Goal: Task Accomplishment & Management: Manage account settings

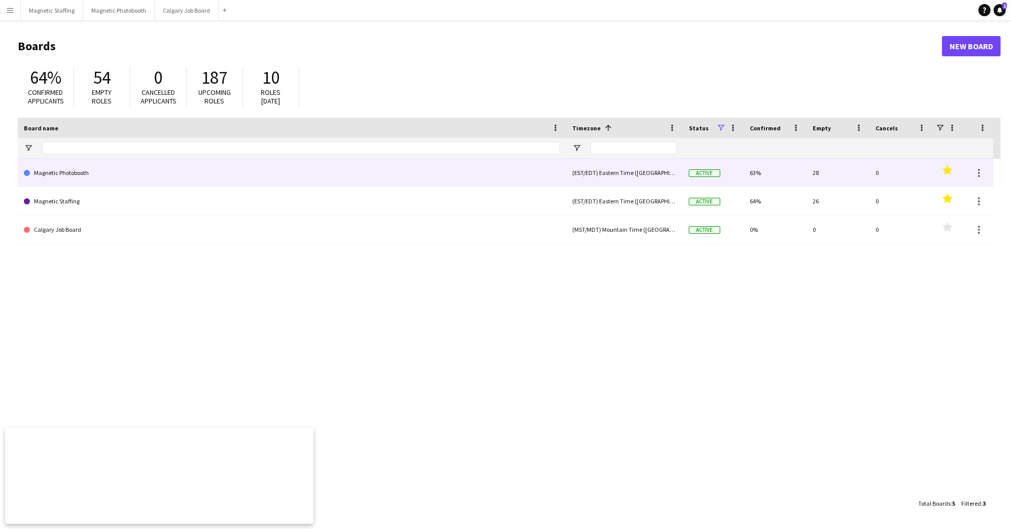
click at [123, 174] on link "Magnetic Photobooth" at bounding box center [292, 173] width 536 height 28
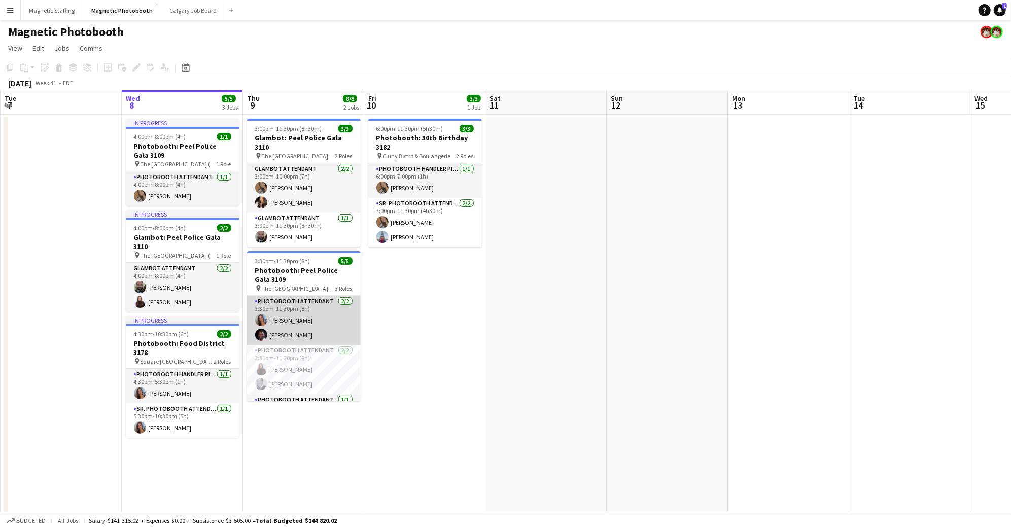
click at [309, 326] on app-card-role "Photobooth Attendant [DATE] 3:30pm-11:30pm (8h) [PERSON_NAME] [PERSON_NAME]" at bounding box center [304, 320] width 114 height 49
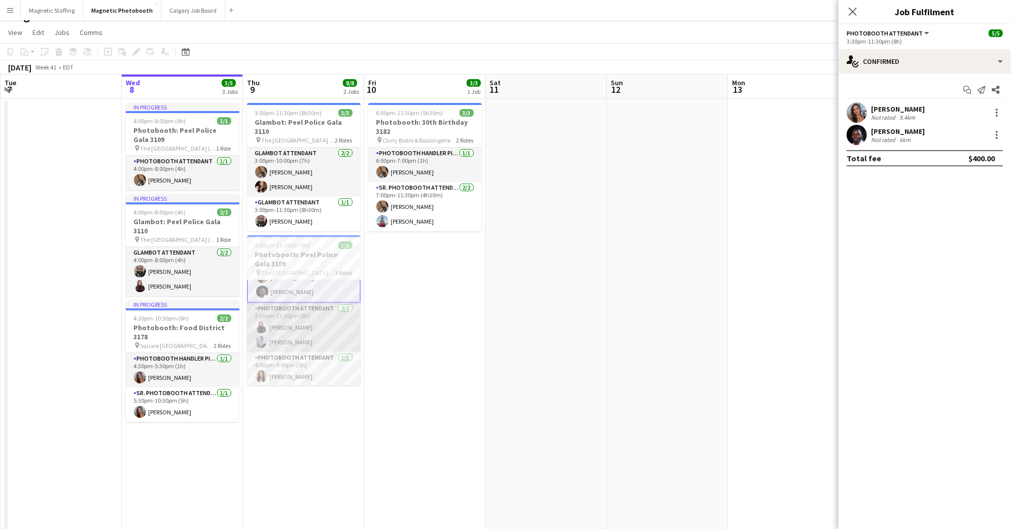
scroll to position [16, 0]
click at [302, 361] on app-card-role "Photobooth Attendant [DATE] 4:00pm-9:00pm (5h) [PERSON_NAME]" at bounding box center [304, 368] width 114 height 34
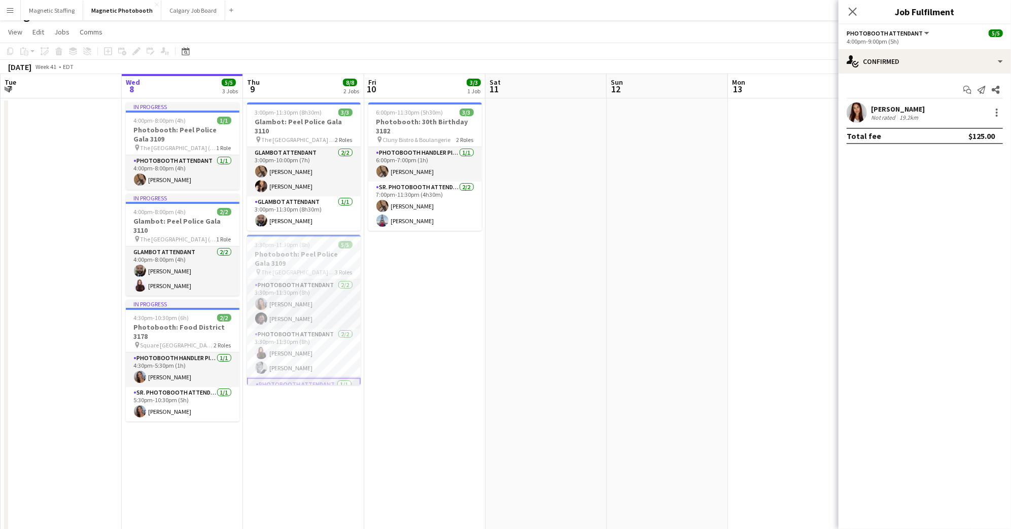
scroll to position [28, 0]
click at [302, 361] on app-card-role "Photobooth Attendant [DATE] 4:00pm-9:00pm (5h) [PERSON_NAME]" at bounding box center [304, 367] width 114 height 37
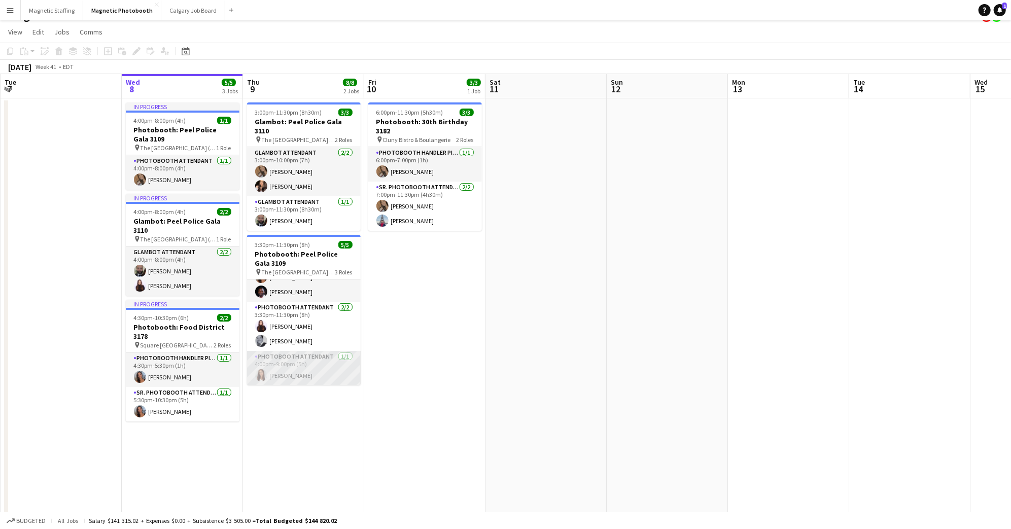
click at [303, 361] on app-card-role "Photobooth Attendant [DATE] 4:00pm-9:00pm (5h) [PERSON_NAME]" at bounding box center [304, 368] width 114 height 34
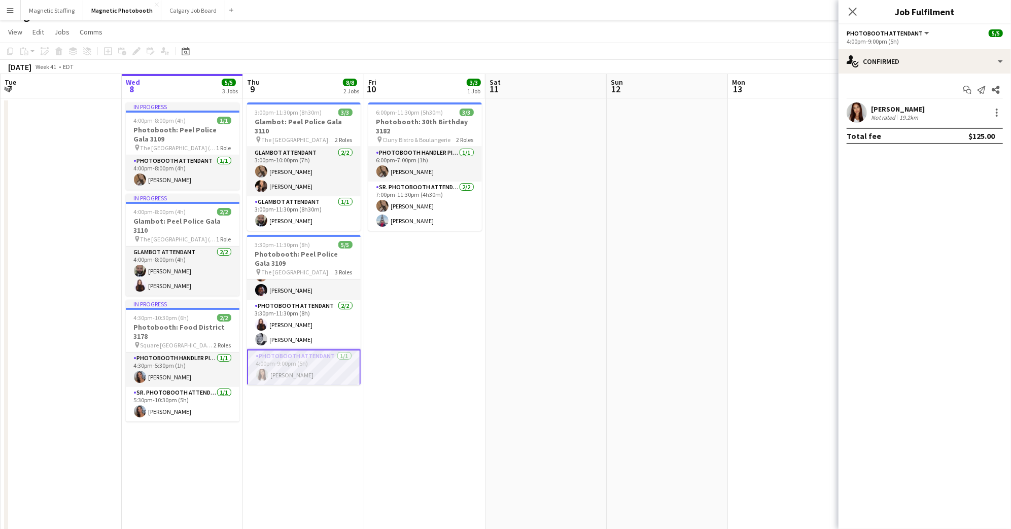
click at [866, 112] on app-user-avatar at bounding box center [856, 112] width 20 height 20
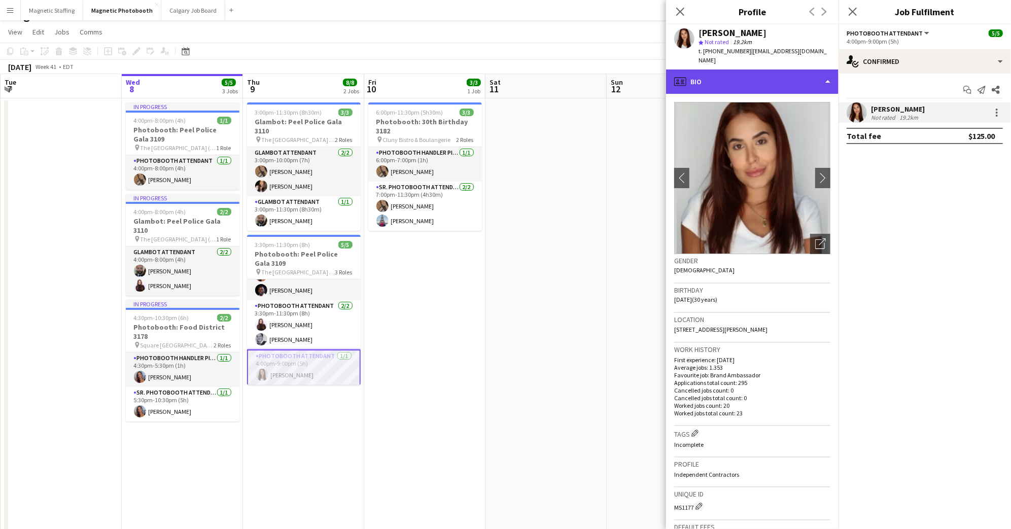
click at [757, 73] on div "profile Bio" at bounding box center [752, 81] width 172 height 24
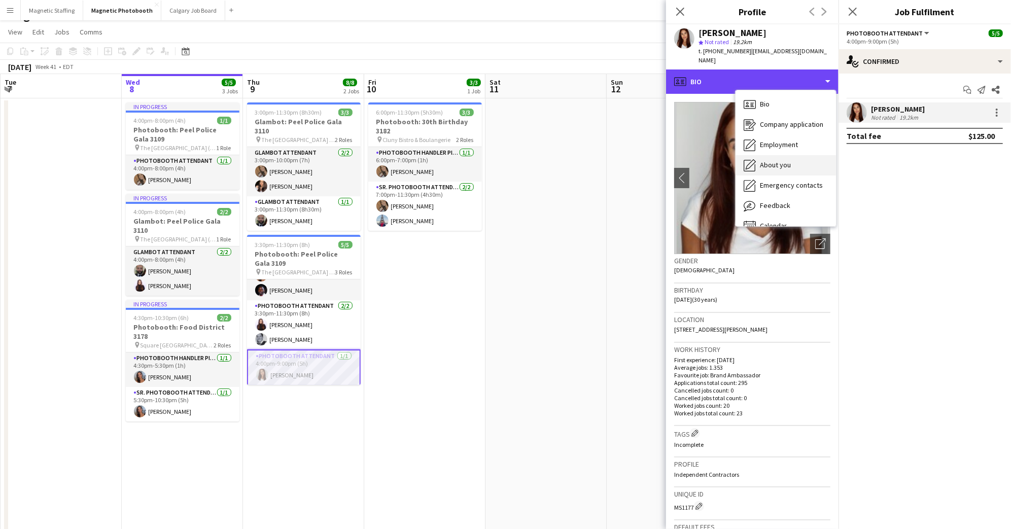
scroll to position [14, 0]
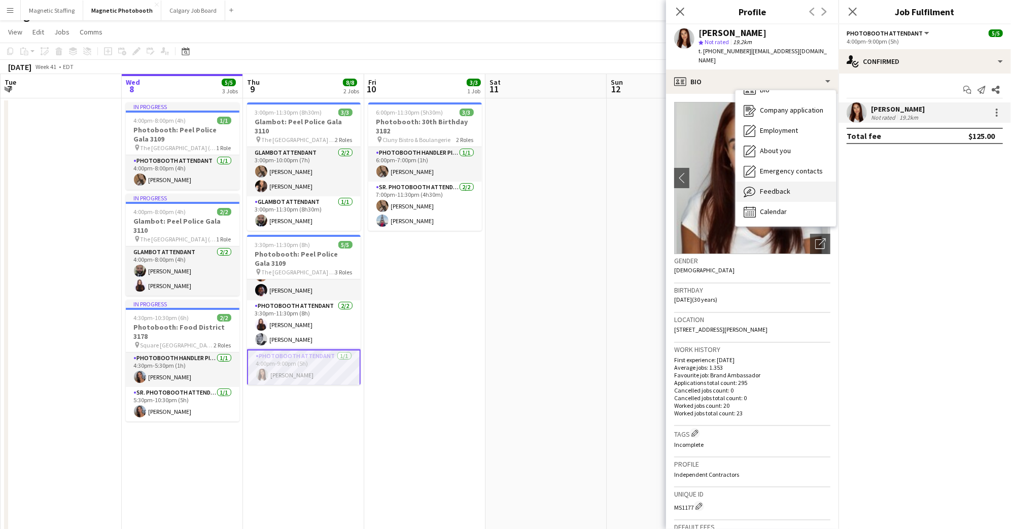
click at [778, 187] on span "Feedback" at bounding box center [775, 191] width 30 height 9
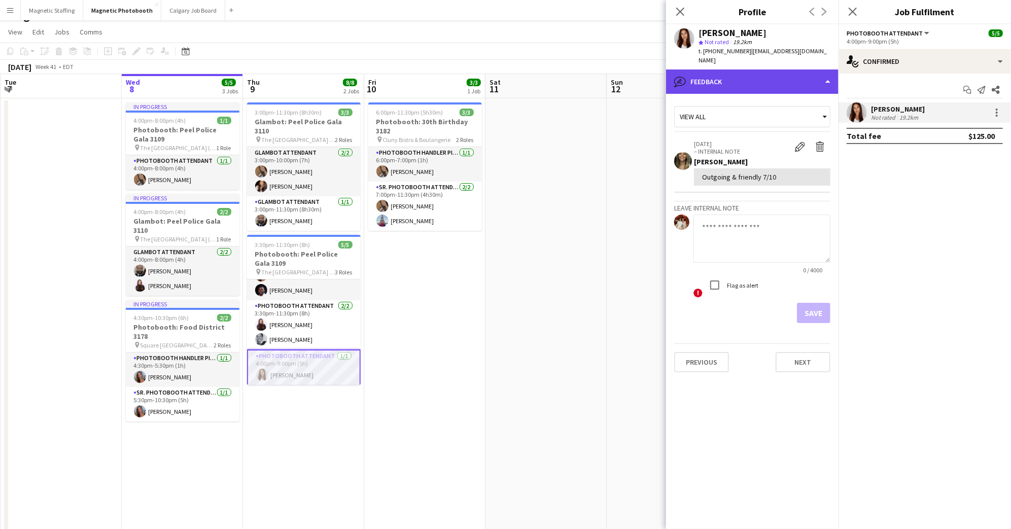
click at [799, 73] on div "bubble-pencil Feedback" at bounding box center [752, 81] width 172 height 24
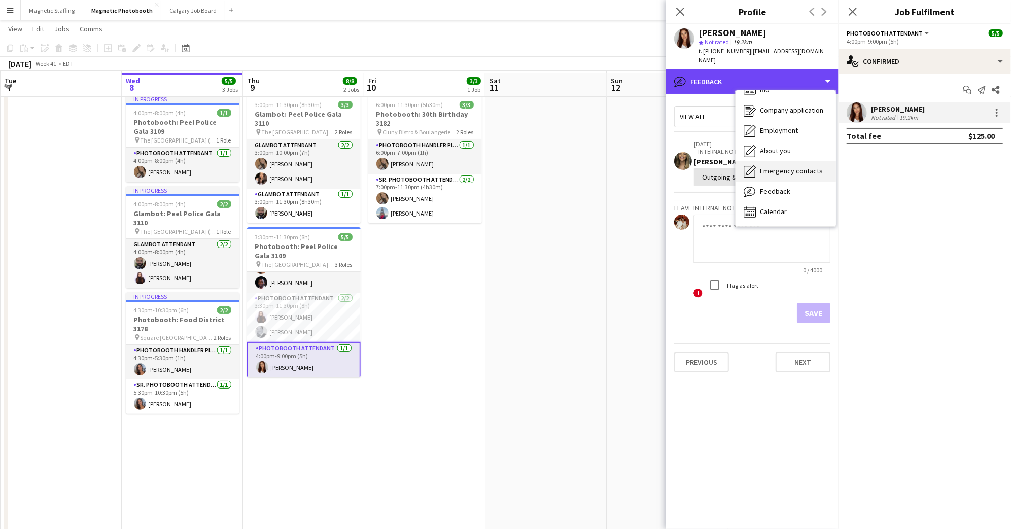
scroll to position [25, 0]
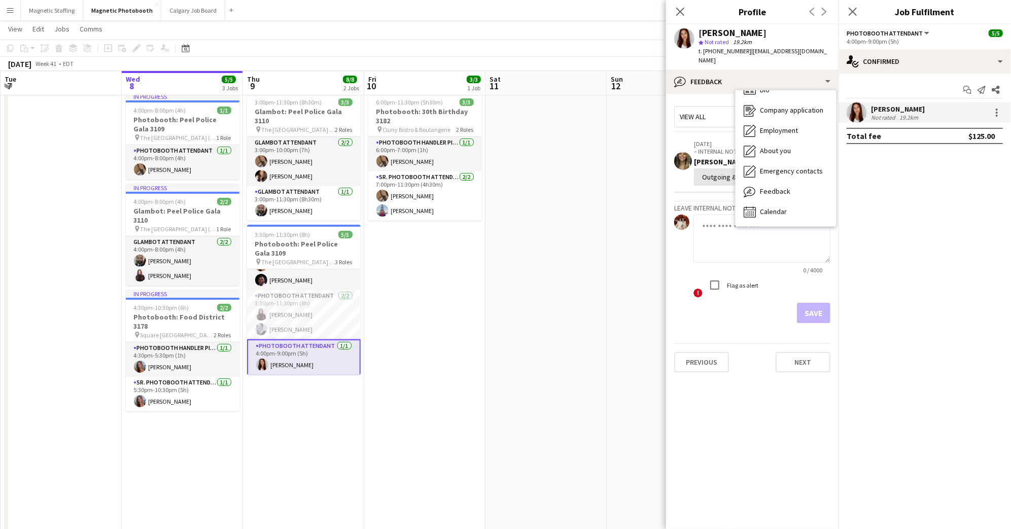
click at [681, 94] on app-crew-profile-feedback-tab "View all [DATE] – INTERNAL NOTE Edit internal note Delete internal note [PERSON…" at bounding box center [752, 311] width 172 height 435
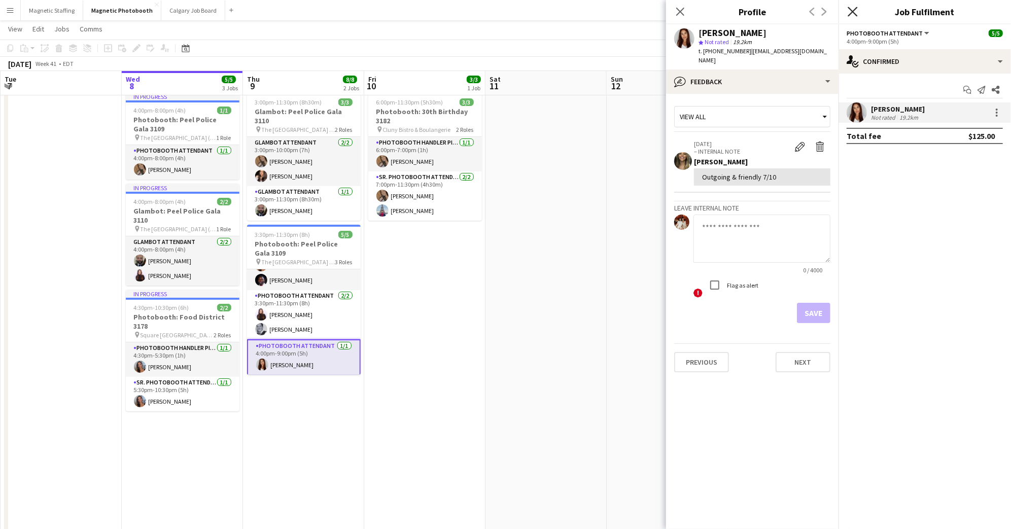
click at [853, 11] on icon at bounding box center [852, 12] width 10 height 10
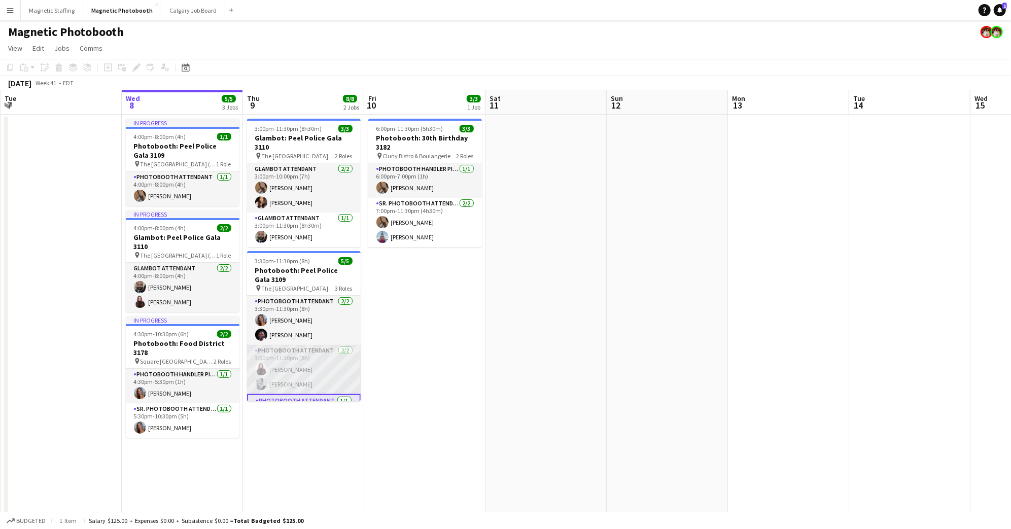
scroll to position [28, 0]
click at [308, 332] on app-card-role "Photobooth Attendant [DATE] 3:30pm-11:30pm (8h) [PERSON_NAME] [PERSON_NAME]" at bounding box center [304, 340] width 114 height 49
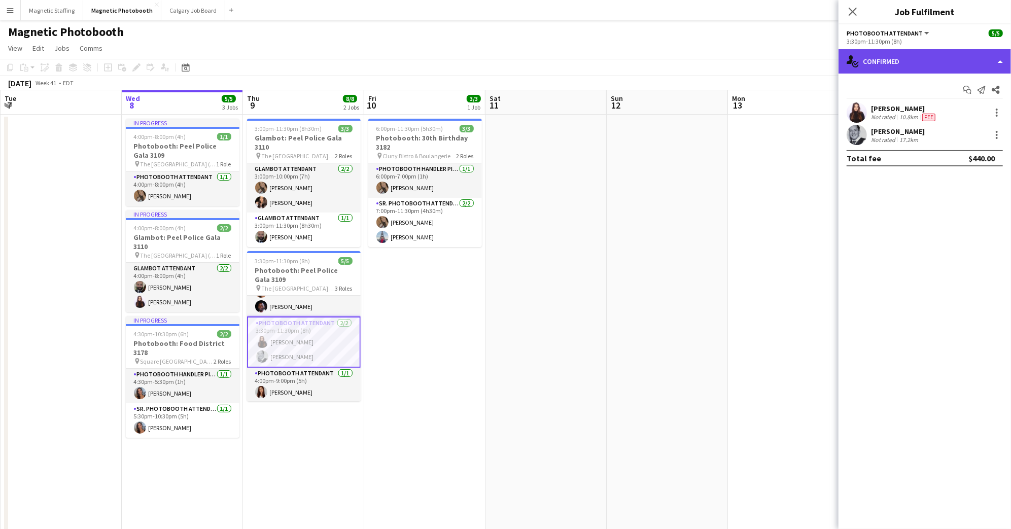
click at [939, 64] on div "single-neutral-actions-check-2 Confirmed" at bounding box center [924, 61] width 172 height 24
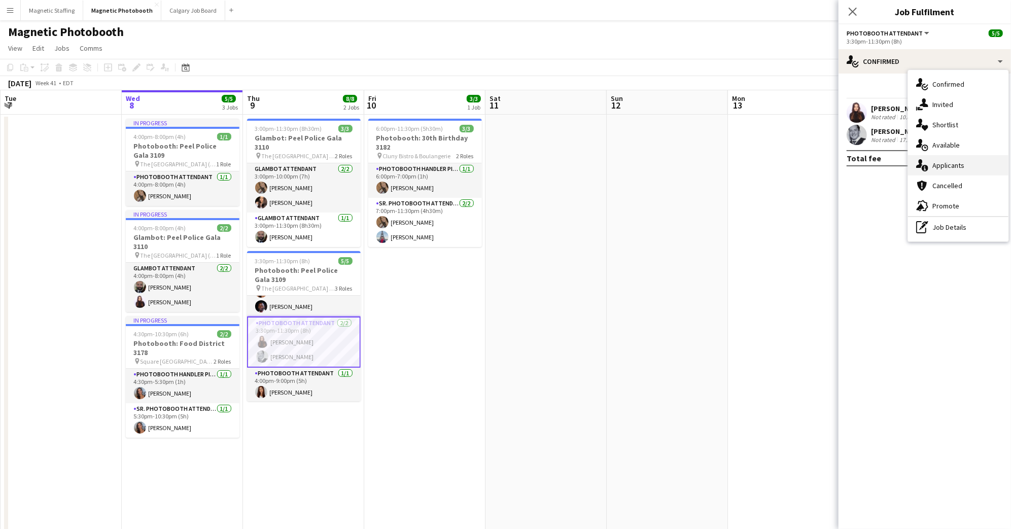
click at [966, 164] on div "single-neutral-actions-information Applicants" at bounding box center [958, 165] width 100 height 20
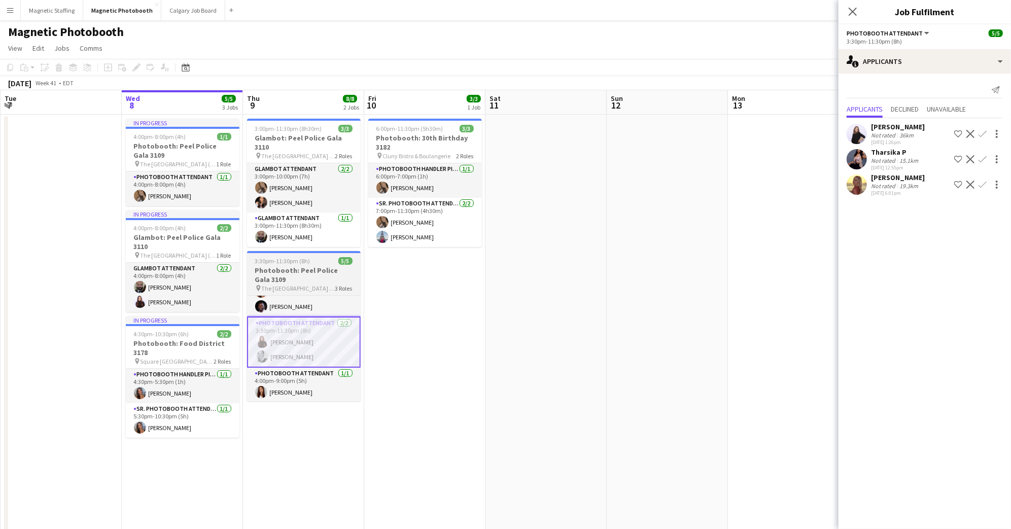
click at [294, 266] on h3 "Photobooth: Peel Police Gala 3109" at bounding box center [304, 275] width 114 height 18
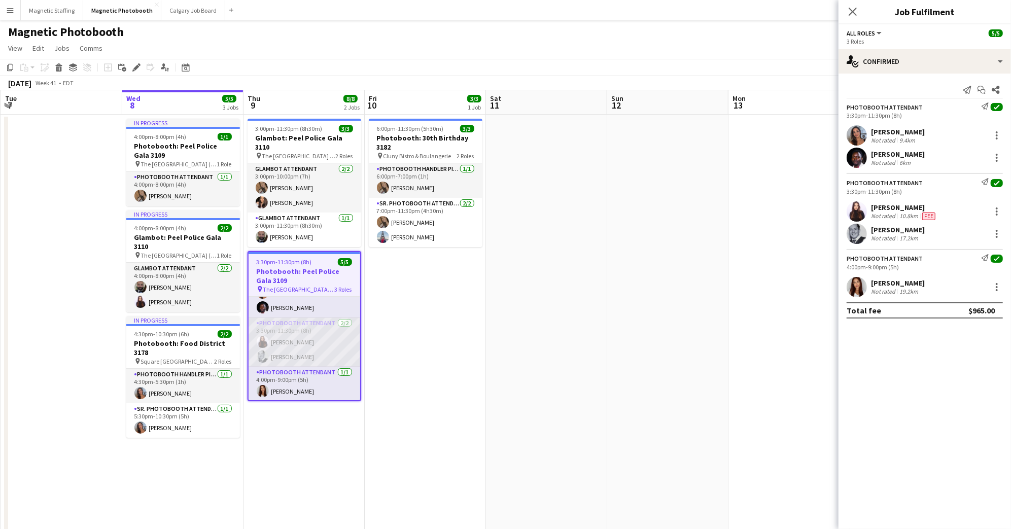
click at [289, 323] on app-card-role "Photobooth Attendant [DATE] 3:30pm-11:30pm (8h) [PERSON_NAME] [PERSON_NAME]" at bounding box center [304, 341] width 112 height 49
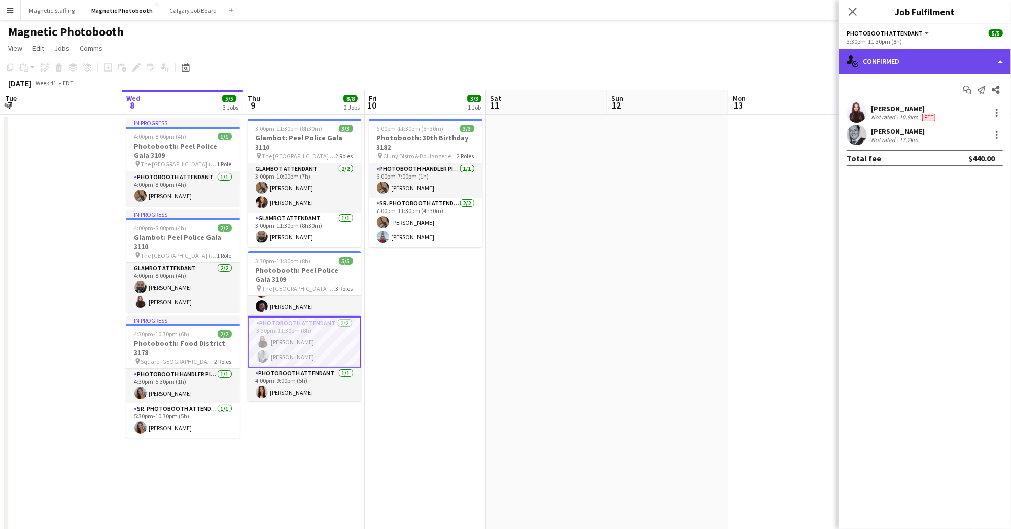
click at [925, 58] on div "single-neutral-actions-check-2 Confirmed" at bounding box center [924, 61] width 172 height 24
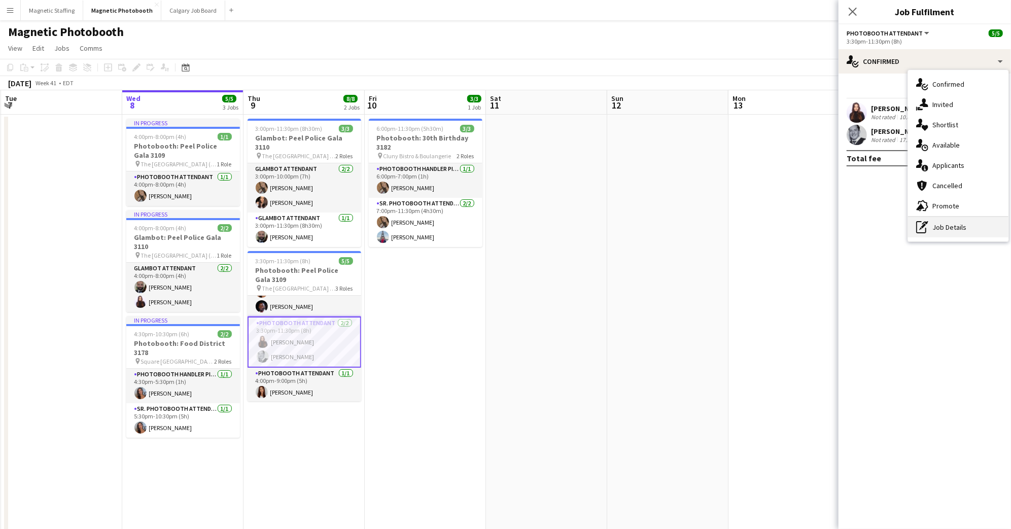
click at [955, 229] on div "pen-write Job Details" at bounding box center [958, 227] width 100 height 20
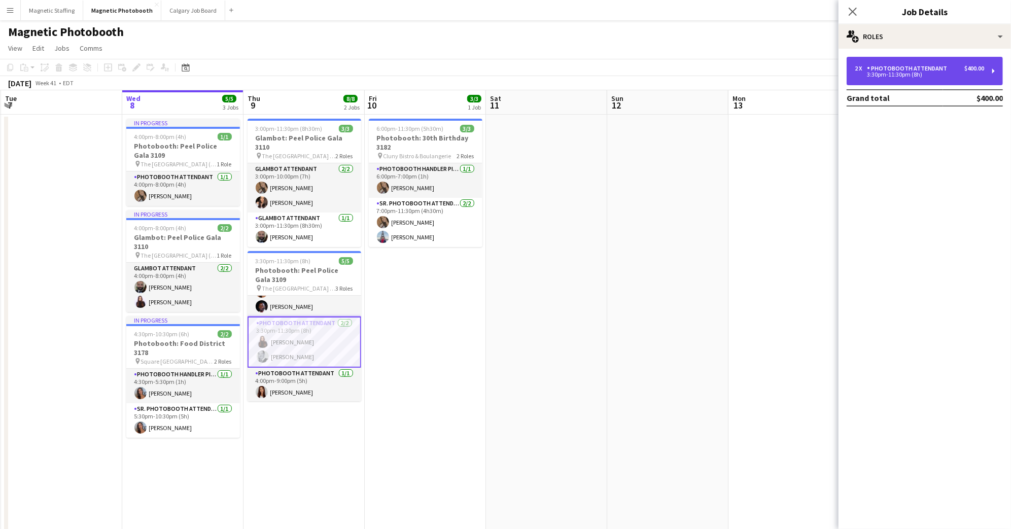
click at [942, 76] on div "3:30pm-11:30pm (8h)" at bounding box center [918, 74] width 129 height 5
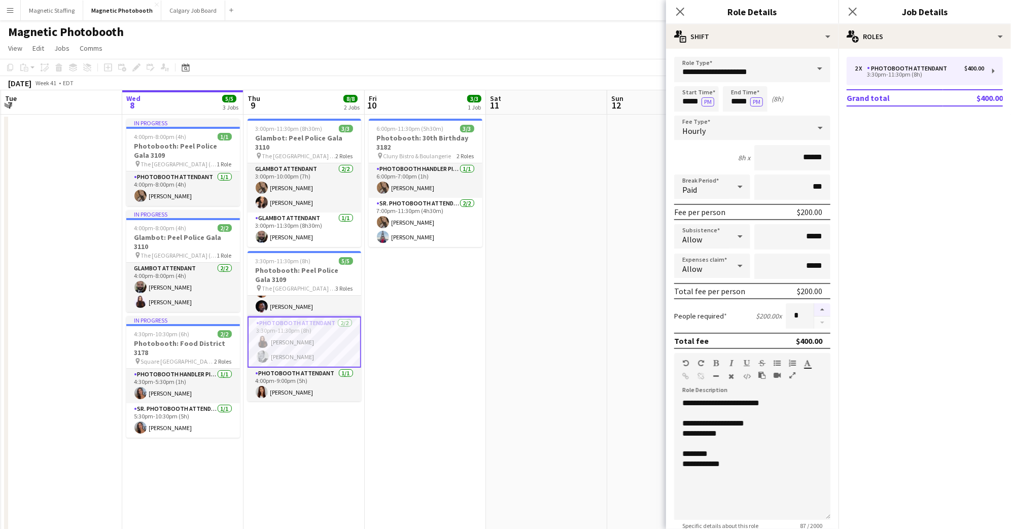
click at [820, 305] on button "button" at bounding box center [822, 309] width 16 height 13
type input "*"
click at [681, 12] on icon at bounding box center [680, 12] width 10 height 10
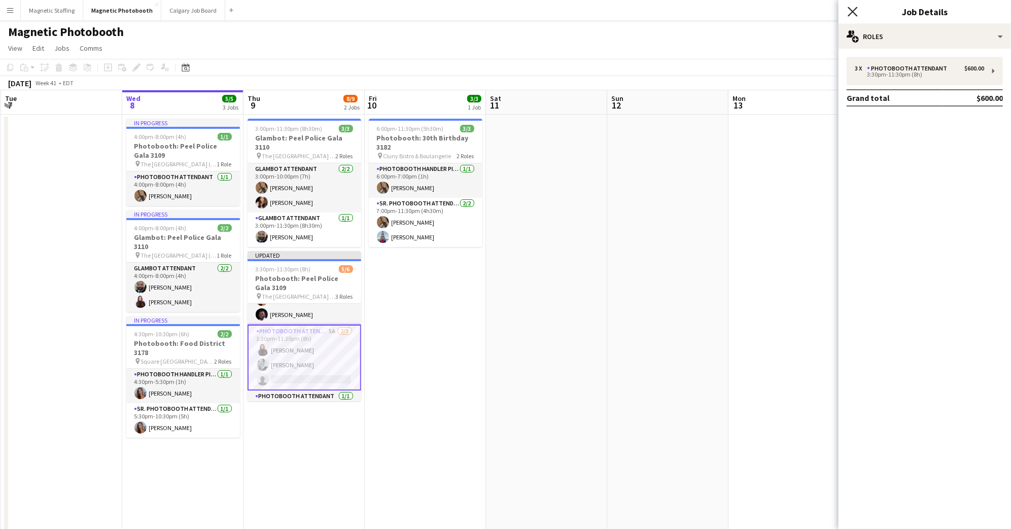
click at [853, 14] on icon "Close pop-in" at bounding box center [852, 12] width 10 height 10
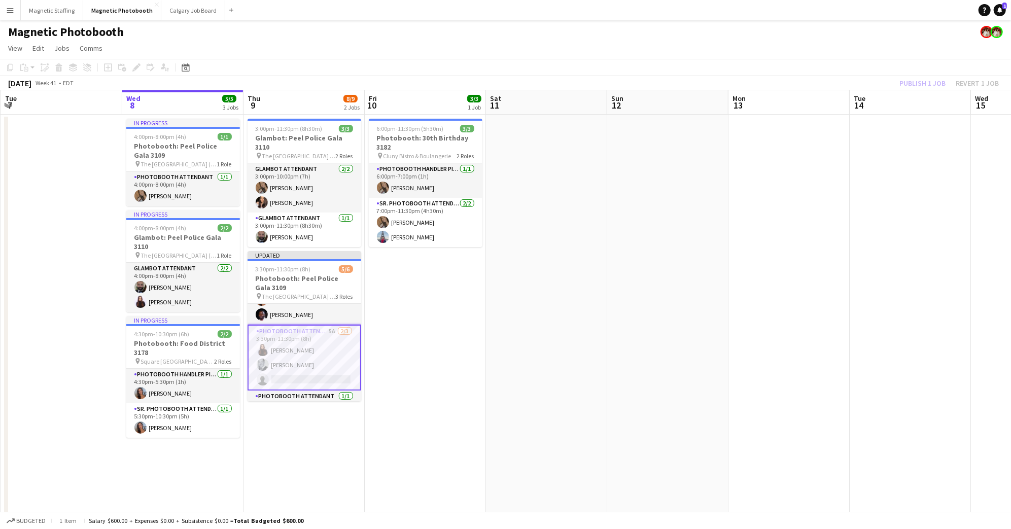
click at [921, 76] on div "[DATE] Week 41 • EDT Publish 1 job Revert 1 job" at bounding box center [505, 83] width 1011 height 14
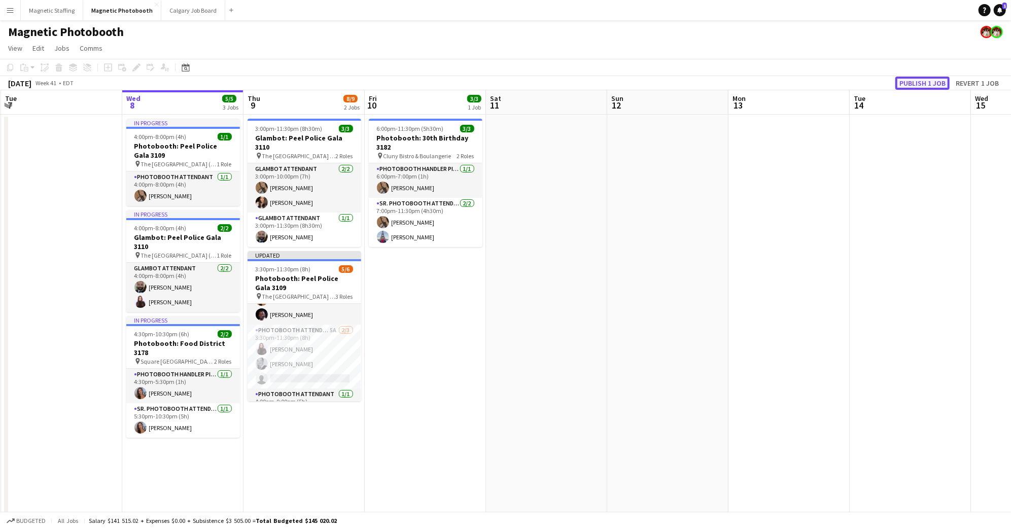
click at [921, 78] on button "Publish 1 job" at bounding box center [922, 83] width 54 height 13
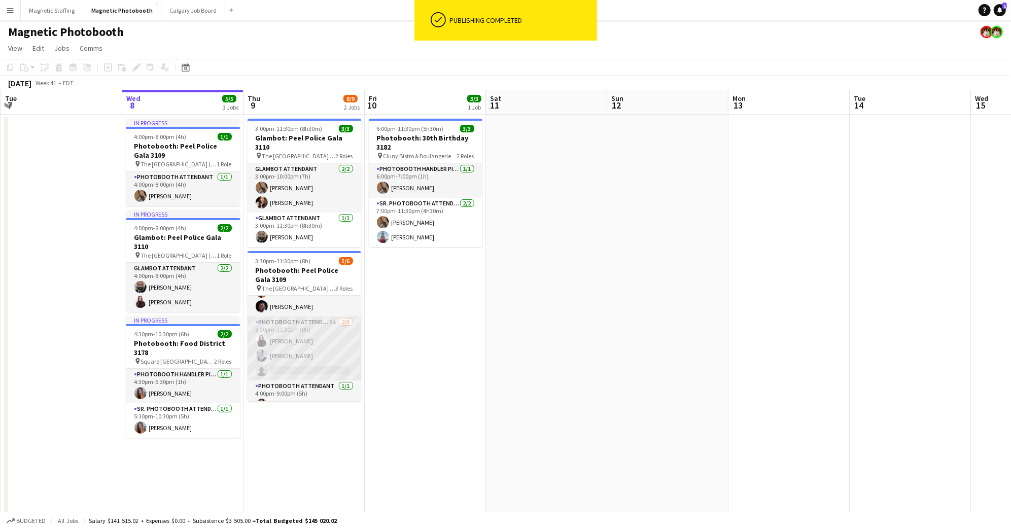
click at [280, 316] on app-card-role "Photobooth Attendant 5A [DATE] 3:30pm-11:30pm (8h) [PERSON_NAME] [PERSON_NAME] …" at bounding box center [304, 348] width 114 height 64
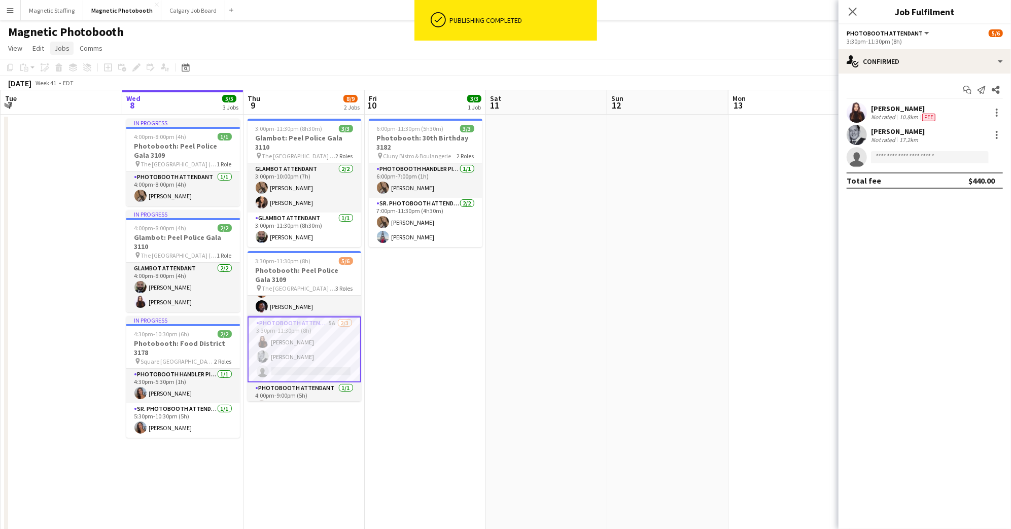
click at [63, 46] on span "Jobs" at bounding box center [61, 48] width 15 height 9
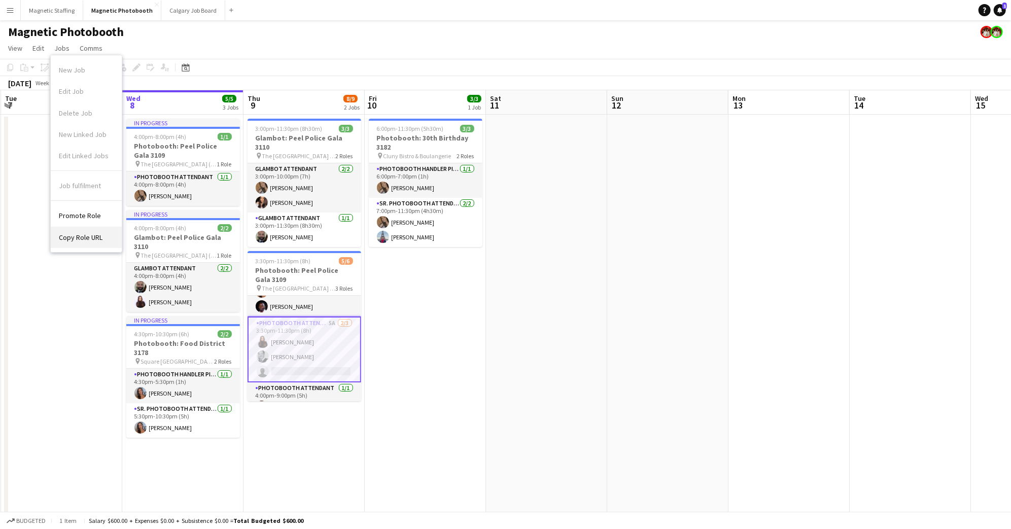
click at [78, 236] on span "Copy Role URL" at bounding box center [81, 237] width 44 height 9
click at [311, 348] on app-card-role "Photobooth Attendant 5A [DATE] 3:30pm-11:30pm (8h) [PERSON_NAME] [PERSON_NAME] …" at bounding box center [304, 349] width 114 height 66
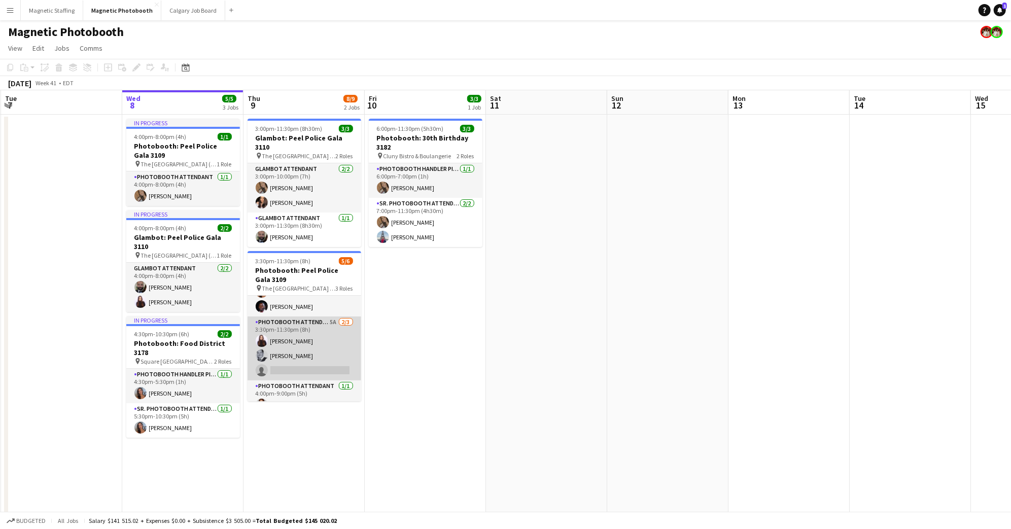
click at [306, 338] on app-card-role "Photobooth Attendant 5A [DATE] 3:30pm-11:30pm (8h) [PERSON_NAME] [PERSON_NAME] …" at bounding box center [304, 348] width 114 height 64
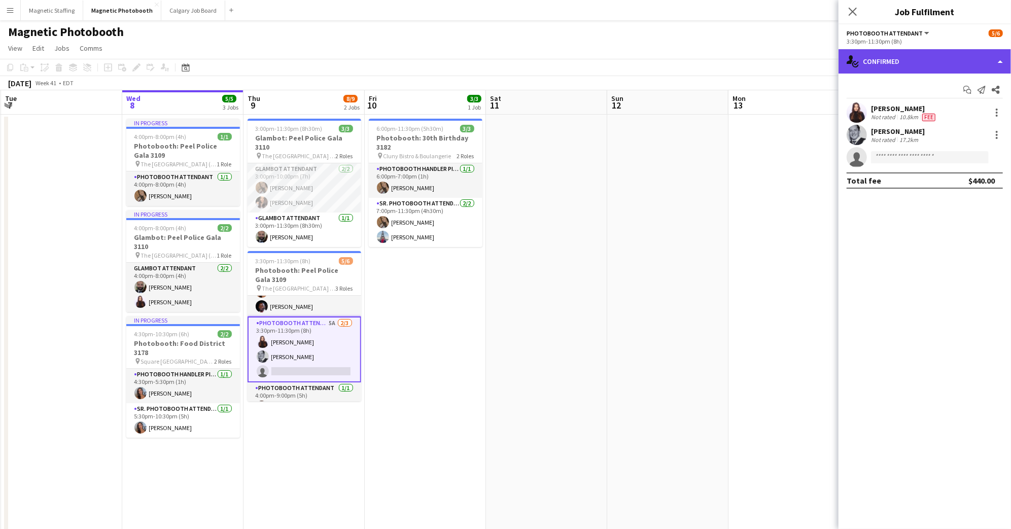
click at [929, 65] on div "single-neutral-actions-check-2 Confirmed" at bounding box center [924, 61] width 172 height 24
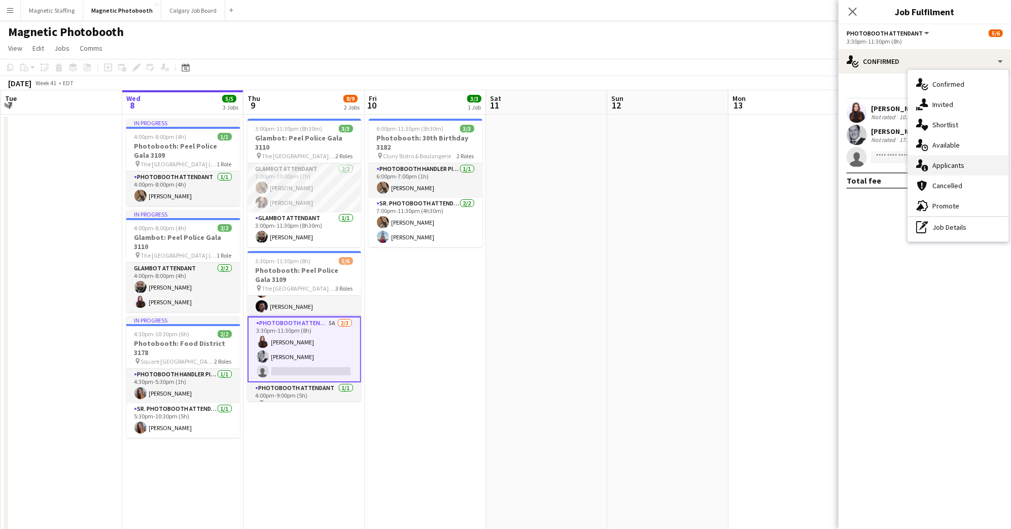
click at [978, 169] on div "single-neutral-actions-information Applicants" at bounding box center [958, 165] width 100 height 20
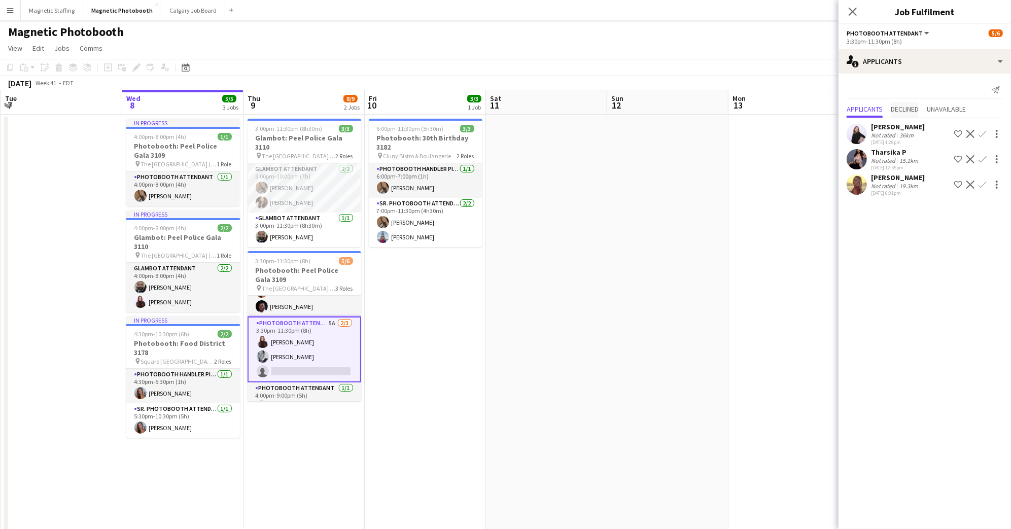
click at [909, 115] on span "Declined" at bounding box center [904, 109] width 28 height 15
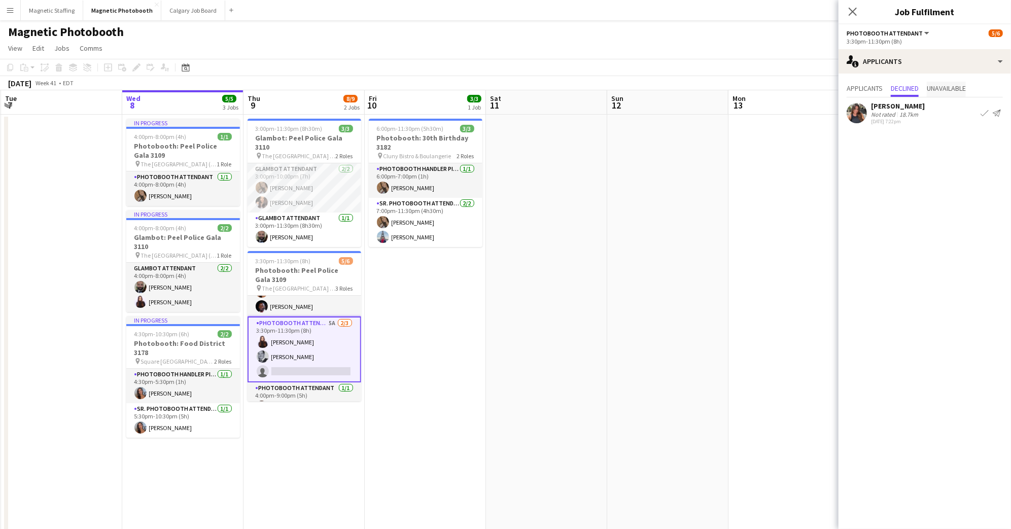
click at [953, 92] on span "Unavailable" at bounding box center [945, 88] width 39 height 7
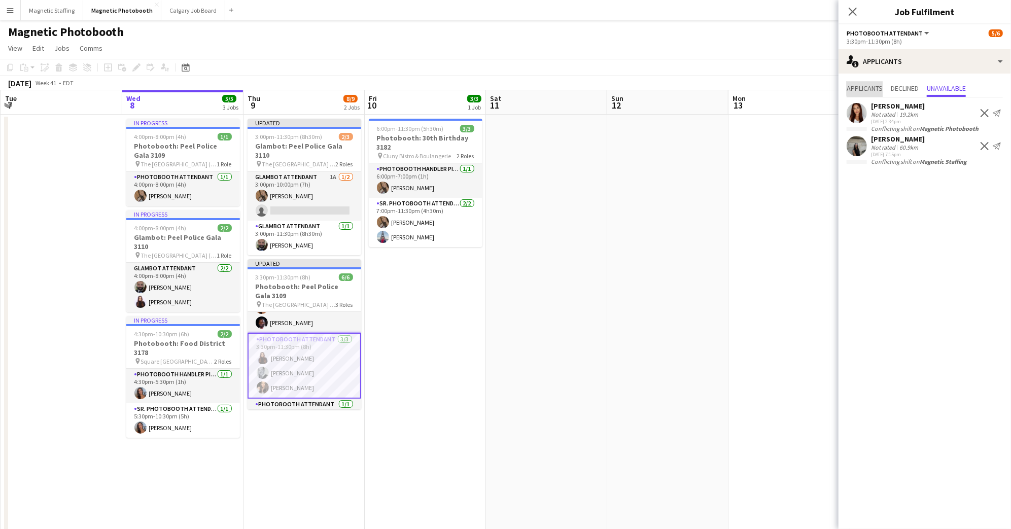
click at [869, 87] on span "Applicants" at bounding box center [864, 88] width 36 height 7
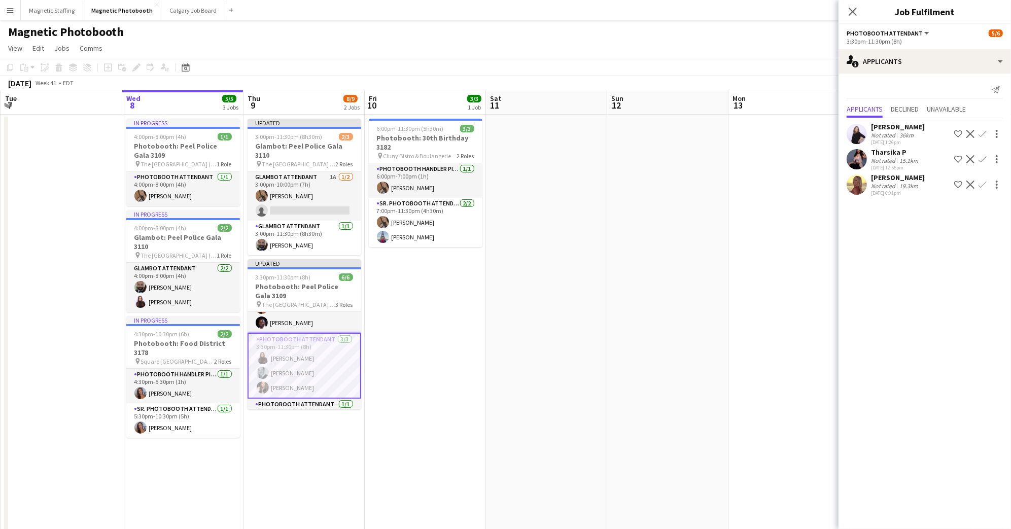
click at [299, 335] on app-card-role "Photobooth Attendant [DATE] 3:30pm-11:30pm (8h) [PERSON_NAME] [PERSON_NAME] [PE…" at bounding box center [304, 366] width 114 height 66
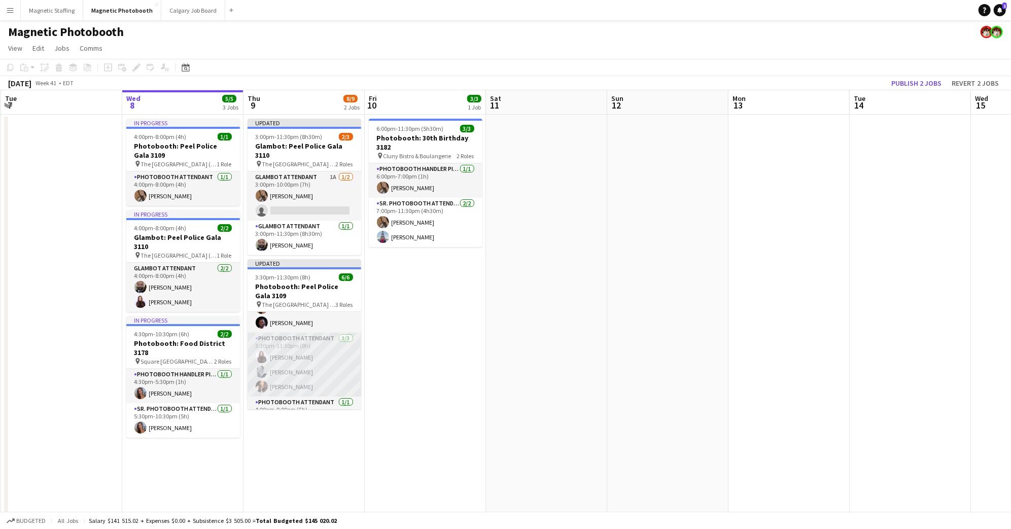
click at [299, 335] on app-card-role "Photobooth Attendant [DATE] 3:30pm-11:30pm (8h) [PERSON_NAME] [PERSON_NAME] [PE…" at bounding box center [304, 365] width 114 height 64
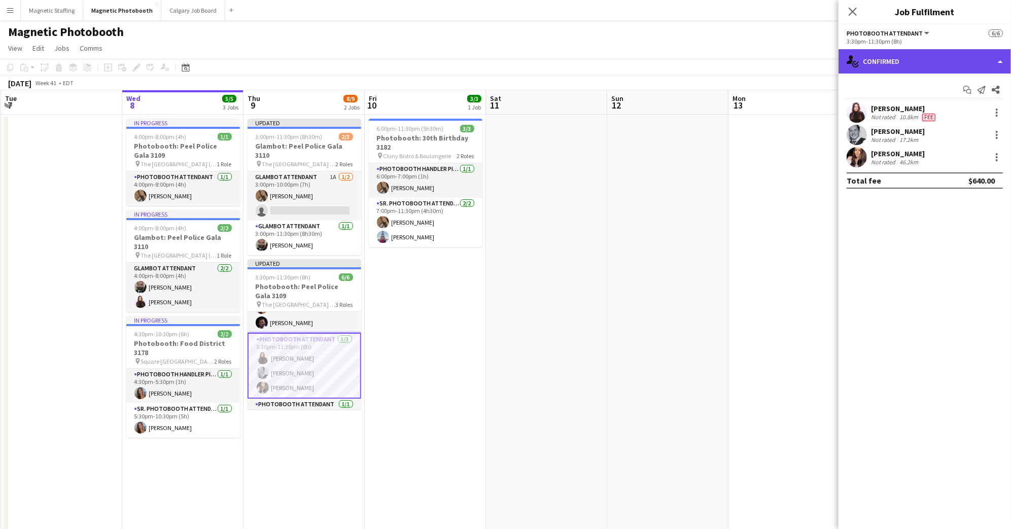
click at [888, 66] on div "single-neutral-actions-check-2 Confirmed" at bounding box center [924, 61] width 172 height 24
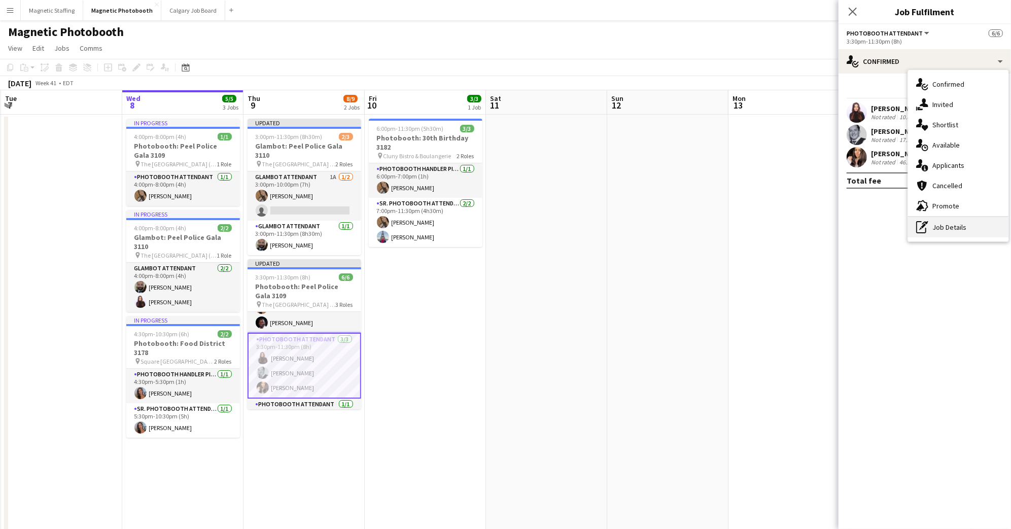
click at [966, 226] on div "pen-write Job Details" at bounding box center [958, 227] width 100 height 20
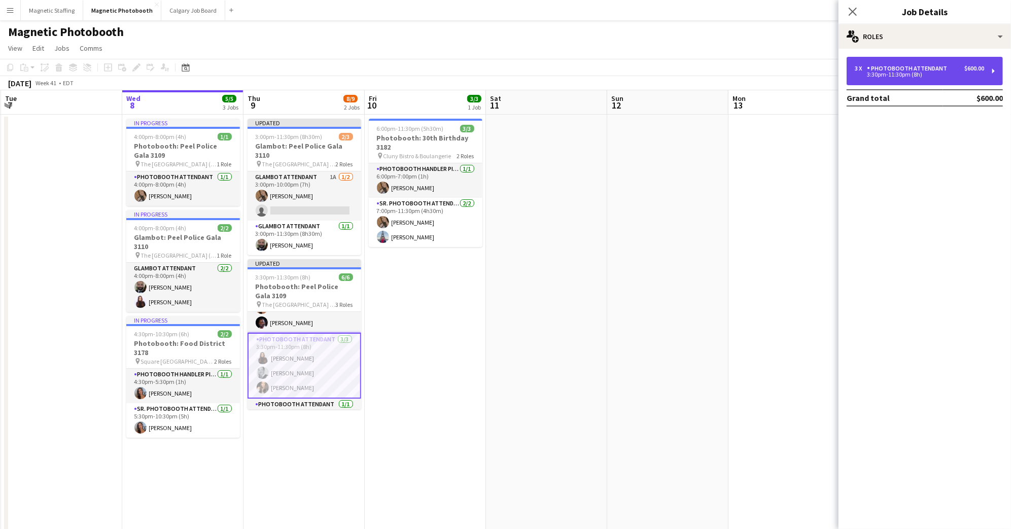
click at [944, 68] on div "Photobooth Attendant" at bounding box center [909, 68] width 84 height 7
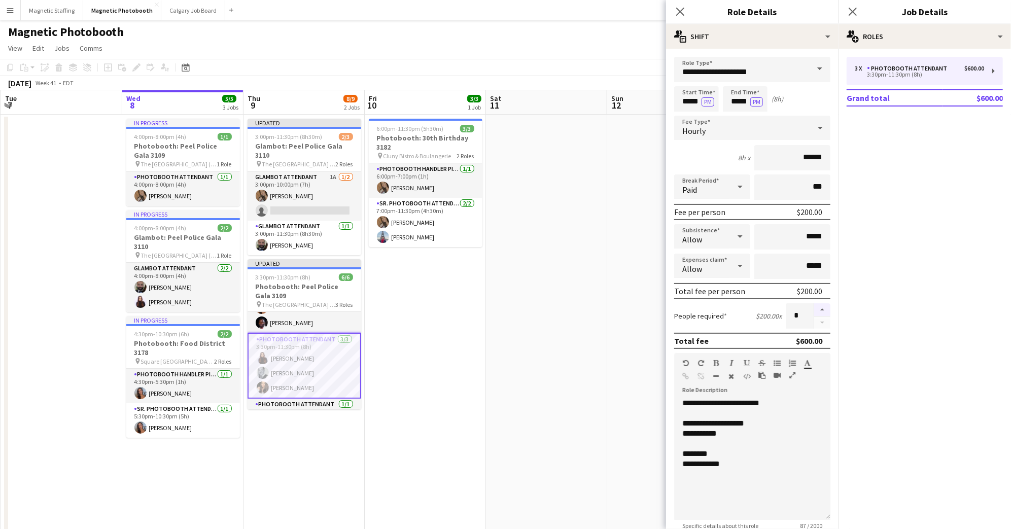
click at [822, 308] on button "button" at bounding box center [822, 309] width 16 height 13
type input "*"
click at [684, 14] on icon "Close pop-in" at bounding box center [680, 12] width 10 height 10
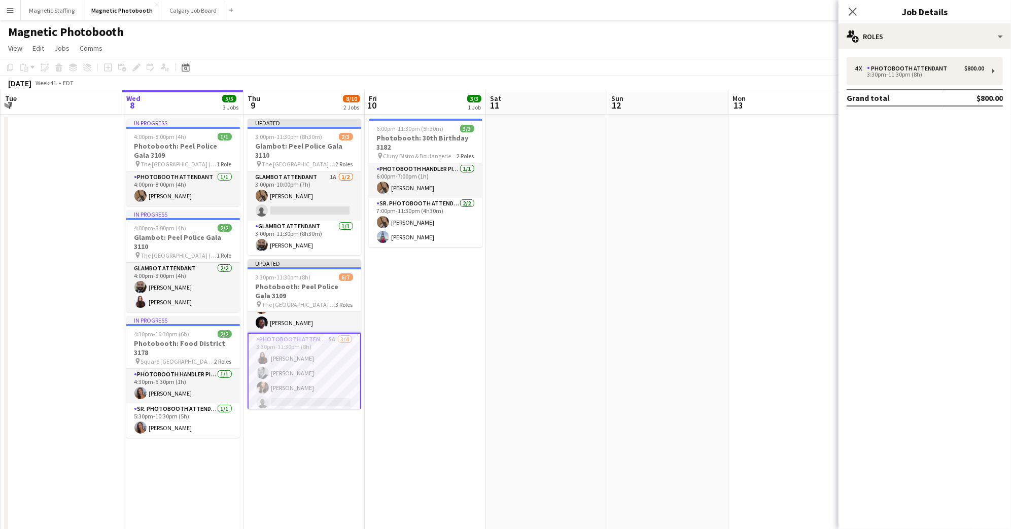
click at [860, 11] on div "Close pop-in" at bounding box center [852, 11] width 28 height 23
click at [855, 12] on icon "Close pop-in" at bounding box center [852, 12] width 10 height 10
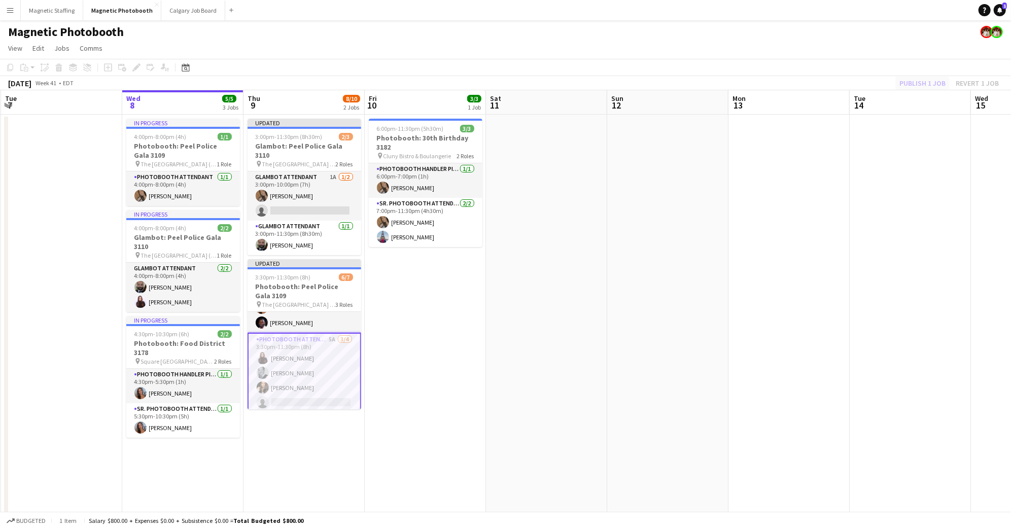
drag, startPoint x: 935, startPoint y: 78, endPoint x: 928, endPoint y: 78, distance: 7.1
click at [935, 78] on div "Publish 1 job Revert 1 job" at bounding box center [949, 83] width 124 height 13
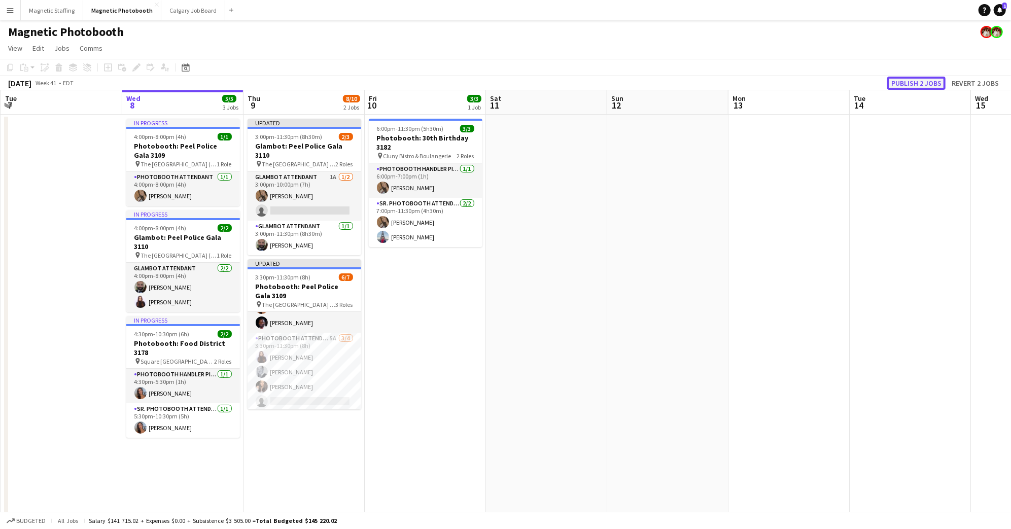
click at [926, 79] on button "Publish 2 jobs" at bounding box center [916, 83] width 58 height 13
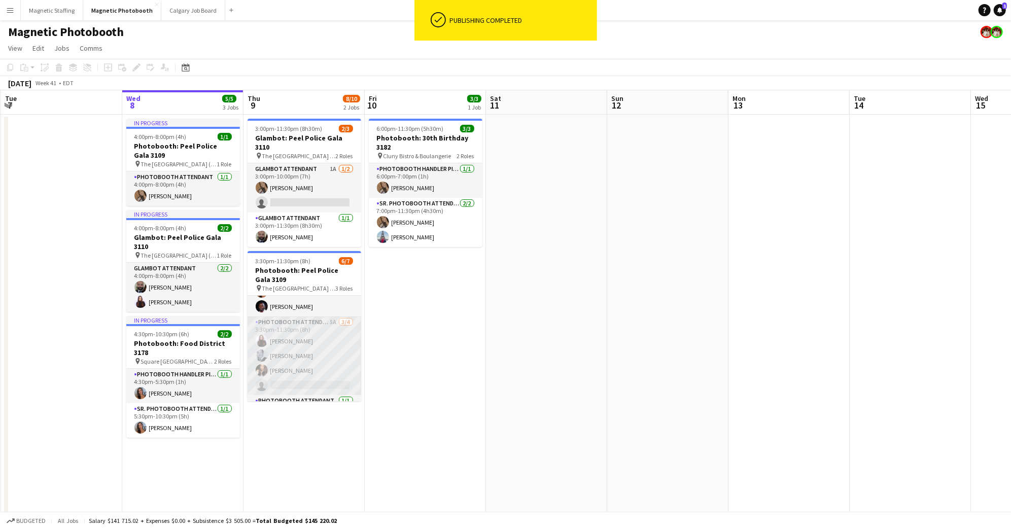
click at [317, 333] on app-card-role "Photobooth Attendant 5A [DATE] 3:30pm-11:30pm (8h) [PERSON_NAME] [PERSON_NAME] …" at bounding box center [304, 355] width 114 height 79
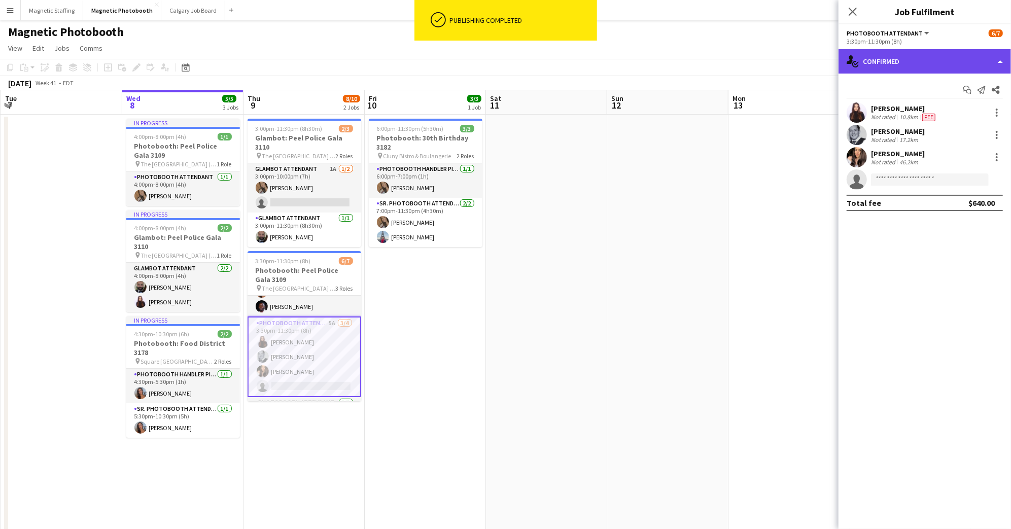
click at [924, 57] on div "single-neutral-actions-check-2 Confirmed" at bounding box center [924, 61] width 172 height 24
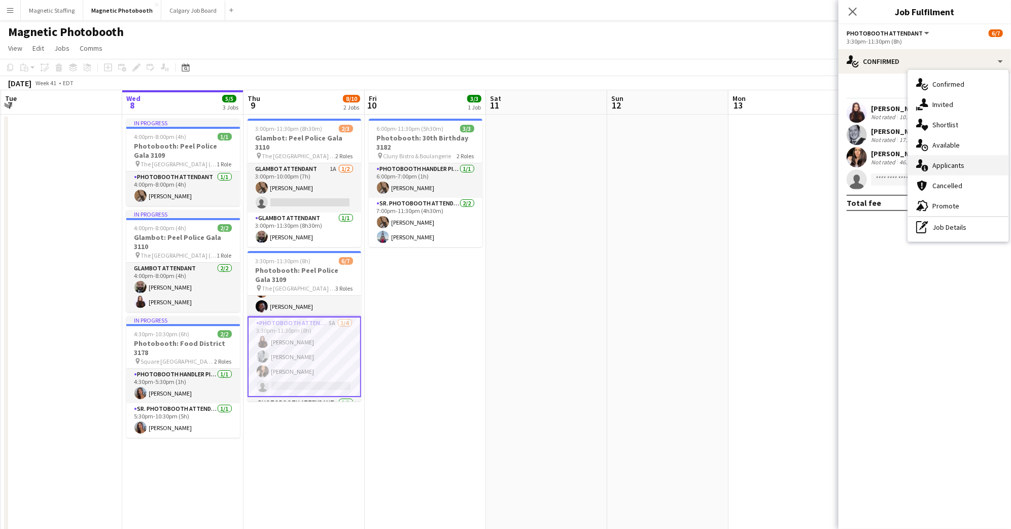
click at [976, 164] on div "single-neutral-actions-information Applicants" at bounding box center [958, 165] width 100 height 20
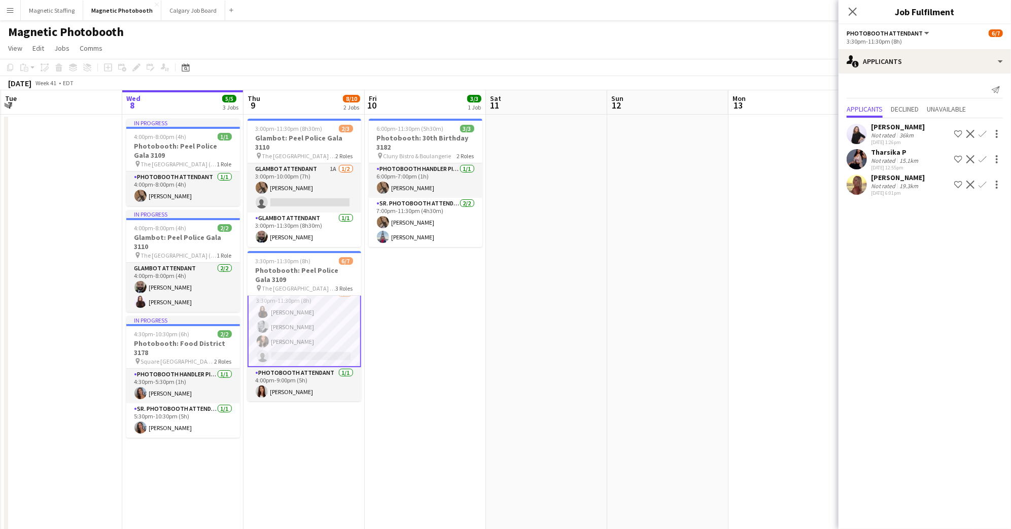
scroll to position [0, 0]
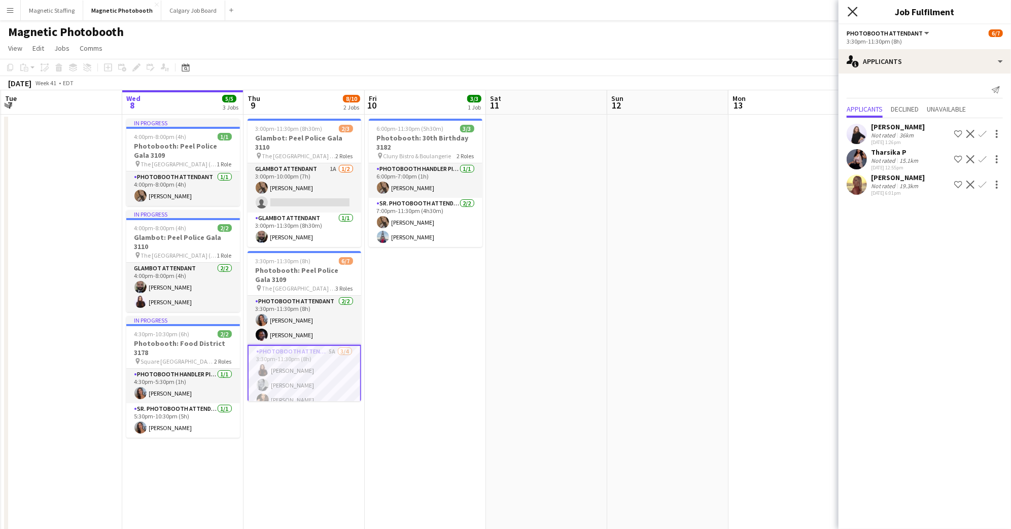
click at [853, 12] on icon at bounding box center [852, 12] width 10 height 10
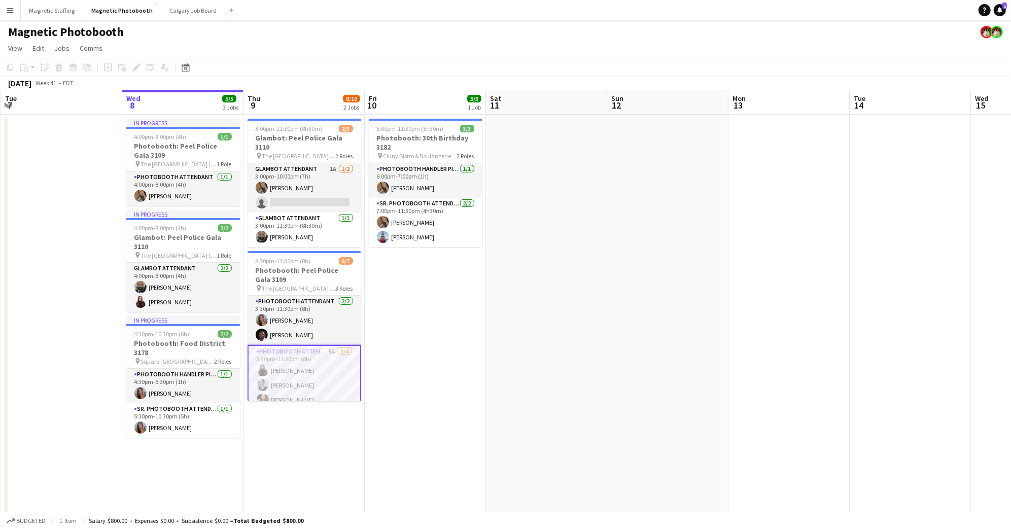
click at [852, 39] on div "Magnetic Photobooth" at bounding box center [505, 29] width 1011 height 19
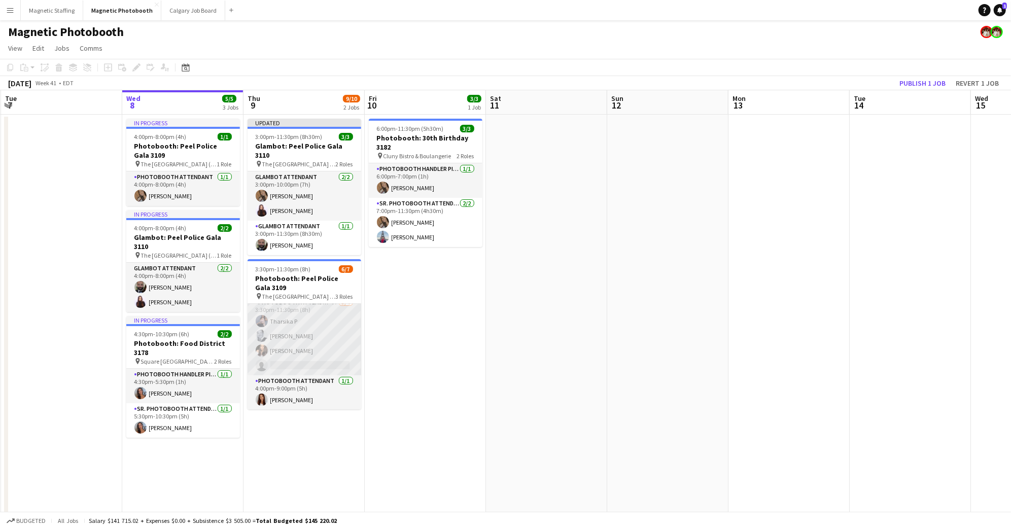
click at [313, 333] on app-card-role "Photobooth Attendant 4A [DATE] 3:30pm-11:30pm (8h) [PERSON_NAME] [PERSON_NAME] …" at bounding box center [304, 336] width 114 height 79
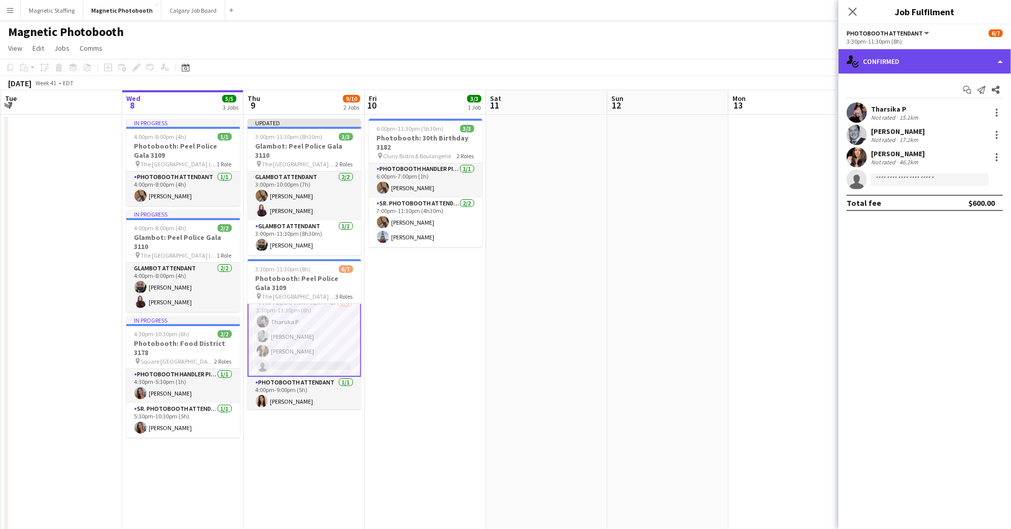
click at [951, 49] on div "single-neutral-actions-check-2 Confirmed" at bounding box center [924, 61] width 172 height 24
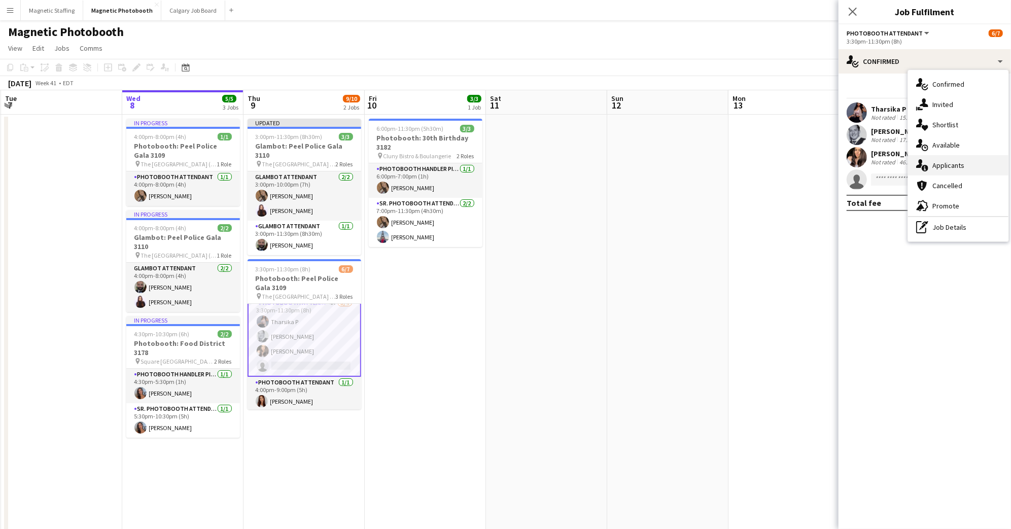
click at [969, 169] on div "single-neutral-actions-information Applicants" at bounding box center [958, 165] width 100 height 20
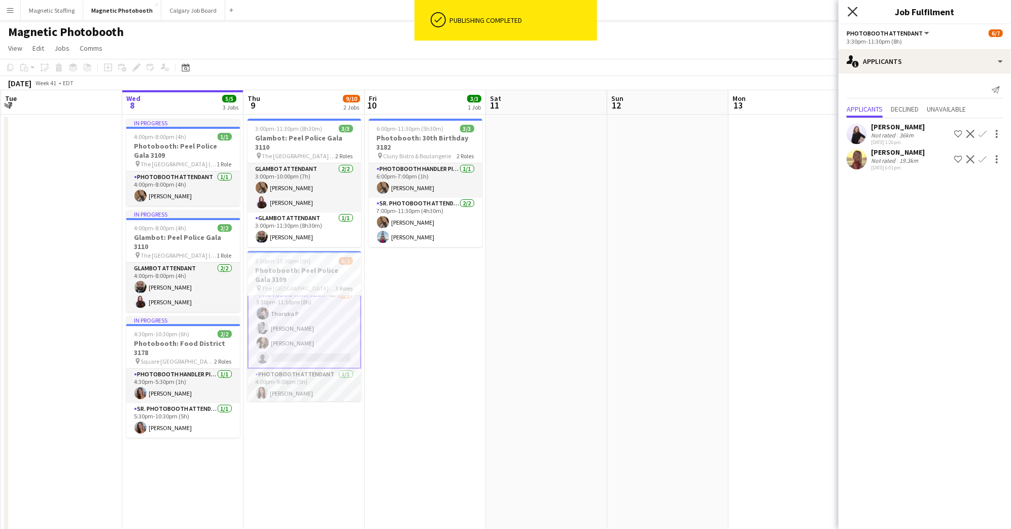
click at [848, 11] on icon "Close pop-in" at bounding box center [852, 12] width 10 height 10
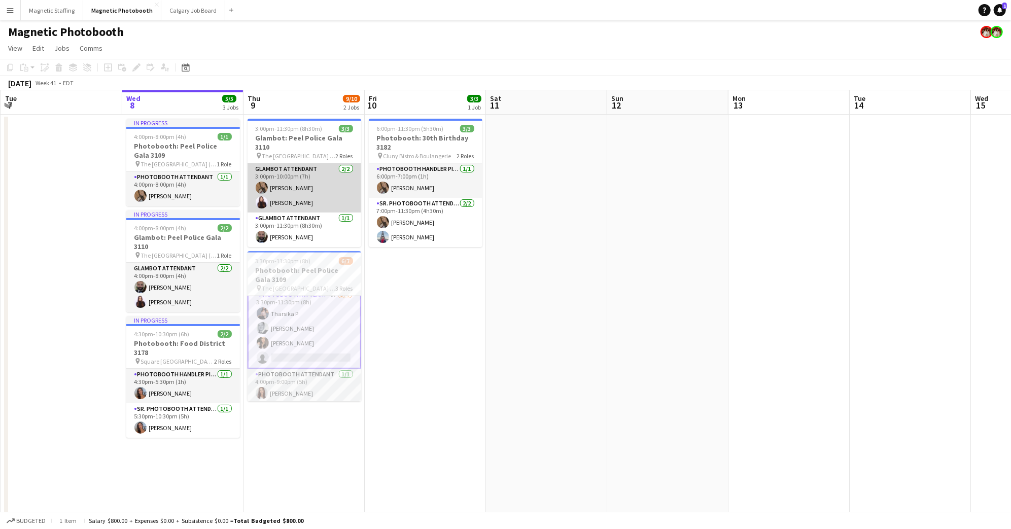
click at [288, 187] on app-card-role "Glambot Attendant [DATE] 3:00pm-10:00pm (7h) [PERSON_NAME] [PERSON_NAME]" at bounding box center [304, 187] width 114 height 49
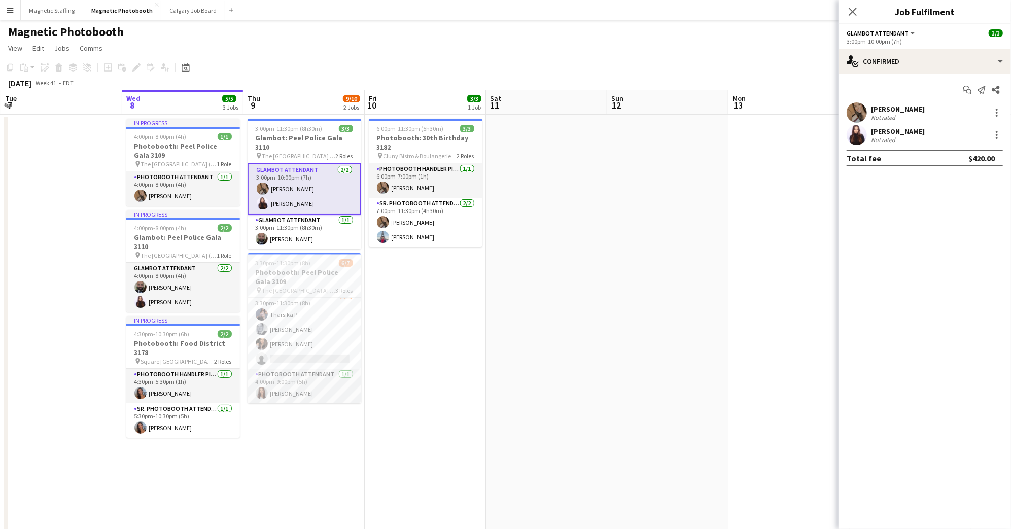
scroll to position [56, 0]
click at [993, 136] on div at bounding box center [996, 135] width 12 height 12
click at [980, 160] on button "Edit fee" at bounding box center [963, 153] width 79 height 24
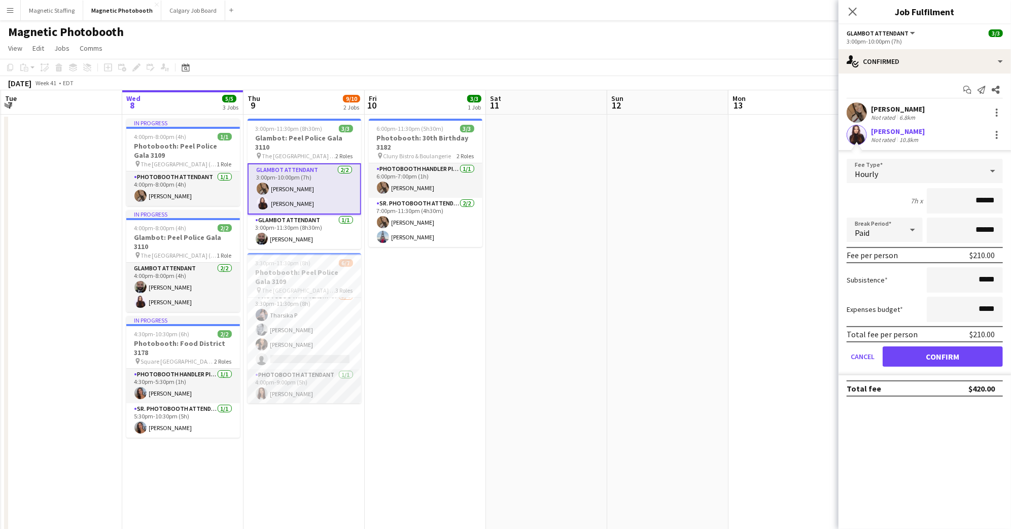
click at [984, 200] on input "******" at bounding box center [964, 200] width 76 height 25
type input "******"
click at [988, 358] on button "Confirm" at bounding box center [942, 356] width 120 height 20
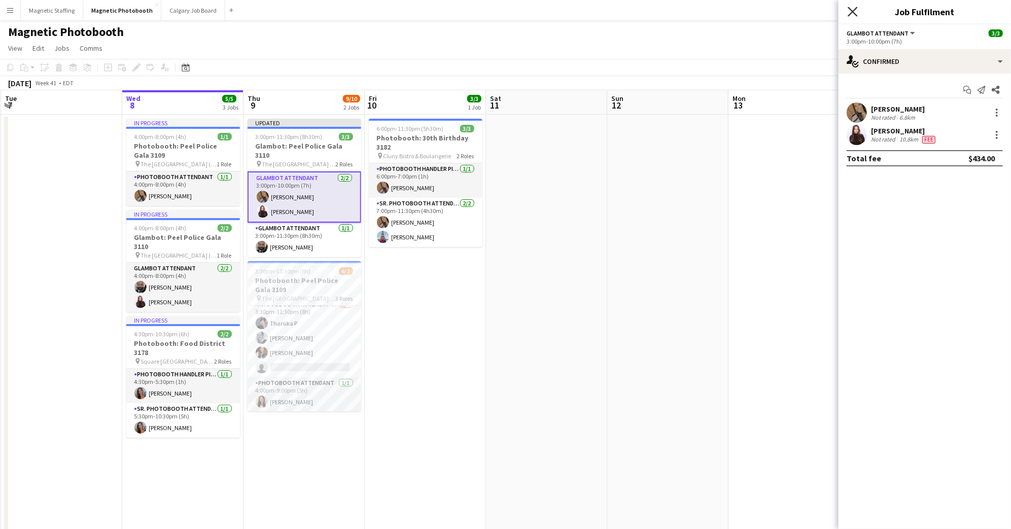
click at [852, 12] on icon at bounding box center [852, 12] width 10 height 10
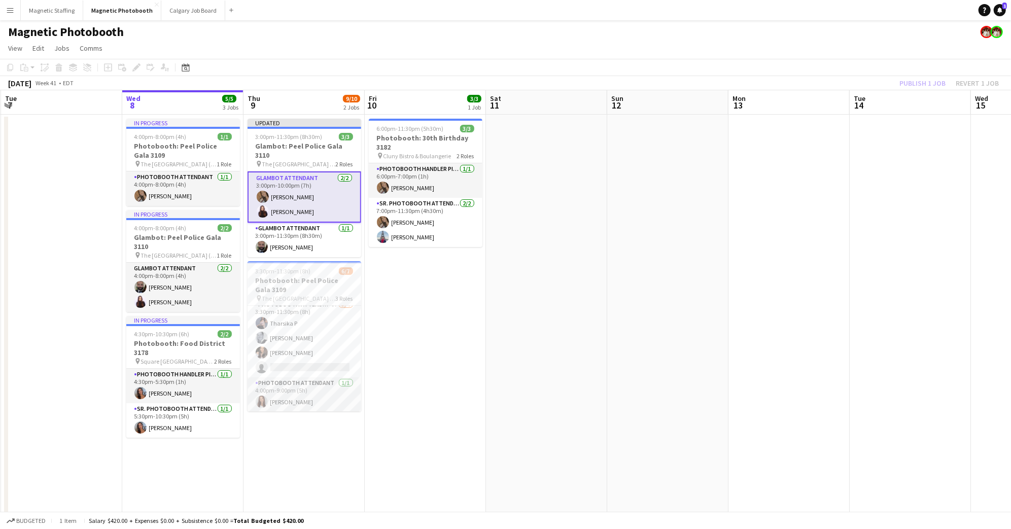
click at [924, 83] on div "Publish 1 job Revert 1 job" at bounding box center [949, 83] width 124 height 13
click at [921, 83] on button "Publish 1 job" at bounding box center [922, 83] width 54 height 13
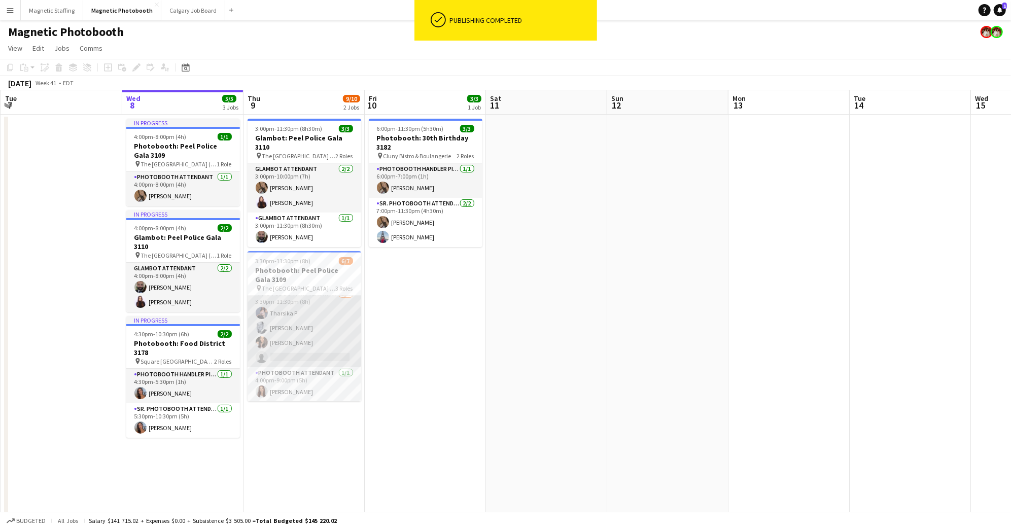
click at [279, 317] on app-card-role "Photobooth Attendant 4A [DATE] 3:30pm-11:30pm (8h) [PERSON_NAME] [PERSON_NAME] …" at bounding box center [304, 328] width 114 height 79
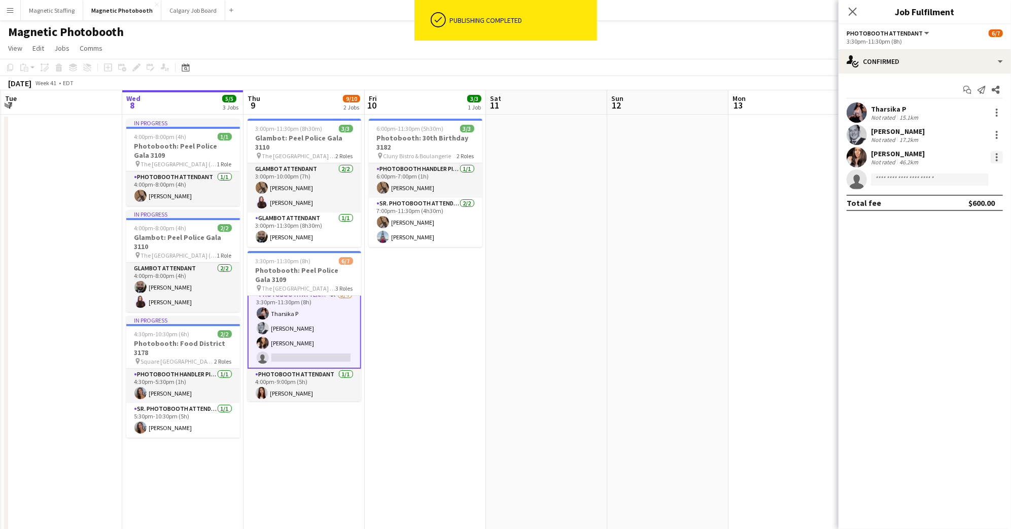
click at [996, 155] on div at bounding box center [996, 154] width 2 height 2
click at [972, 171] on span "Edit fee" at bounding box center [963, 175] width 63 height 9
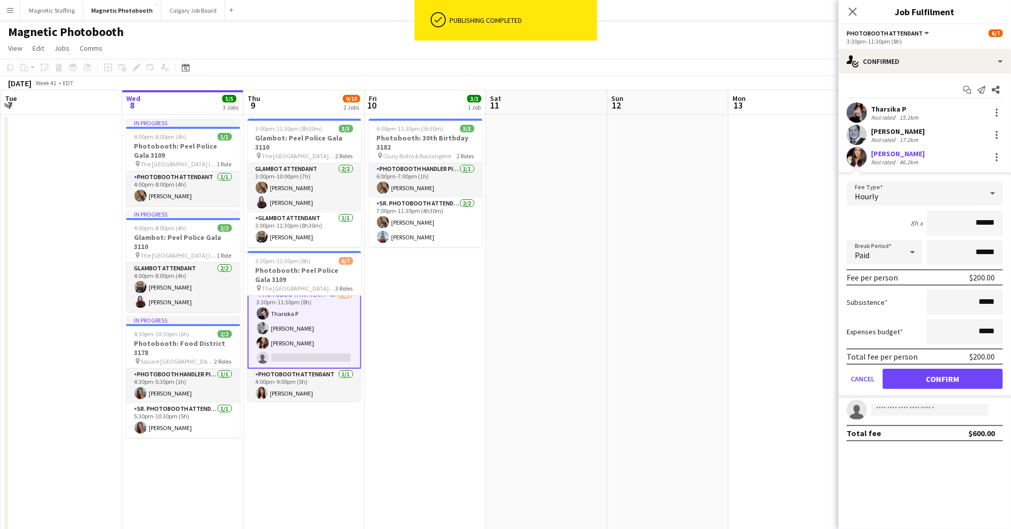
drag, startPoint x: 983, startPoint y: 223, endPoint x: 896, endPoint y: 209, distance: 88.2
click at [900, 210] on div "8h x ******" at bounding box center [924, 222] width 156 height 25
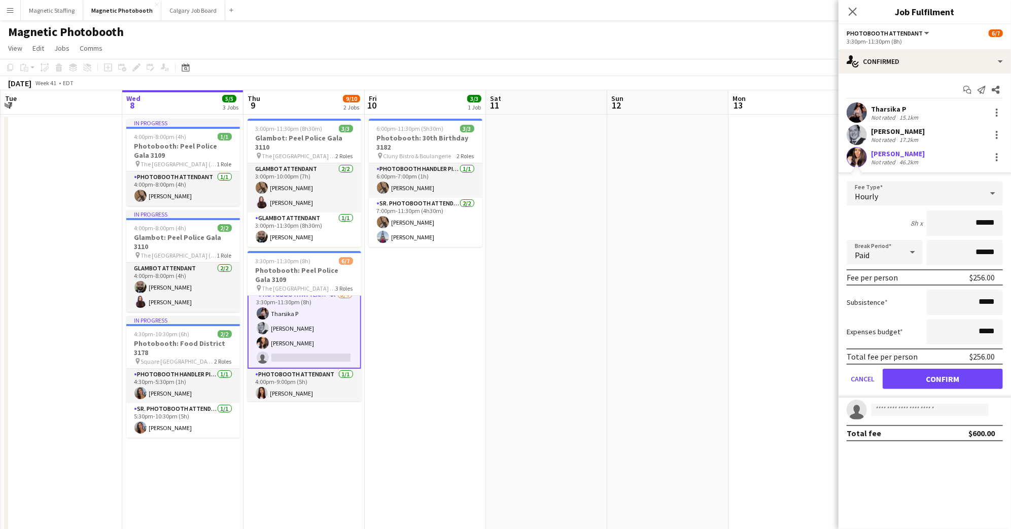
type input "******"
click at [966, 378] on button "Confirm" at bounding box center [942, 379] width 120 height 20
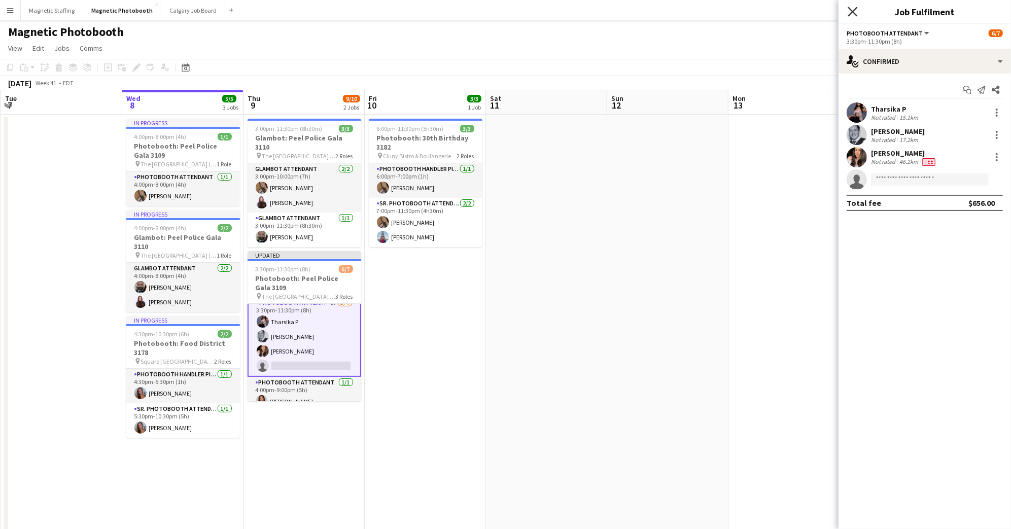
click at [851, 9] on icon "Close pop-in" at bounding box center [852, 12] width 10 height 10
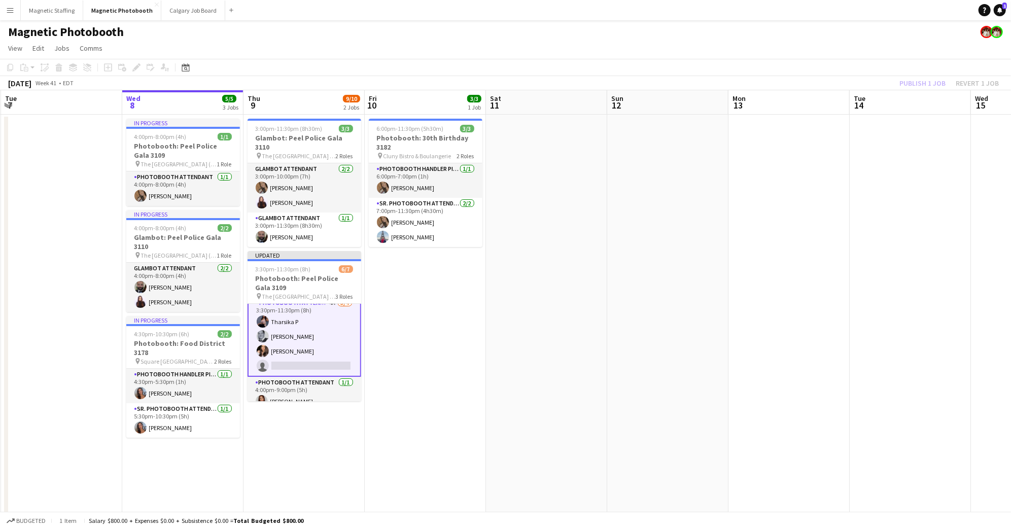
click at [920, 86] on div "Publish 1 job Revert 1 job" at bounding box center [949, 83] width 124 height 13
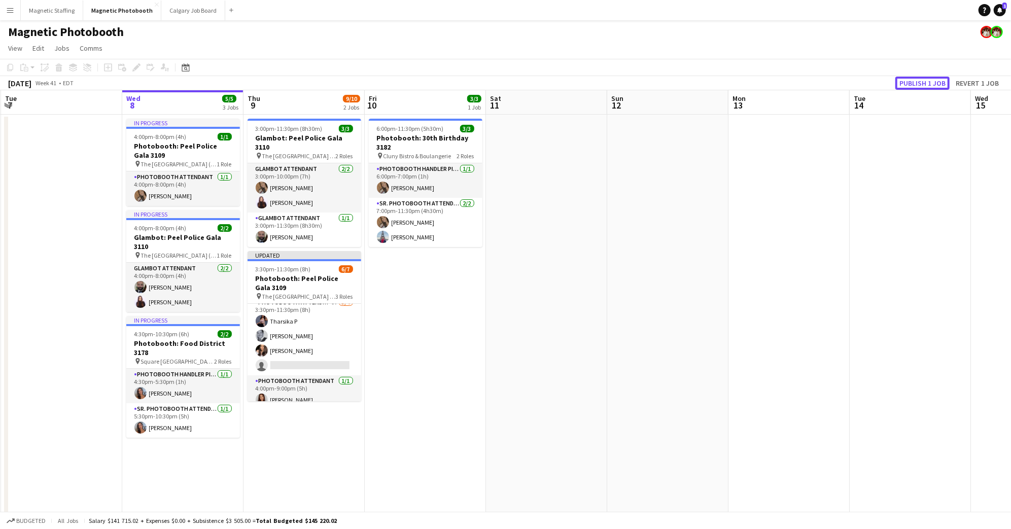
click at [920, 86] on button "Publish 1 job" at bounding box center [922, 83] width 54 height 13
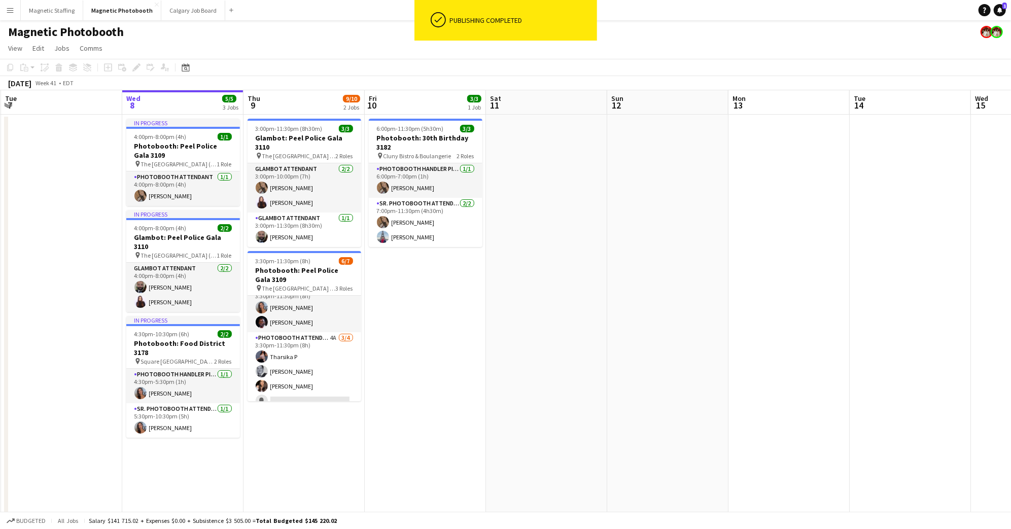
scroll to position [0, 0]
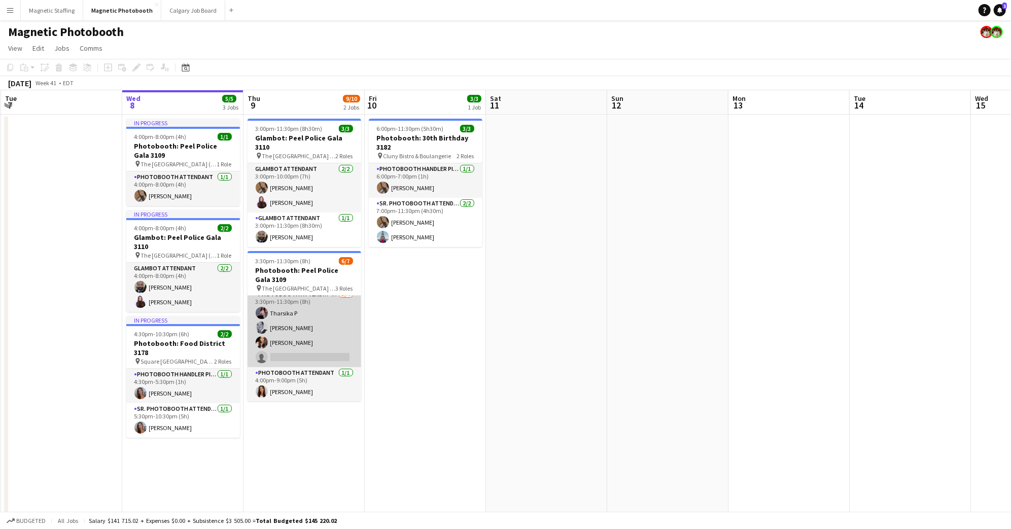
click at [318, 317] on app-card-role "Photobooth Attendant 4A [DATE] 3:30pm-11:30pm (8h) [PERSON_NAME] [PERSON_NAME] …" at bounding box center [304, 328] width 114 height 79
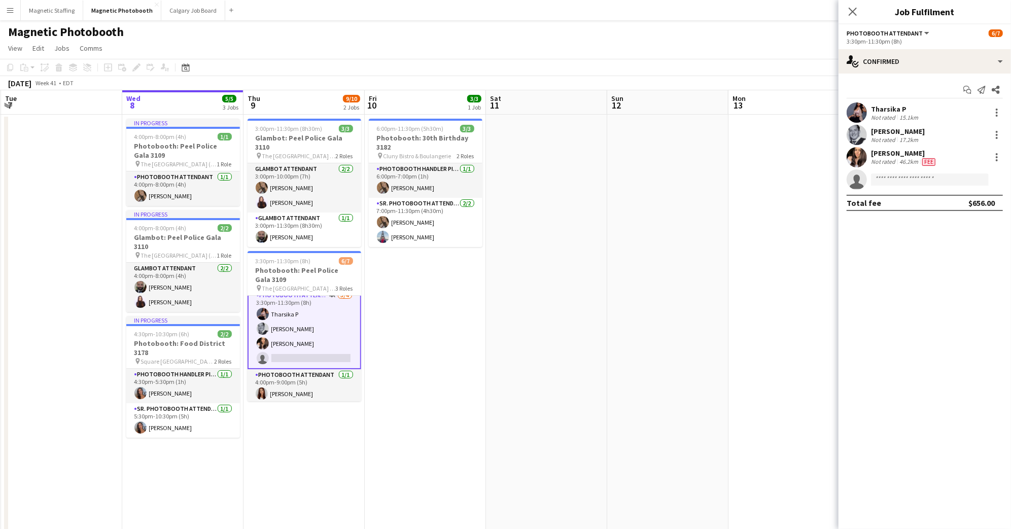
scroll to position [57, 0]
click at [913, 54] on div "single-neutral-actions-check-2 Confirmed" at bounding box center [924, 61] width 172 height 24
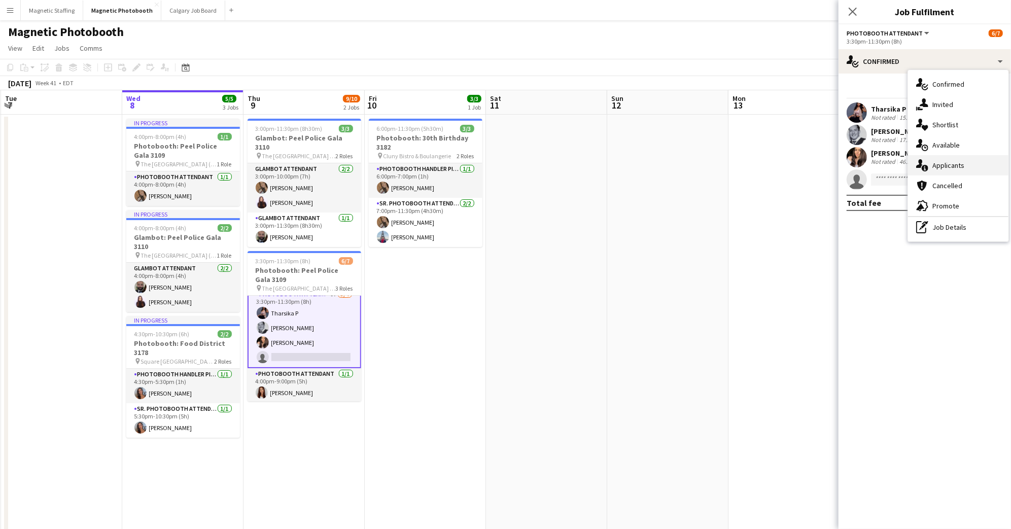
click at [957, 162] on span "Applicants" at bounding box center [948, 165] width 32 height 9
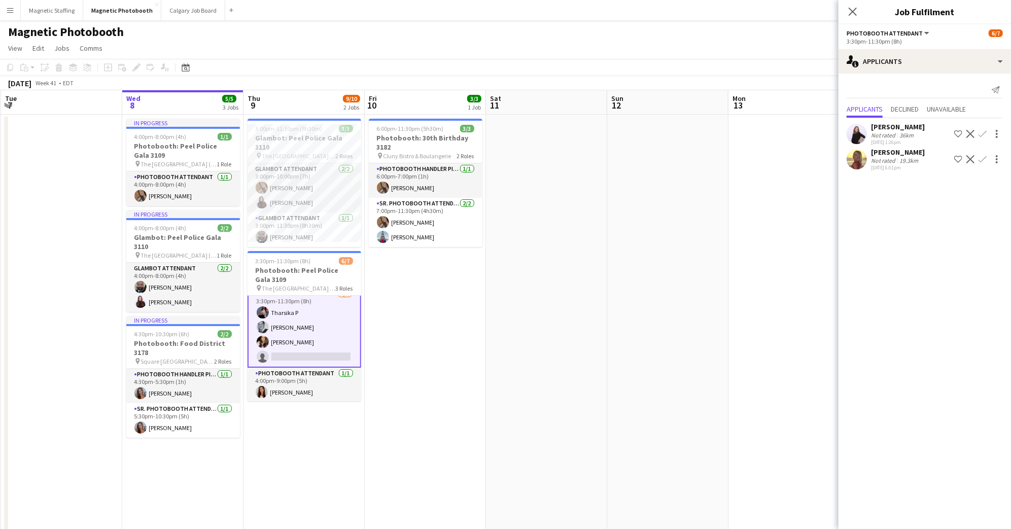
scroll to position [58, 0]
click at [323, 334] on app-card-role "Photobooth Attendant 4A [DATE] 3:30pm-11:30pm (8h) [PERSON_NAME] [PERSON_NAME] …" at bounding box center [304, 326] width 114 height 81
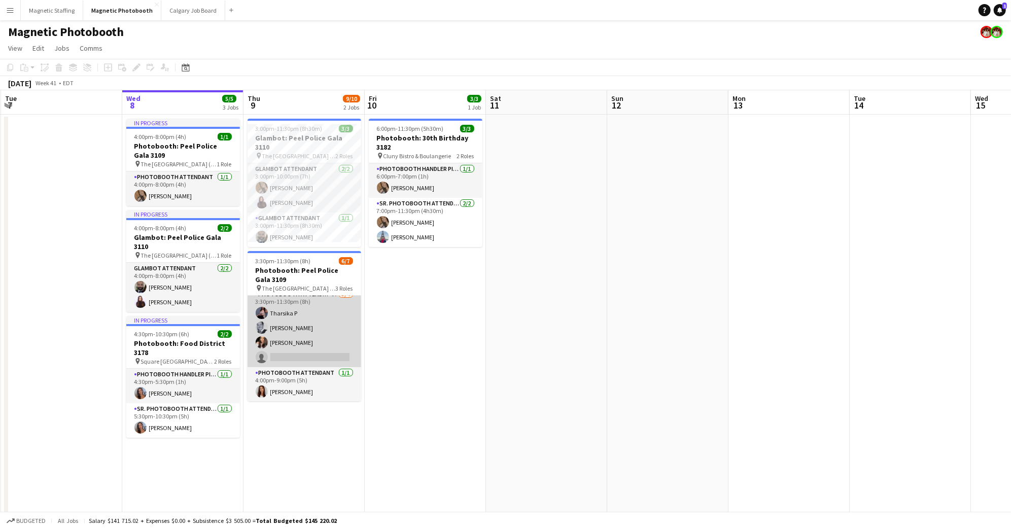
click at [318, 319] on app-card-role "Photobooth Attendant 4A [DATE] 3:30pm-11:30pm (8h) [PERSON_NAME] [PERSON_NAME] …" at bounding box center [304, 328] width 114 height 79
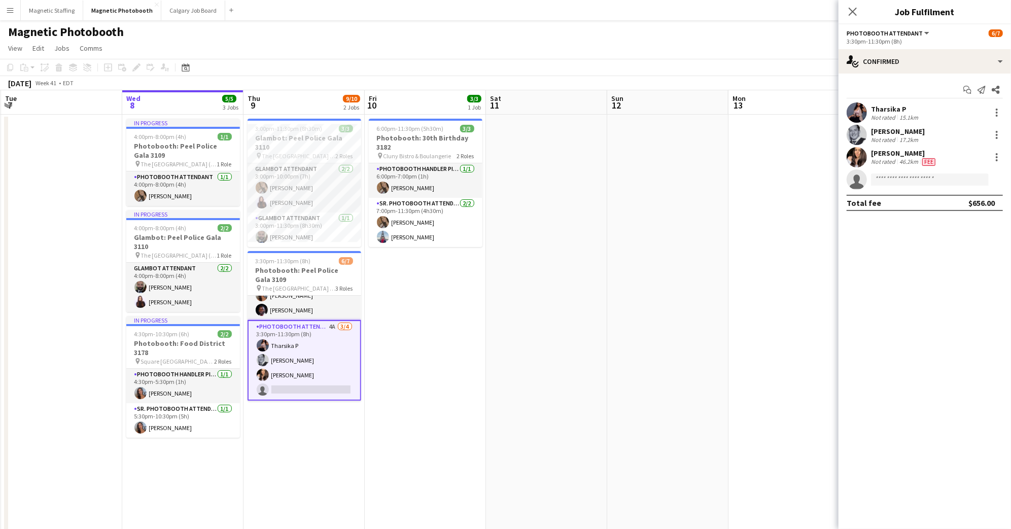
scroll to position [23, 0]
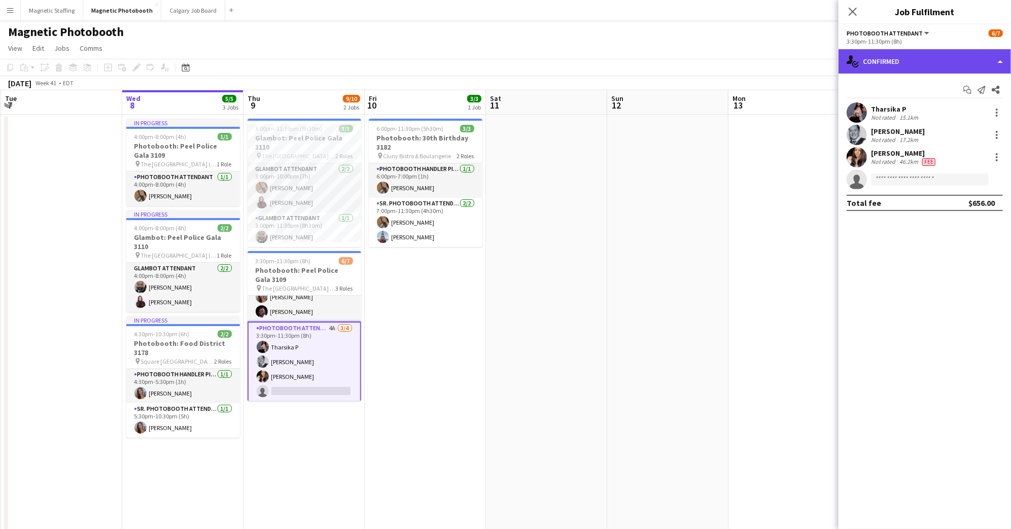
click at [972, 58] on div "single-neutral-actions-check-2 Confirmed" at bounding box center [924, 61] width 172 height 24
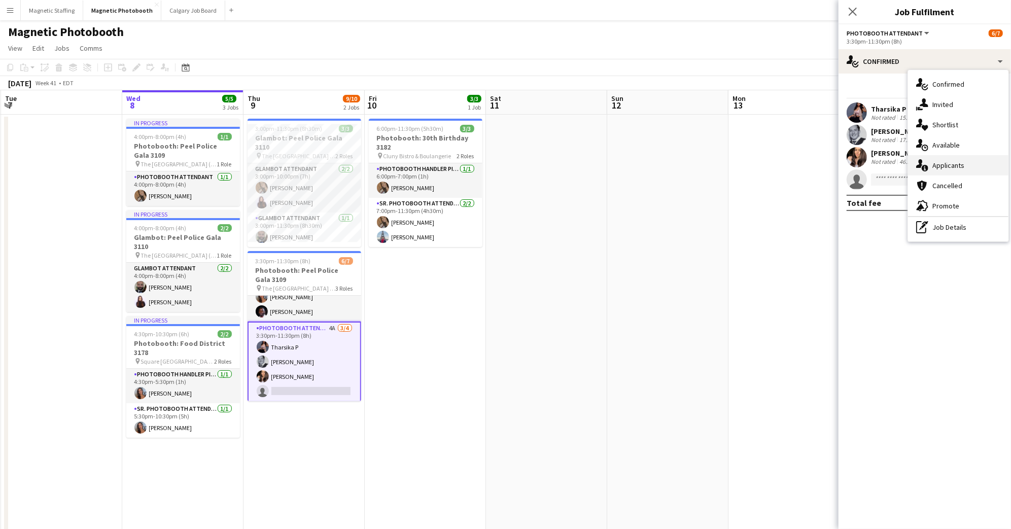
click at [983, 161] on div "single-neutral-actions-information Applicants" at bounding box center [958, 165] width 100 height 20
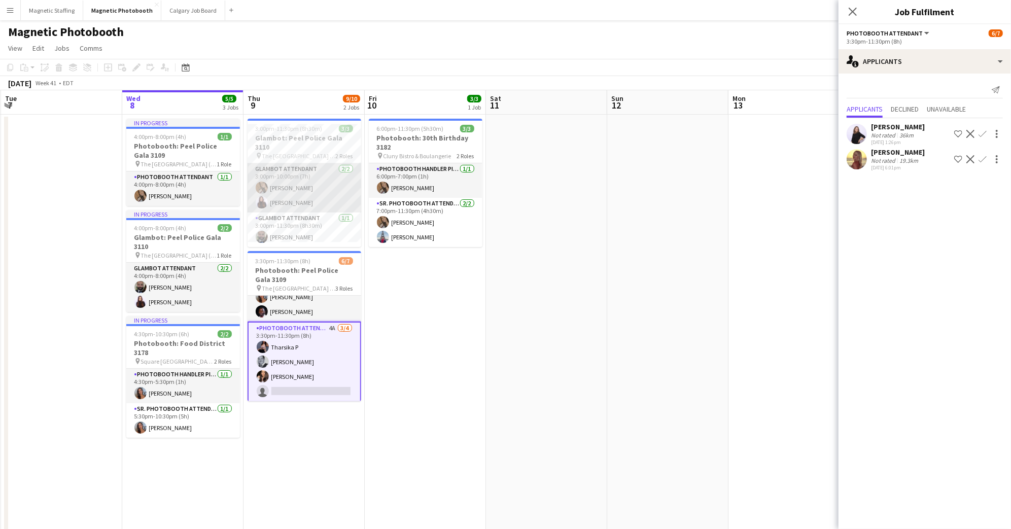
click at [292, 163] on app-card-role "Glambot Attendant [DATE] 3:00pm-10:00pm (7h) [PERSON_NAME] [PERSON_NAME]" at bounding box center [304, 187] width 114 height 49
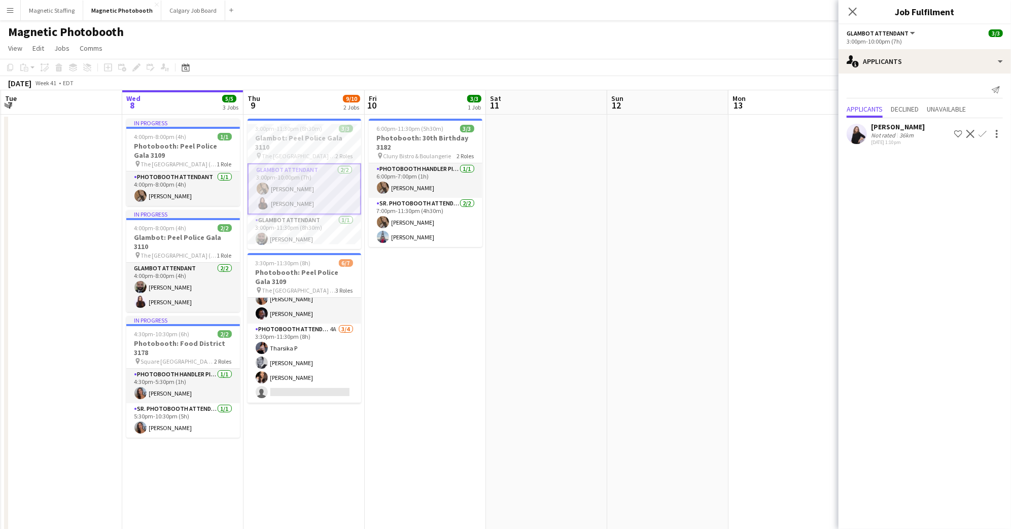
click at [358, 163] on app-card-role "Glambot Attendant [DATE] 3:00pm-10:00pm (7h) [PERSON_NAME] [PERSON_NAME]" at bounding box center [304, 188] width 114 height 51
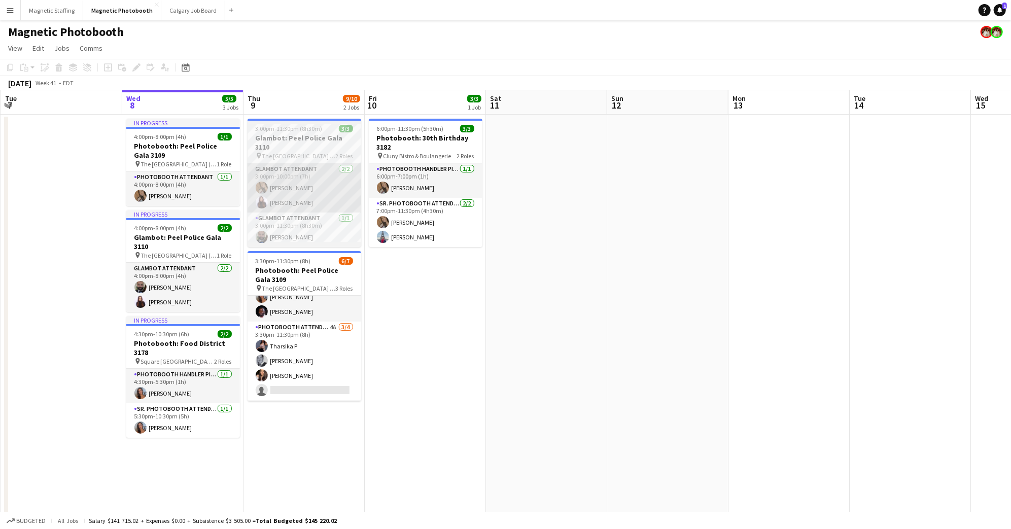
click at [311, 166] on app-card-role "Glambot Attendant [DATE] 3:00pm-10:00pm (7h) [PERSON_NAME] [PERSON_NAME]" at bounding box center [304, 187] width 114 height 49
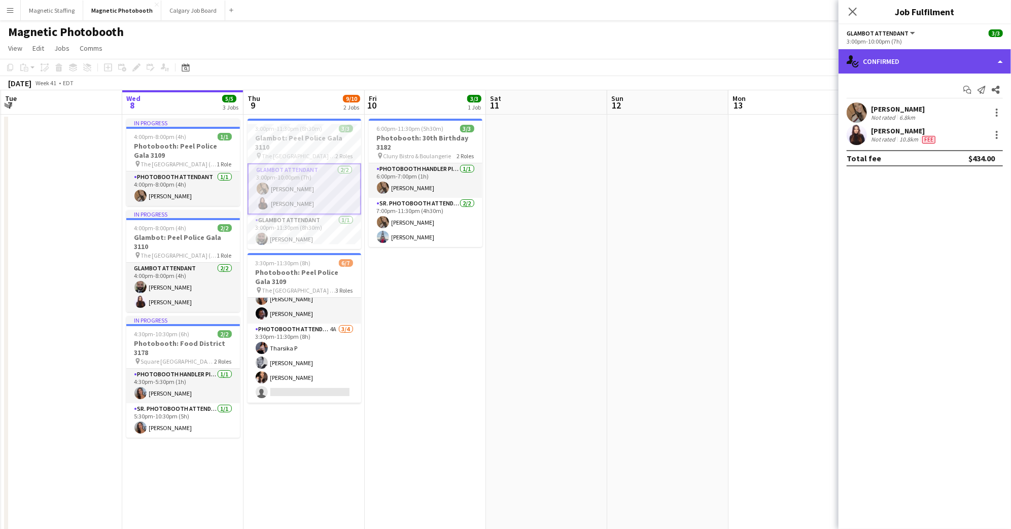
click at [919, 66] on div "single-neutral-actions-check-2 Confirmed" at bounding box center [924, 61] width 172 height 24
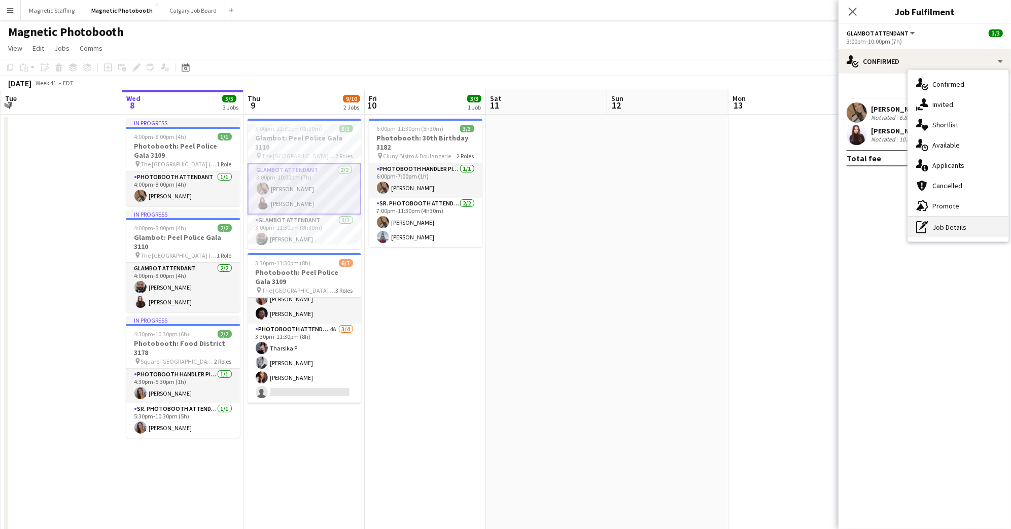
click at [951, 223] on div "pen-write Job Details" at bounding box center [958, 227] width 100 height 20
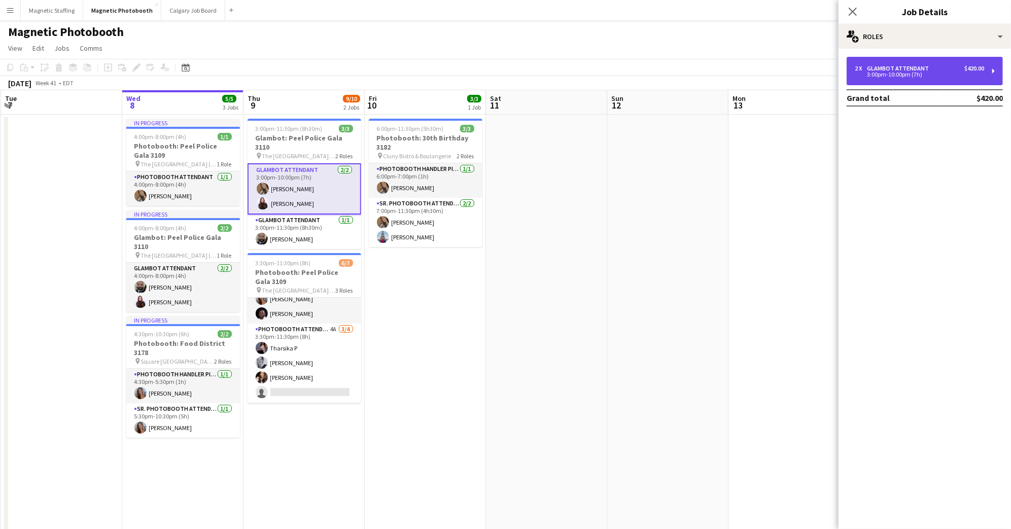
click at [920, 82] on div "2 x Glambot Attendant $420.00 3:00pm-10:00pm (7h)" at bounding box center [924, 71] width 156 height 28
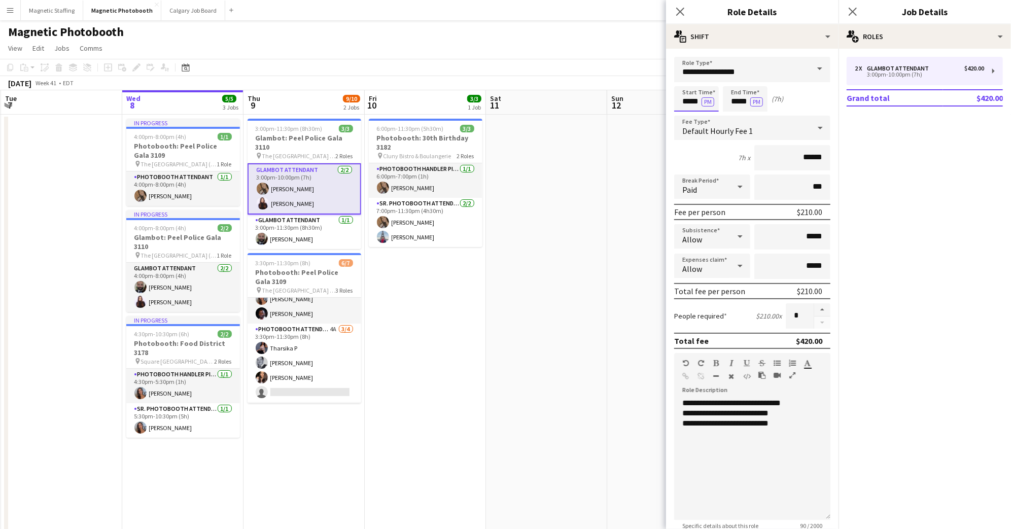
click at [688, 100] on input "*****" at bounding box center [696, 98] width 45 height 25
type input "*****"
click at [689, 113] on div at bounding box center [686, 117] width 20 height 10
click at [734, 101] on input "*****" at bounding box center [745, 98] width 45 height 25
click at [736, 77] on div at bounding box center [735, 81] width 20 height 10
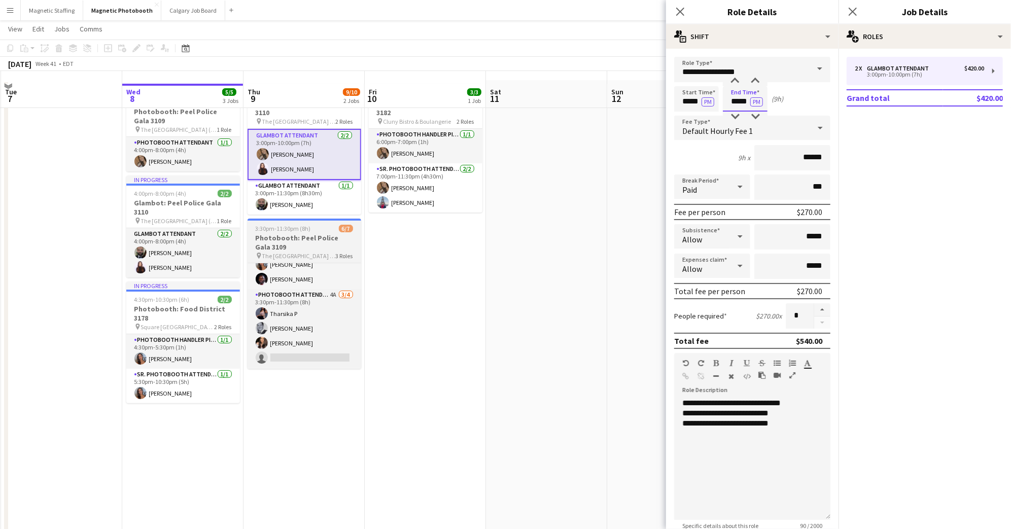
scroll to position [28, 0]
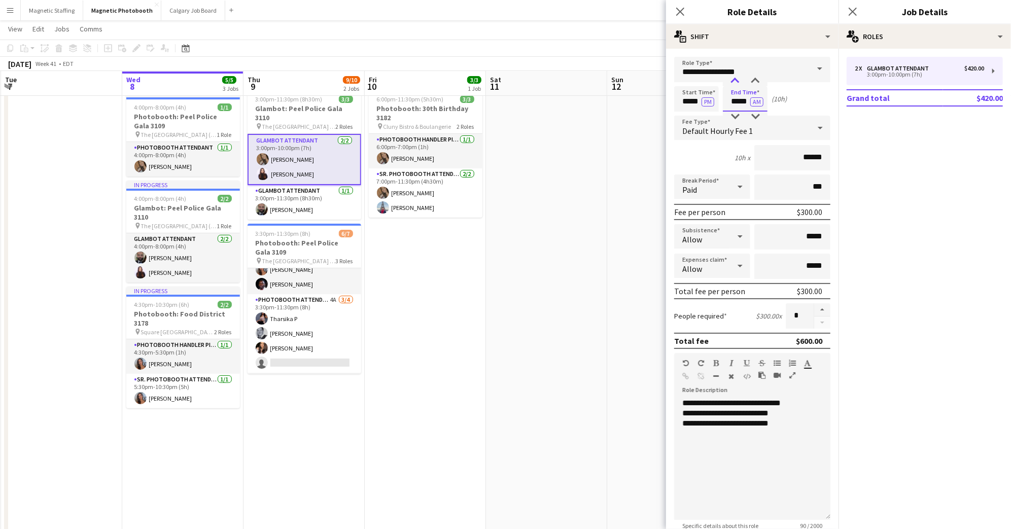
click at [732, 77] on div at bounding box center [735, 81] width 20 height 10
type input "*****"
click at [736, 115] on div at bounding box center [735, 117] width 20 height 10
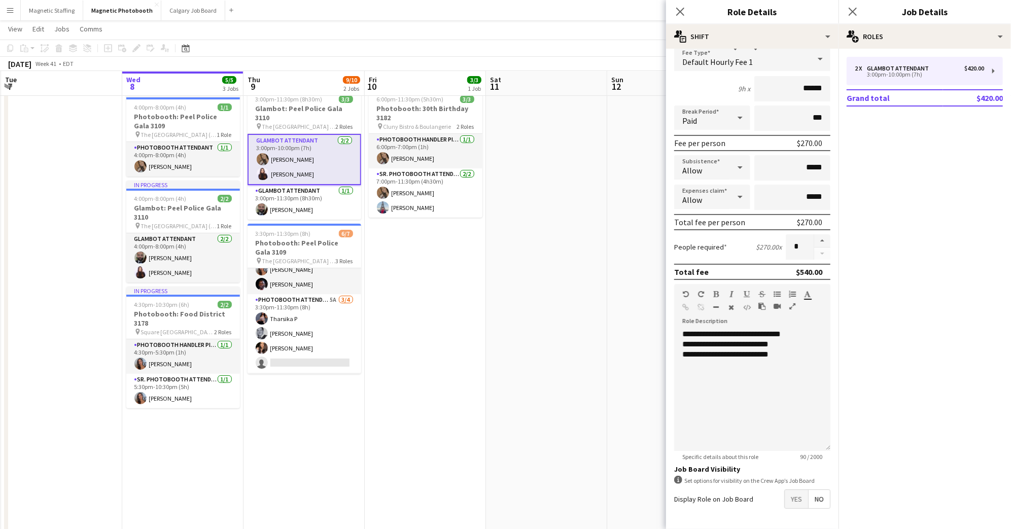
scroll to position [103, 0]
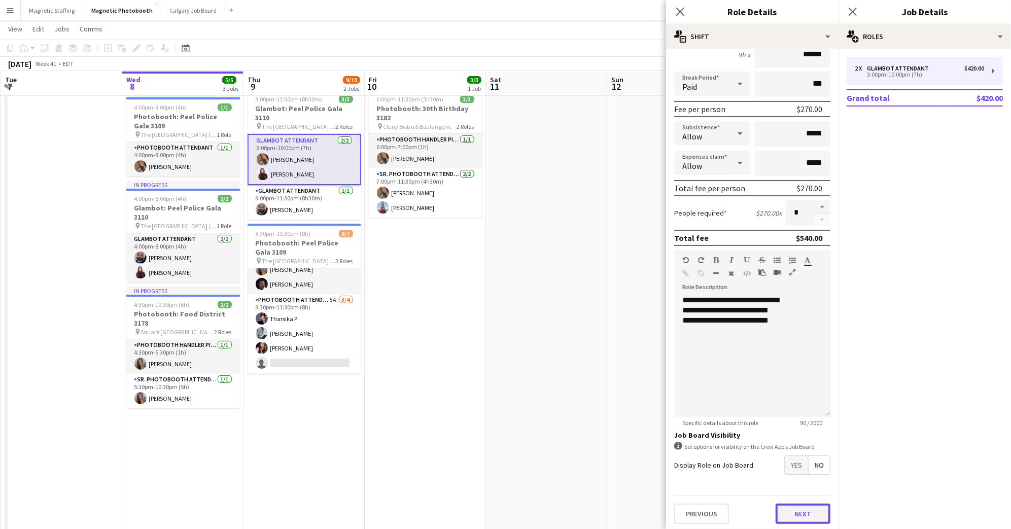
click at [807, 510] on button "Next" at bounding box center [802, 514] width 55 height 20
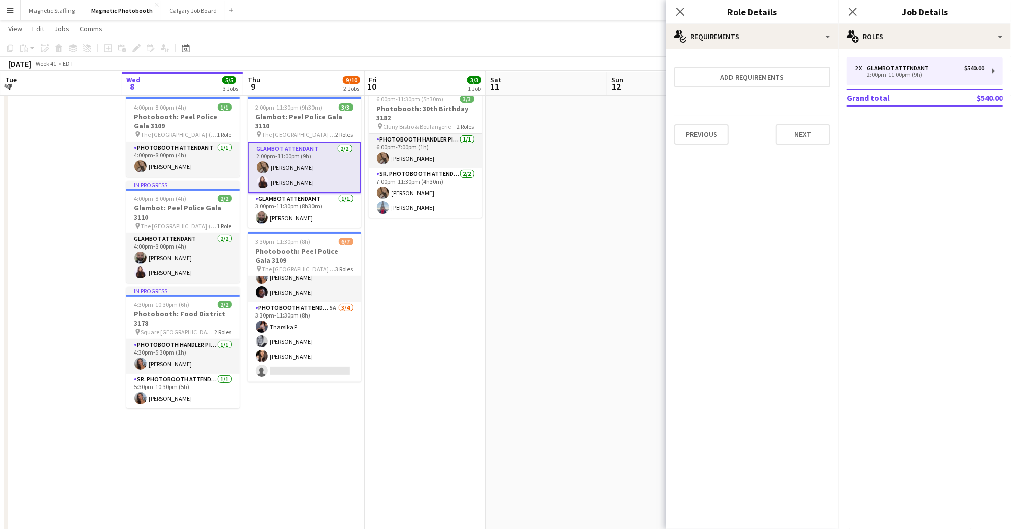
scroll to position [0, 0]
click at [320, 202] on app-card-role "Glambot Attendant [DATE] 3:00pm-11:30pm (8h30m) [PERSON_NAME]" at bounding box center [304, 210] width 114 height 34
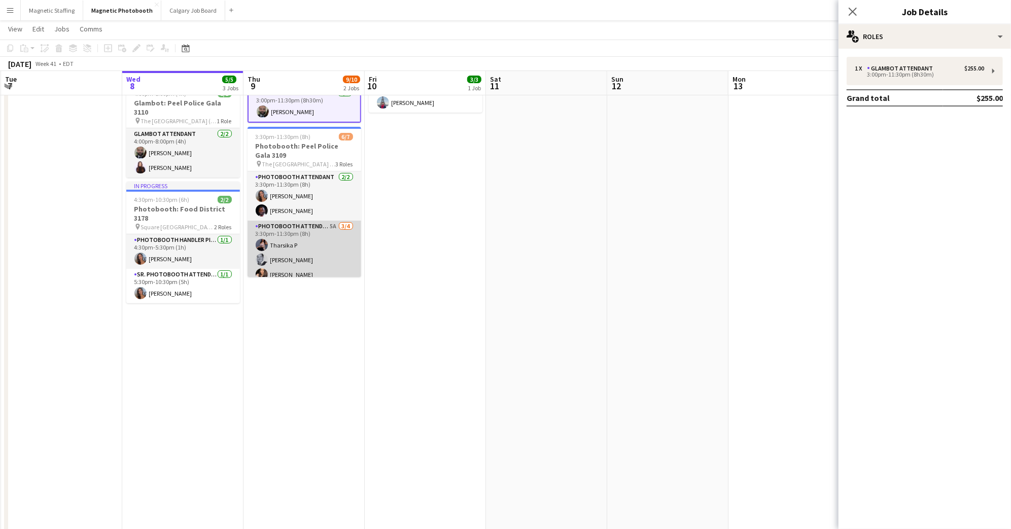
click at [321, 255] on app-card-role "Photobooth Attendant 5A [DATE] 3:30pm-11:30pm (8h) [PERSON_NAME] [PERSON_NAME] …" at bounding box center [304, 260] width 114 height 79
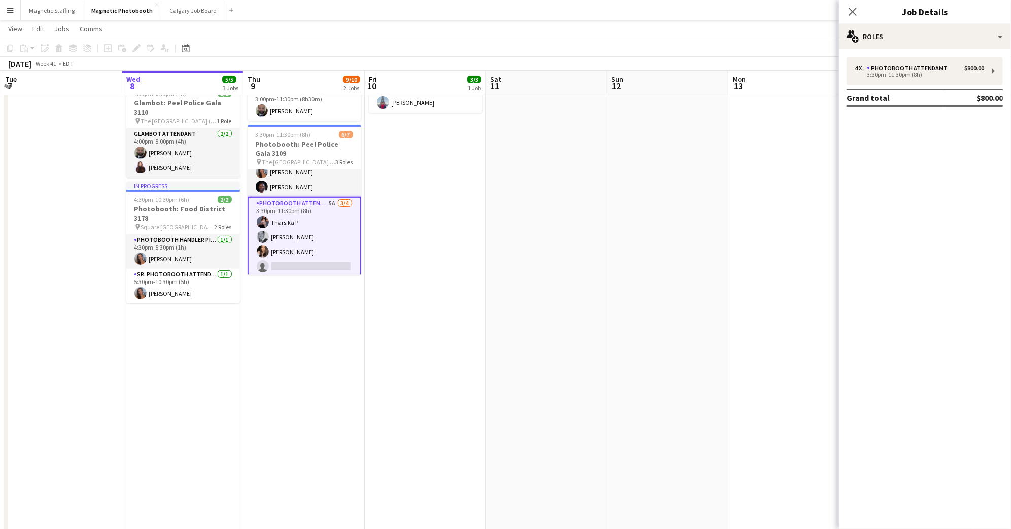
scroll to position [20, 0]
click at [853, 8] on icon "Close pop-in" at bounding box center [852, 12] width 10 height 10
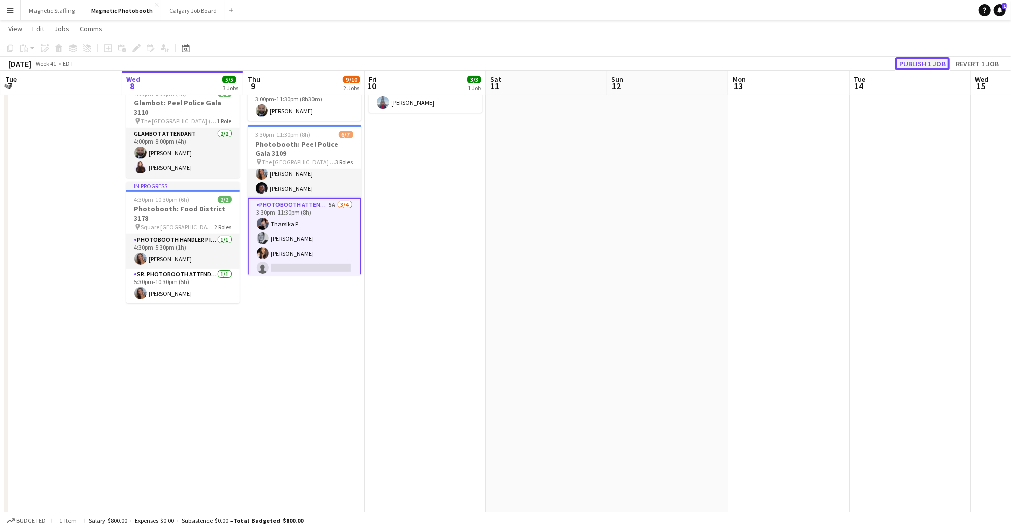
click at [928, 64] on button "Publish 1 job" at bounding box center [922, 63] width 54 height 13
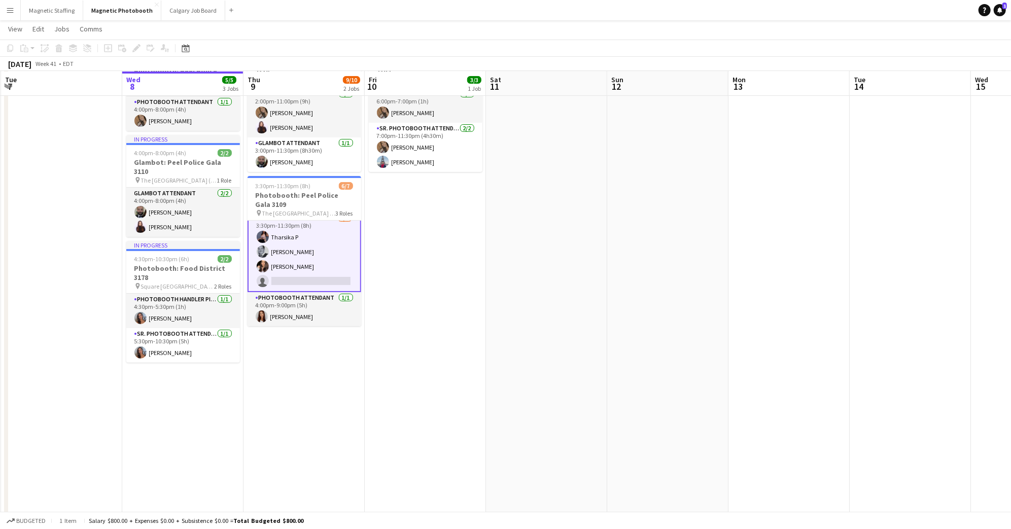
scroll to position [74, 0]
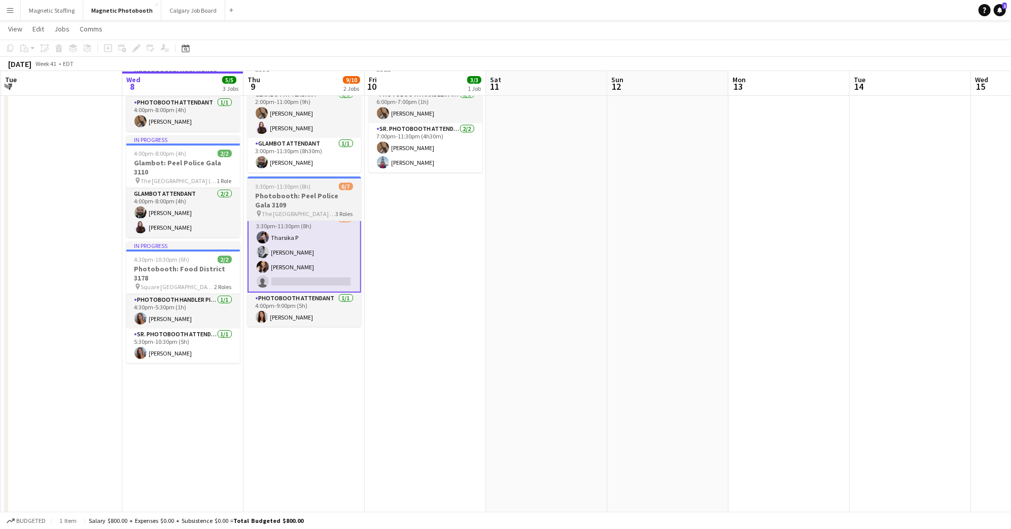
click at [312, 192] on h3 "Photobooth: Peel Police Gala 3109" at bounding box center [304, 200] width 114 height 18
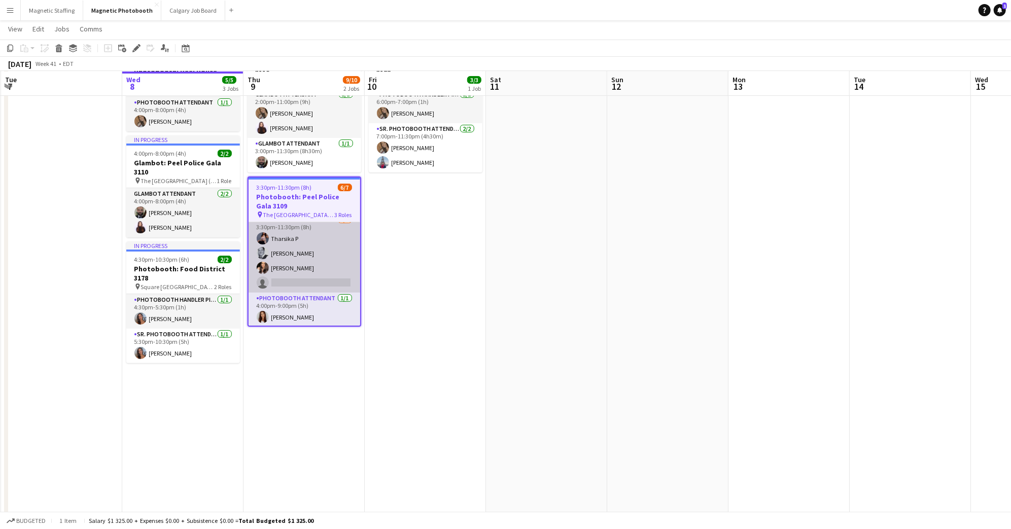
click at [311, 242] on app-card-role "Photobooth Attendant 5A [DATE] 3:30pm-11:30pm (8h) [PERSON_NAME] [PERSON_NAME] …" at bounding box center [304, 253] width 112 height 79
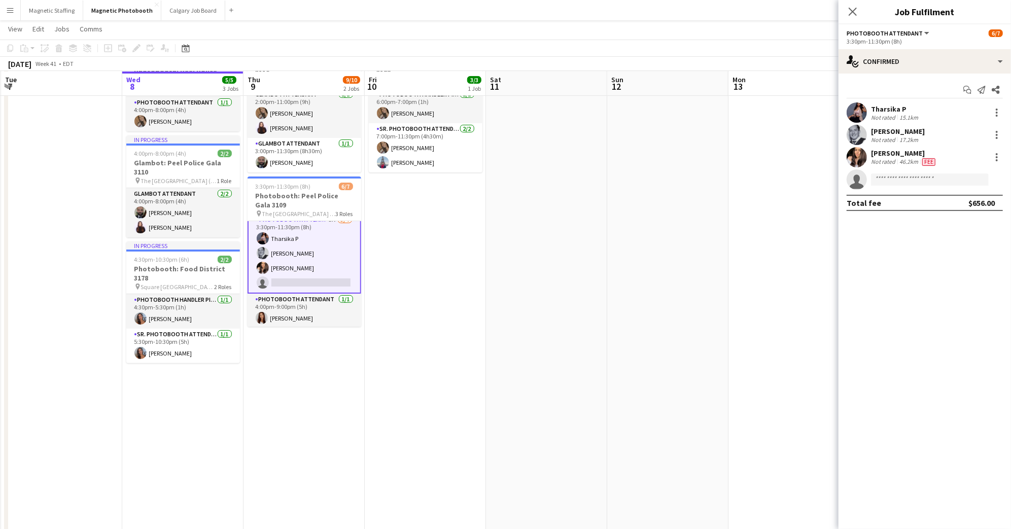
scroll to position [58, 0]
click at [879, 63] on div "single-neutral-actions-check-2 Confirmed" at bounding box center [924, 61] width 172 height 24
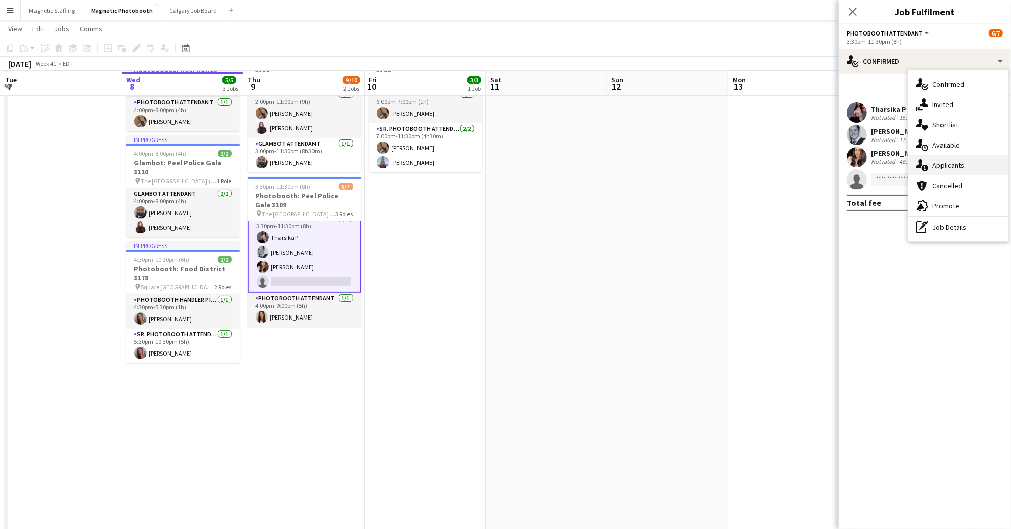
click at [944, 162] on span "Applicants" at bounding box center [948, 165] width 32 height 9
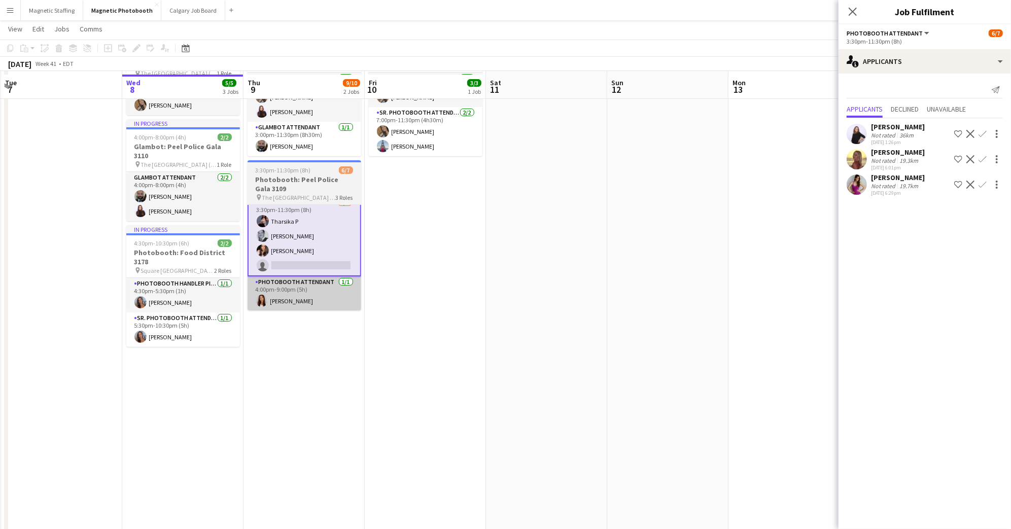
scroll to position [95, 0]
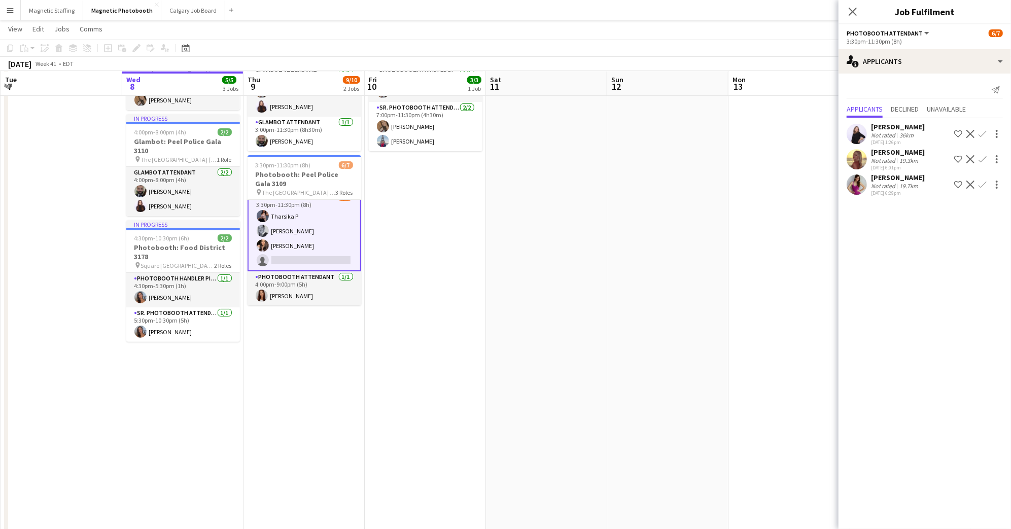
click at [865, 130] on app-user-avatar at bounding box center [856, 134] width 20 height 20
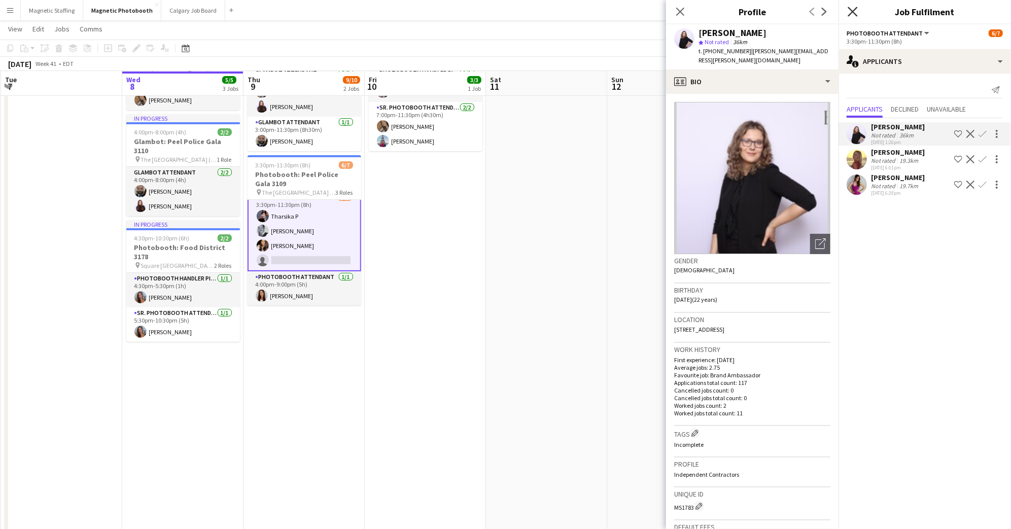
click at [851, 10] on icon at bounding box center [852, 12] width 10 height 10
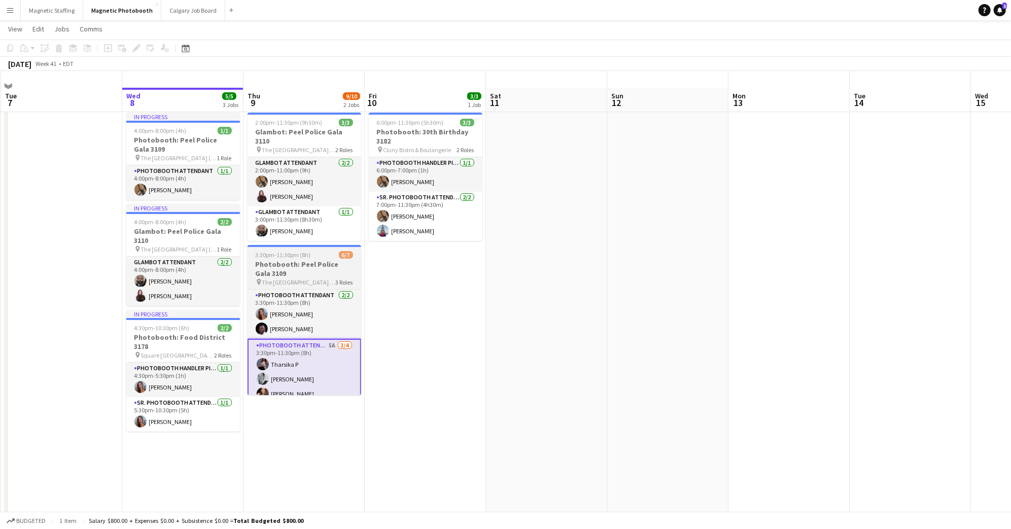
scroll to position [0, 0]
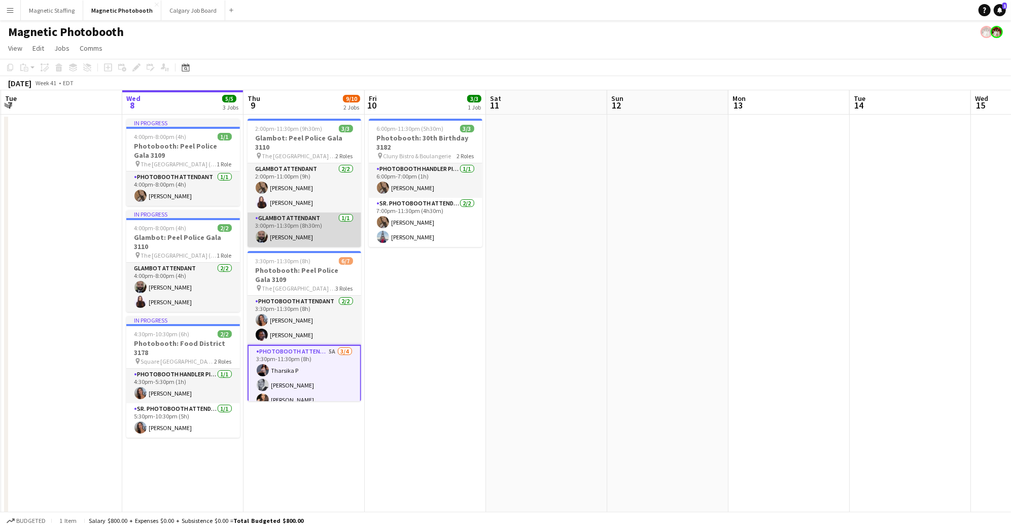
click at [329, 221] on app-card-role "Glambot Attendant [DATE] 3:00pm-11:30pm (8h30m) [PERSON_NAME]" at bounding box center [304, 229] width 114 height 34
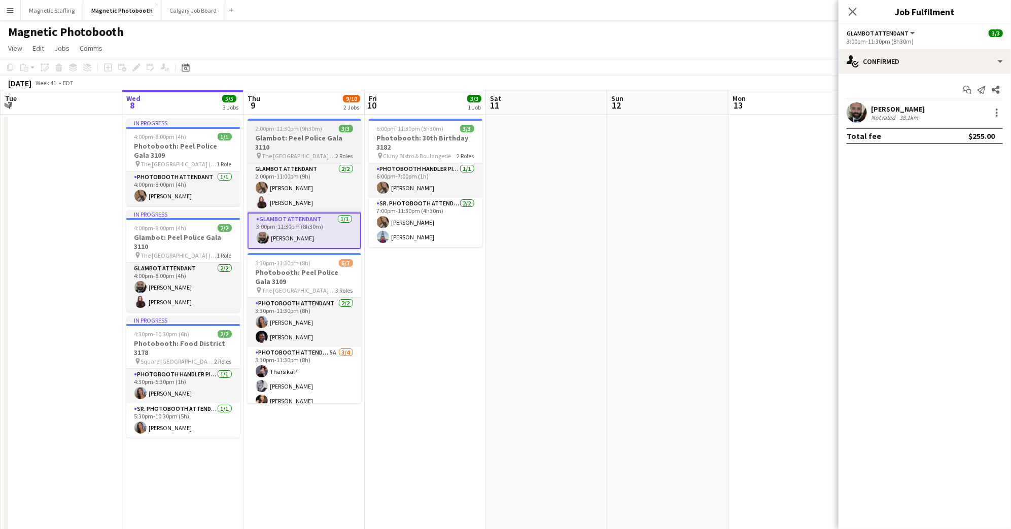
click at [291, 136] on h3 "Glambot: Peel Police Gala 3110" at bounding box center [304, 142] width 114 height 18
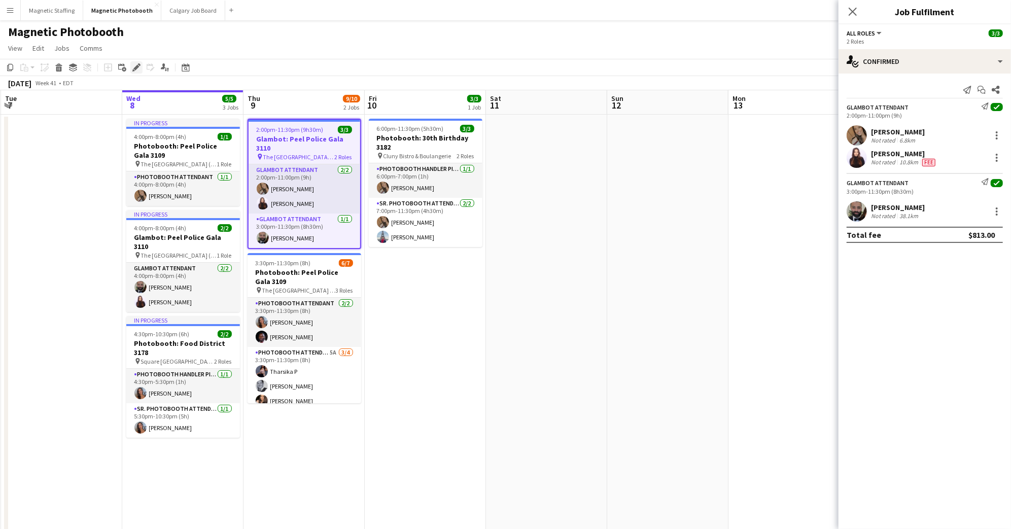
click at [134, 65] on icon "Edit" at bounding box center [136, 67] width 8 height 8
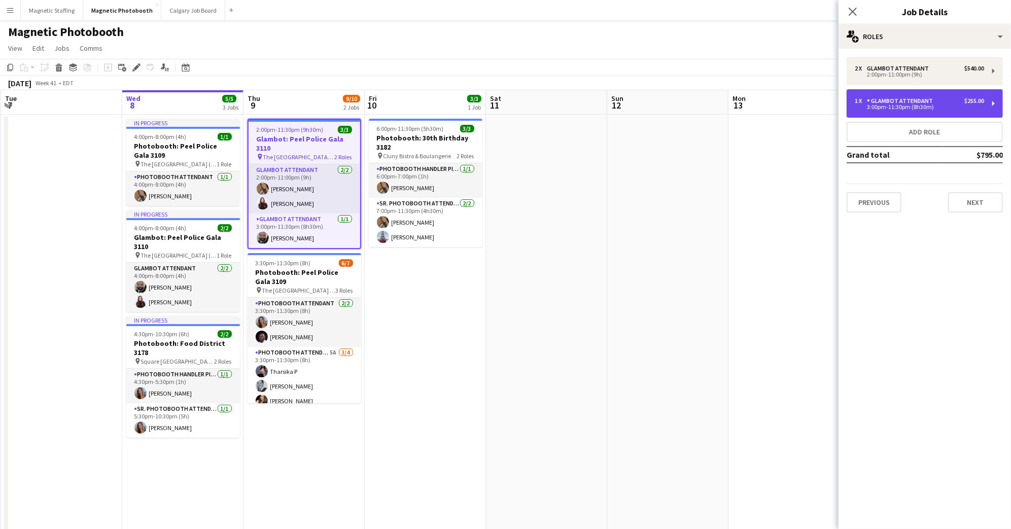
click at [922, 107] on div "3:00pm-11:30pm (8h30m)" at bounding box center [918, 106] width 129 height 5
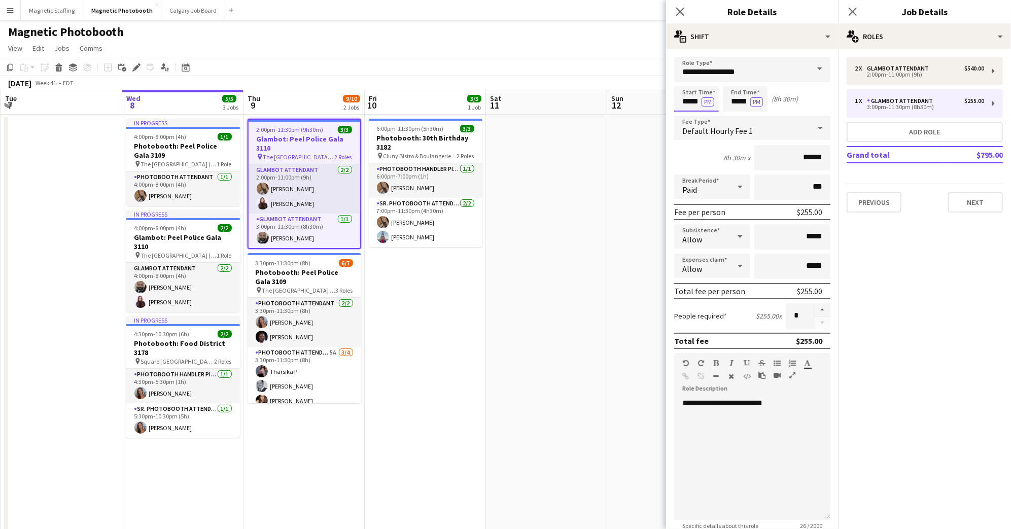
click at [687, 96] on input "*****" at bounding box center [696, 98] width 45 height 25
type input "*****"
click at [690, 77] on div at bounding box center [686, 81] width 20 height 10
click at [735, 102] on input "*****" at bounding box center [745, 98] width 45 height 25
click at [733, 77] on div at bounding box center [735, 81] width 20 height 10
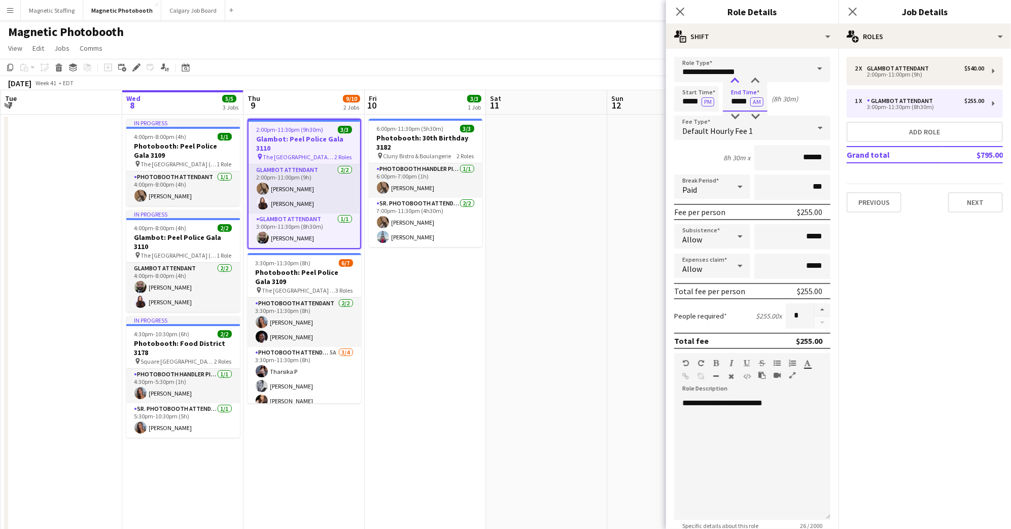
click at [733, 78] on div at bounding box center [735, 81] width 20 height 10
click at [756, 116] on div at bounding box center [755, 117] width 20 height 10
type input "*****"
click at [756, 116] on div at bounding box center [755, 117] width 20 height 10
click at [800, 92] on div "Start Time ***** PM End Time ***** AM (9h)" at bounding box center [752, 98] width 156 height 25
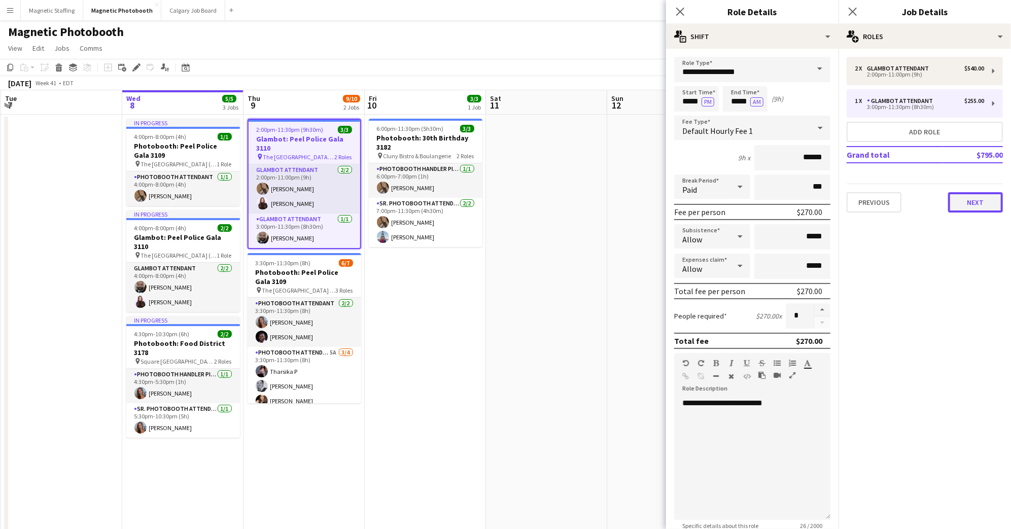
click at [977, 201] on button "Next" at bounding box center [975, 202] width 55 height 20
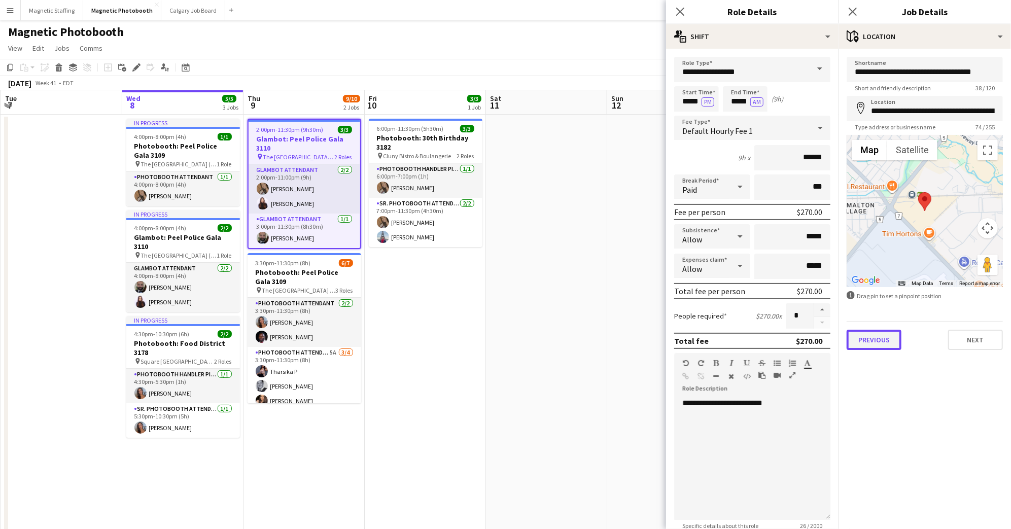
click at [881, 340] on button "Previous" at bounding box center [873, 340] width 55 height 20
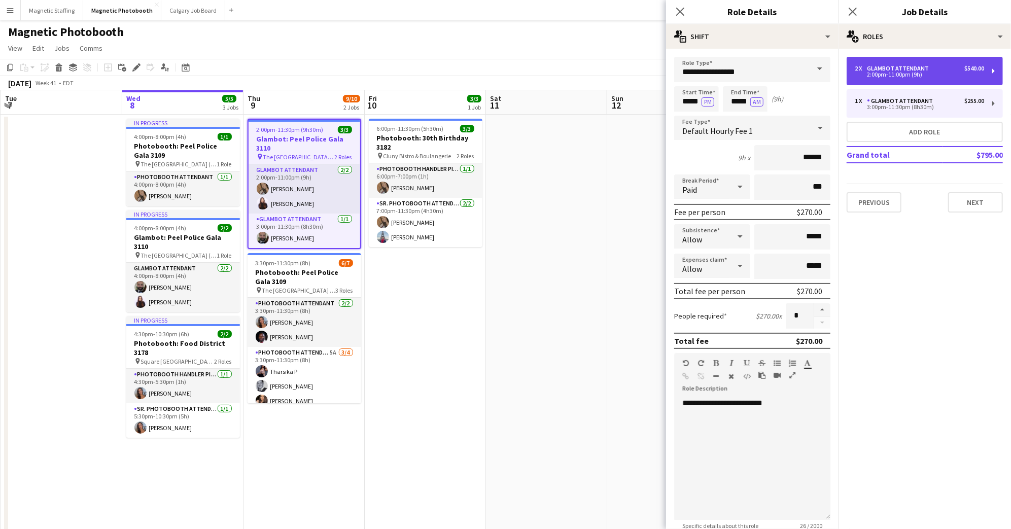
click at [908, 75] on div "2:00pm-11:00pm (9h)" at bounding box center [918, 74] width 129 height 5
type input "*****"
type input "*"
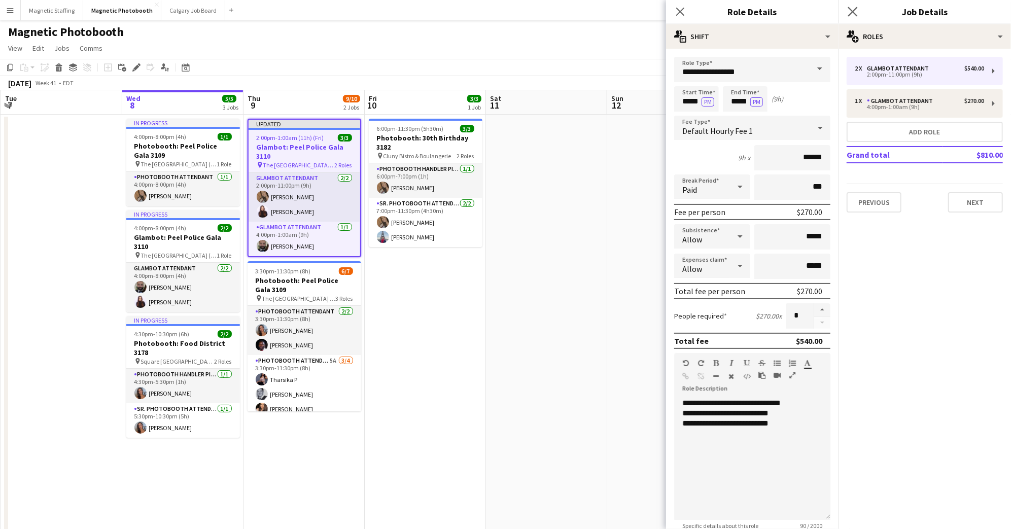
click at [854, 6] on app-icon "Close pop-in" at bounding box center [852, 12] width 15 height 15
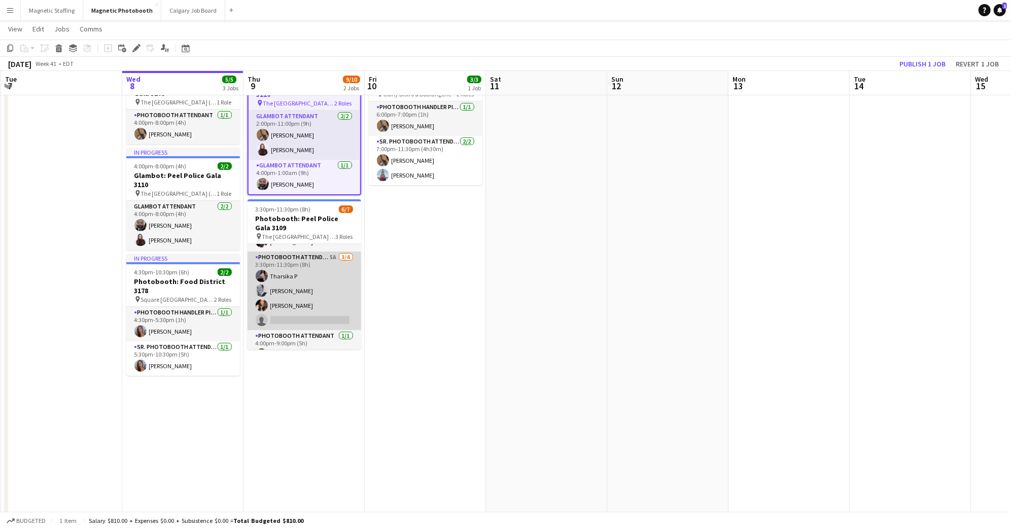
scroll to position [56, 0]
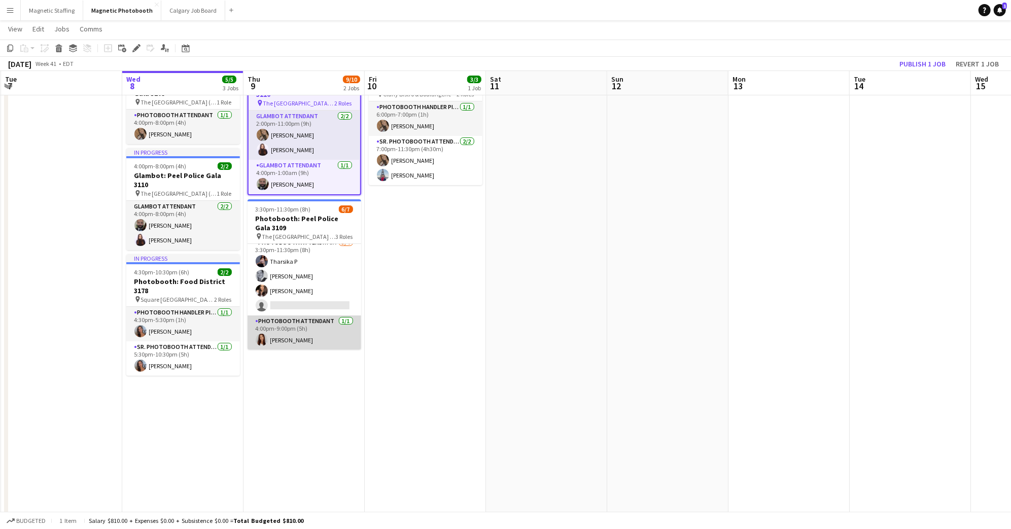
click at [307, 338] on app-card-role "Photobooth Attendant [DATE] 4:00pm-9:00pm (5h) [PERSON_NAME]" at bounding box center [304, 332] width 114 height 34
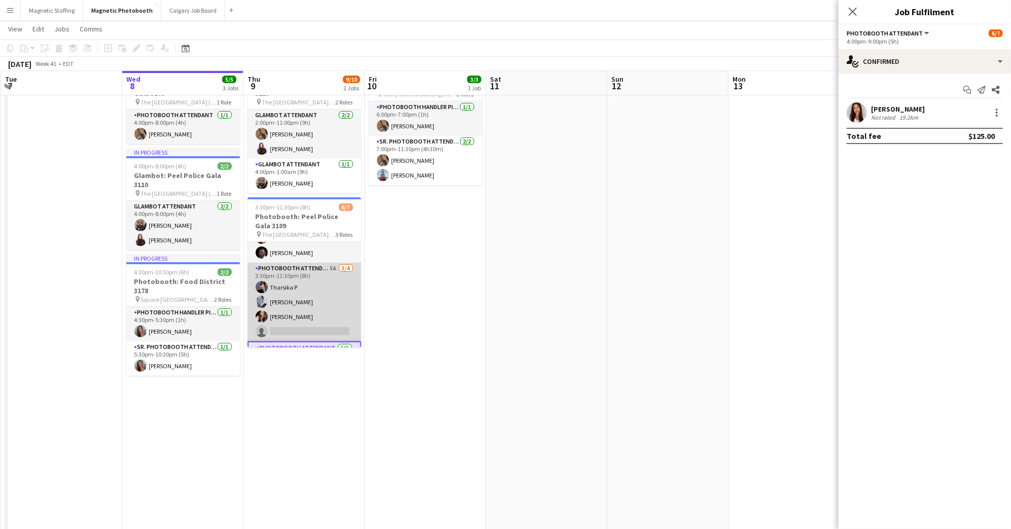
scroll to position [27, 0]
click at [312, 294] on app-card-role "Photobooth Attendant 5A [DATE] 3:30pm-11:30pm (8h) [PERSON_NAME] [PERSON_NAME] …" at bounding box center [304, 303] width 114 height 79
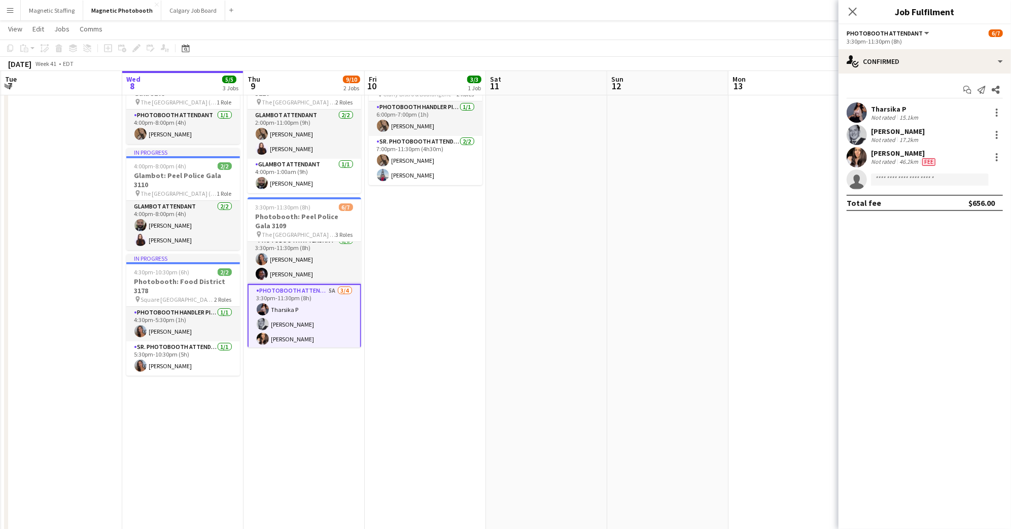
scroll to position [0, 0]
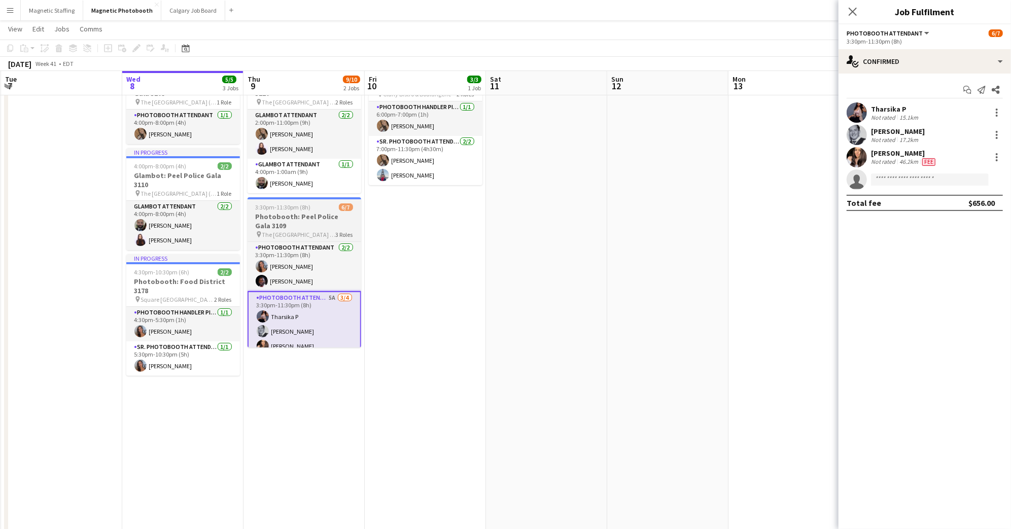
click at [296, 203] on span "3:30pm-11:30pm (8h)" at bounding box center [283, 207] width 55 height 8
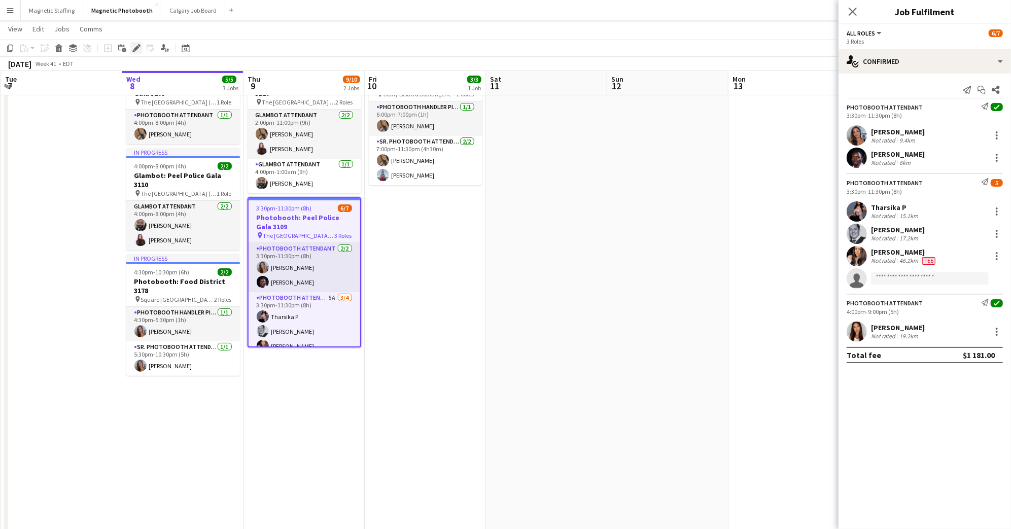
click at [136, 47] on icon at bounding box center [136, 49] width 6 height 6
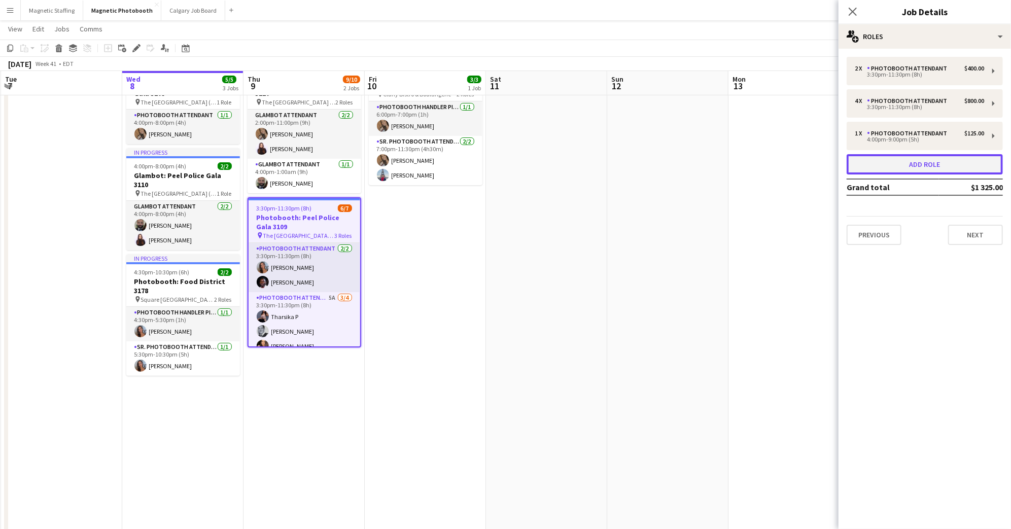
click at [916, 162] on button "Add role" at bounding box center [924, 164] width 156 height 20
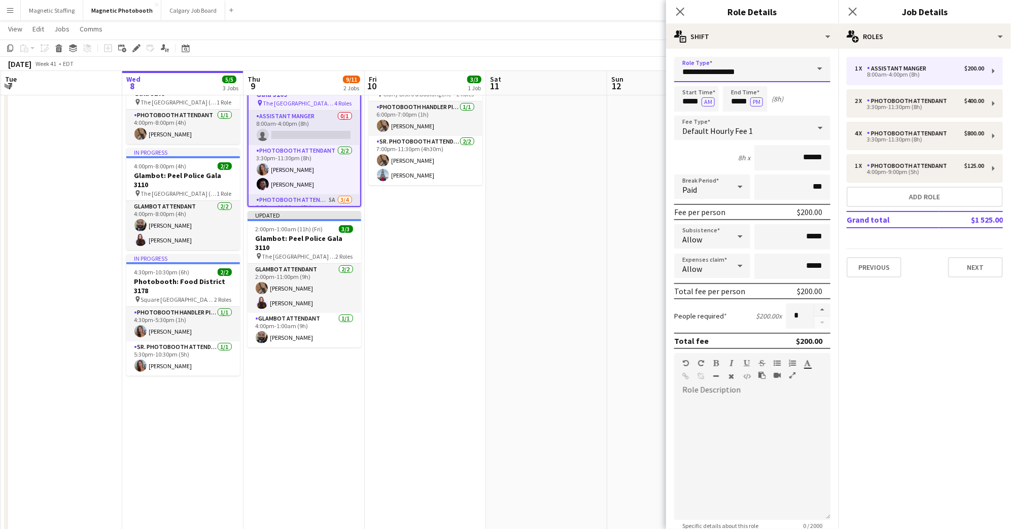
click at [788, 72] on input "**********" at bounding box center [752, 69] width 156 height 25
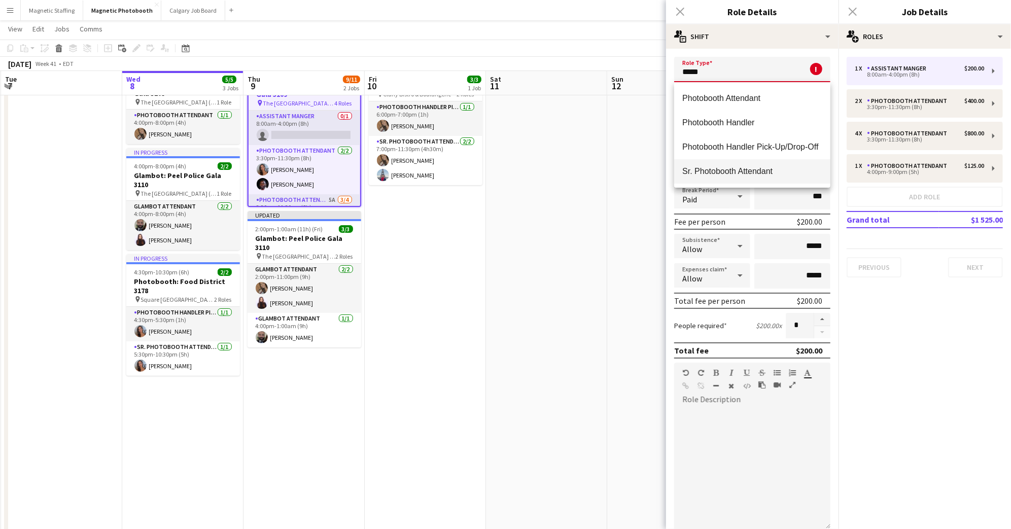
click at [770, 171] on span "Sr. Photobooth Attendant" at bounding box center [752, 171] width 140 height 10
type input "**********"
type input "******"
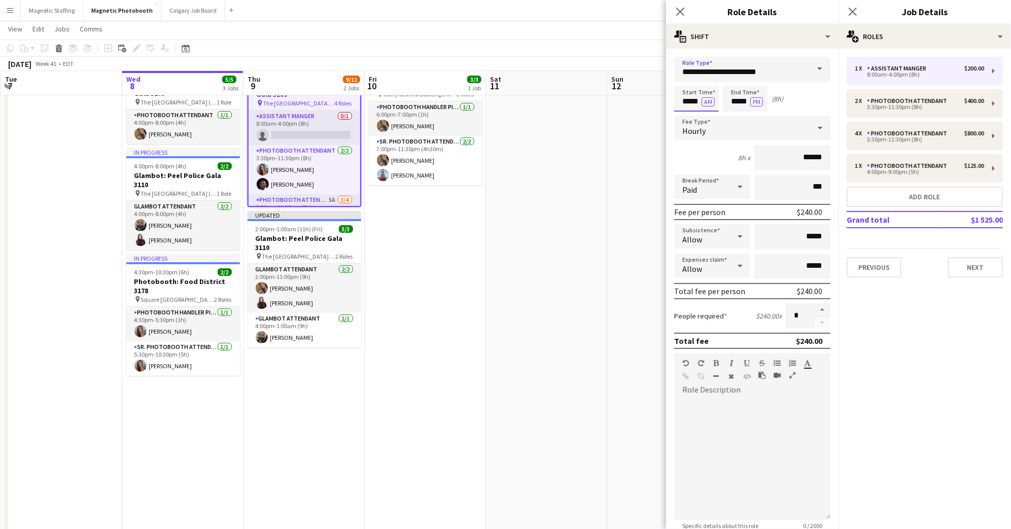
click at [690, 98] on input "*****" at bounding box center [696, 98] width 45 height 25
type input "*****"
click at [739, 101] on input "*****" at bounding box center [745, 98] width 45 height 25
type input "*****"
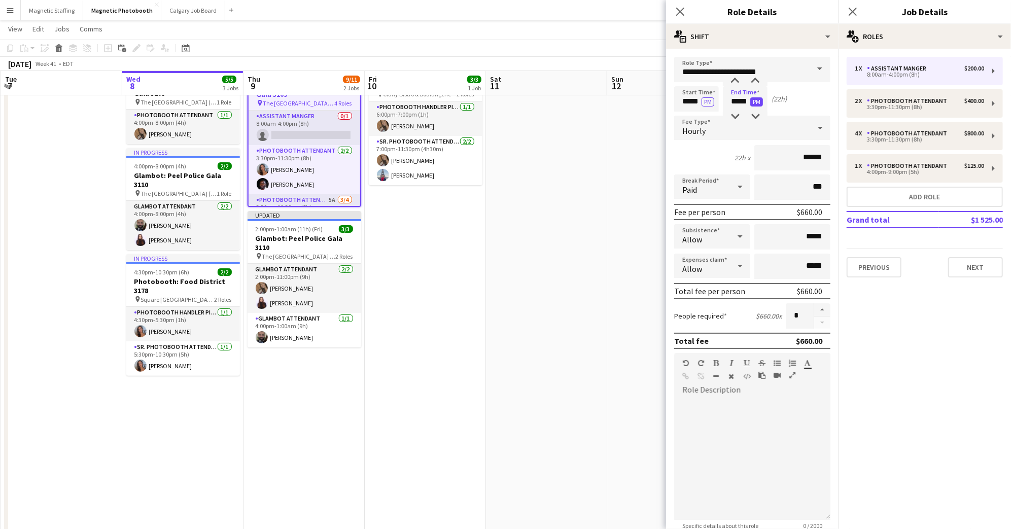
click at [756, 104] on button "PM" at bounding box center [756, 101] width 13 height 9
click at [810, 158] on input "******" at bounding box center [792, 157] width 76 height 25
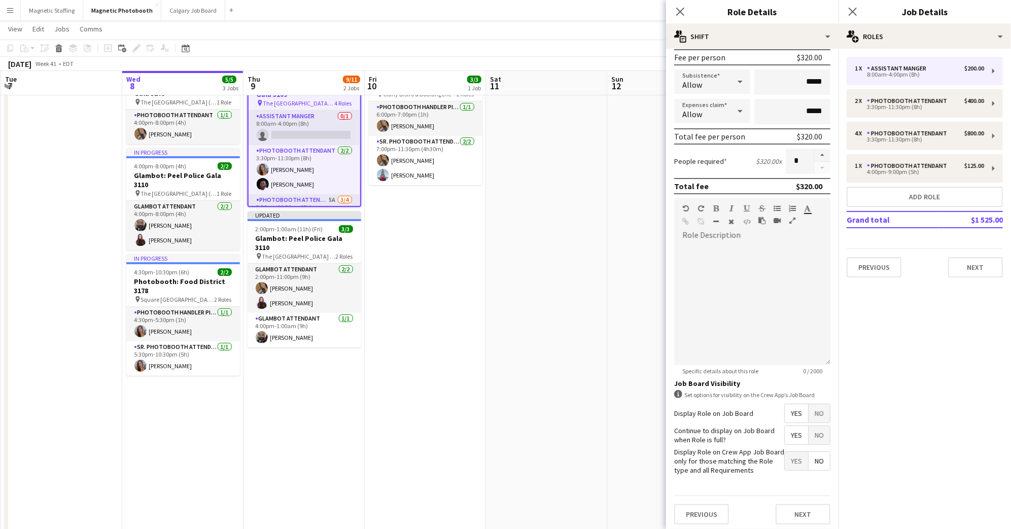
type input "******"
click at [812, 432] on span "No" at bounding box center [818, 435] width 21 height 18
click at [820, 407] on span "No" at bounding box center [818, 413] width 21 height 18
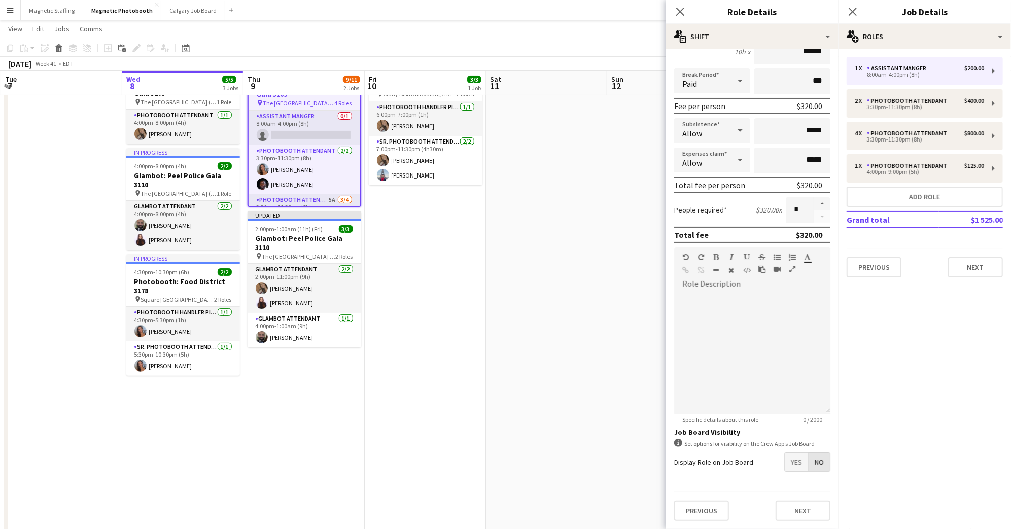
scroll to position [103, 0]
click at [802, 507] on button "Next" at bounding box center [802, 514] width 55 height 20
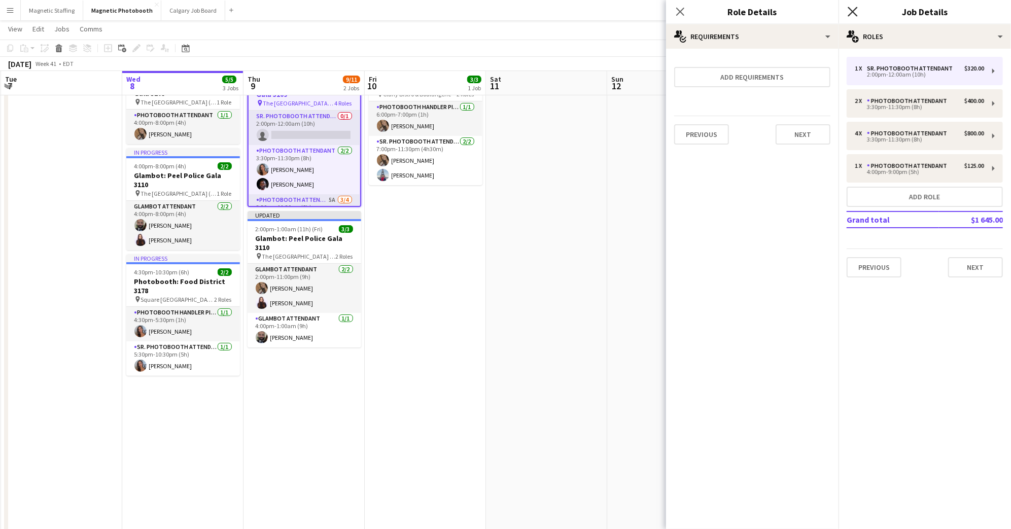
click at [853, 10] on icon at bounding box center [852, 12] width 10 height 10
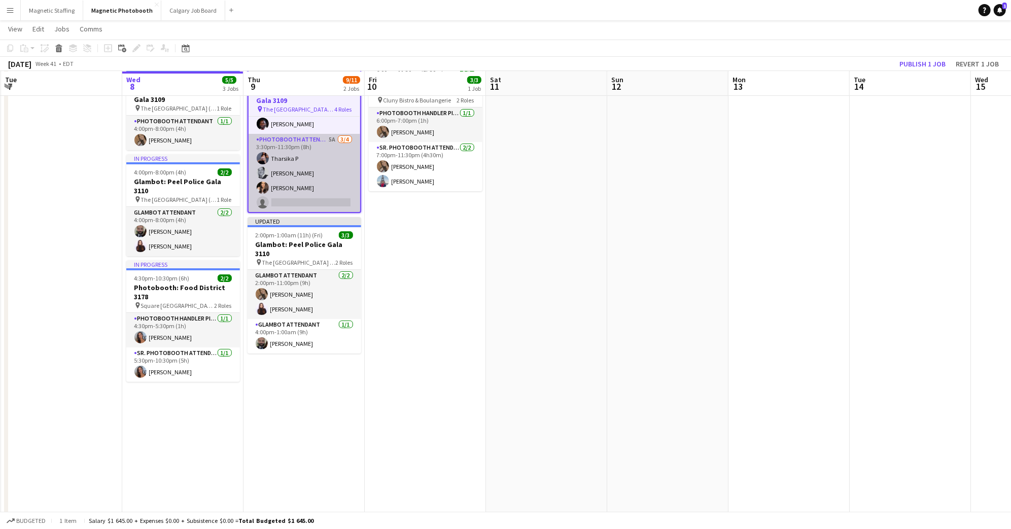
scroll to position [75, 0]
click at [312, 170] on app-card-role "Photobooth Attendant 5A [DATE] 3:30pm-11:30pm (8h) [PERSON_NAME] [PERSON_NAME] …" at bounding box center [304, 164] width 112 height 79
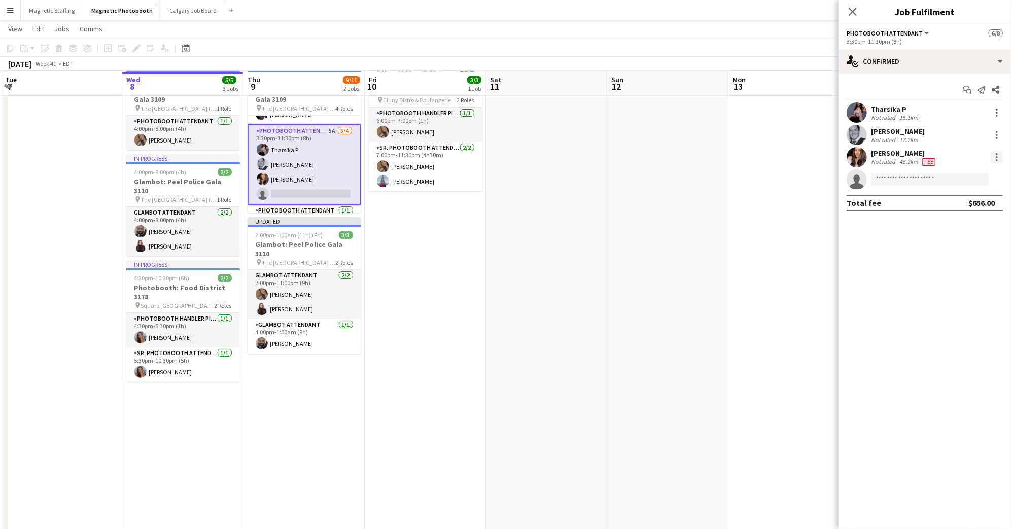
click at [996, 156] on div at bounding box center [996, 157] width 2 height 2
click at [974, 202] on span "Switch crew" at bounding box center [953, 199] width 43 height 9
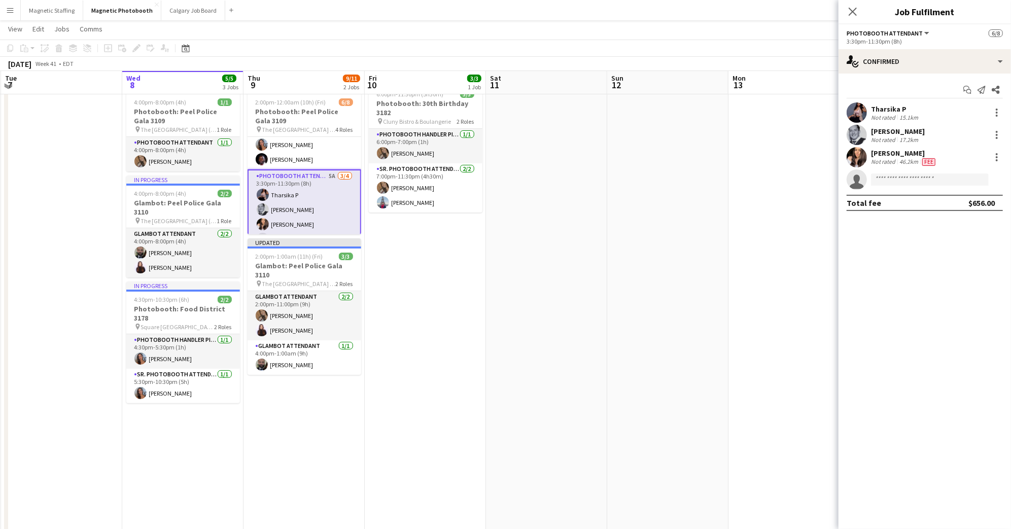
scroll to position [0, 0]
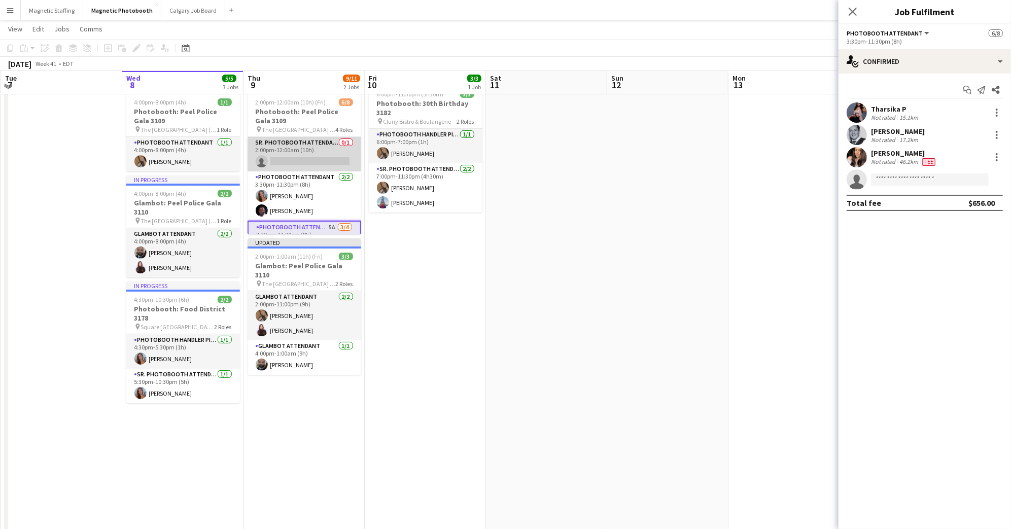
click at [311, 152] on app-card-role "Sr. Photobooth Attendant 0/1 2:00pm-12:00am (10h) single-neutral-actions" at bounding box center [304, 154] width 114 height 34
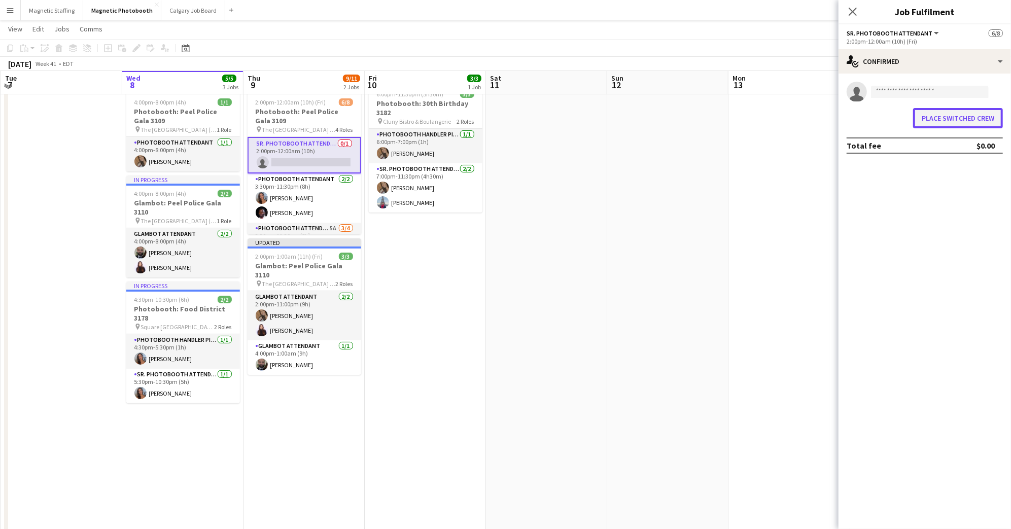
click at [973, 118] on button "Place switched crew" at bounding box center [958, 118] width 90 height 20
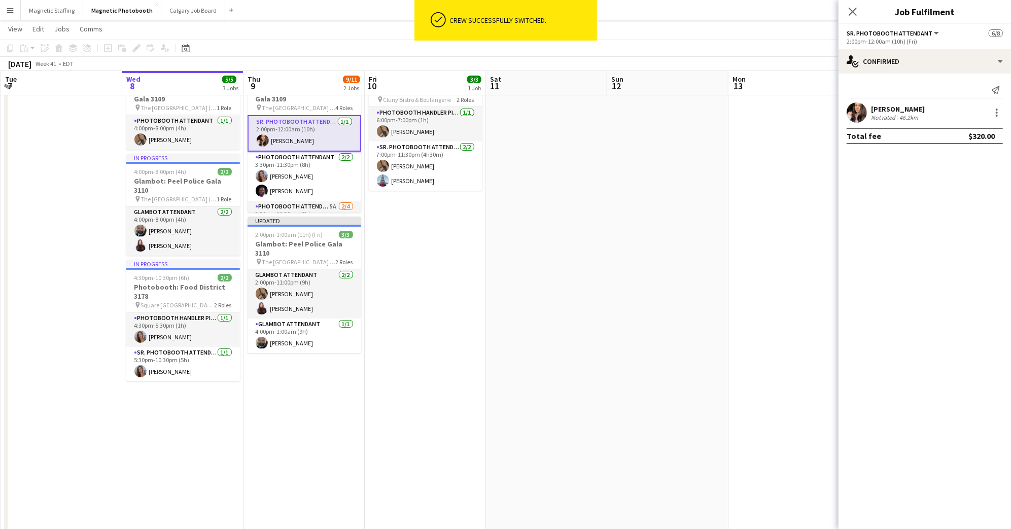
scroll to position [55, 0]
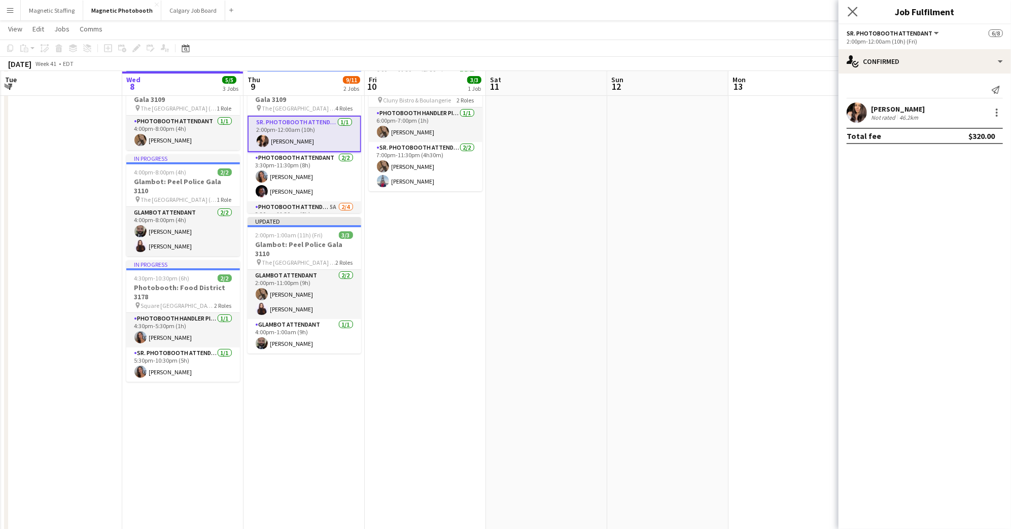
click at [857, 11] on app-icon "Close pop-in" at bounding box center [852, 12] width 15 height 15
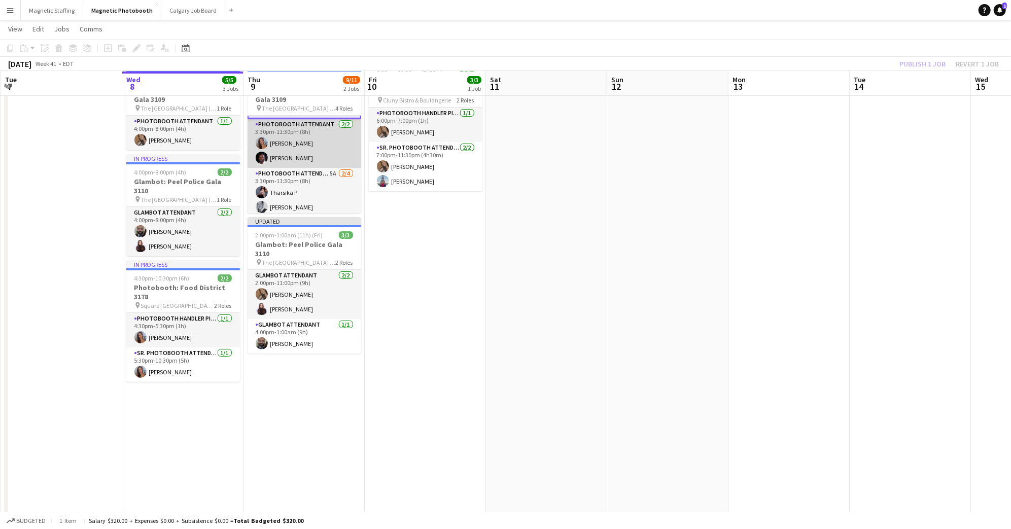
scroll to position [77, 0]
click at [313, 160] on app-card-role "Photobooth Attendant 5A [DATE] 3:30pm-11:30pm (8h) [PERSON_NAME] P [PERSON_NAME…" at bounding box center [304, 163] width 114 height 79
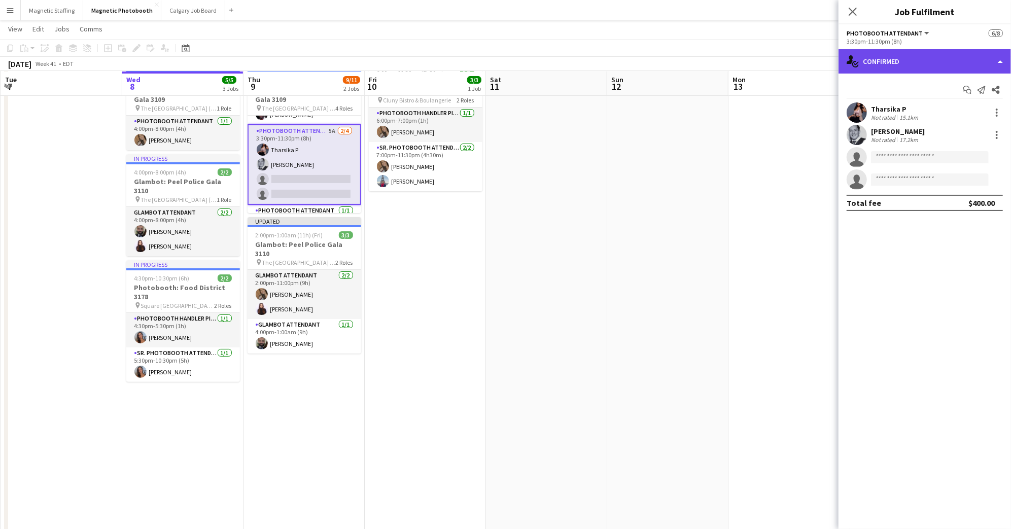
click at [890, 65] on div "single-neutral-actions-check-2 Confirmed" at bounding box center [924, 61] width 172 height 24
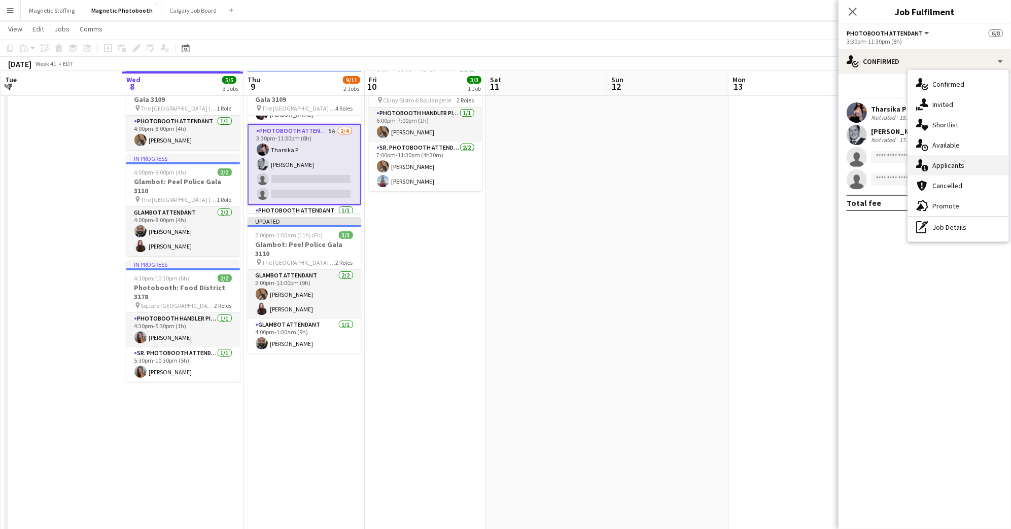
click at [959, 168] on span "Applicants" at bounding box center [948, 165] width 32 height 9
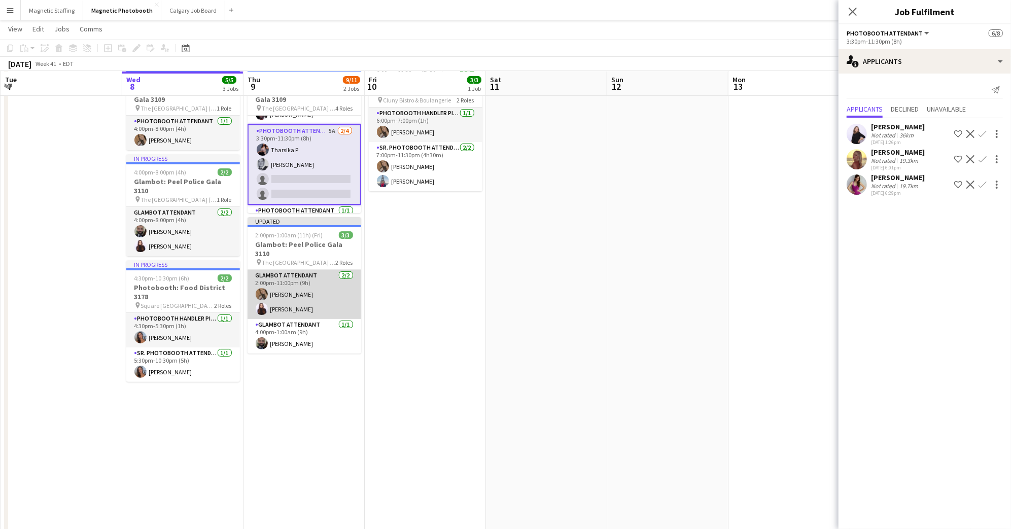
click at [298, 291] on app-card-role "Glambot Attendant [DATE] 2:00pm-11:00pm (9h) [PERSON_NAME] [PERSON_NAME]" at bounding box center [304, 294] width 114 height 49
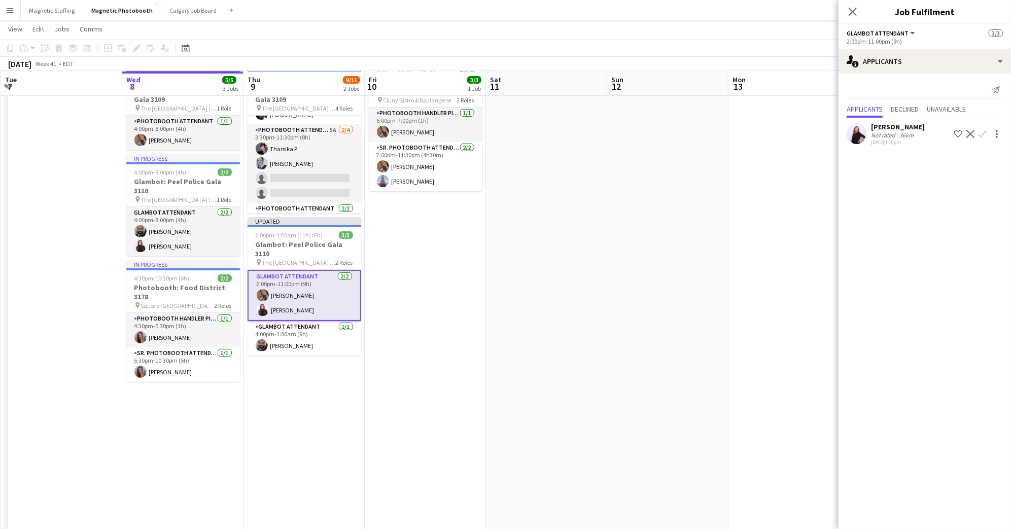
click at [309, 271] on app-card-role "Glambot Attendant [DATE] 2:00pm-11:00pm (9h) [PERSON_NAME] [PERSON_NAME]" at bounding box center [304, 295] width 114 height 51
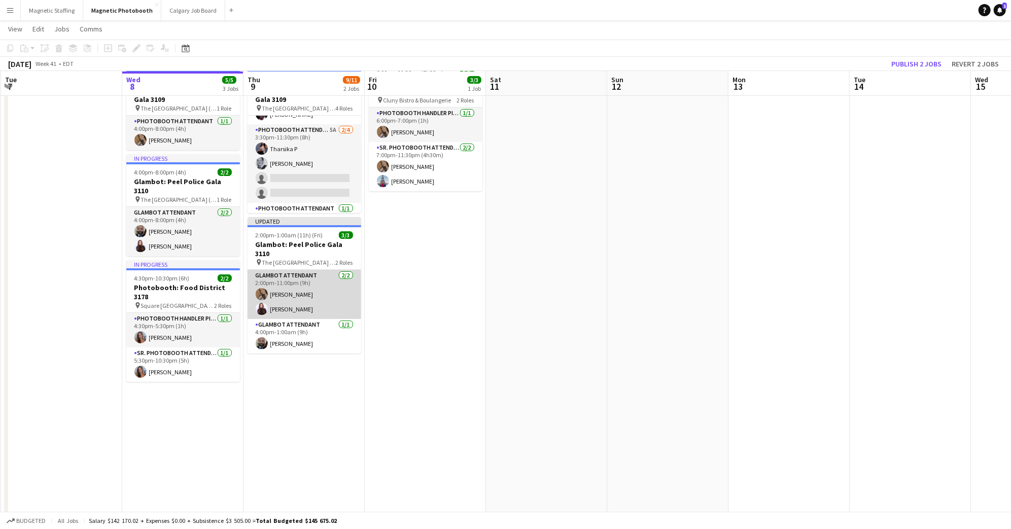
click at [309, 271] on app-card-role "Glambot Attendant [DATE] 2:00pm-11:00pm (9h) [PERSON_NAME] [PERSON_NAME]" at bounding box center [304, 294] width 114 height 49
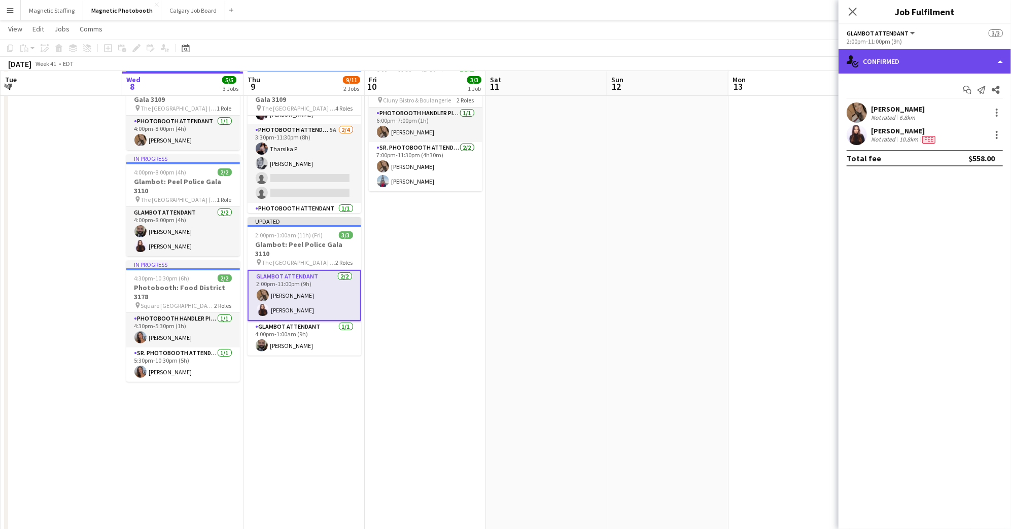
click at [938, 56] on div "single-neutral-actions-check-2 Confirmed" at bounding box center [924, 61] width 172 height 24
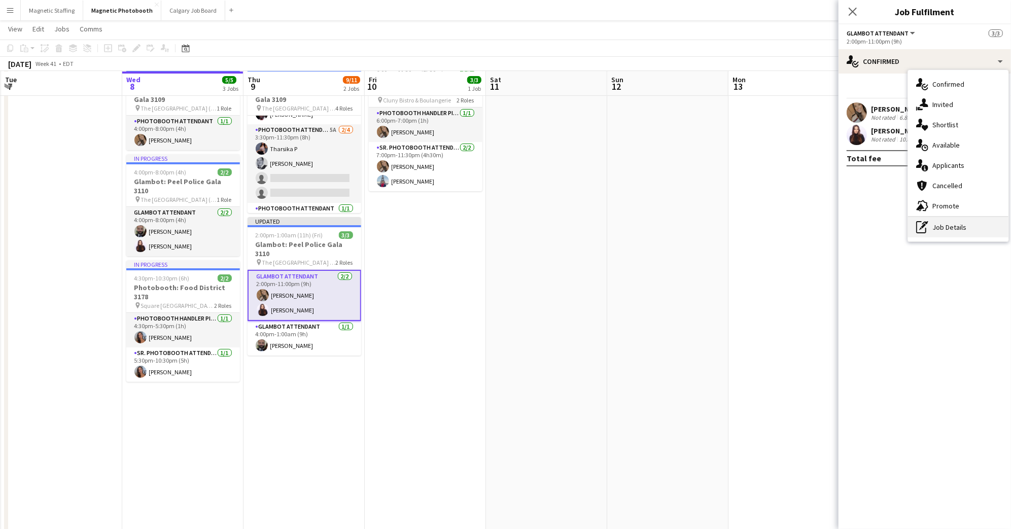
click at [970, 226] on div "pen-write Job Details" at bounding box center [958, 227] width 100 height 20
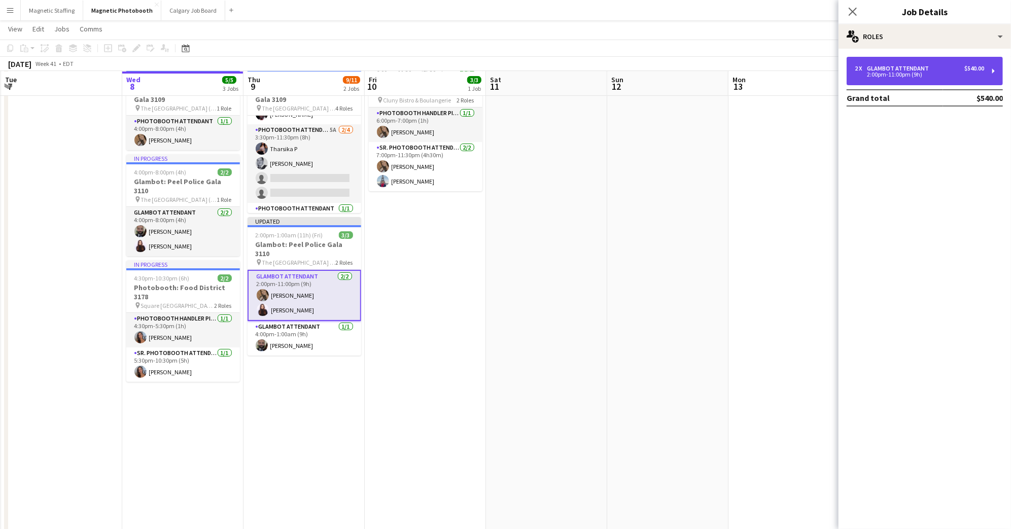
click at [902, 72] on div "2:00pm-11:00pm (9h)" at bounding box center [918, 74] width 129 height 5
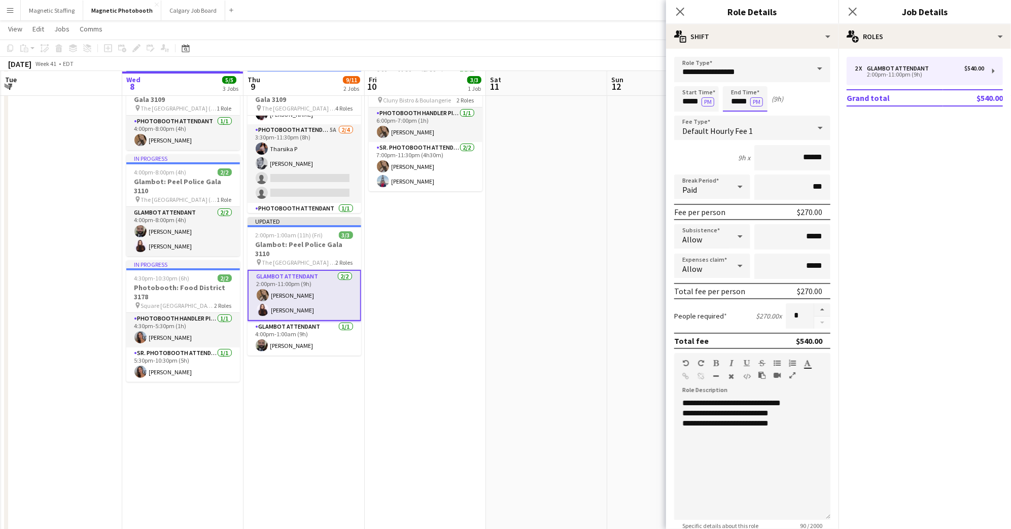
click at [742, 94] on input "*****" at bounding box center [745, 98] width 45 height 25
type input "*****"
click at [736, 81] on div at bounding box center [735, 81] width 20 height 10
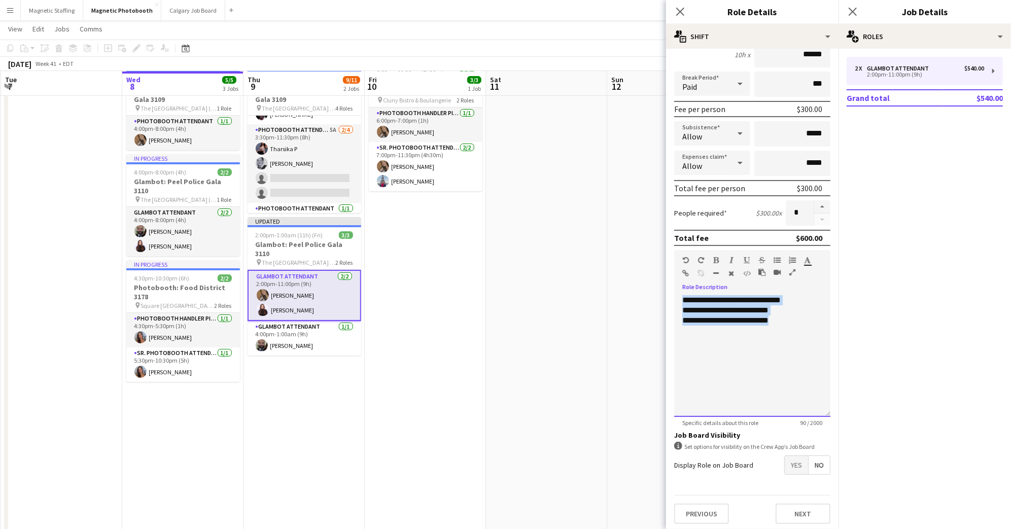
drag, startPoint x: 763, startPoint y: 323, endPoint x: 637, endPoint y: 268, distance: 136.9
click at [637, 268] on body "Menu Boards Boards Boards All jobs Status Workforce Workforce My Workforce Recr…" at bounding box center [505, 292] width 1011 height 694
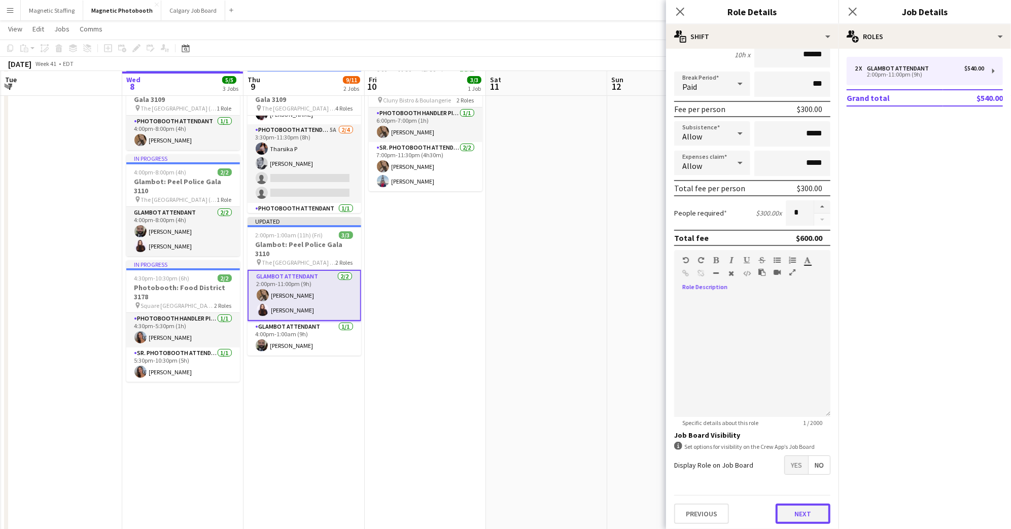
click at [805, 507] on button "Next" at bounding box center [802, 514] width 55 height 20
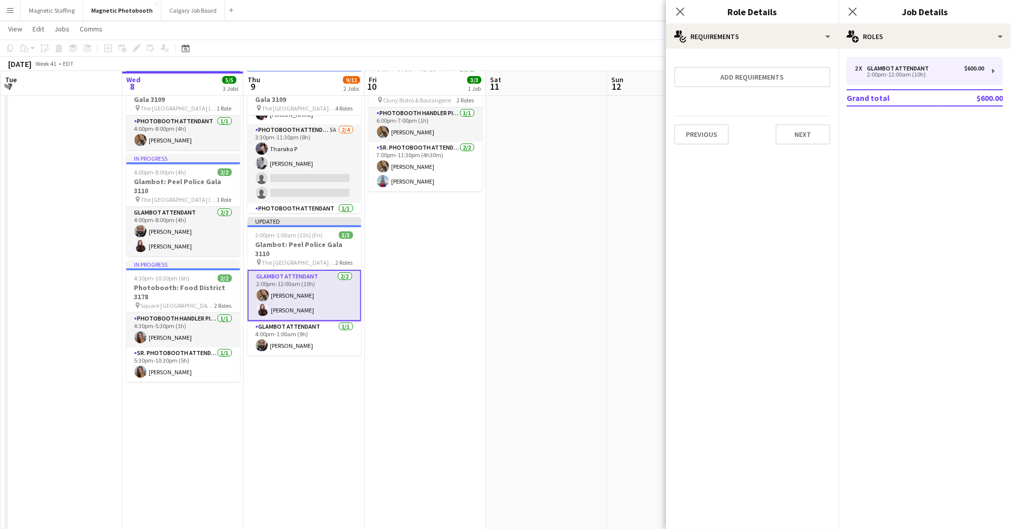
click at [850, 5] on div "Close pop-in" at bounding box center [852, 11] width 28 height 23
click at [853, 9] on icon "Close pop-in" at bounding box center [852, 12] width 10 height 10
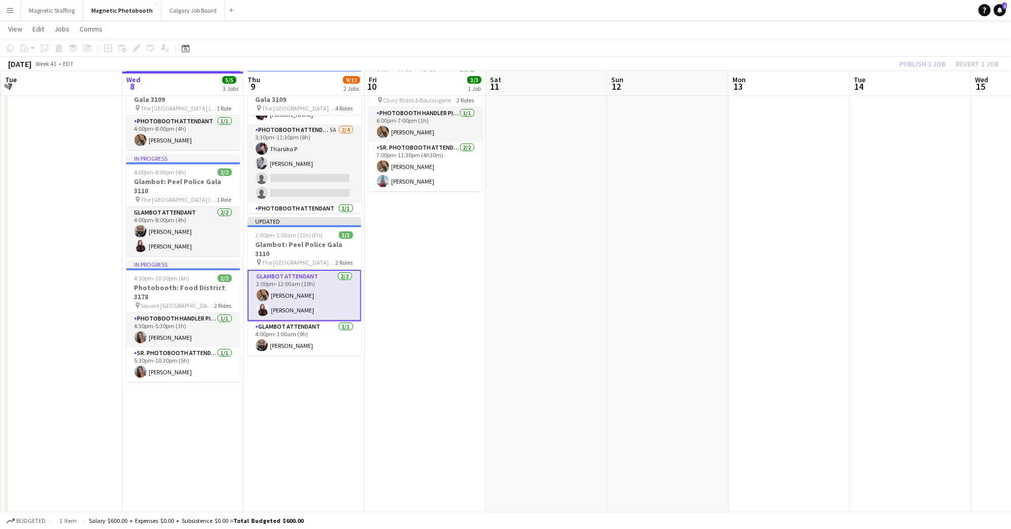
click at [930, 59] on div "Publish 1 job Revert 1 job" at bounding box center [949, 63] width 124 height 13
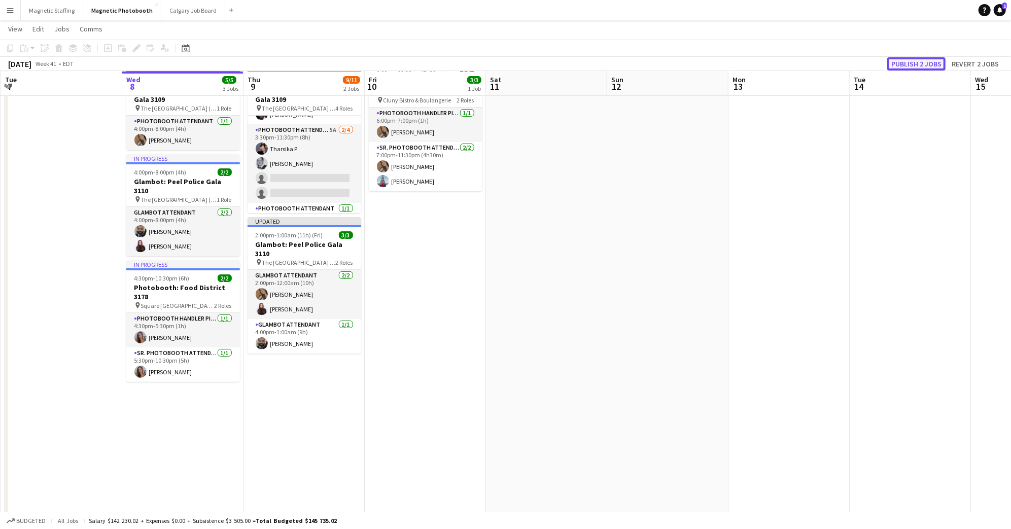
click at [924, 63] on button "Publish 2 jobs" at bounding box center [916, 63] width 58 height 13
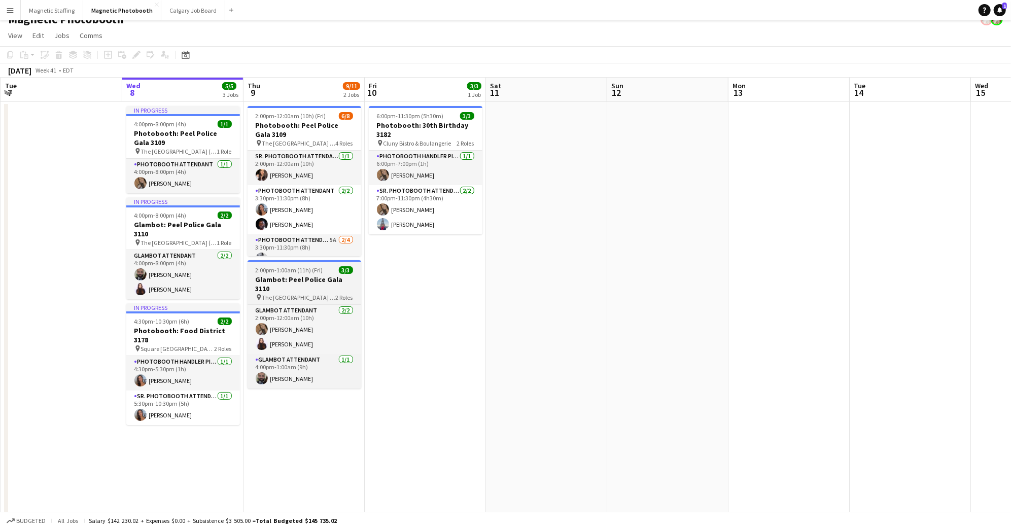
scroll to position [14, 0]
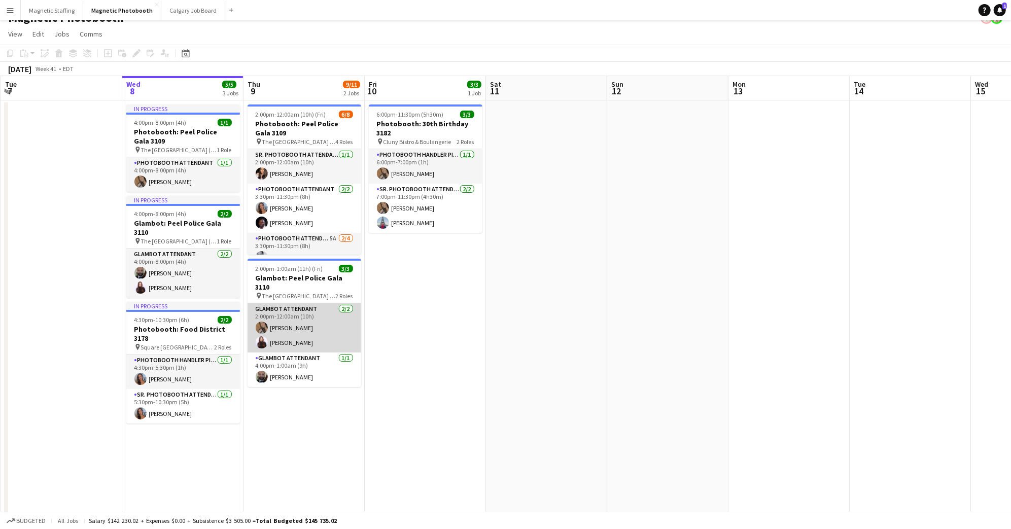
click at [312, 317] on app-card-role "Glambot Attendant [DATE] 2:00pm-12:00am (10h) [PERSON_NAME] [PERSON_NAME]" at bounding box center [304, 327] width 114 height 49
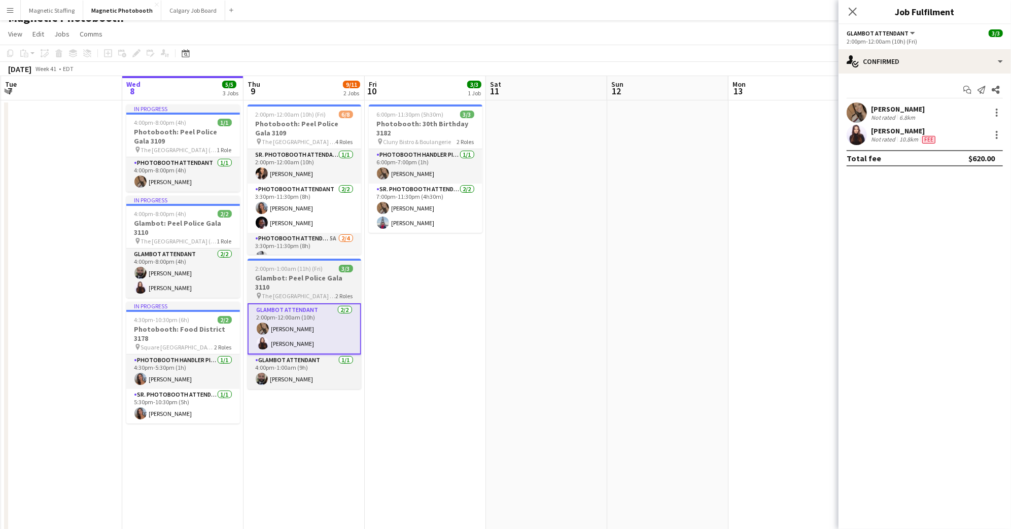
click at [293, 278] on h3 "Glambot: Peel Police Gala 3110" at bounding box center [304, 282] width 114 height 18
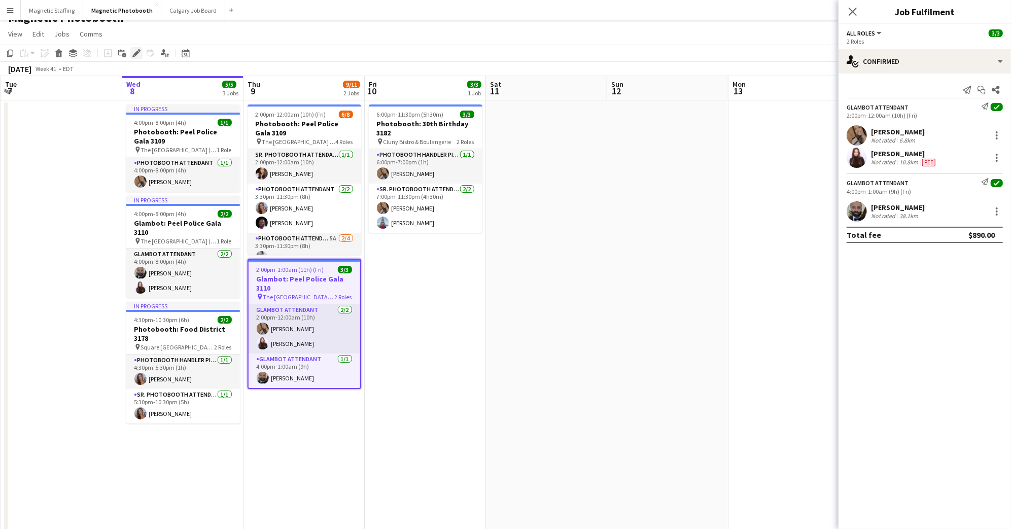
click at [141, 53] on div "Edit" at bounding box center [136, 53] width 12 height 12
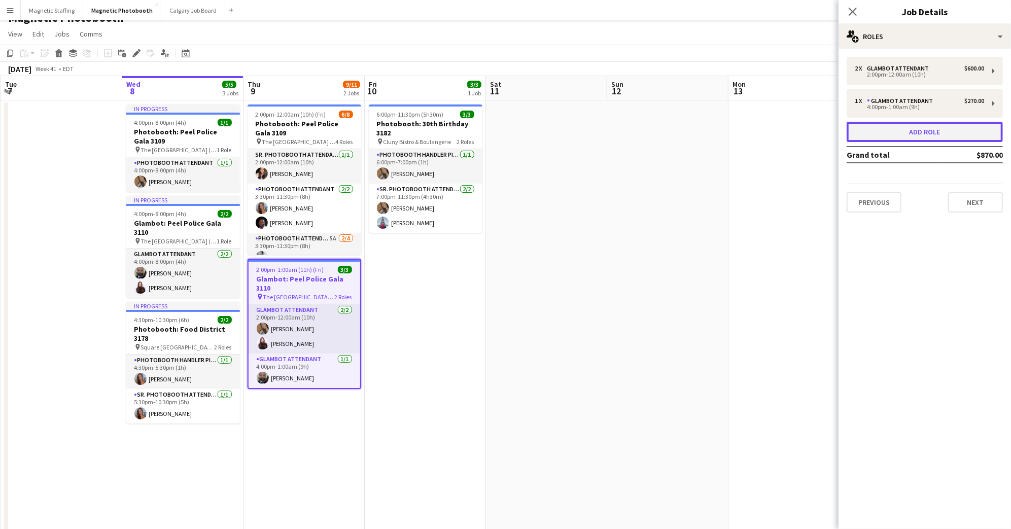
click at [962, 130] on button "Add role" at bounding box center [924, 132] width 156 height 20
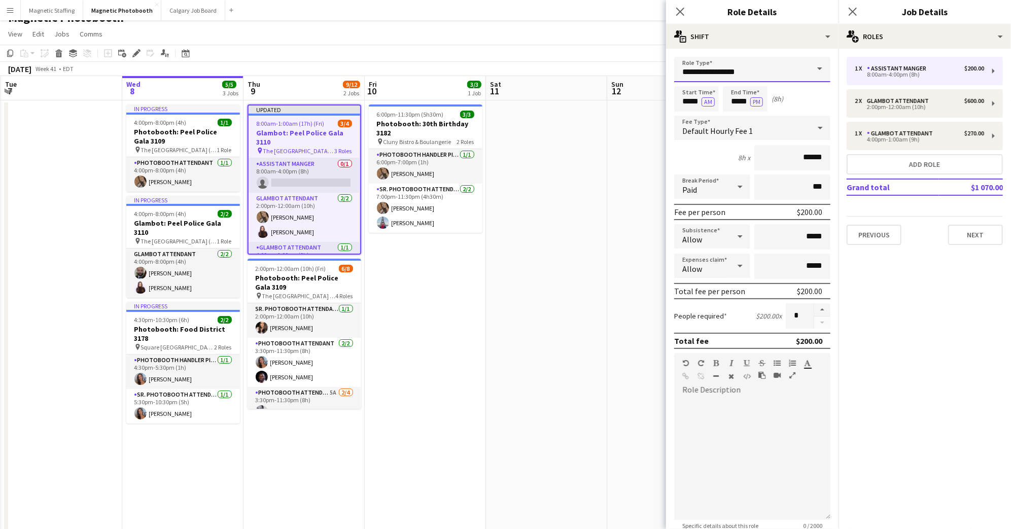
click at [732, 77] on input "**********" at bounding box center [752, 69] width 156 height 25
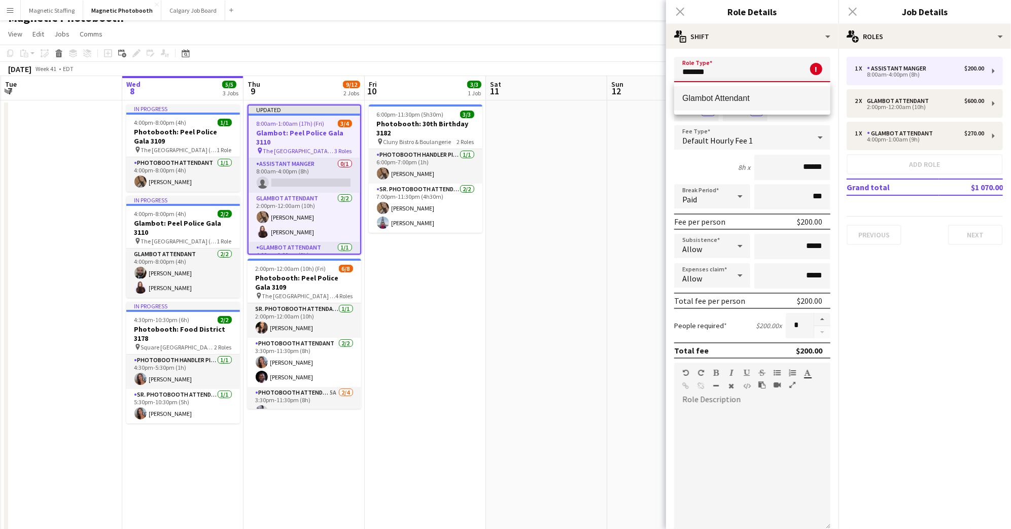
click at [722, 96] on span "Glambot Attendant" at bounding box center [752, 98] width 140 height 10
type input "**********"
type input "******"
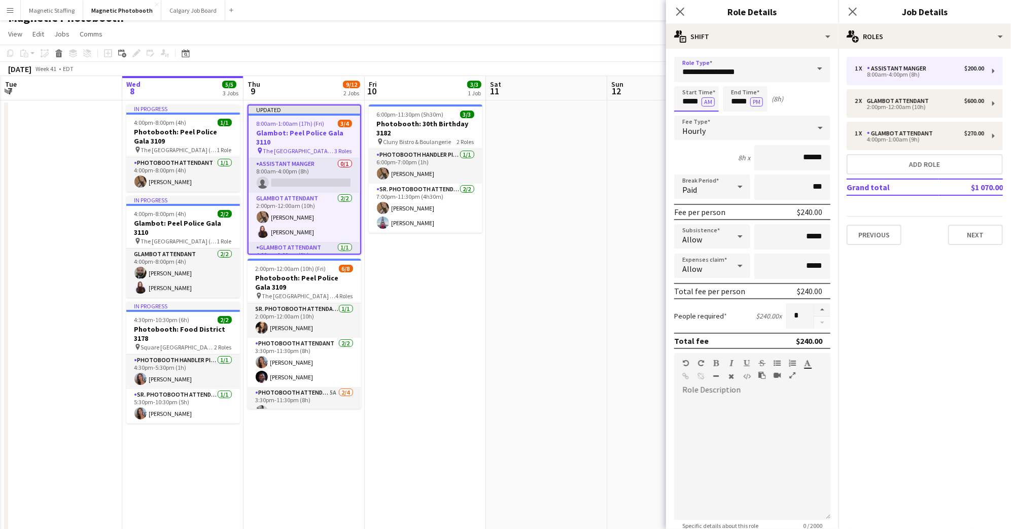
drag, startPoint x: 698, startPoint y: 100, endPoint x: 653, endPoint y: 100, distance: 44.6
click at [653, 100] on body "Menu Boards Boards Boards All jobs Status Workforce Workforce My Workforce Recr…" at bounding box center [505, 333] width 1011 height 695
type input "*****"
click at [711, 99] on button "AM" at bounding box center [707, 101] width 13 height 9
drag, startPoint x: 735, startPoint y: 101, endPoint x: 758, endPoint y: 101, distance: 22.8
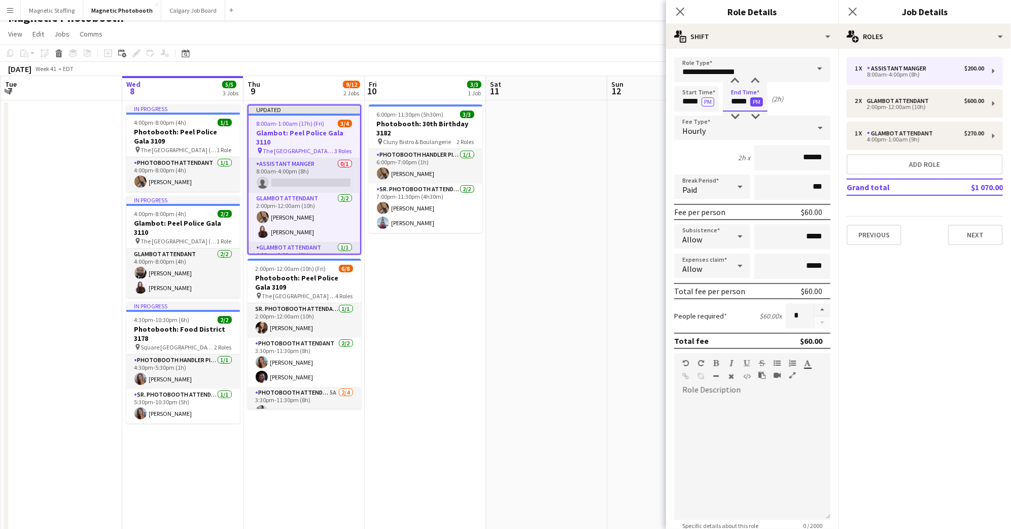
click at [758, 101] on app-time-picker "***** PM" at bounding box center [745, 101] width 45 height 8
type input "*****"
click at [811, 99] on div "Start Time ***** PM End Time ***** PM (8h 30m)" at bounding box center [752, 98] width 156 height 25
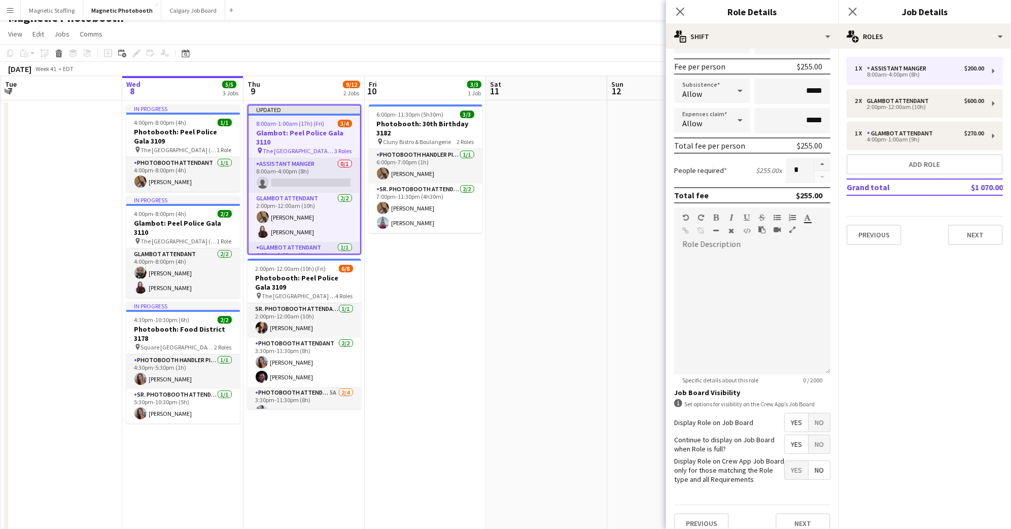
scroll to position [155, 0]
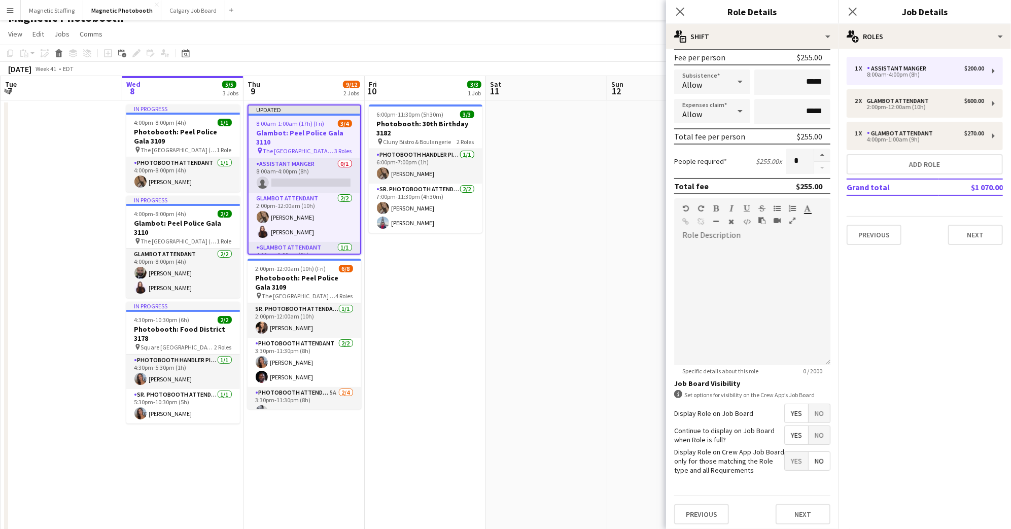
click at [818, 426] on span "No" at bounding box center [818, 435] width 21 height 18
click at [818, 416] on span "No" at bounding box center [818, 413] width 21 height 18
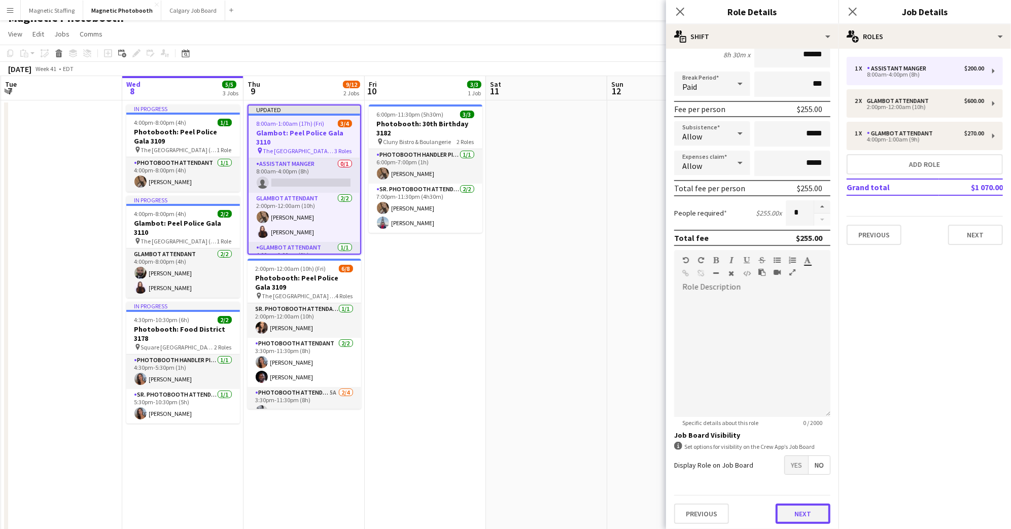
scroll to position [103, 0]
click at [808, 520] on button "Next" at bounding box center [802, 513] width 55 height 20
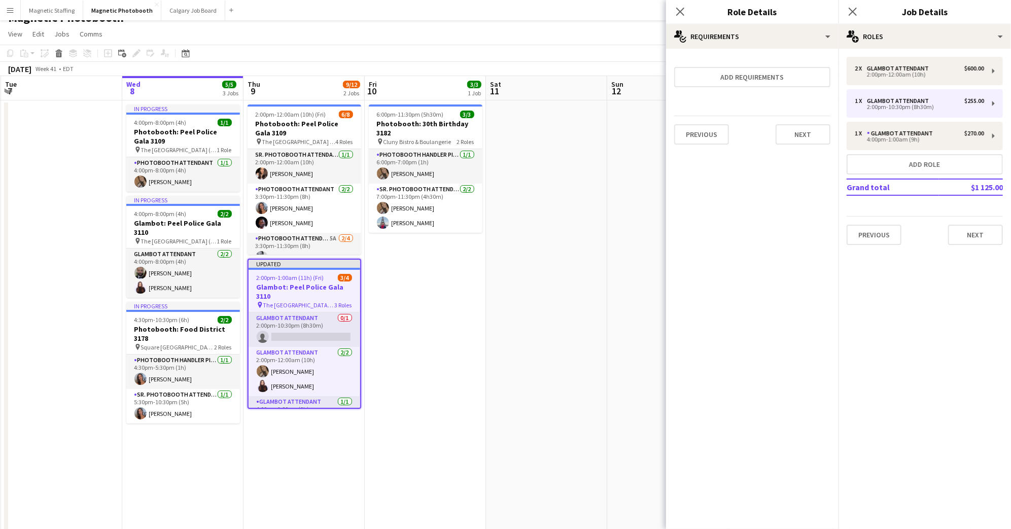
scroll to position [0, 0]
click at [682, 8] on icon at bounding box center [680, 12] width 10 height 10
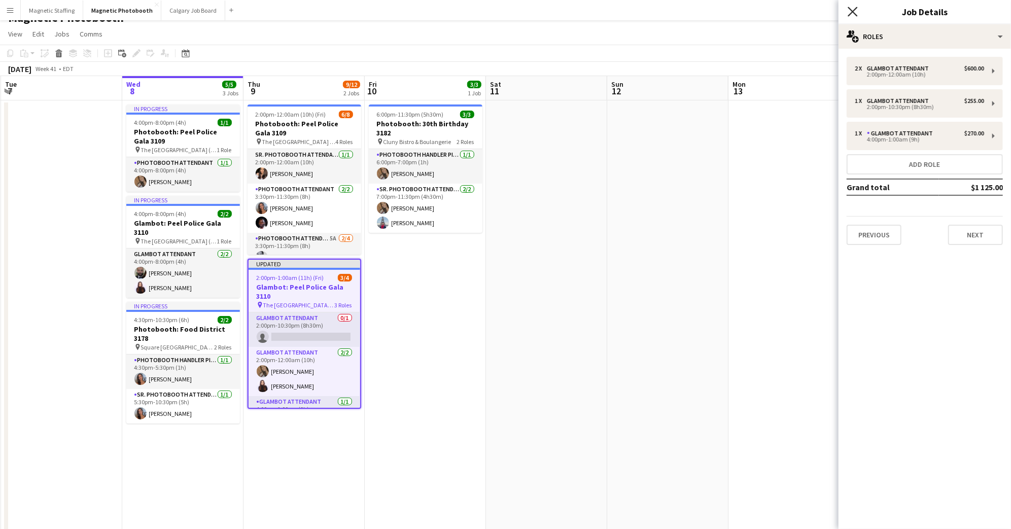
click at [854, 12] on icon "Close pop-in" at bounding box center [852, 12] width 10 height 10
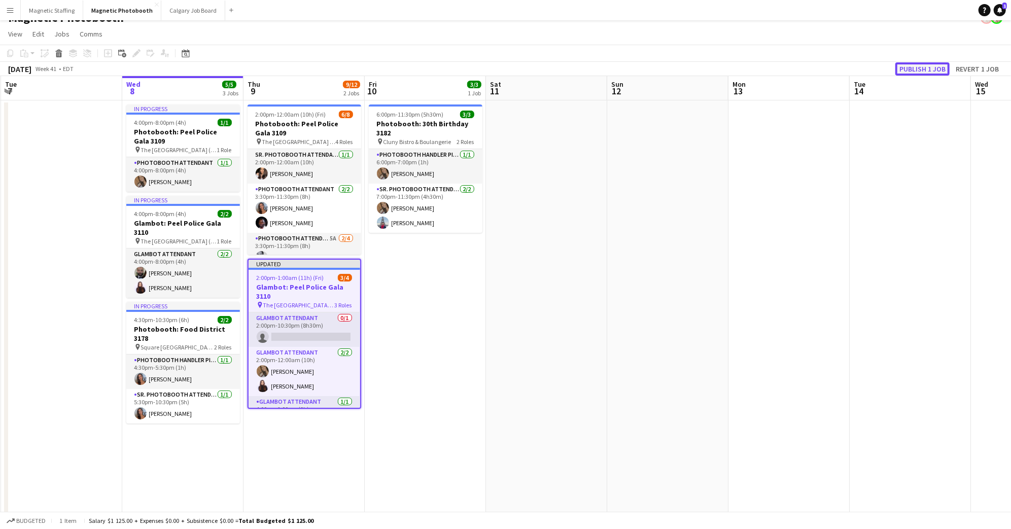
click at [908, 68] on button "Publish 1 job" at bounding box center [922, 68] width 54 height 13
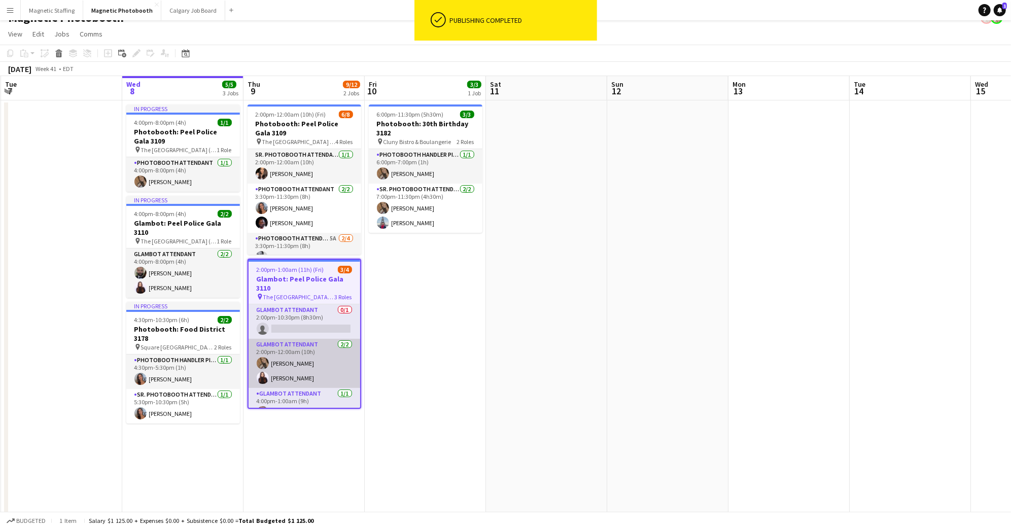
click at [307, 370] on app-card-role "Glambot Attendant [DATE] 2:00pm-12:00am (10h) [PERSON_NAME] [PERSON_NAME]" at bounding box center [304, 363] width 112 height 49
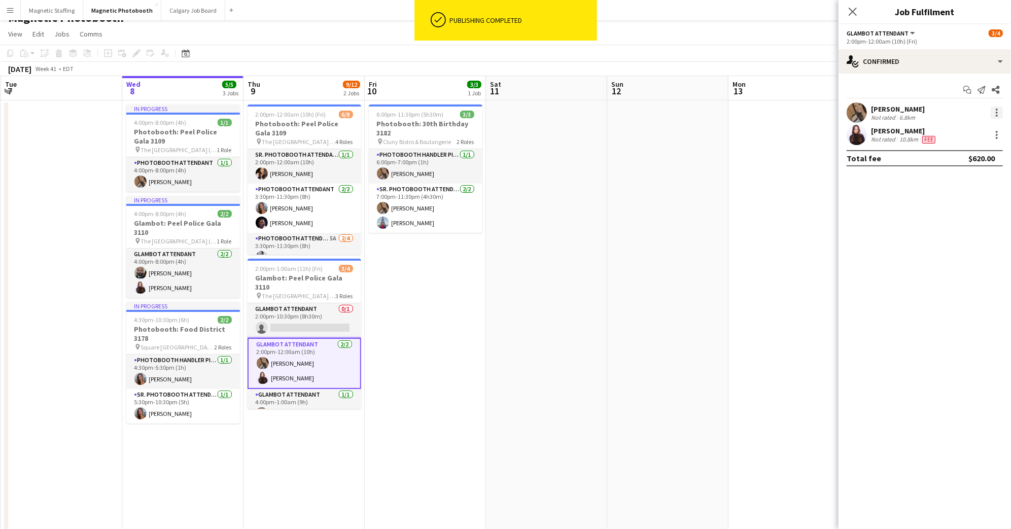
click at [990, 116] on div at bounding box center [996, 112] width 12 height 12
click at [977, 164] on button "Switch crew" at bounding box center [963, 155] width 79 height 24
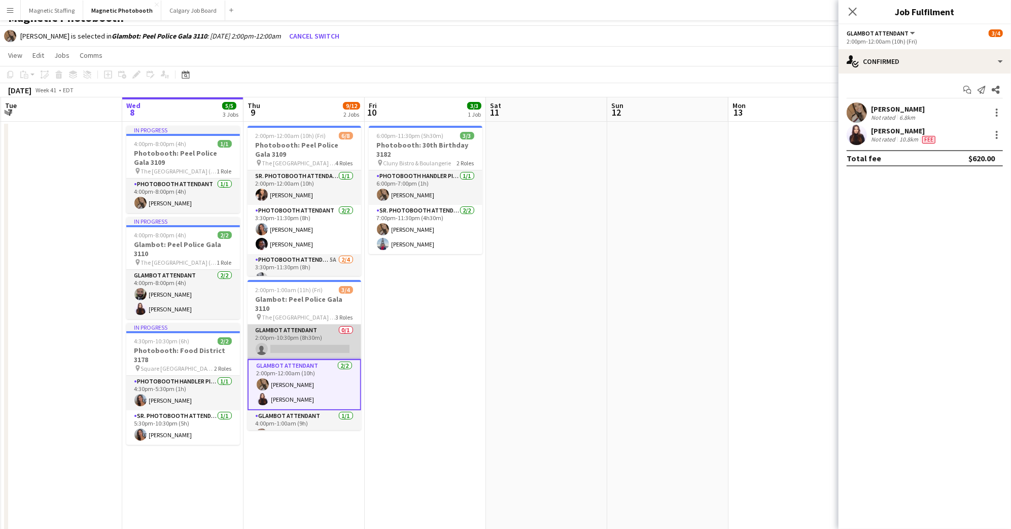
click at [302, 330] on app-card-role "Glambot Attendant 0/1 2:00pm-10:30pm (8h30m) single-neutral-actions" at bounding box center [304, 342] width 114 height 34
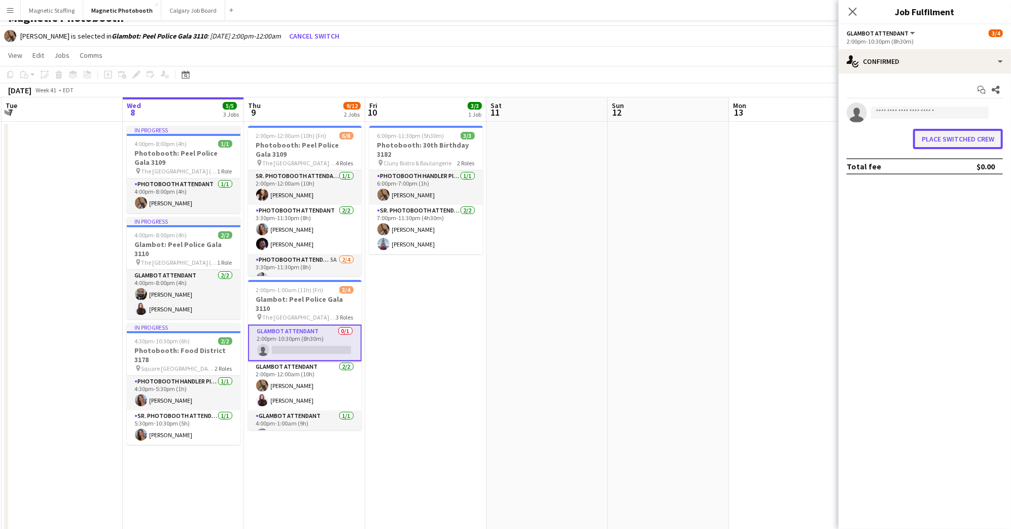
click at [961, 136] on button "Place switched crew" at bounding box center [958, 139] width 90 height 20
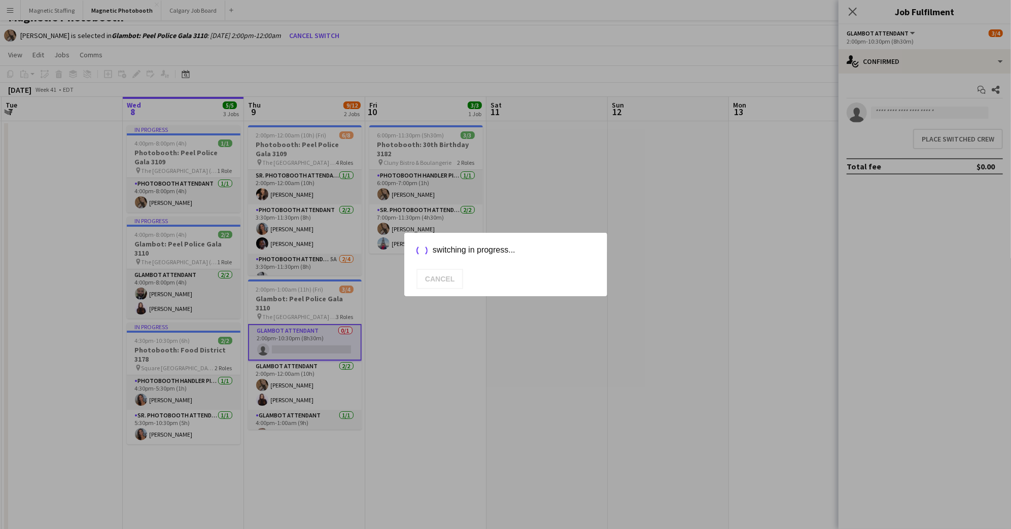
scroll to position [14, 0]
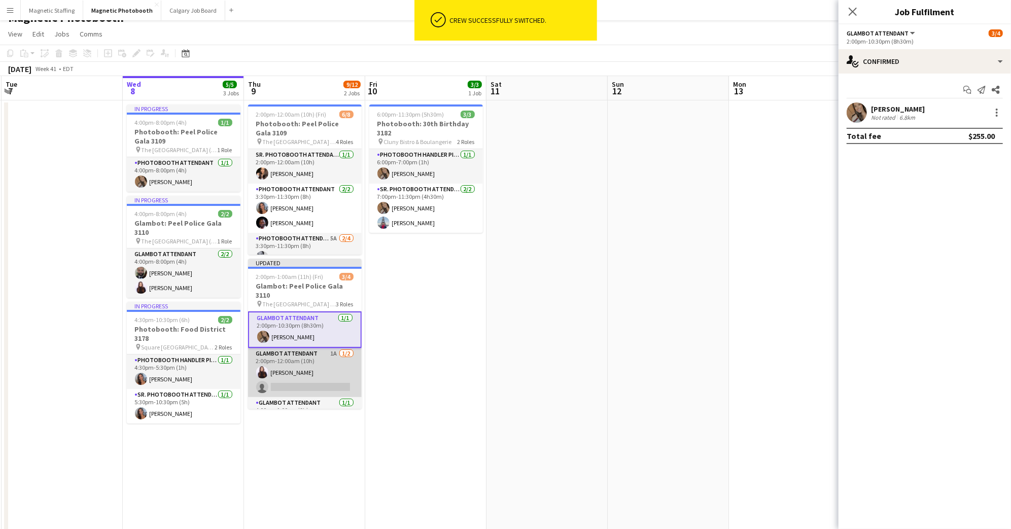
click at [328, 354] on app-card-role "Glambot Attendant 1A [DATE] 2:00pm-12:00am (10h) [PERSON_NAME] single-neutral-a…" at bounding box center [305, 372] width 114 height 49
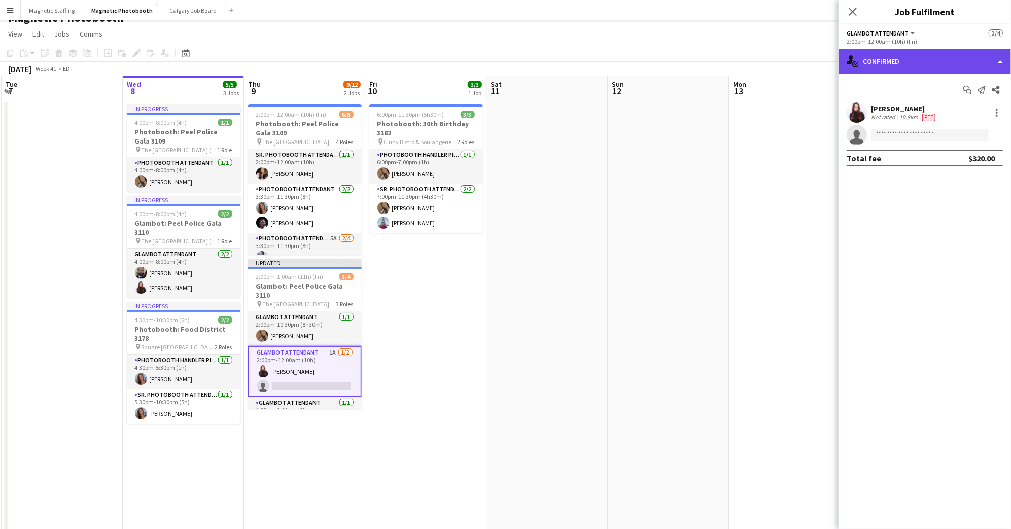
click at [949, 65] on div "single-neutral-actions-check-2 Confirmed" at bounding box center [924, 61] width 172 height 24
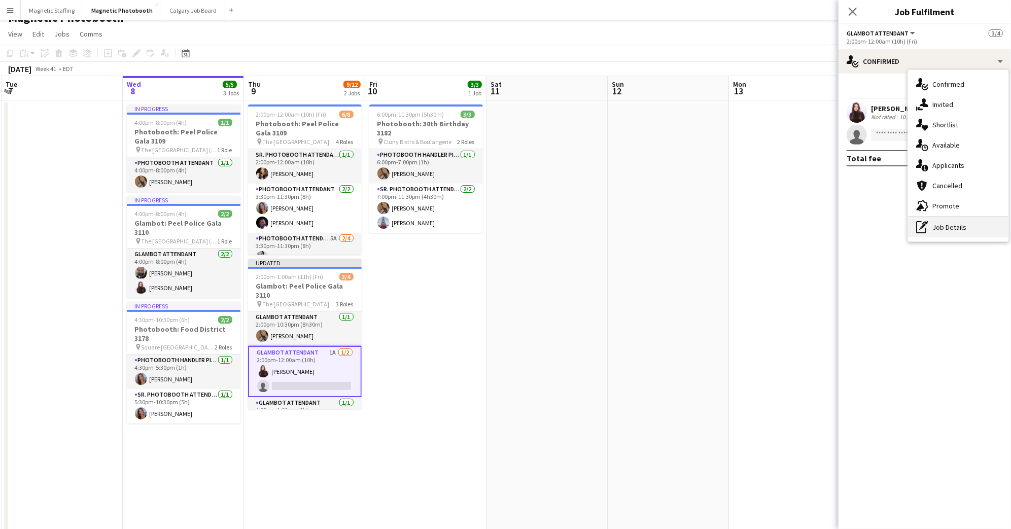
click at [974, 229] on div "pen-write Job Details" at bounding box center [958, 227] width 100 height 20
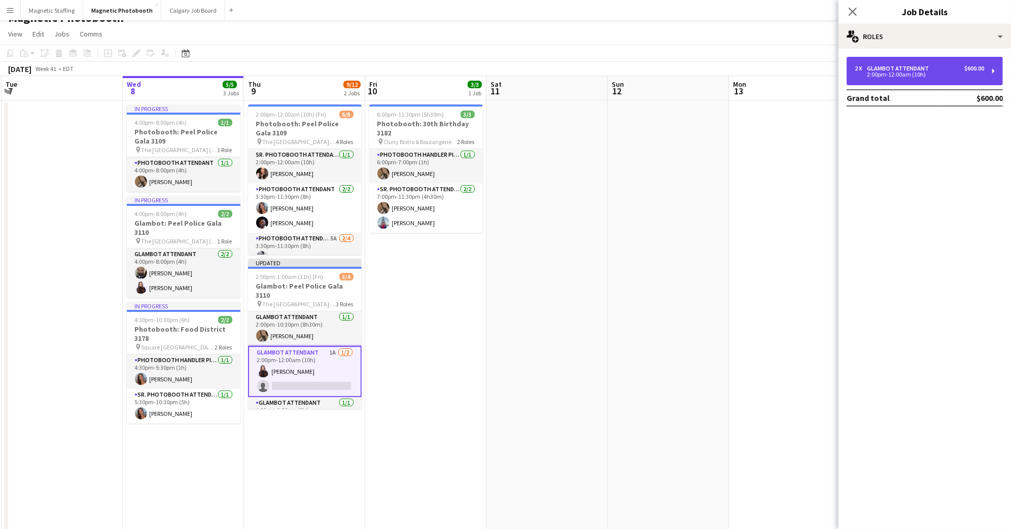
click at [966, 65] on div "$600.00" at bounding box center [974, 68] width 20 height 7
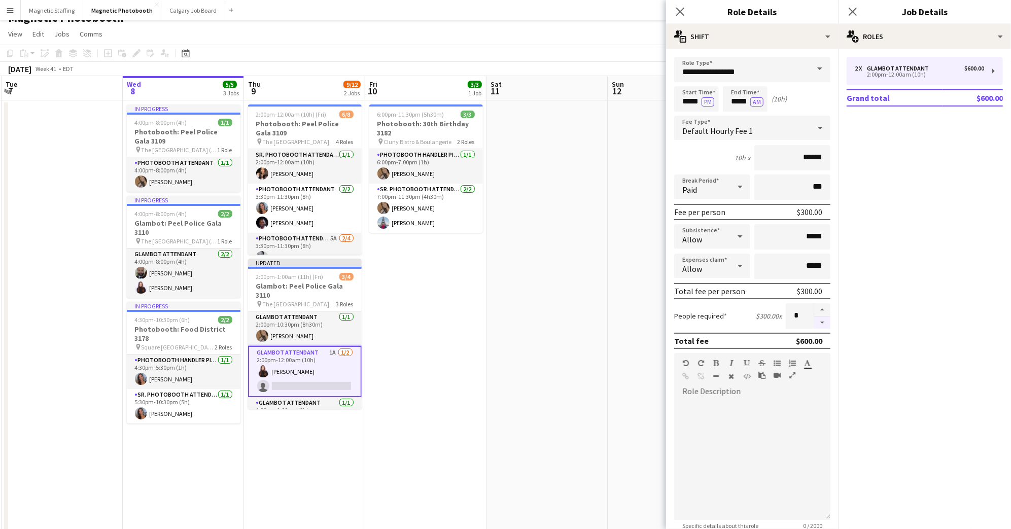
click at [823, 322] on button "button" at bounding box center [822, 322] width 16 height 13
type input "*"
click at [809, 155] on input "******" at bounding box center [792, 157] width 76 height 25
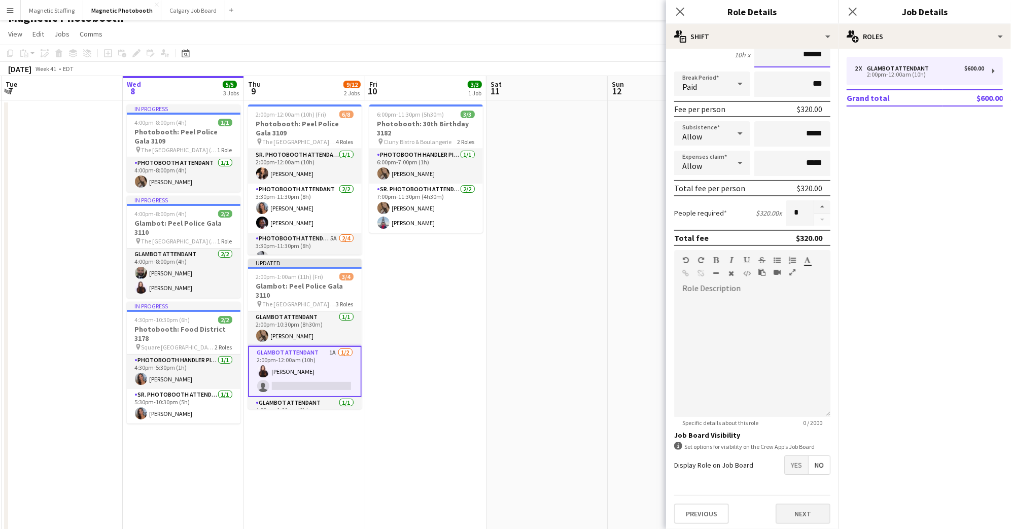
type input "******"
click at [820, 519] on button "Next" at bounding box center [802, 514] width 55 height 20
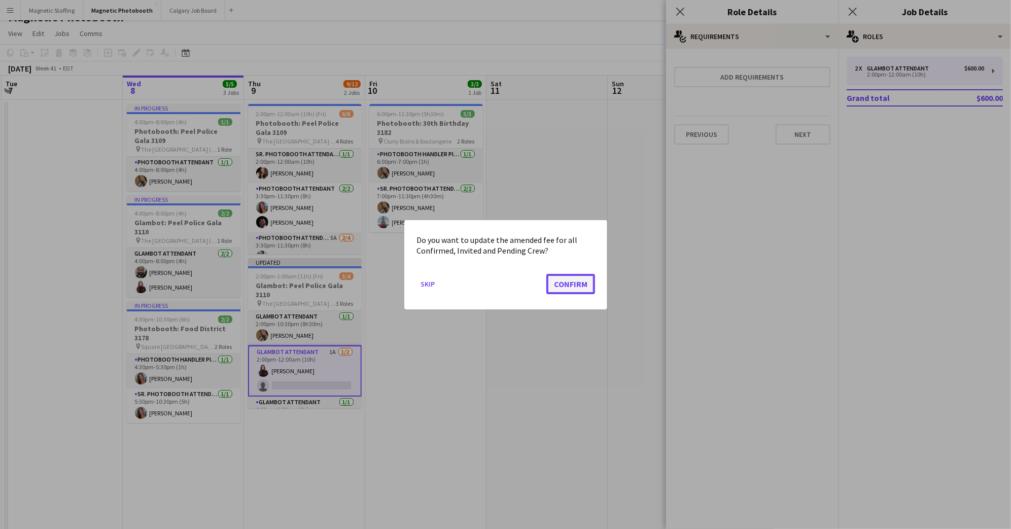
click at [573, 285] on button "Confirm" at bounding box center [570, 283] width 49 height 20
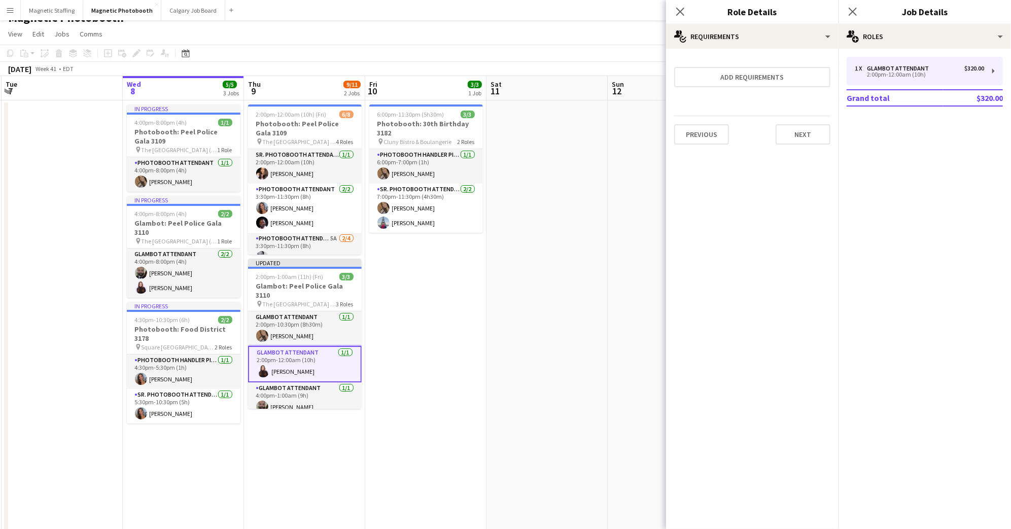
click at [672, 8] on div "Close pop-in" at bounding box center [680, 11] width 28 height 23
click at [683, 9] on icon at bounding box center [680, 12] width 10 height 10
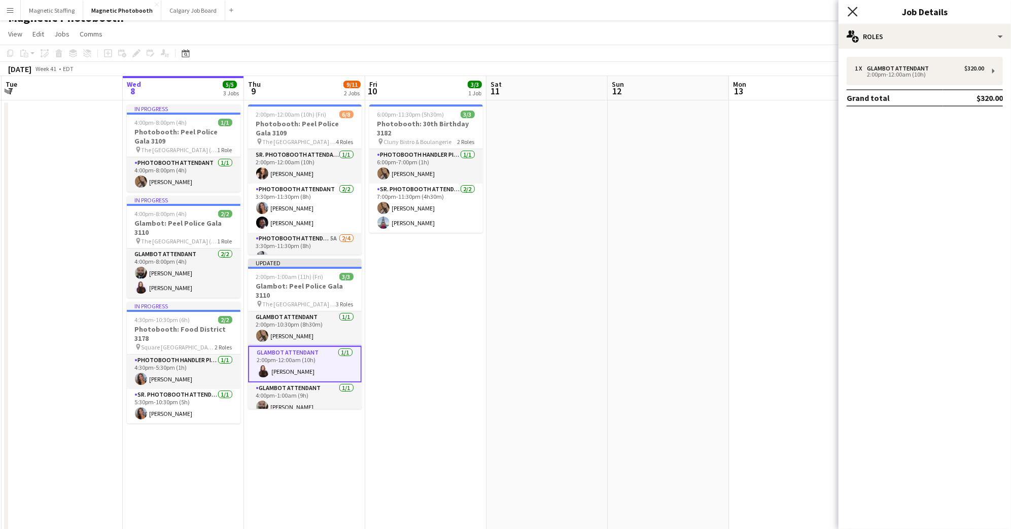
click at [853, 7] on icon "Close pop-in" at bounding box center [852, 12] width 10 height 10
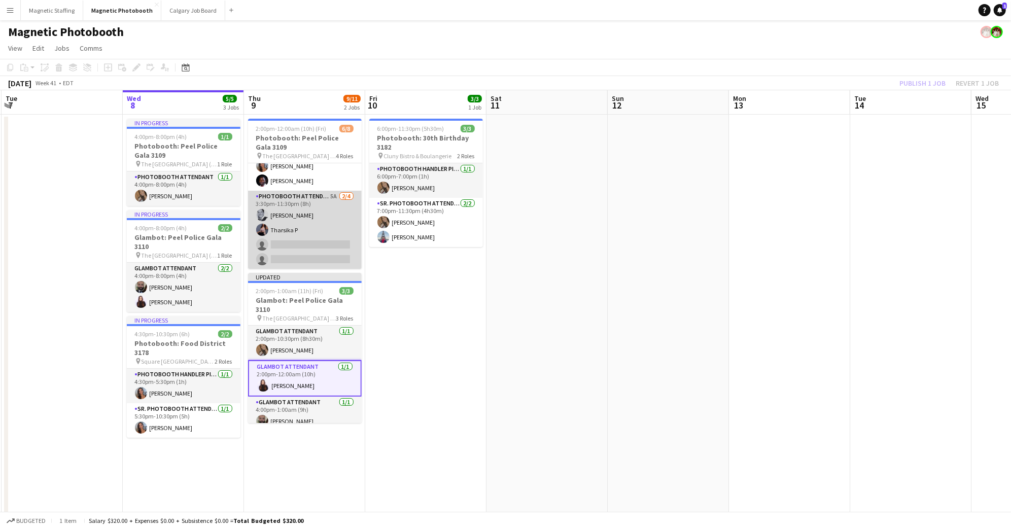
scroll to position [91, 0]
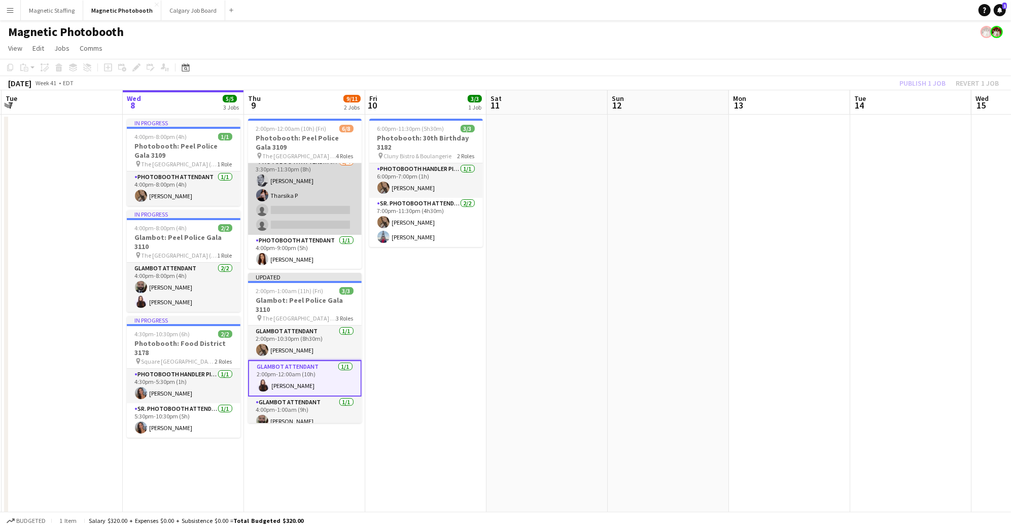
click at [333, 199] on app-card-role "Photobooth Attendant 5A [DATE] 3:30pm-11:30pm (8h) [PERSON_NAME] P single-neutr…" at bounding box center [305, 195] width 114 height 79
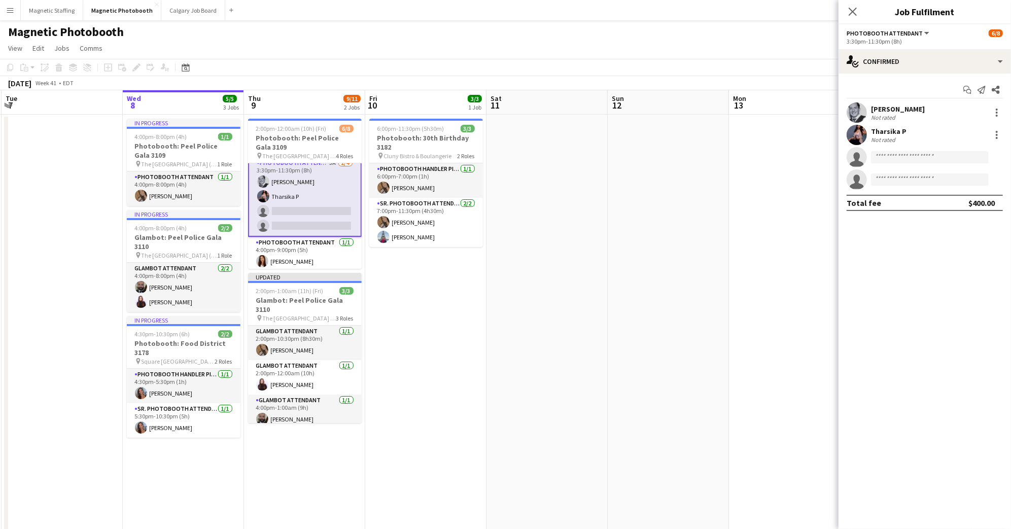
scroll to position [92, 0]
click at [939, 57] on div "single-neutral-actions-check-2 Confirmed" at bounding box center [924, 61] width 172 height 24
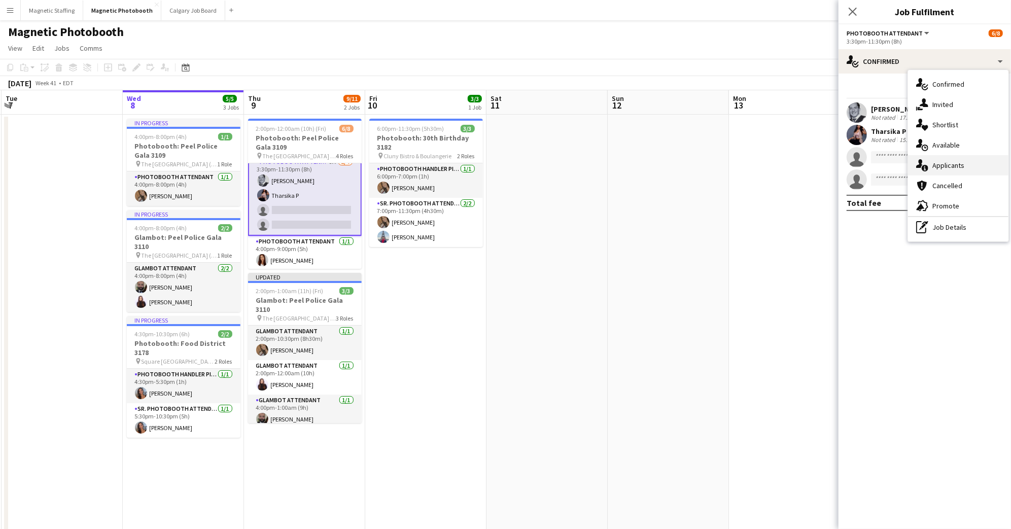
click at [985, 169] on div "single-neutral-actions-information Applicants" at bounding box center [958, 165] width 100 height 20
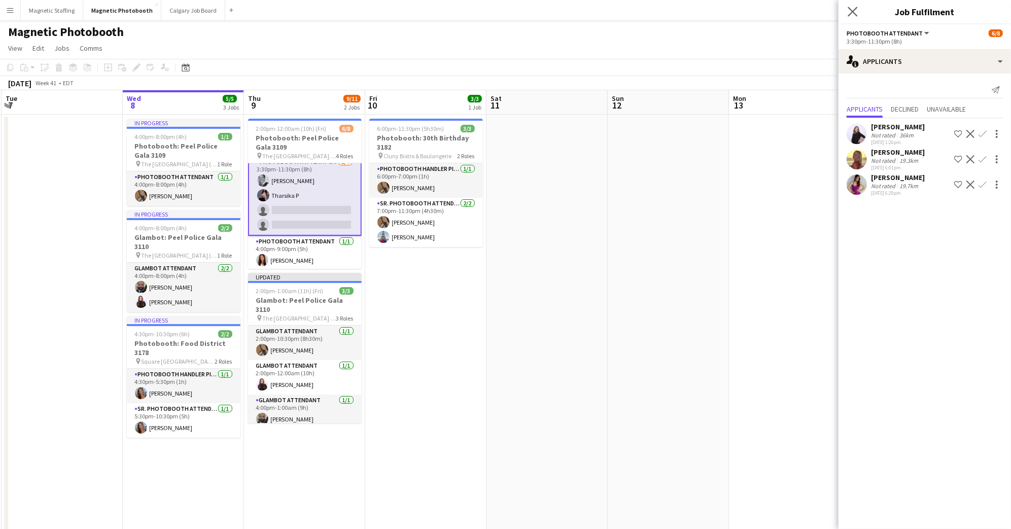
click at [846, 14] on app-icon "Close pop-in" at bounding box center [852, 12] width 15 height 15
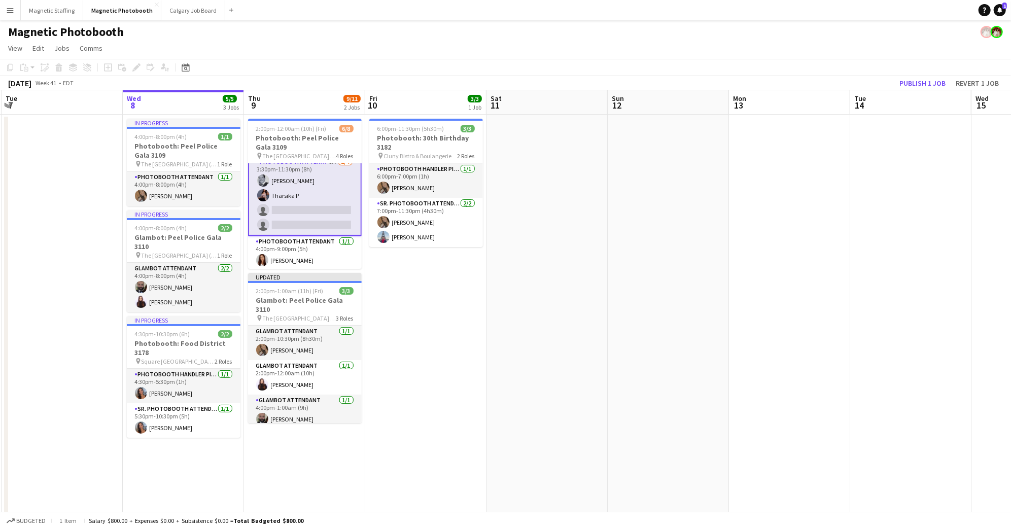
scroll to position [75, 0]
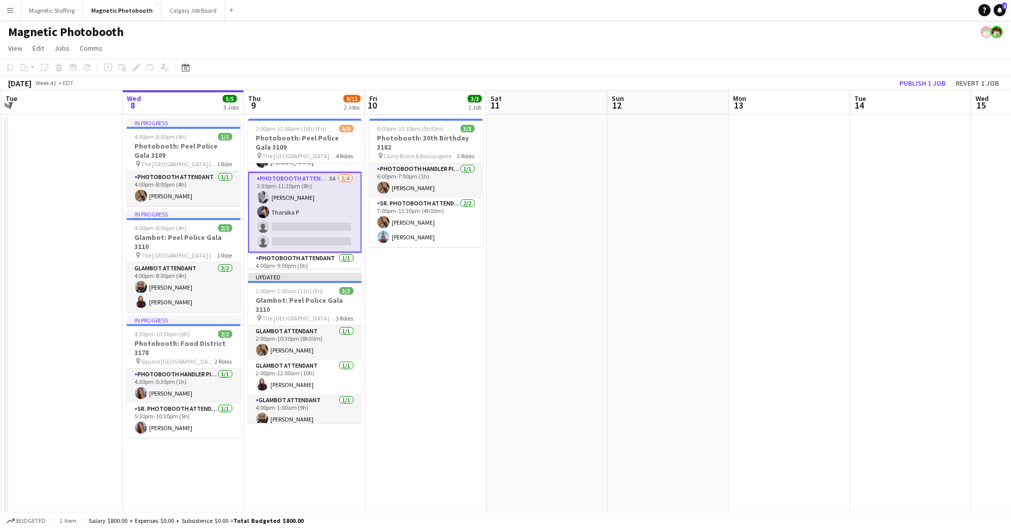
click at [296, 187] on app-card-role "Photobooth Attendant 5A [DATE] 3:30pm-11:30pm (8h) [PERSON_NAME] P single-neutr…" at bounding box center [305, 212] width 114 height 81
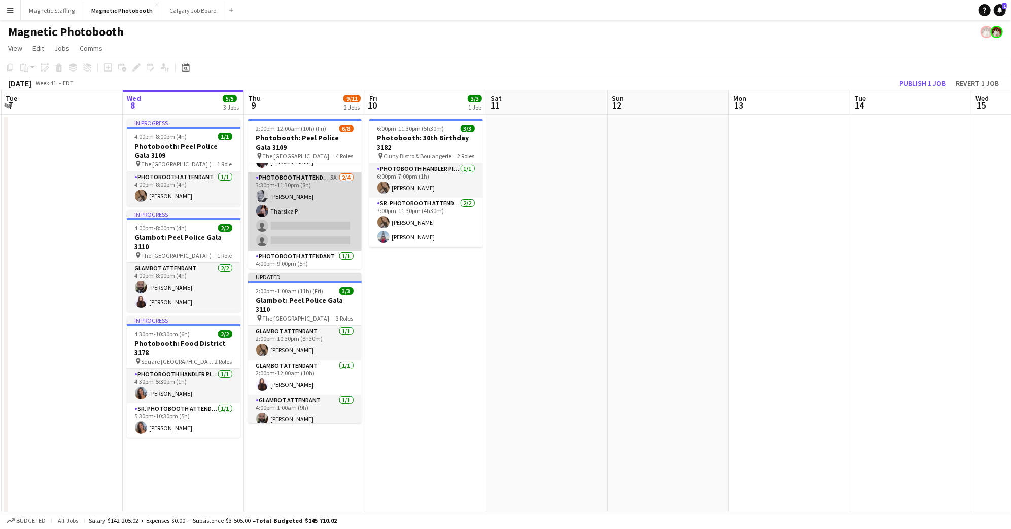
click at [296, 187] on app-card-role "Photobooth Attendant 5A [DATE] 3:30pm-11:30pm (8h) [PERSON_NAME] P single-neutr…" at bounding box center [305, 211] width 114 height 79
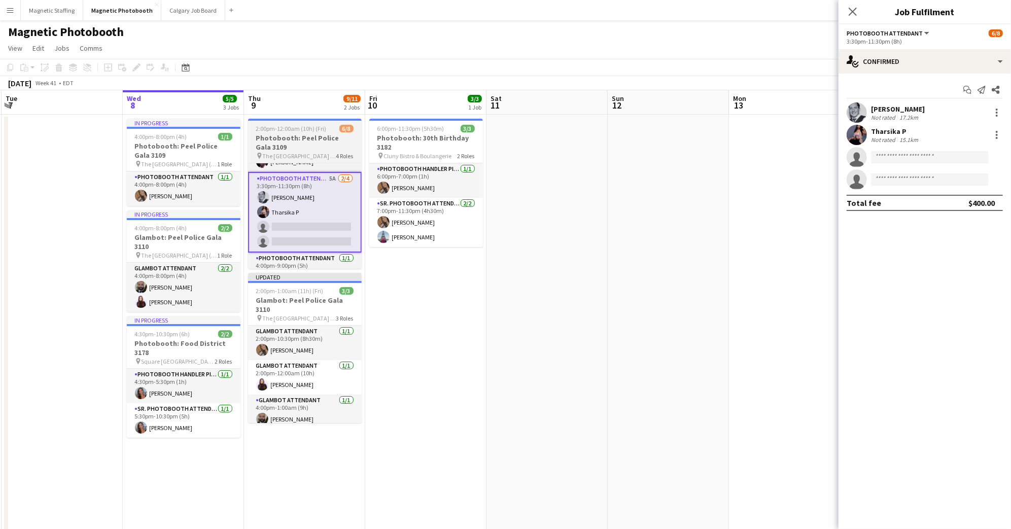
click at [301, 129] on span "2:00pm-12:00am (10h) (Fri)" at bounding box center [291, 129] width 70 height 8
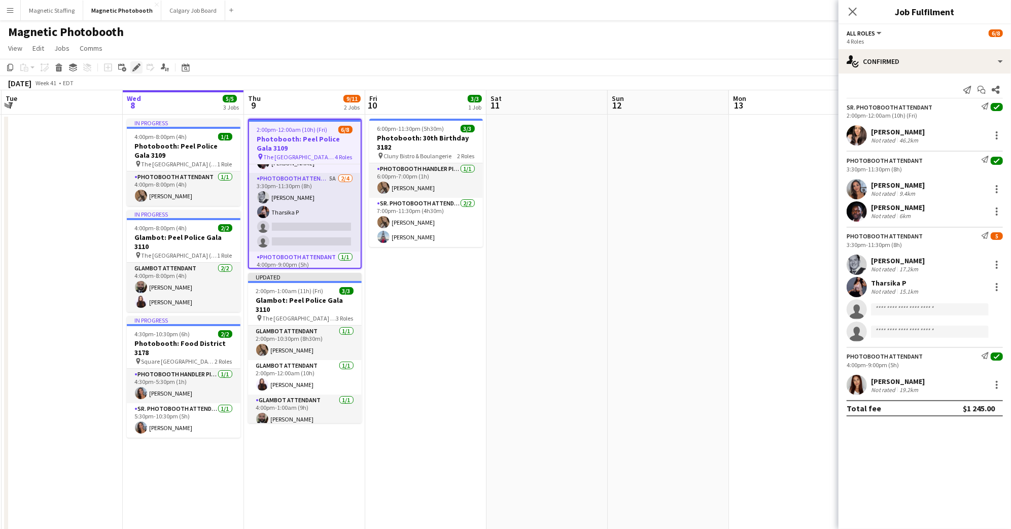
click at [138, 66] on icon at bounding box center [136, 68] width 6 height 6
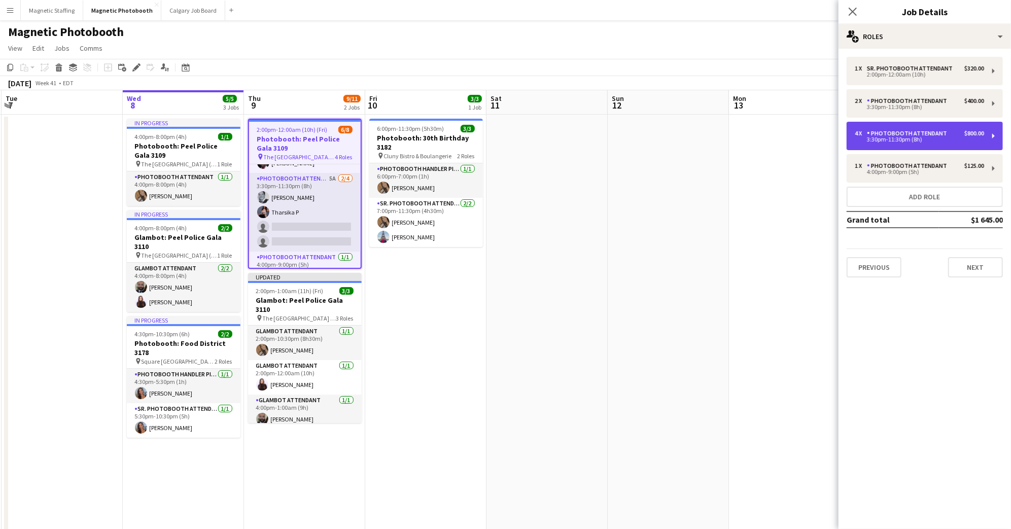
click at [980, 135] on div "$800.00" at bounding box center [974, 133] width 20 height 7
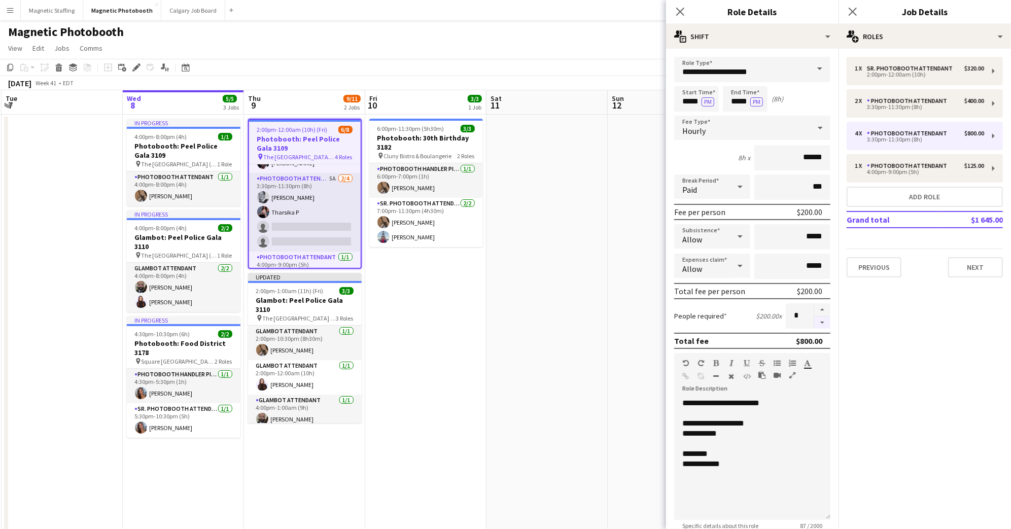
click at [825, 322] on button "button" at bounding box center [822, 322] width 16 height 13
type input "*"
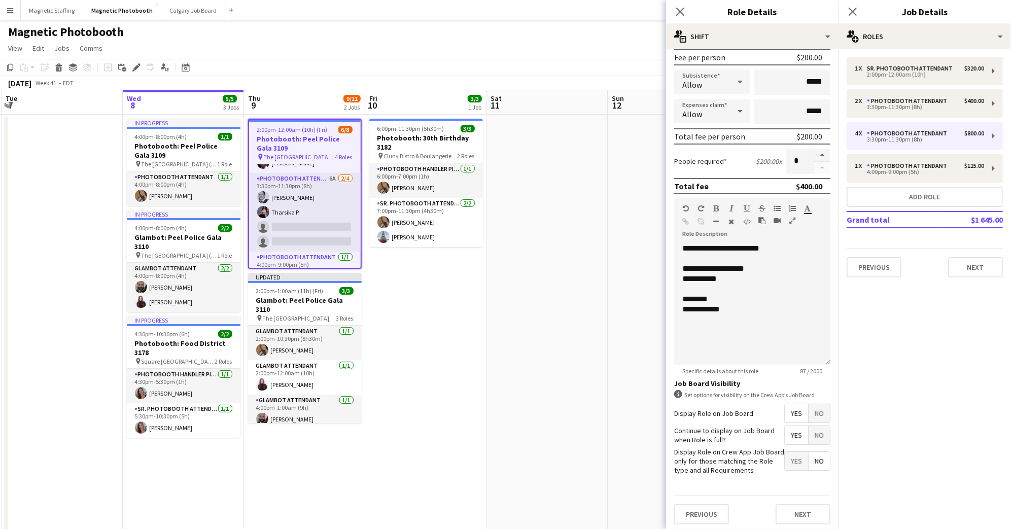
click at [822, 434] on span "No" at bounding box center [818, 435] width 21 height 18
click at [822, 417] on span "No" at bounding box center [818, 413] width 21 height 18
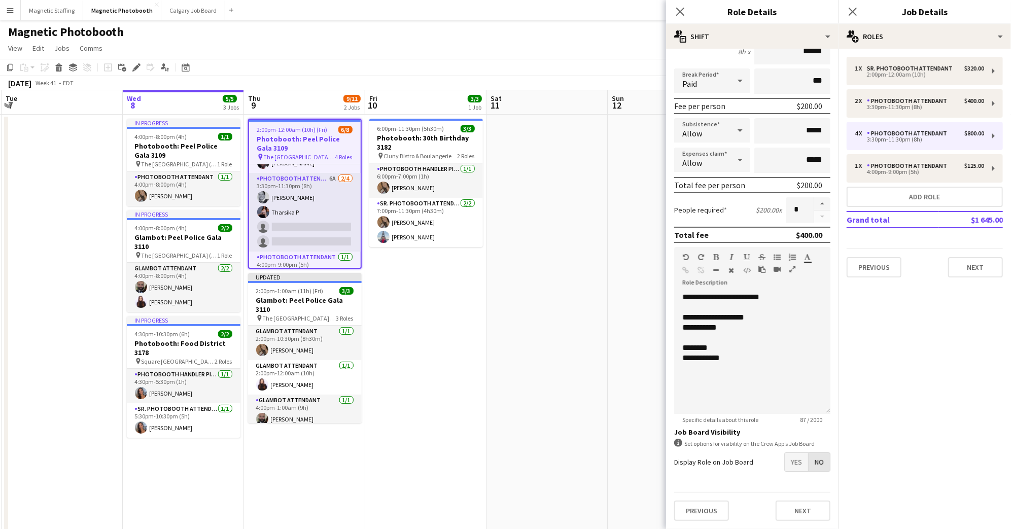
scroll to position [103, 0]
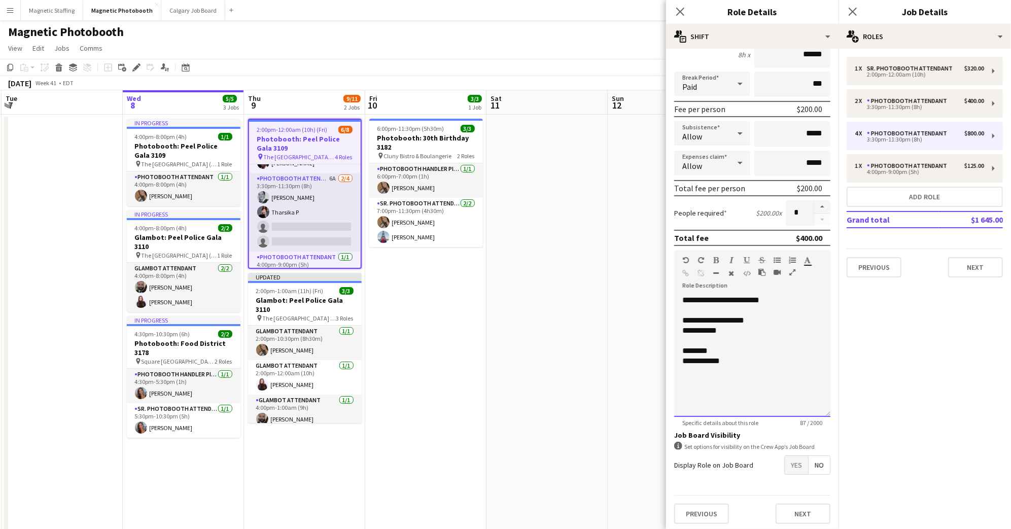
click at [688, 327] on div "**********" at bounding box center [752, 331] width 140 height 10
click at [711, 358] on div "**********" at bounding box center [752, 361] width 140 height 10
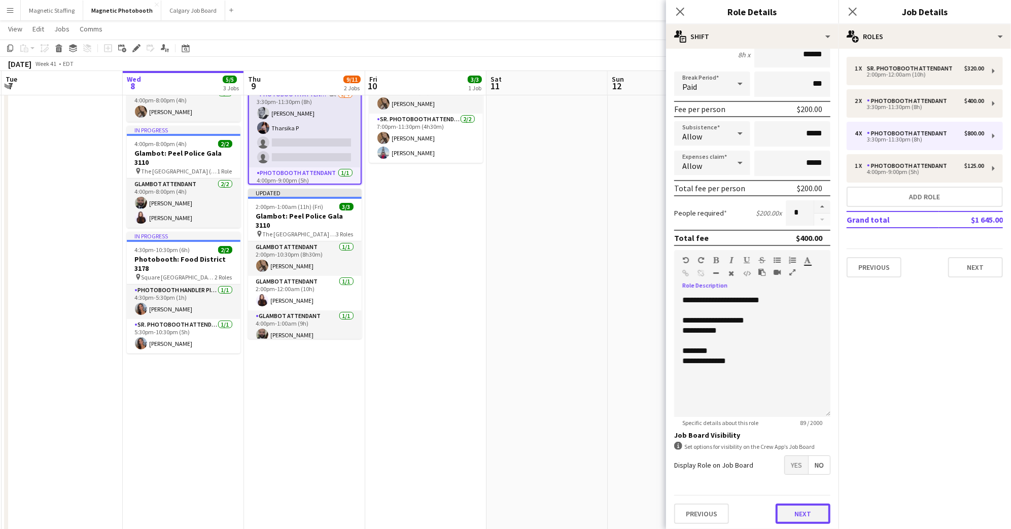
click at [798, 509] on button "Next" at bounding box center [802, 514] width 55 height 20
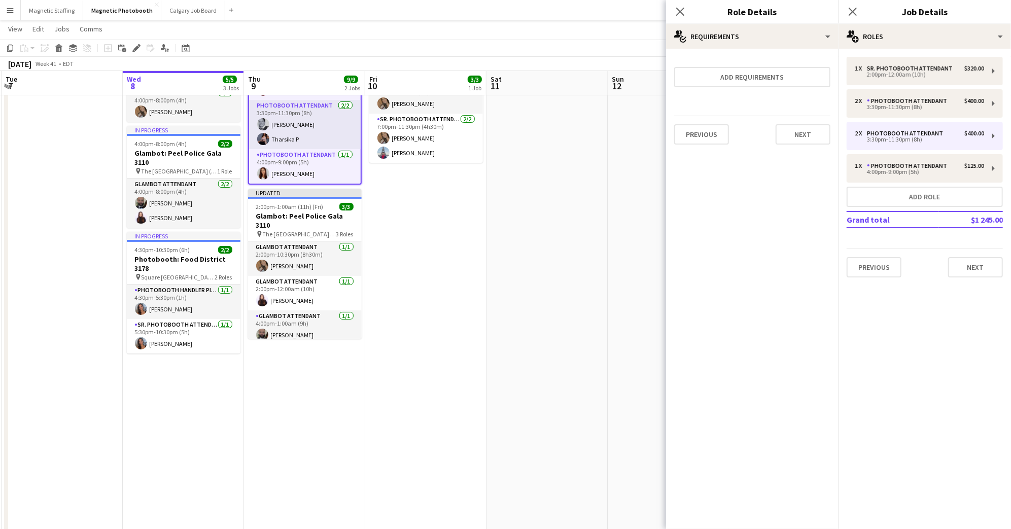
scroll to position [71, 0]
click at [856, 15] on icon at bounding box center [852, 12] width 10 height 10
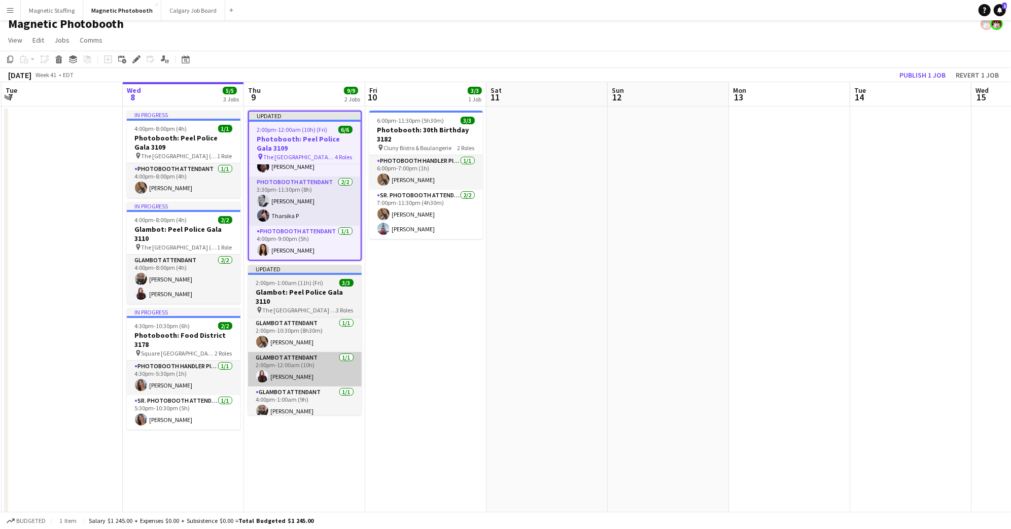
scroll to position [0, 0]
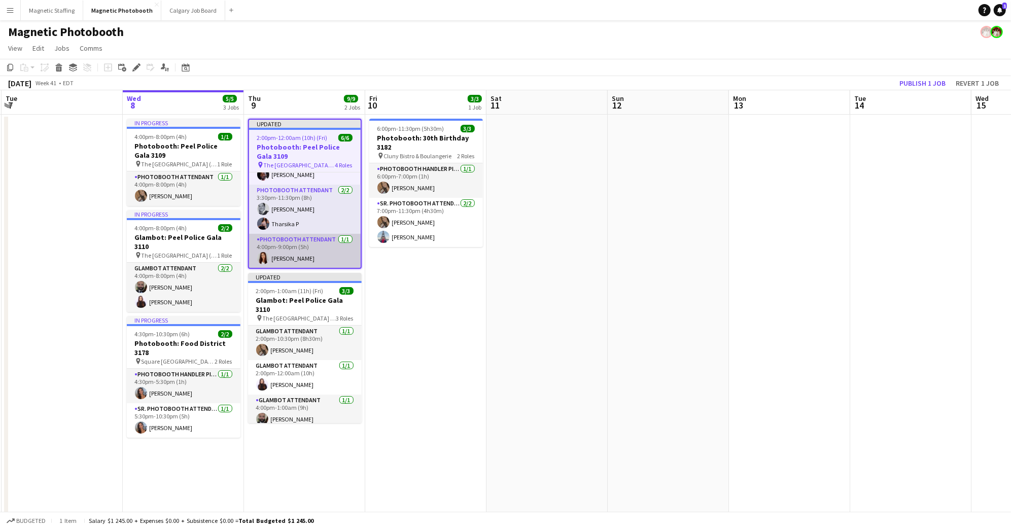
click at [306, 251] on app-card-role "Photobooth Attendant [DATE] 4:00pm-9:00pm (5h) [PERSON_NAME]" at bounding box center [305, 251] width 112 height 34
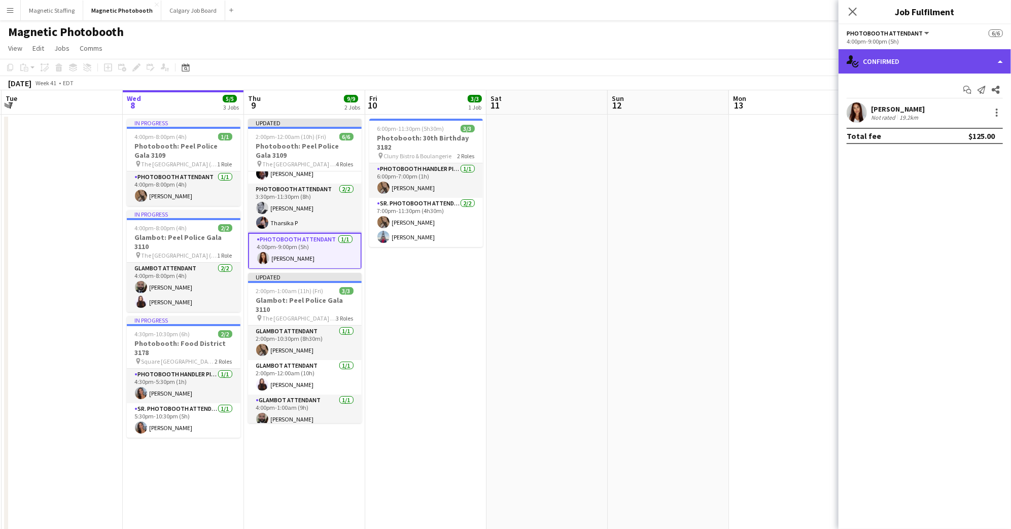
click at [905, 63] on div "single-neutral-actions-check-2 Confirmed" at bounding box center [924, 61] width 172 height 24
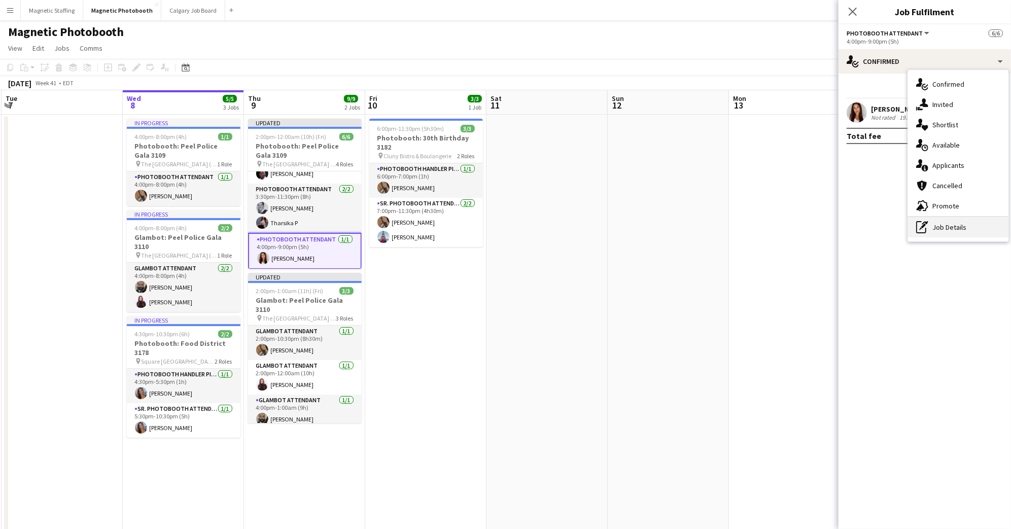
click at [959, 228] on div "pen-write Job Details" at bounding box center [958, 227] width 100 height 20
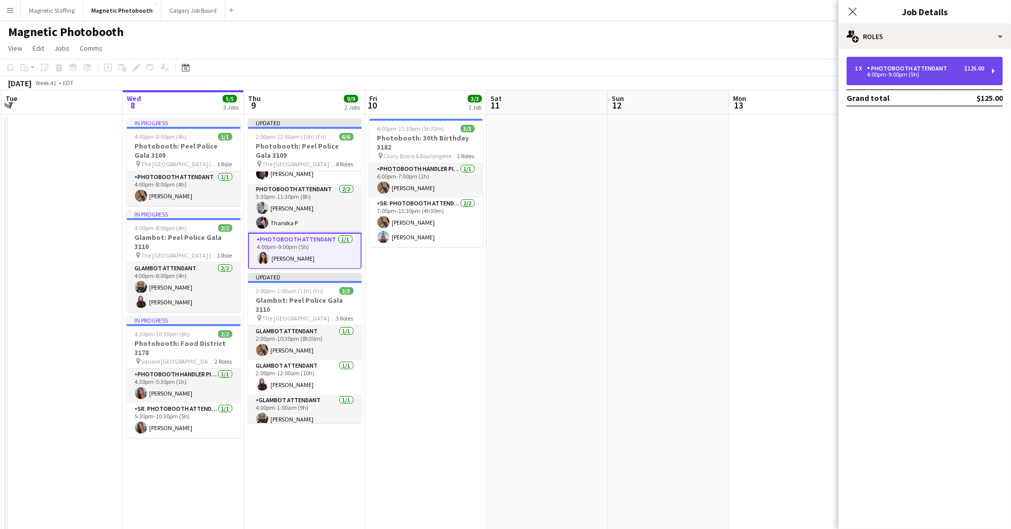
click at [891, 75] on div "4:00pm-9:00pm (5h)" at bounding box center [918, 74] width 129 height 5
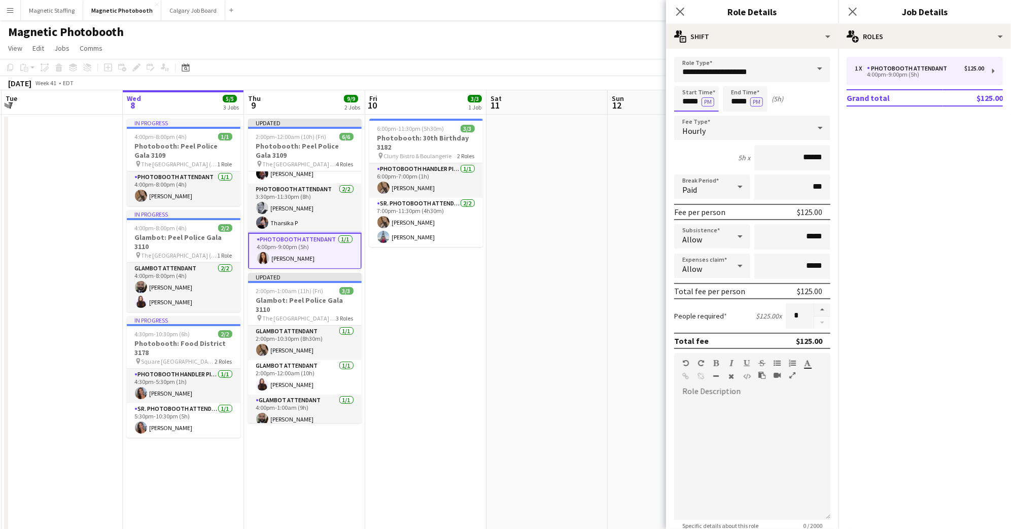
click at [688, 99] on input "*****" at bounding box center [696, 98] width 45 height 25
type input "*****"
click at [686, 80] on div at bounding box center [686, 81] width 20 height 10
click at [734, 94] on input "*****" at bounding box center [745, 98] width 45 height 25
click at [734, 75] on input "**********" at bounding box center [752, 69] width 156 height 25
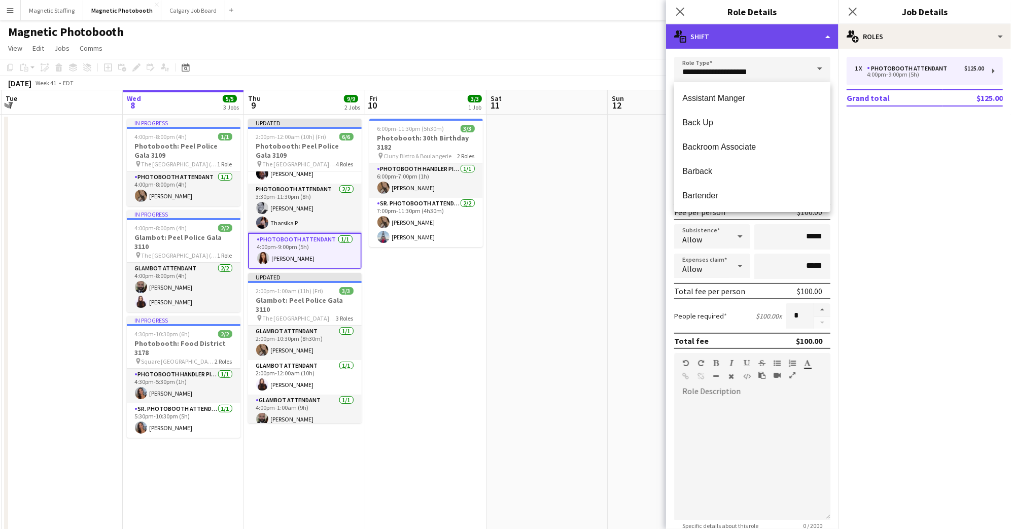
click at [769, 43] on div "multiple-actions-text Shift" at bounding box center [752, 36] width 172 height 24
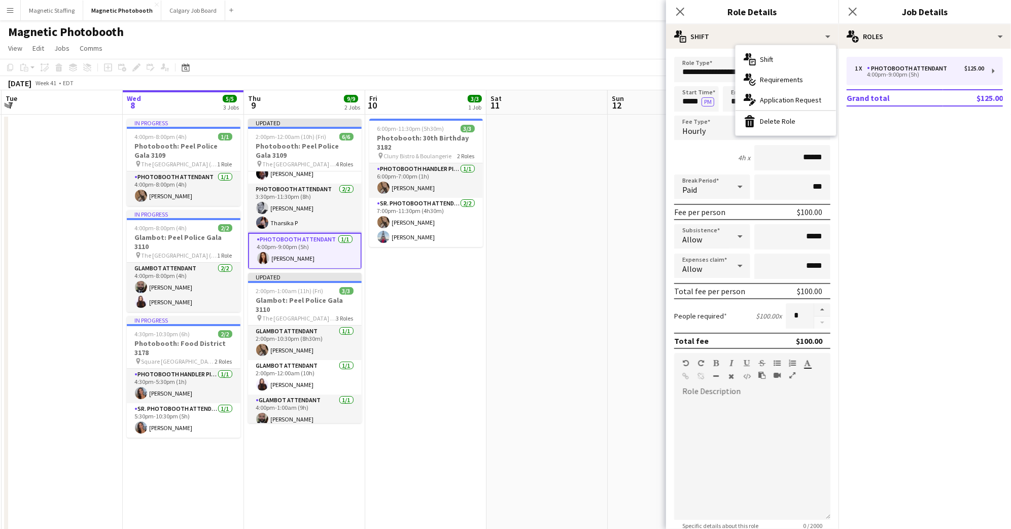
click at [713, 152] on div "4h x ******" at bounding box center [752, 157] width 156 height 25
click at [745, 101] on input "*****" at bounding box center [745, 98] width 45 height 25
type input "*****"
click at [736, 85] on div at bounding box center [735, 81] width 20 height 10
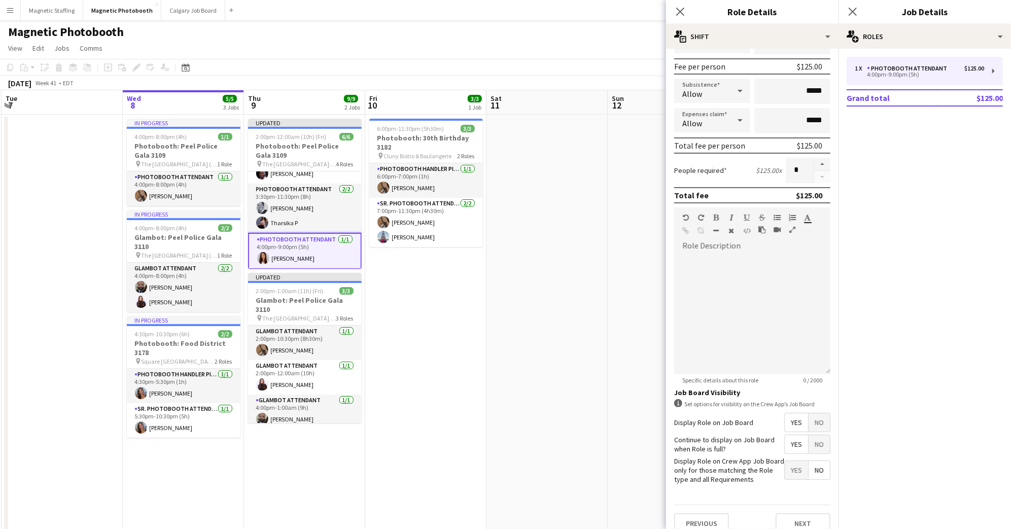
scroll to position [155, 0]
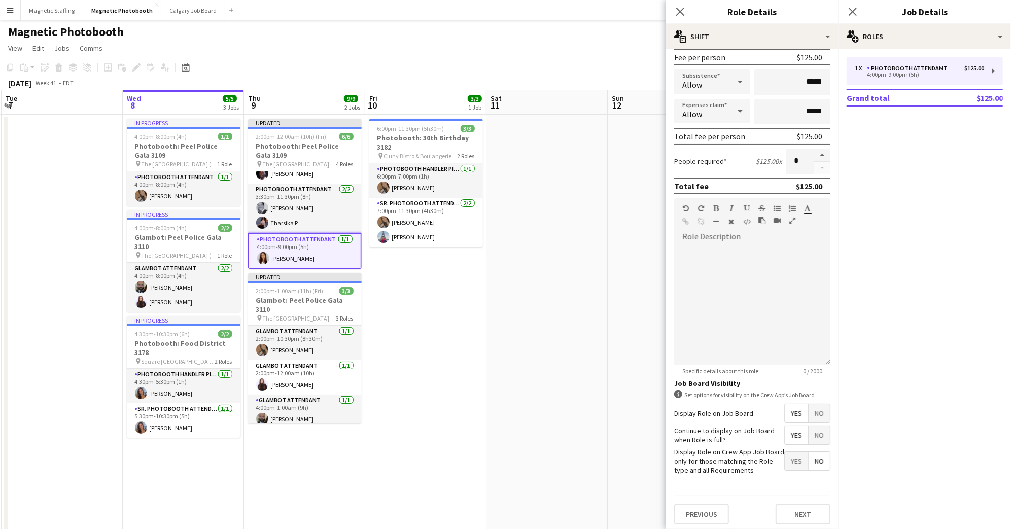
click at [813, 426] on span "No" at bounding box center [818, 435] width 21 height 18
click at [814, 416] on span "No" at bounding box center [818, 413] width 21 height 18
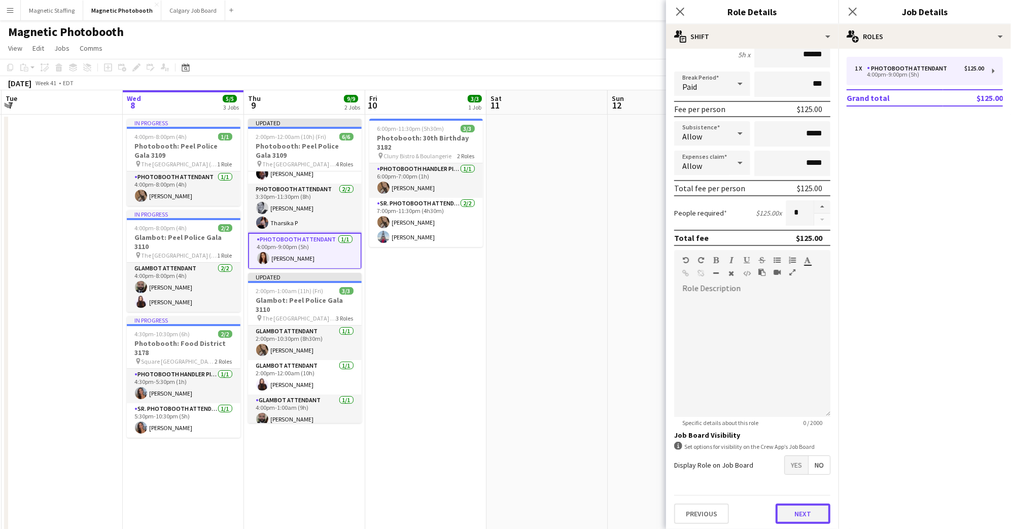
click at [808, 509] on button "Next" at bounding box center [802, 514] width 55 height 20
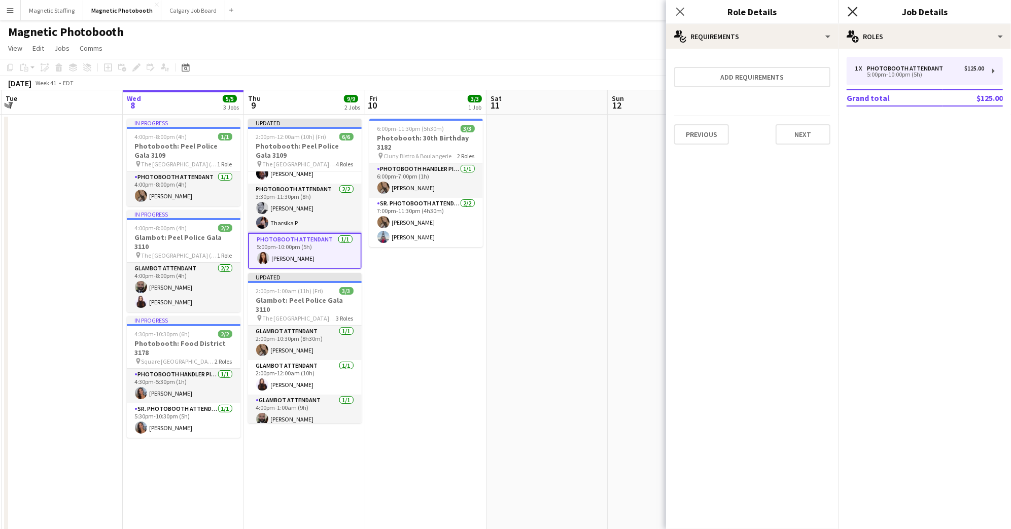
click at [852, 15] on icon "Close pop-in" at bounding box center [852, 12] width 10 height 10
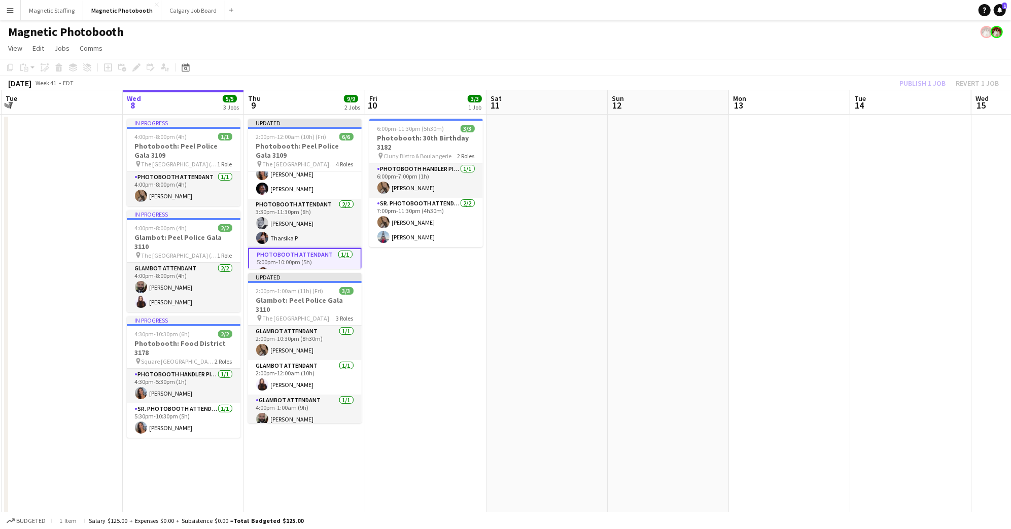
scroll to position [49, 0]
click at [311, 227] on app-card-role "Photobooth Attendant [DATE] 3:30pm-11:30pm (8h) [PERSON_NAME] Tharsika P" at bounding box center [305, 230] width 114 height 49
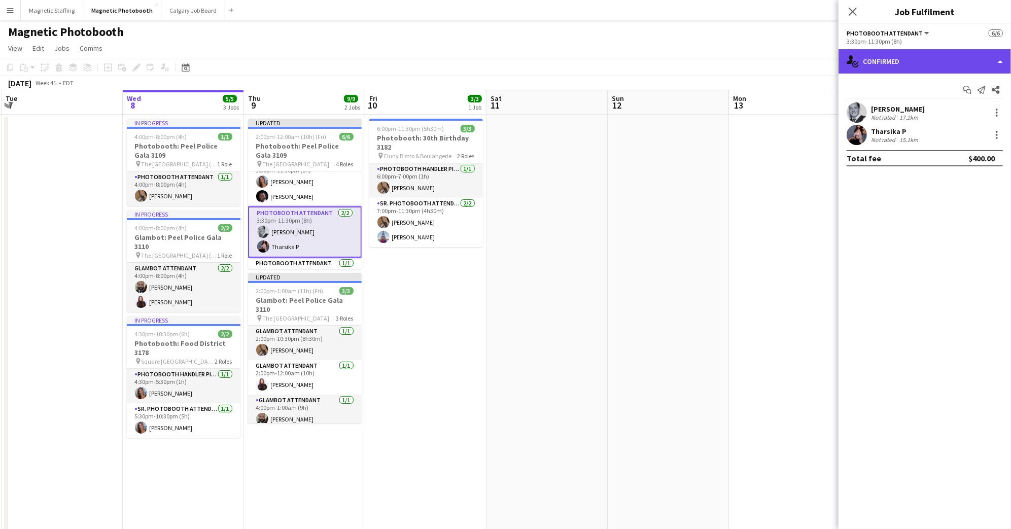
click at [918, 59] on div "single-neutral-actions-check-2 Confirmed" at bounding box center [924, 61] width 172 height 24
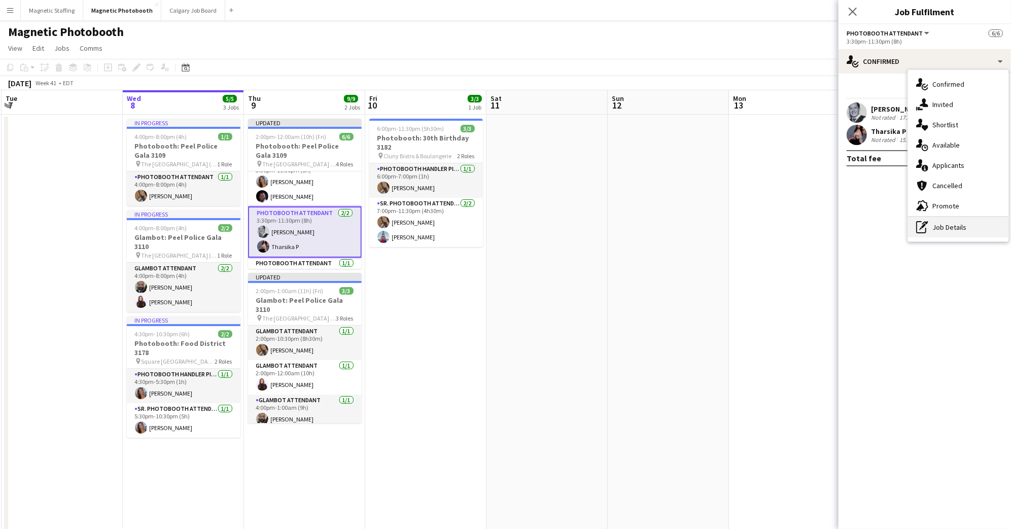
click at [952, 229] on div "pen-write Job Details" at bounding box center [958, 227] width 100 height 20
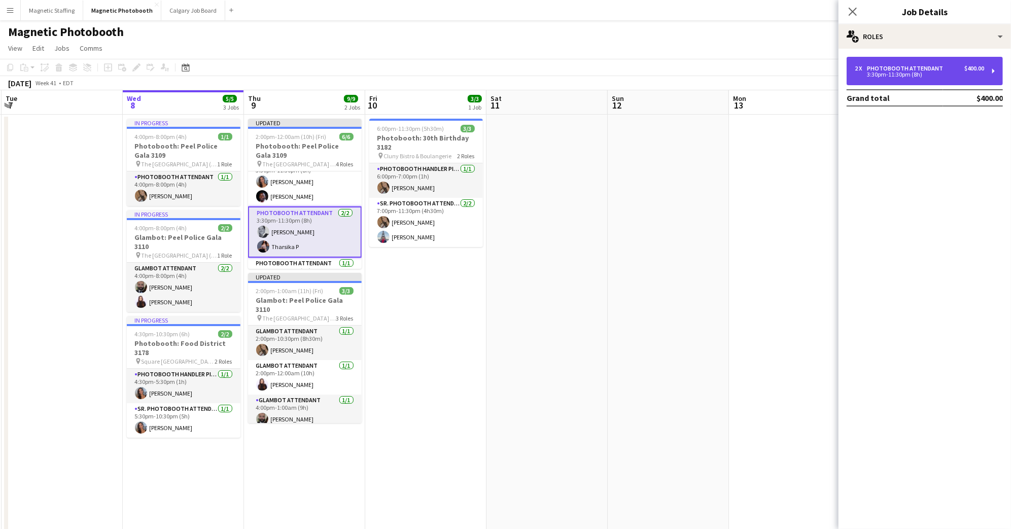
click at [947, 73] on div "3:30pm-11:30pm (8h)" at bounding box center [918, 74] width 129 height 5
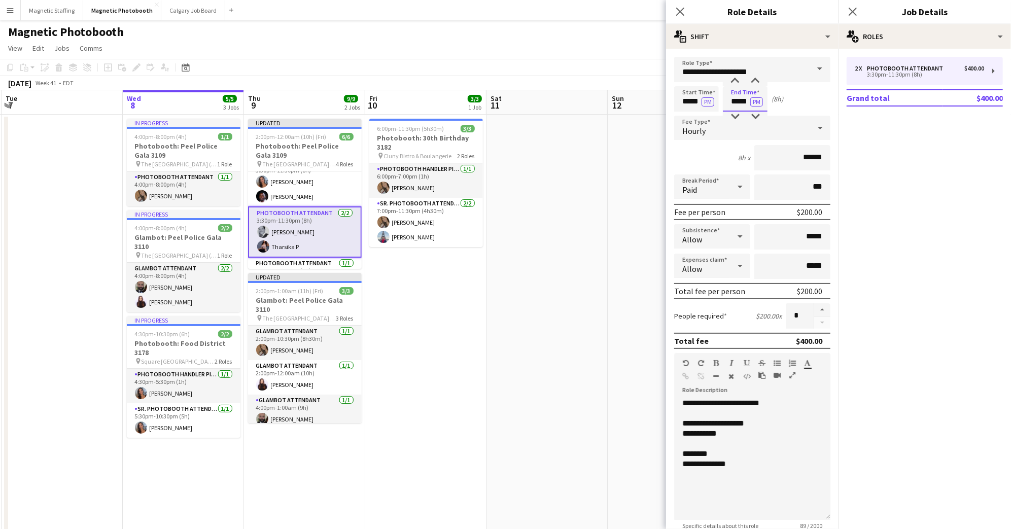
click at [744, 99] on input "*****" at bounding box center [745, 98] width 45 height 25
click at [755, 115] on div at bounding box center [755, 117] width 20 height 10
type input "*****"
click at [755, 115] on div at bounding box center [755, 117] width 20 height 10
click at [696, 97] on input "*****" at bounding box center [696, 98] width 45 height 25
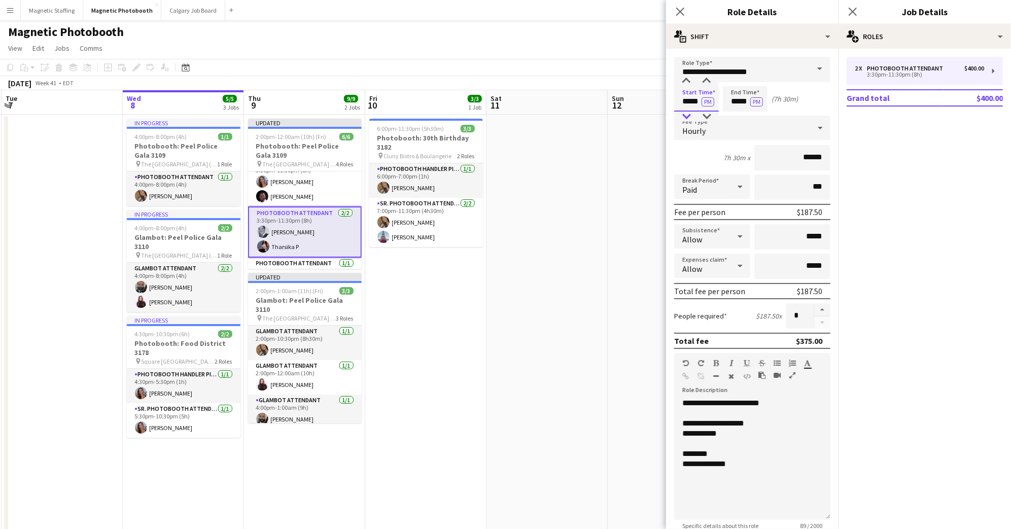
click at [686, 114] on div at bounding box center [686, 117] width 20 height 10
click at [686, 78] on div at bounding box center [686, 81] width 20 height 10
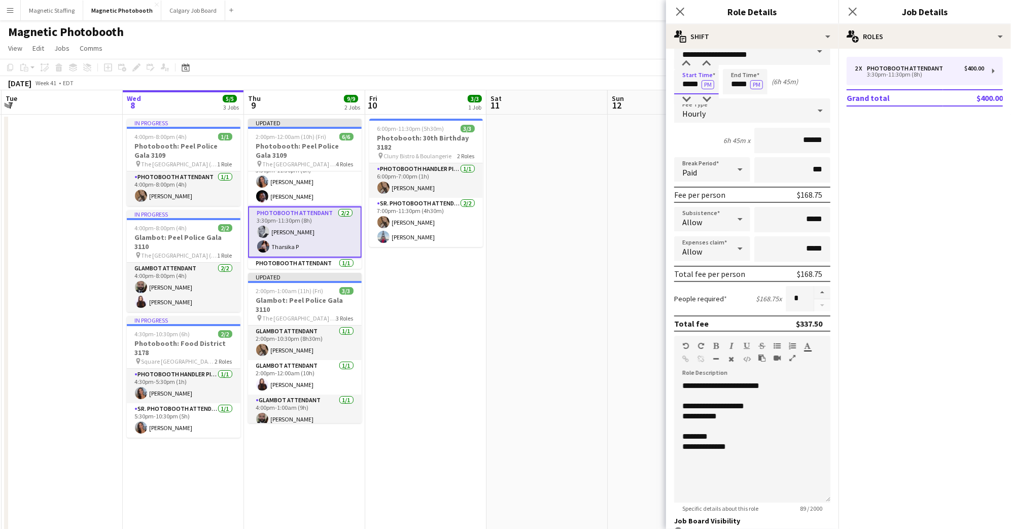
scroll to position [103, 0]
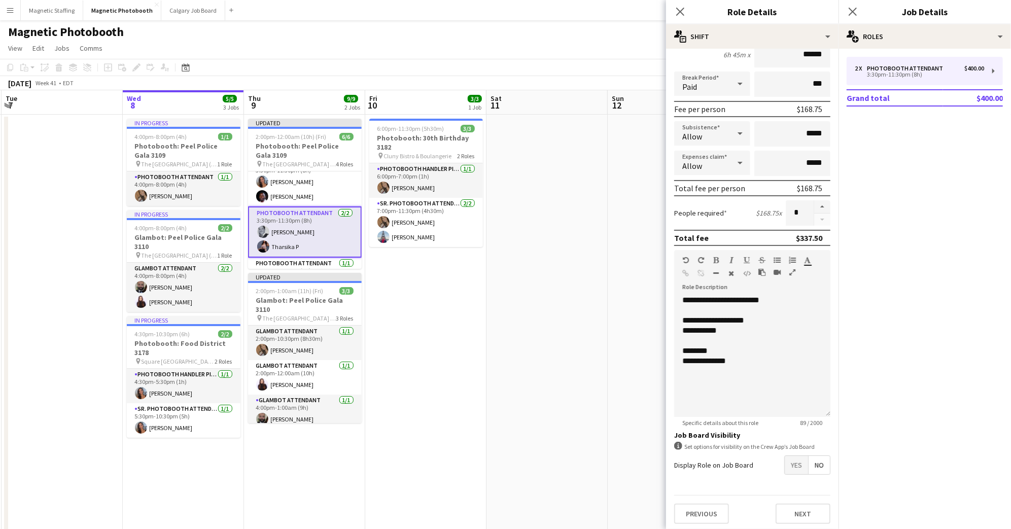
type input "*****"
drag, startPoint x: 754, startPoint y: 366, endPoint x: 632, endPoint y: 236, distance: 178.3
click at [632, 236] on body "Menu Boards Boards Boards All jobs Status Workforce Workforce My Workforce Recr…" at bounding box center [505, 347] width 1011 height 695
click at [808, 513] on button "Next" at bounding box center [802, 514] width 55 height 20
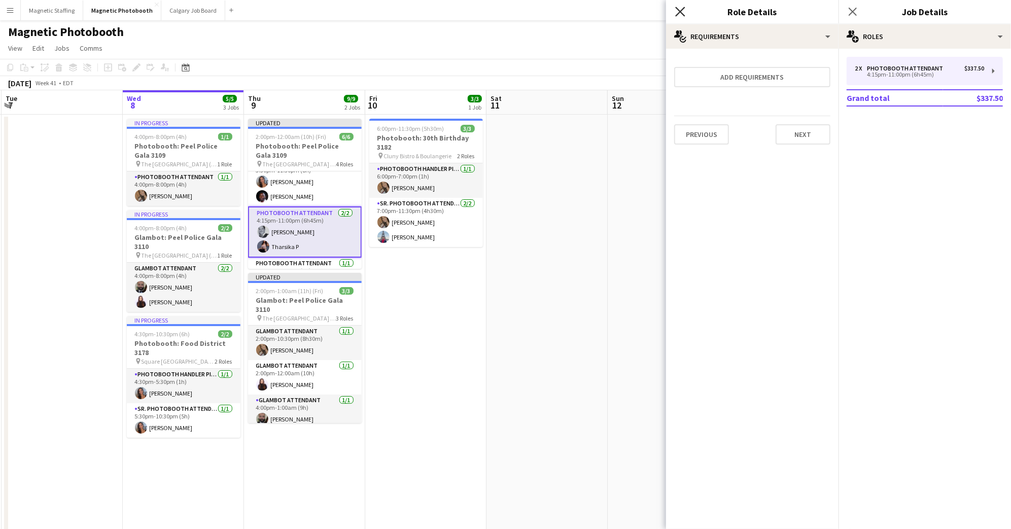
click at [681, 12] on icon at bounding box center [680, 12] width 10 height 10
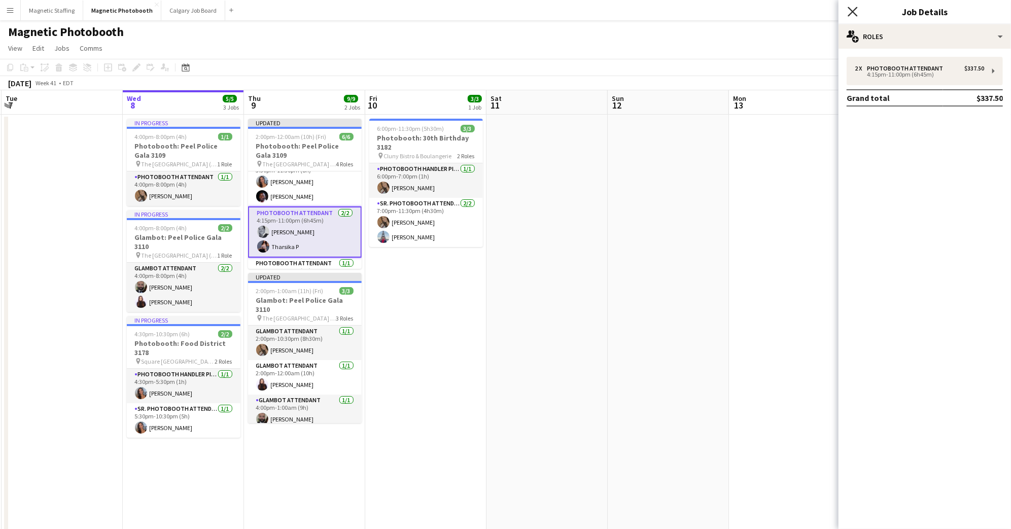
click at [853, 16] on icon "Close pop-in" at bounding box center [852, 12] width 10 height 10
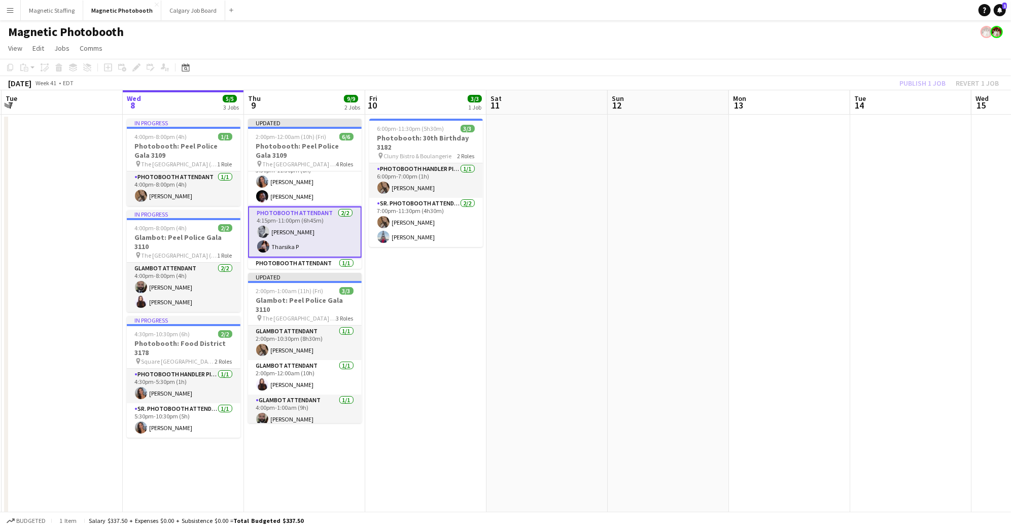
click at [917, 80] on div "Publish 1 job Revert 1 job" at bounding box center [949, 83] width 124 height 13
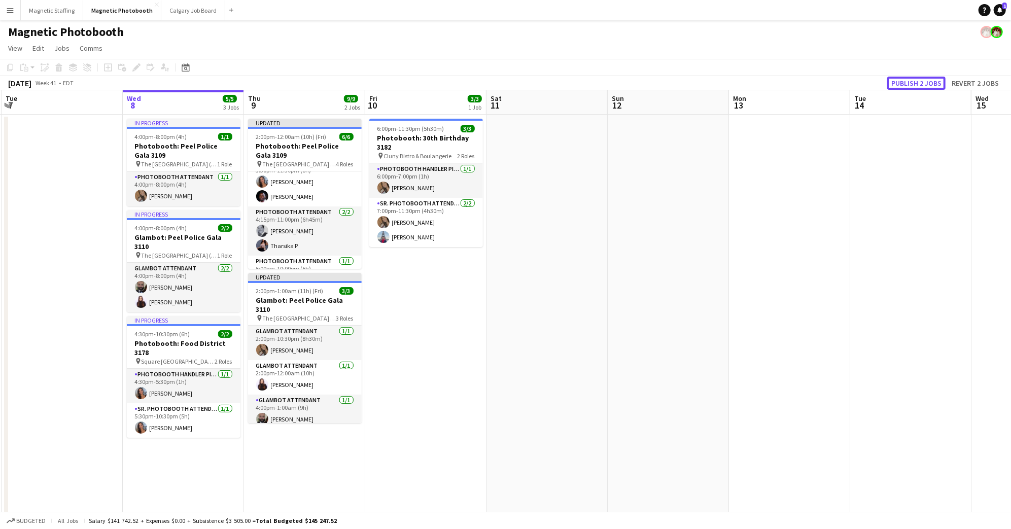
click at [917, 80] on button "Publish 2 jobs" at bounding box center [916, 83] width 58 height 13
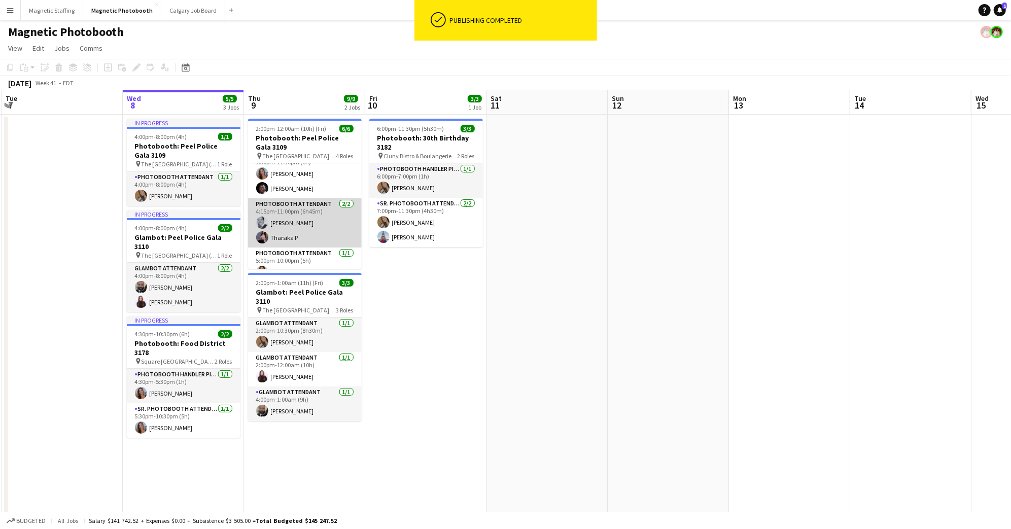
scroll to position [0, 241]
click at [316, 216] on app-card-role "Photobooth Attendant [DATE] 4:15pm-11:00pm (6h45m) [PERSON_NAME] Tharsika P" at bounding box center [304, 222] width 114 height 49
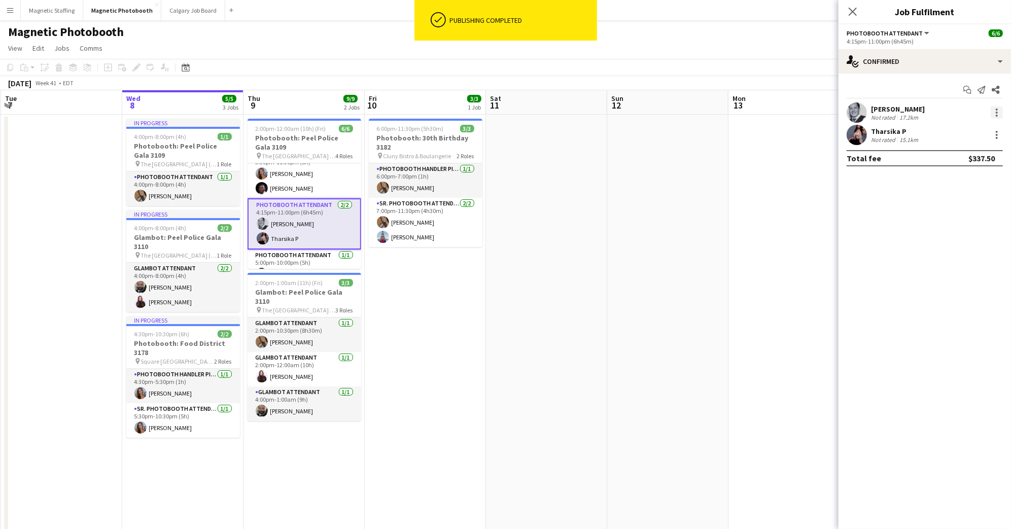
click at [996, 115] on div at bounding box center [996, 116] width 2 height 2
click at [963, 231] on span "Remove" at bounding box center [963, 228] width 63 height 9
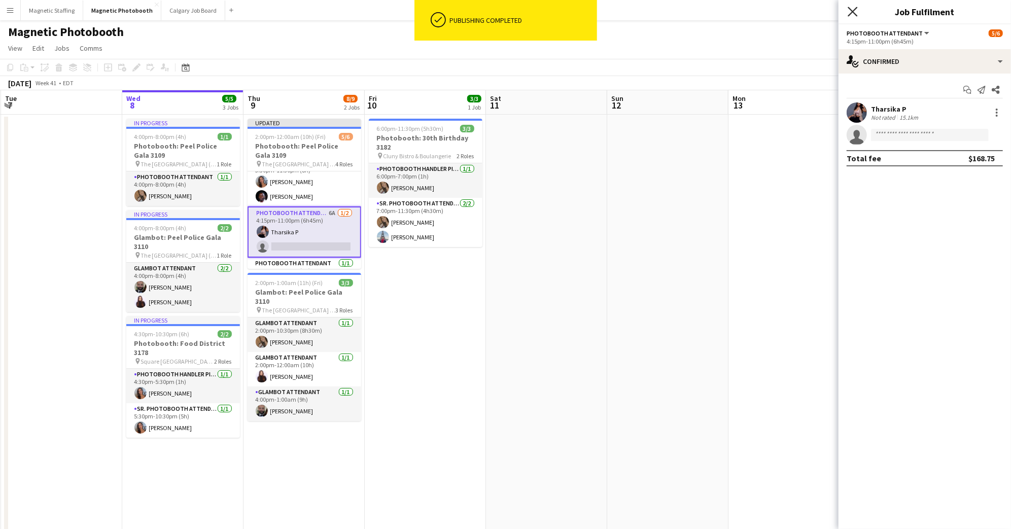
click at [852, 14] on icon "Close pop-in" at bounding box center [852, 12] width 10 height 10
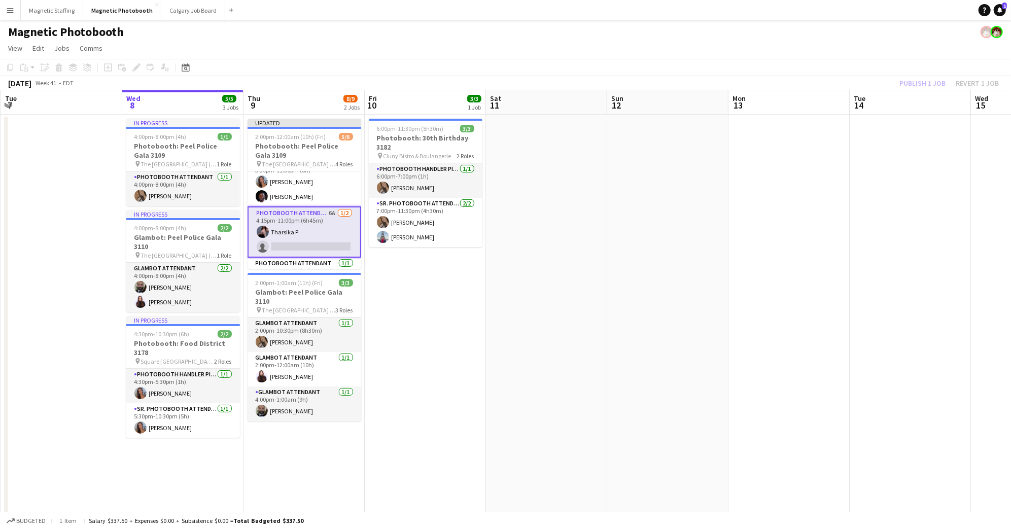
click at [914, 81] on div "Publish 1 job Revert 1 job" at bounding box center [949, 83] width 124 height 13
click at [914, 81] on button "Publish 1 job" at bounding box center [922, 83] width 54 height 13
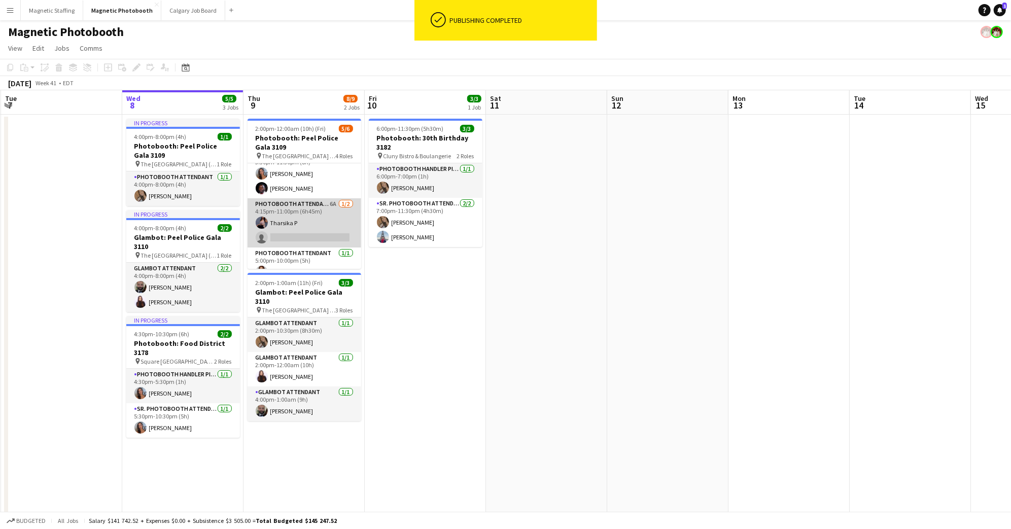
click at [318, 219] on app-card-role "Photobooth Attendant 6A [DATE] 4:15pm-11:00pm (6h45m) Tharsika P single-neutral…" at bounding box center [304, 222] width 114 height 49
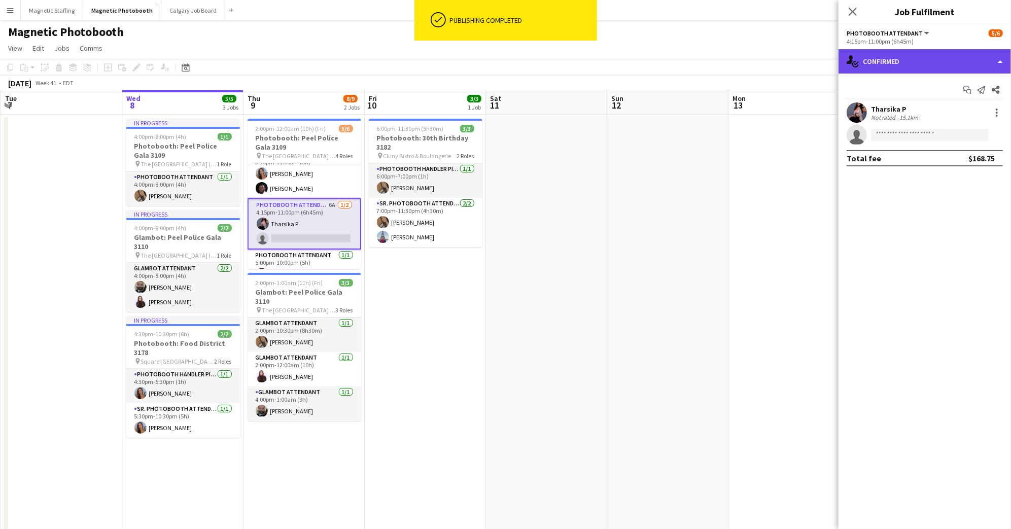
click at [956, 57] on div "single-neutral-actions-check-2 Confirmed" at bounding box center [924, 61] width 172 height 24
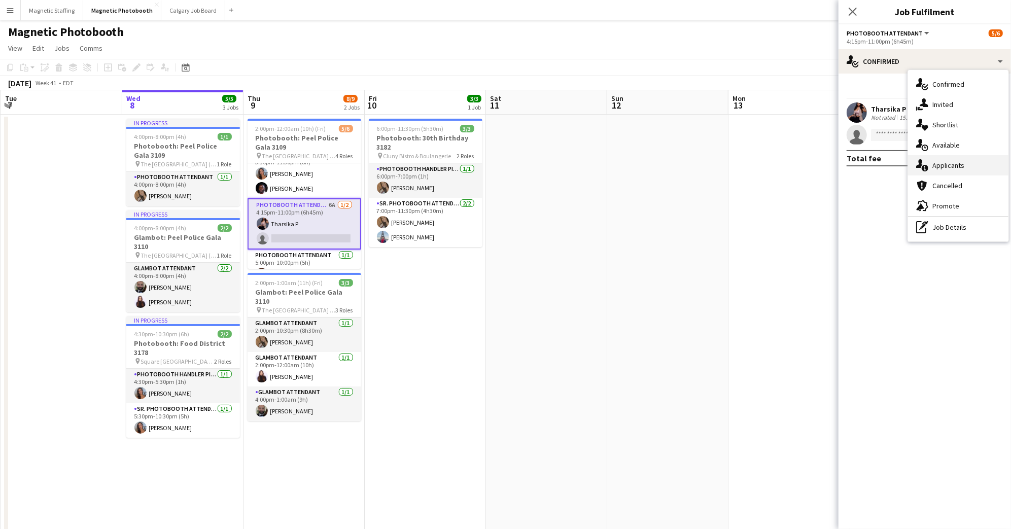
click at [974, 167] on div "single-neutral-actions-information Applicants" at bounding box center [958, 165] width 100 height 20
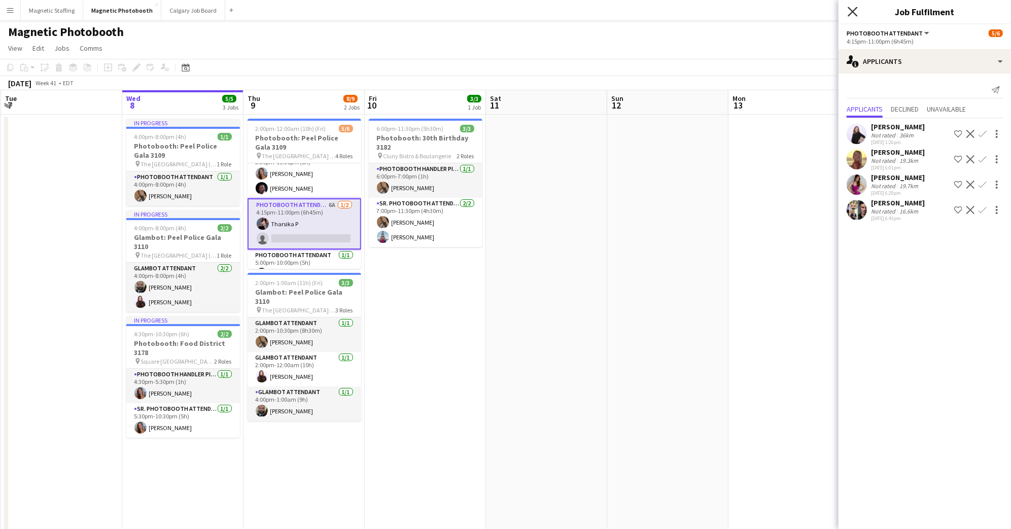
click at [849, 10] on icon "Close pop-in" at bounding box center [852, 12] width 10 height 10
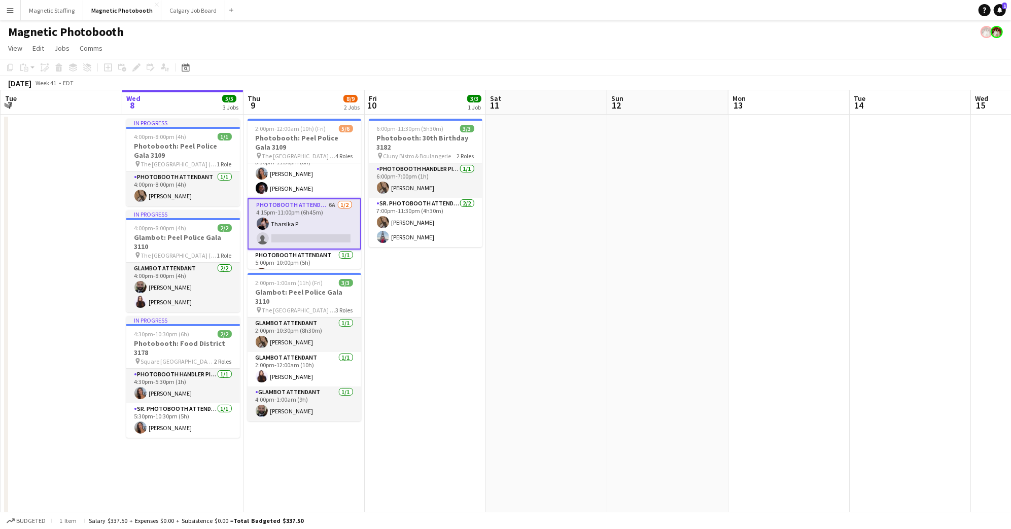
click at [280, 212] on app-card-role "Photobooth Attendant 6A [DATE] 4:15pm-11:00pm (6h45m) Tharsika P single-neutral…" at bounding box center [304, 223] width 114 height 51
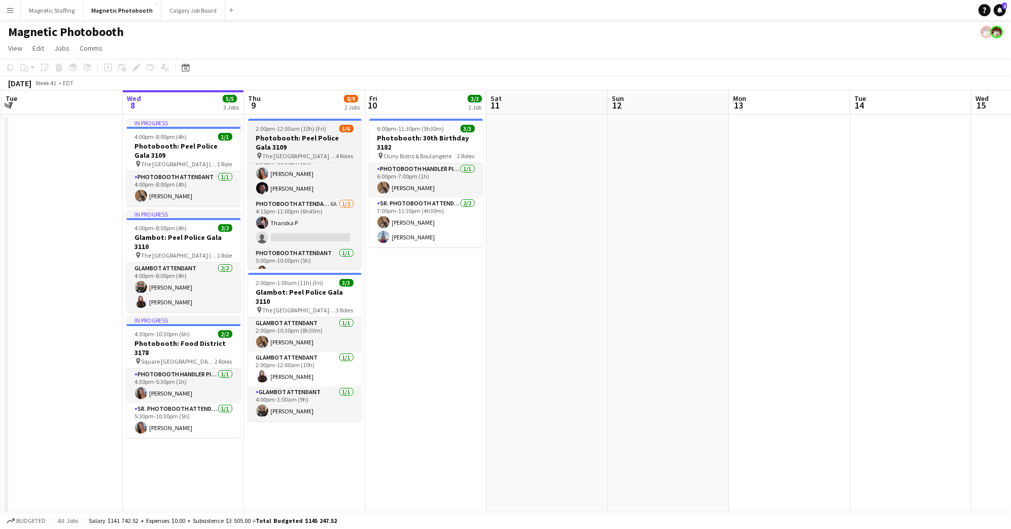
click at [291, 134] on h3 "Photobooth: Peel Police Gala 3109" at bounding box center [305, 142] width 114 height 18
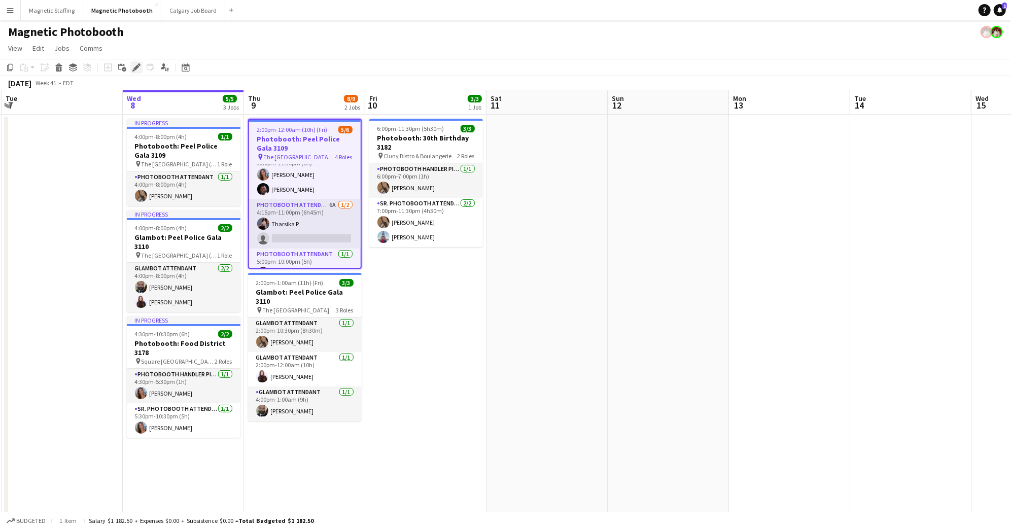
click at [133, 70] on icon at bounding box center [133, 70] width 3 height 3
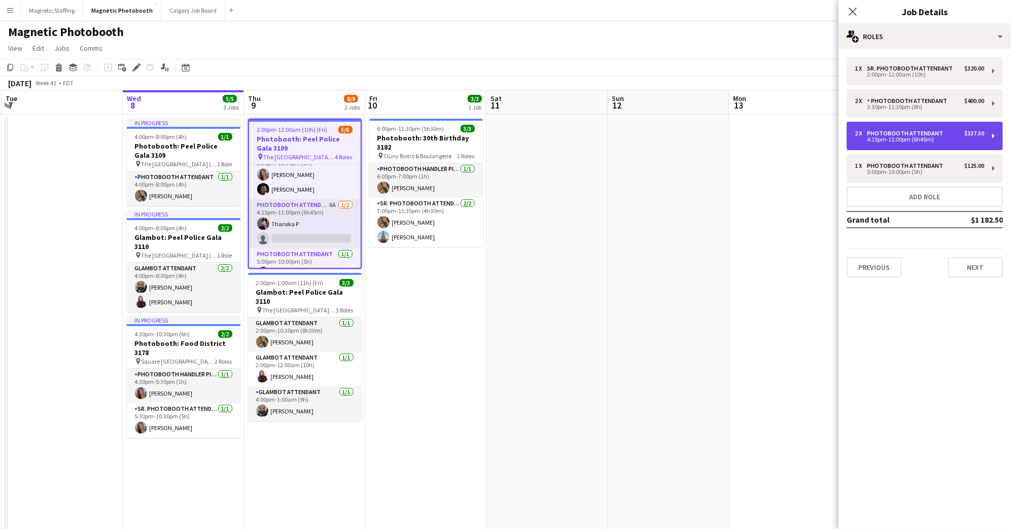
click at [899, 134] on div "Photobooth Attendant" at bounding box center [907, 133] width 80 height 7
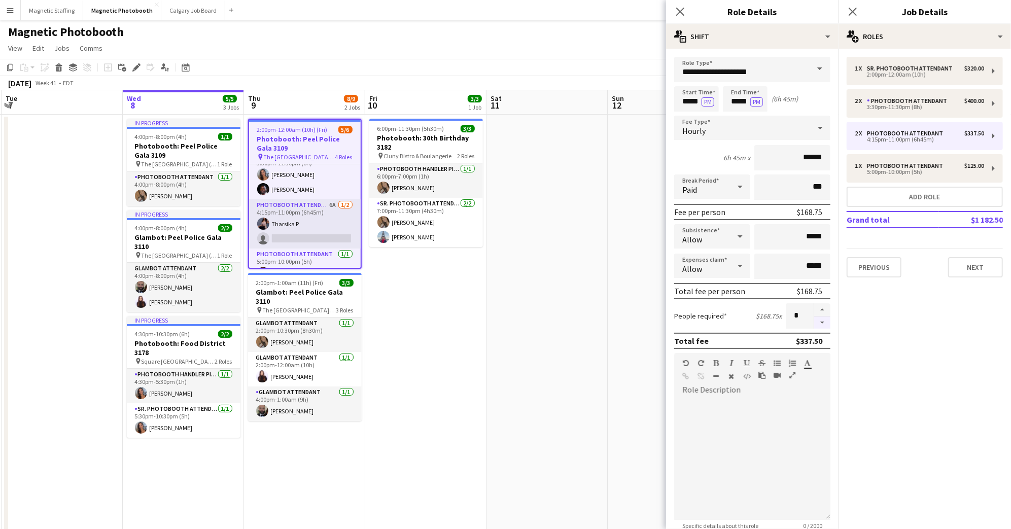
click at [822, 321] on button "button" at bounding box center [822, 322] width 16 height 13
type input "*"
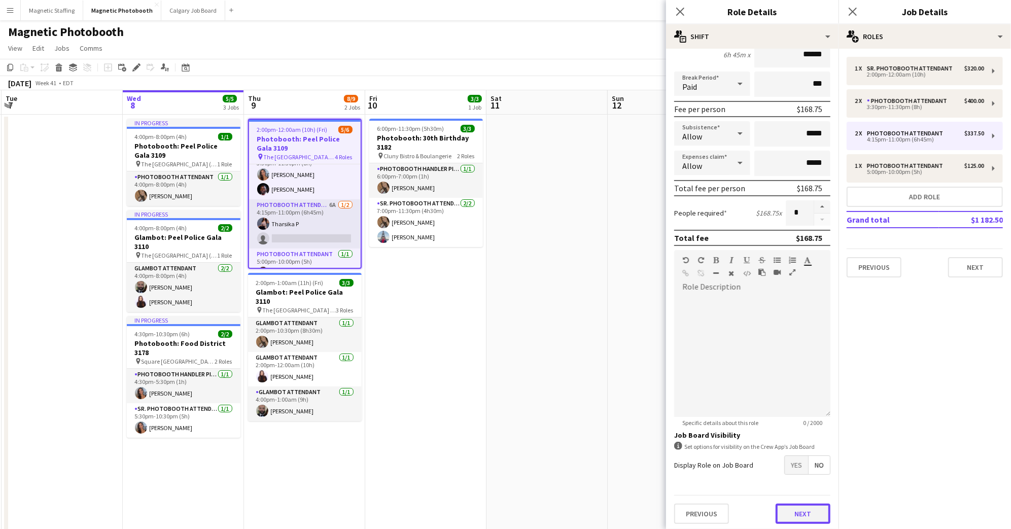
click at [804, 513] on button "Next" at bounding box center [802, 514] width 55 height 20
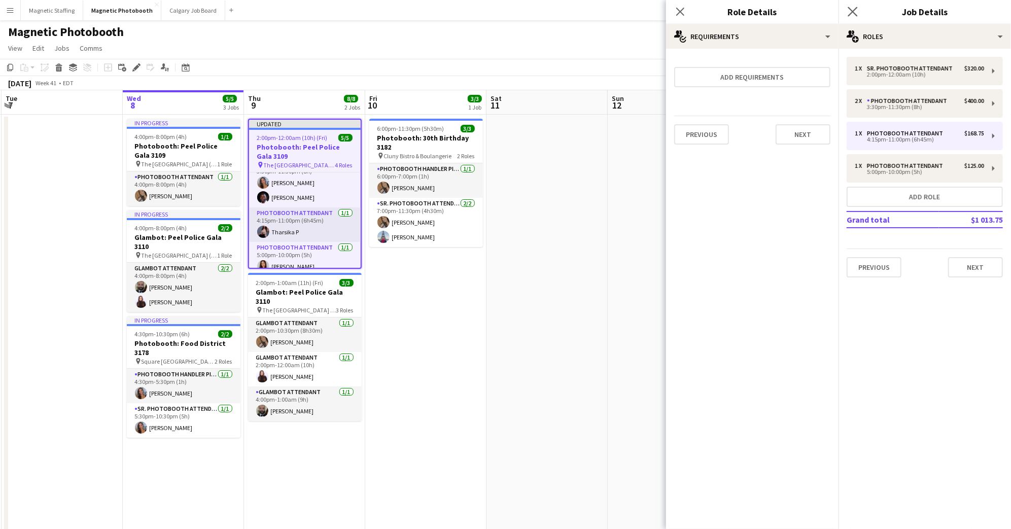
click at [857, 9] on app-icon "Close pop-in" at bounding box center [852, 12] width 15 height 15
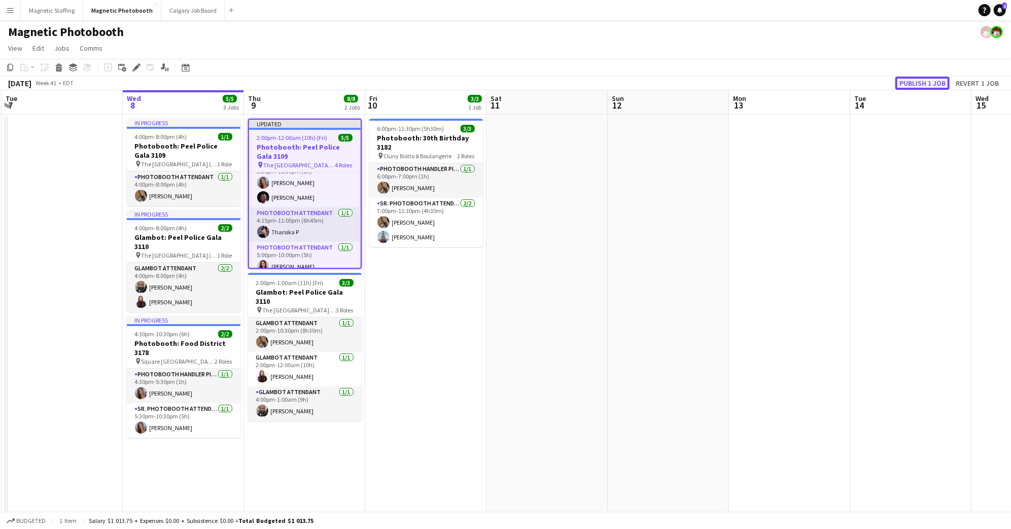
click at [925, 80] on button "Publish 1 job" at bounding box center [922, 83] width 54 height 13
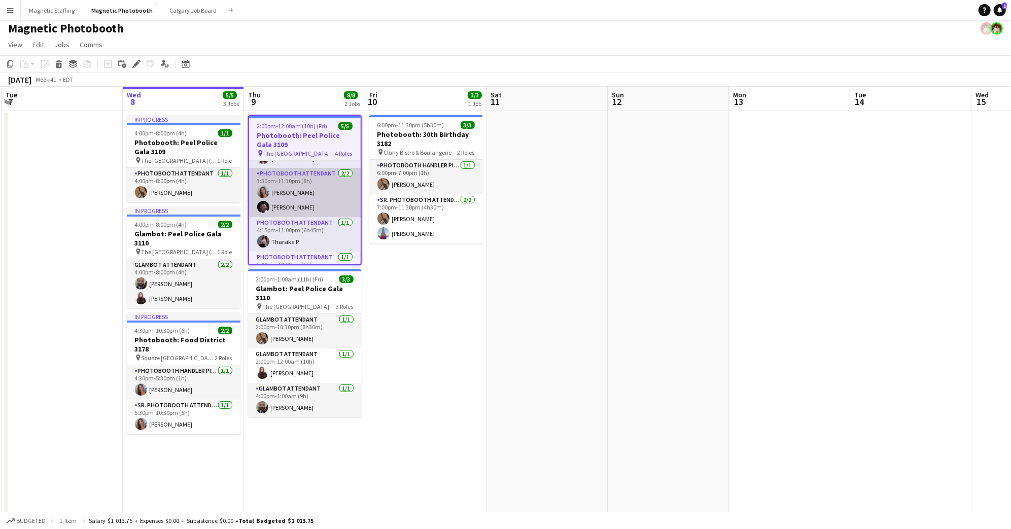
scroll to position [27, 0]
click at [301, 193] on app-card-role "Photobooth Attendant [DATE] 3:30pm-11:30pm (8h) [PERSON_NAME] [PERSON_NAME]" at bounding box center [305, 192] width 112 height 49
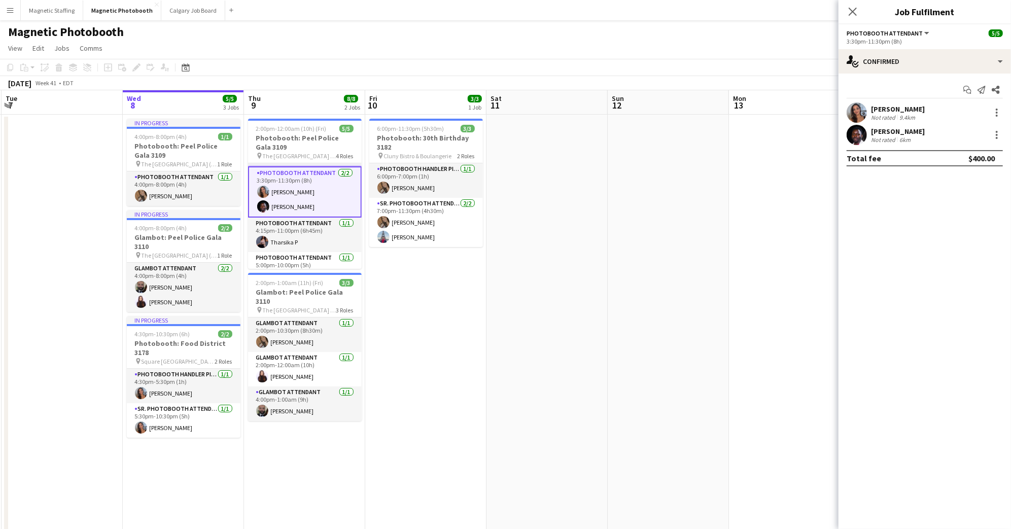
scroll to position [18, 0]
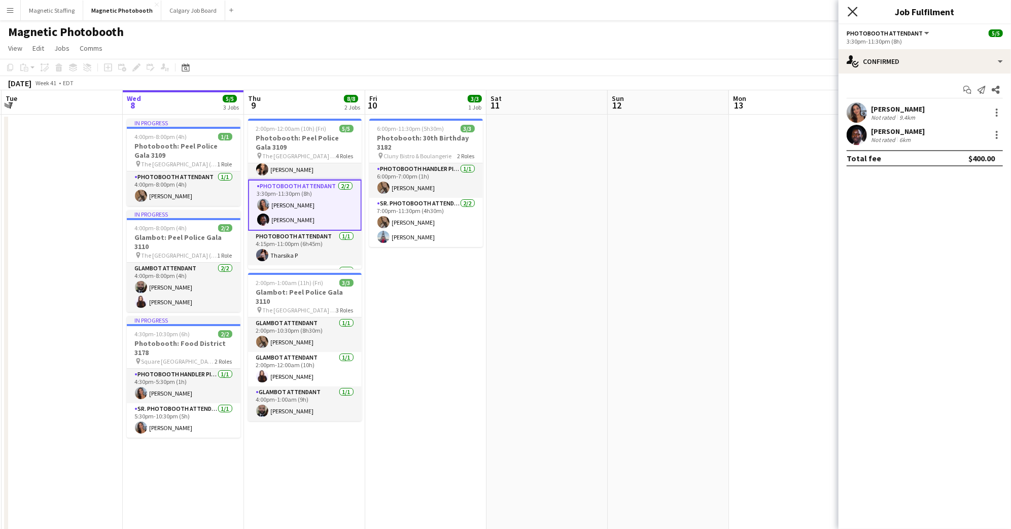
click at [857, 8] on icon at bounding box center [852, 12] width 10 height 10
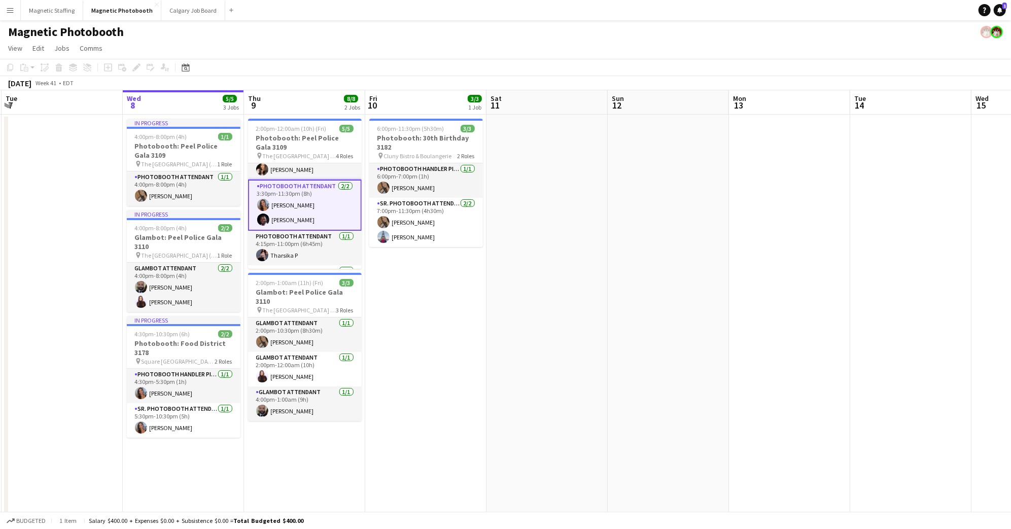
click at [295, 188] on app-card-role "Photobooth Attendant [DATE] 3:30pm-11:30pm (8h) [PERSON_NAME] [PERSON_NAME]" at bounding box center [305, 204] width 114 height 51
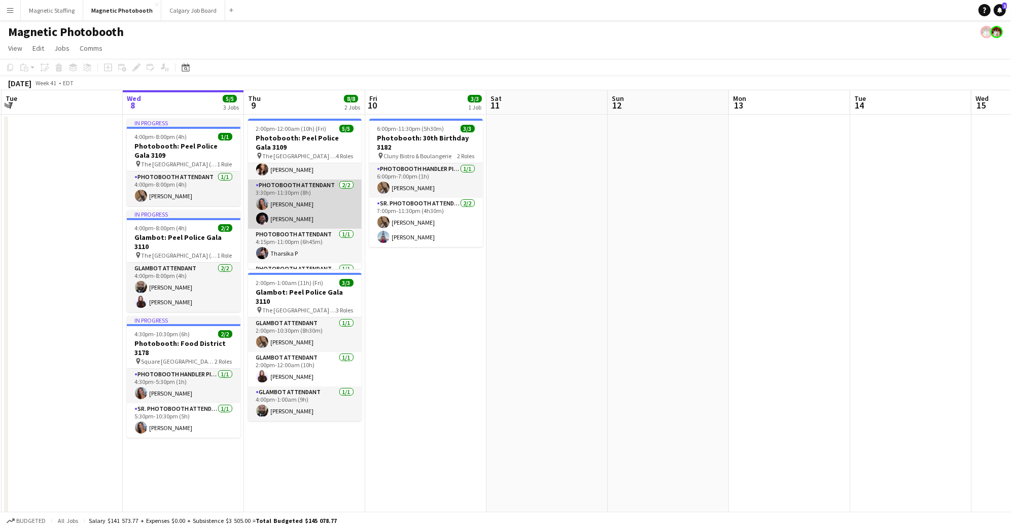
click at [309, 200] on app-card-role "Photobooth Attendant [DATE] 3:30pm-11:30pm (8h) [PERSON_NAME] [PERSON_NAME]" at bounding box center [305, 203] width 114 height 49
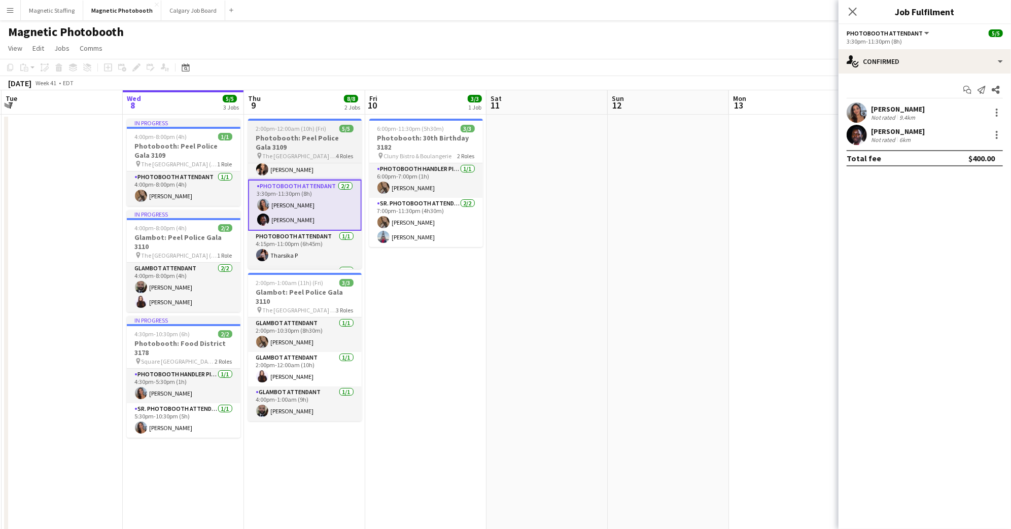
click at [281, 138] on h3 "Photobooth: Peel Police Gala 3109" at bounding box center [305, 142] width 114 height 18
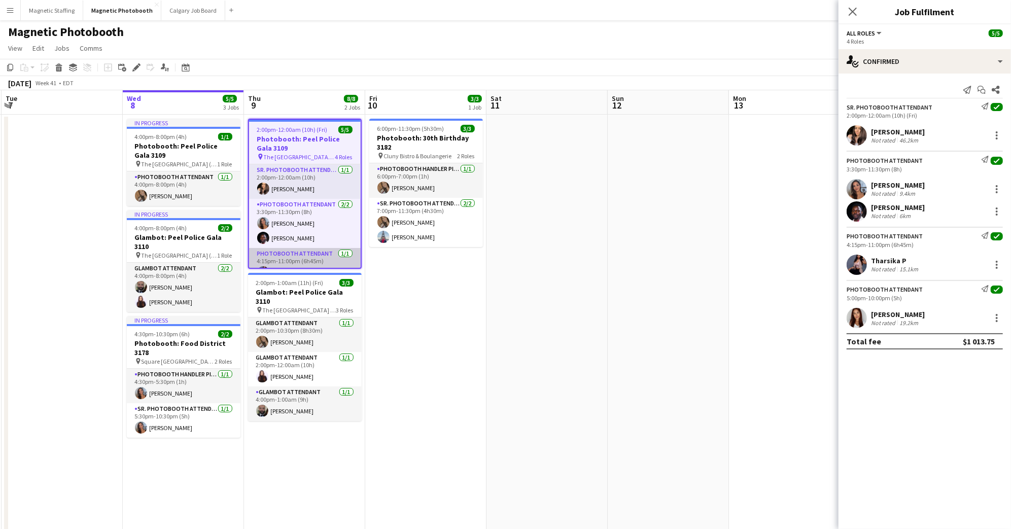
scroll to position [48, 0]
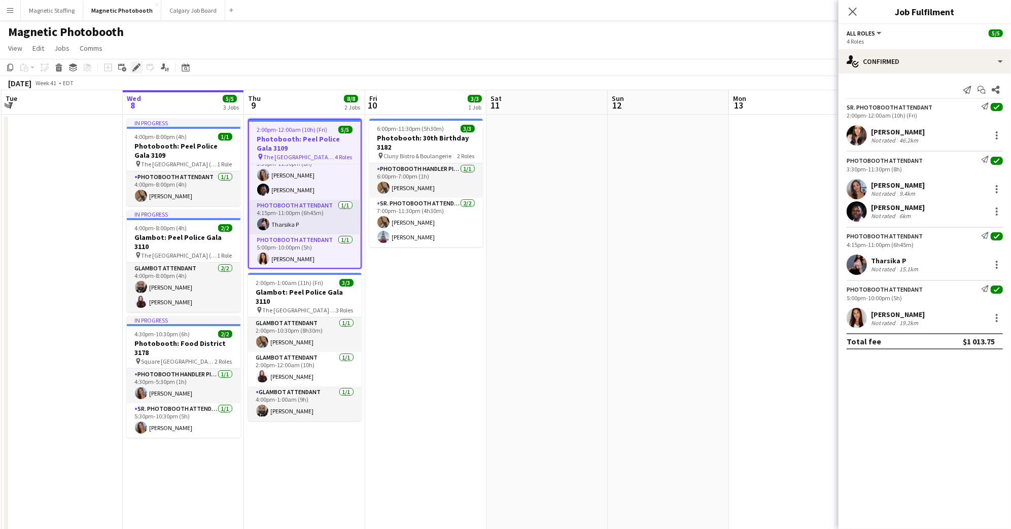
click at [135, 66] on icon "Edit" at bounding box center [136, 67] width 8 height 8
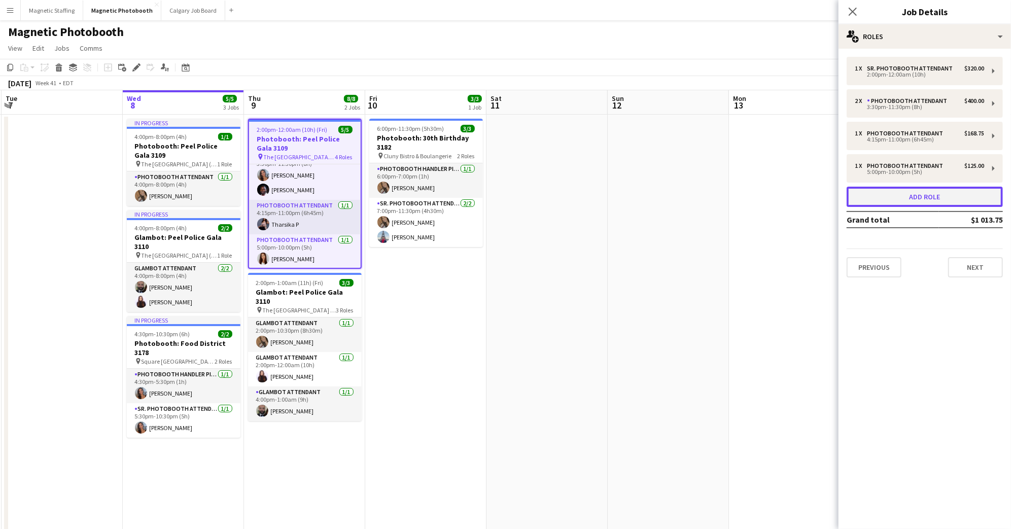
click at [925, 199] on button "Add role" at bounding box center [924, 197] width 156 height 20
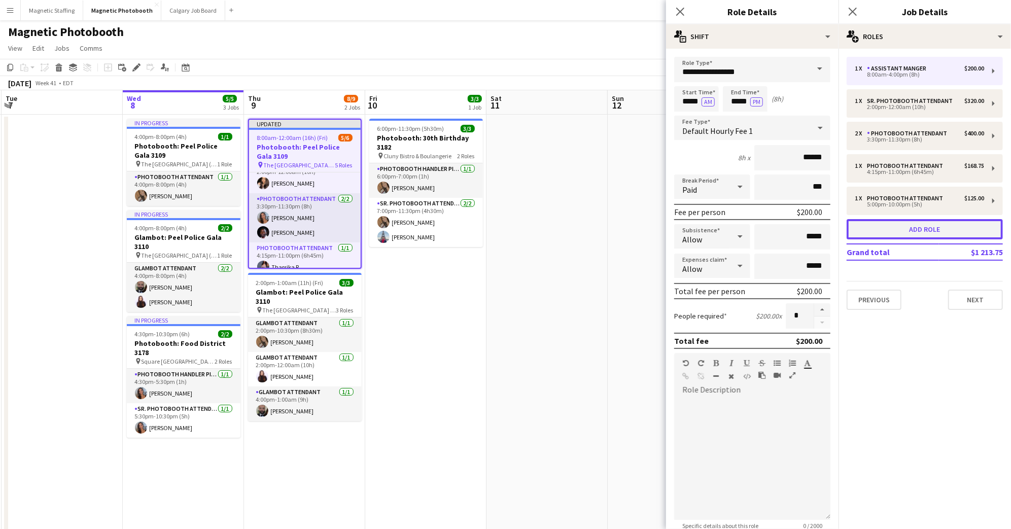
scroll to position [83, 0]
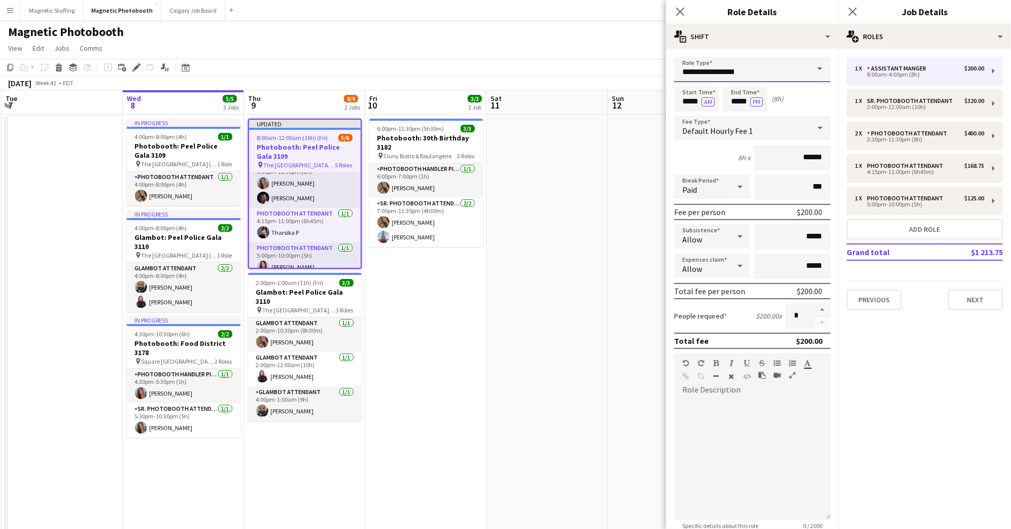
click at [786, 71] on input "**********" at bounding box center [752, 69] width 156 height 25
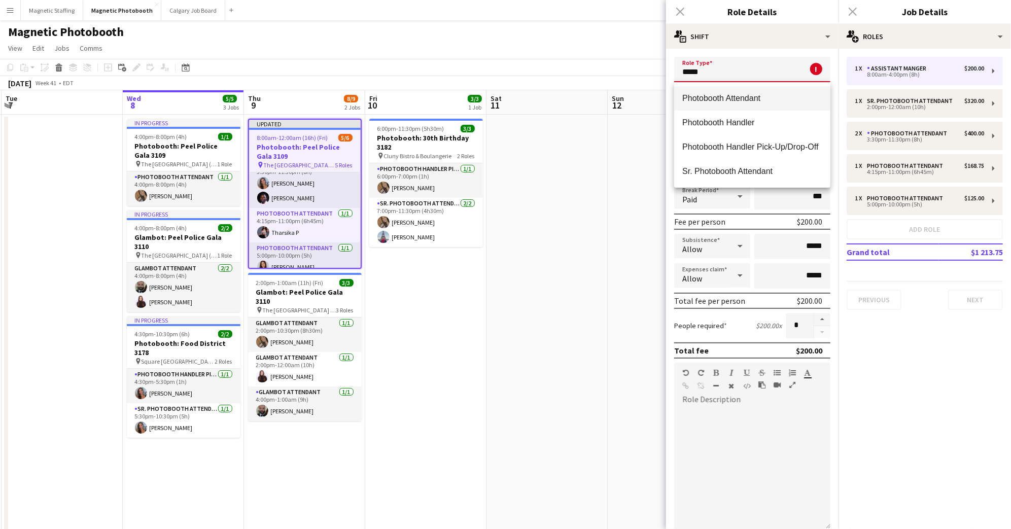
click at [764, 94] on span "Photobooth Attendant" at bounding box center [752, 98] width 140 height 10
type input "**********"
type input "******"
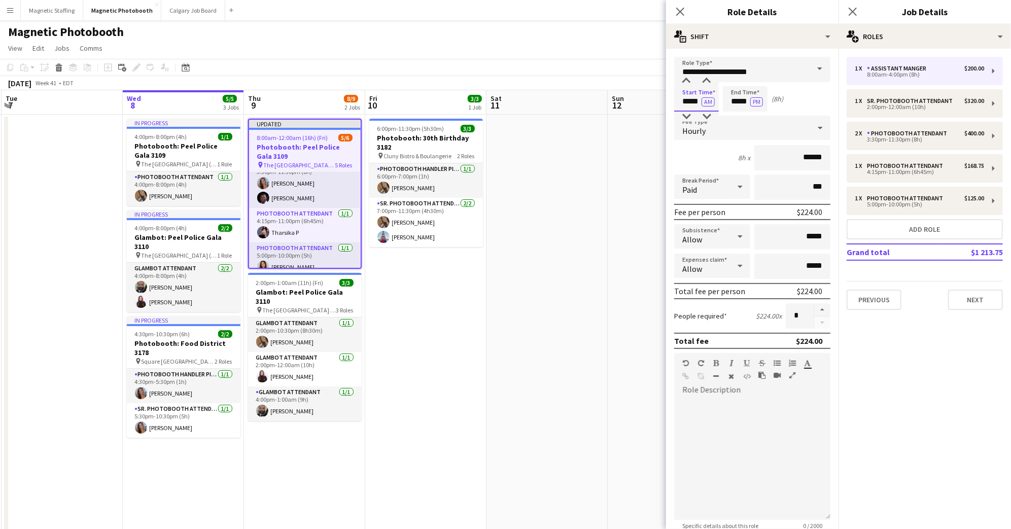
click at [689, 99] on input "*****" at bounding box center [696, 98] width 45 height 25
click at [709, 99] on button "AM" at bounding box center [707, 101] width 13 height 9
drag, startPoint x: 680, startPoint y: 101, endPoint x: 706, endPoint y: 100, distance: 25.4
click at [706, 101] on app-time-picker "***** PM" at bounding box center [696, 101] width 45 height 8
type input "*****"
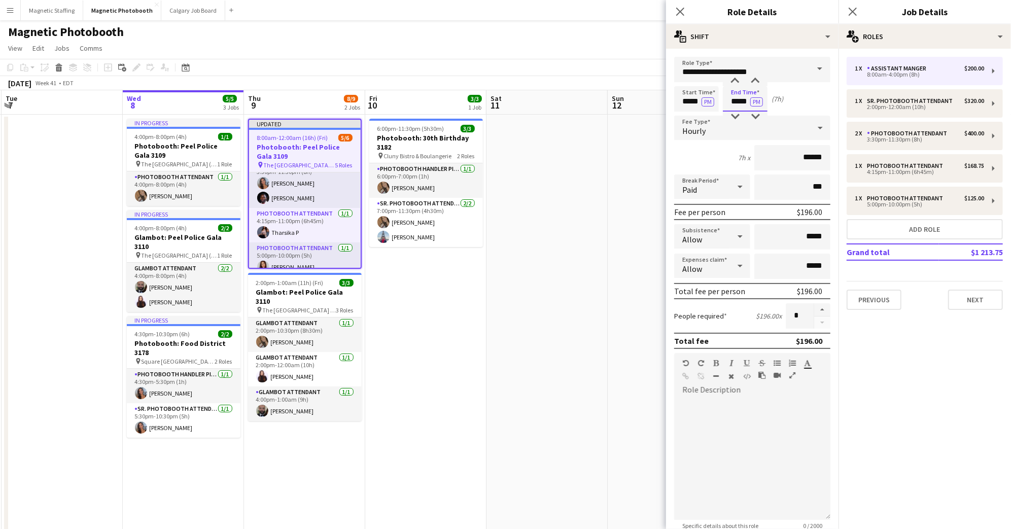
type input "*****"
drag, startPoint x: 805, startPoint y: 155, endPoint x: 812, endPoint y: 155, distance: 6.6
click at [812, 155] on input "******" at bounding box center [792, 157] width 76 height 25
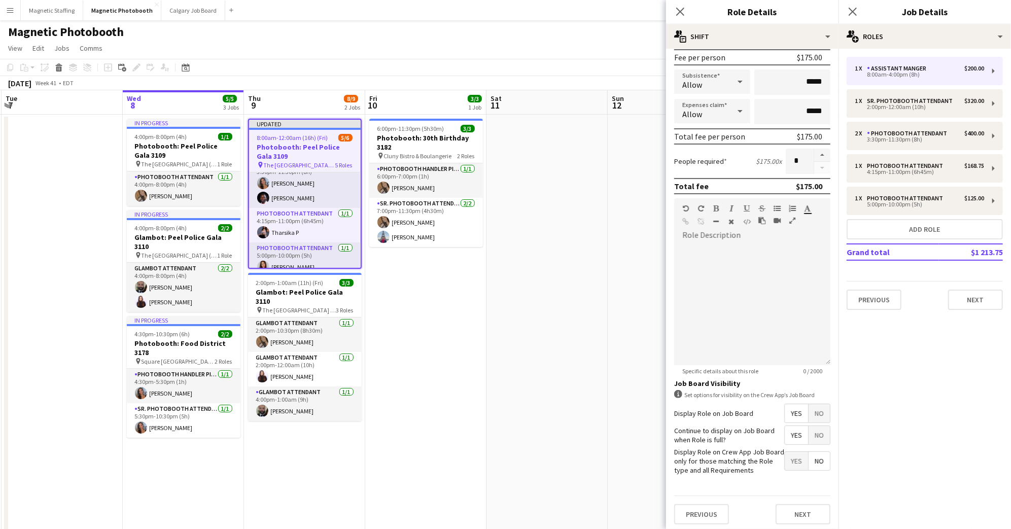
type input "******"
click at [820, 433] on span "No" at bounding box center [818, 435] width 21 height 18
click at [820, 417] on span "No" at bounding box center [818, 413] width 21 height 18
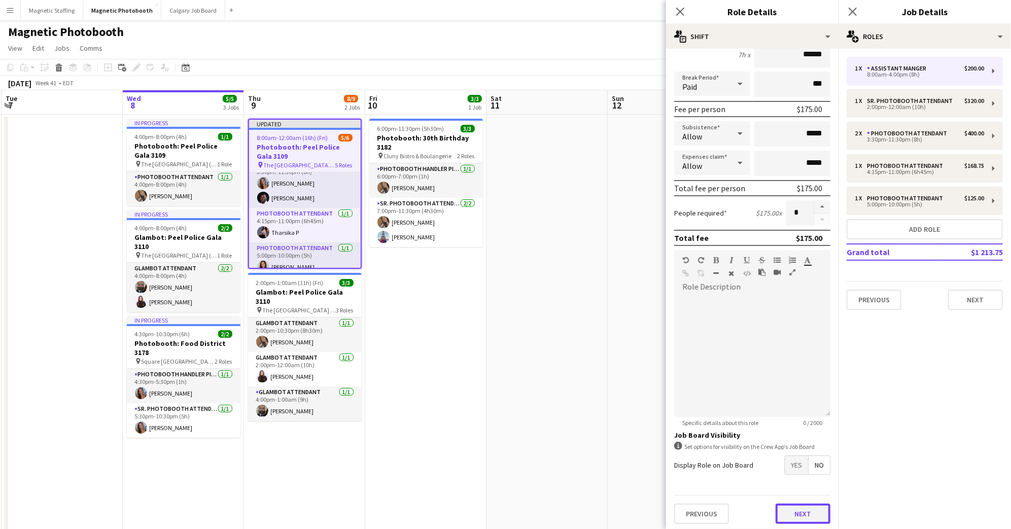
scroll to position [0, 0]
click at [807, 516] on button "Next" at bounding box center [802, 518] width 55 height 20
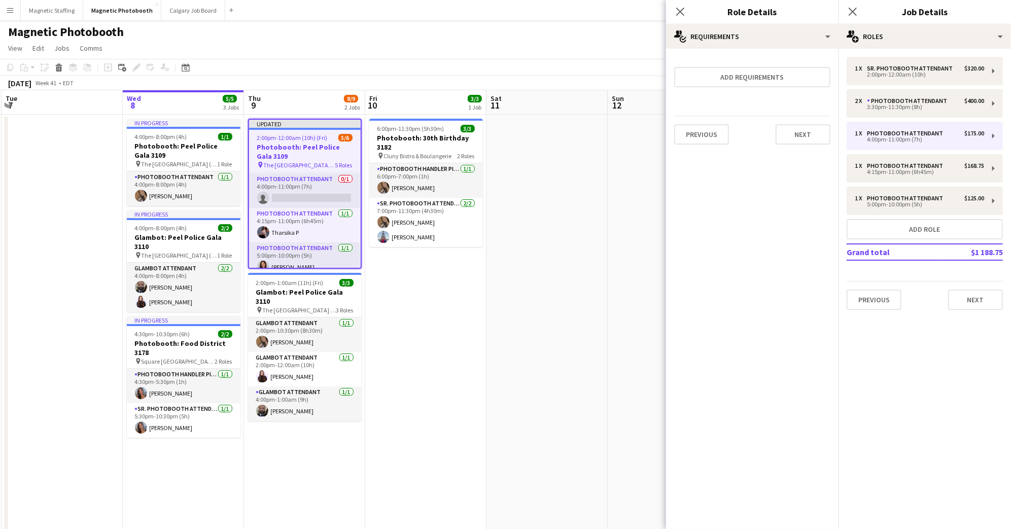
scroll to position [48, 0]
click at [676, 9] on icon "Close pop-in" at bounding box center [680, 12] width 10 height 10
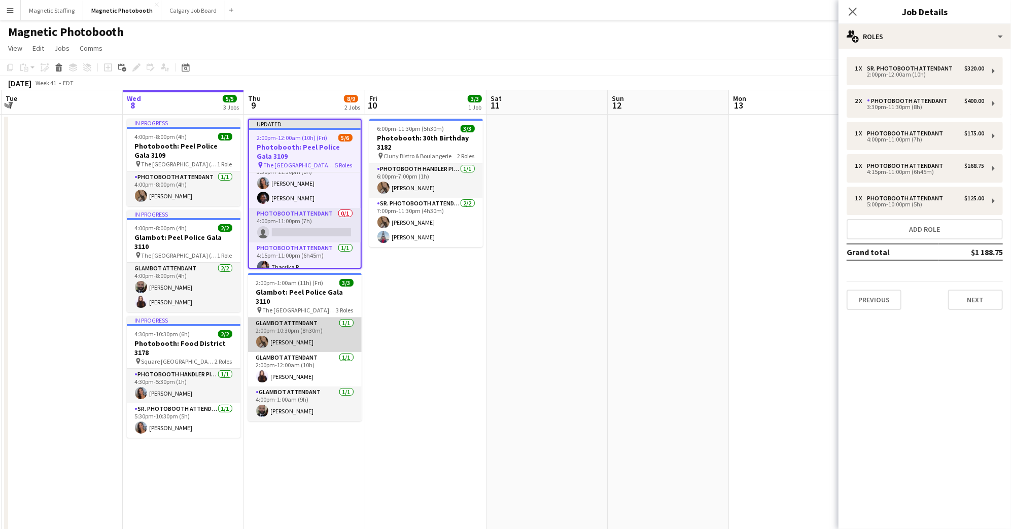
click at [309, 326] on app-card-role "Glambot Attendant [DATE] 2:00pm-10:30pm (8h30m) [PERSON_NAME]" at bounding box center [305, 334] width 114 height 34
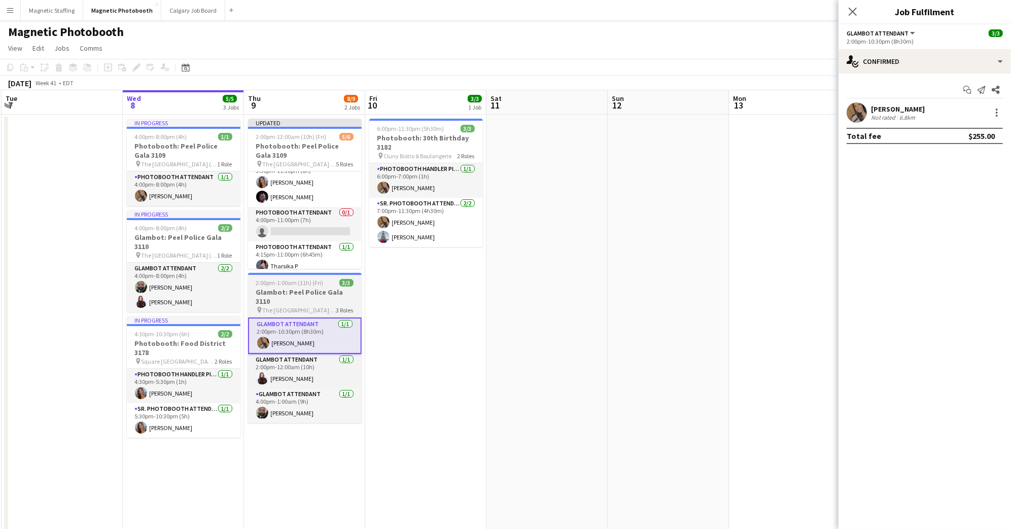
click at [306, 288] on h3 "Glambot: Peel Police Gala 3110" at bounding box center [305, 296] width 114 height 18
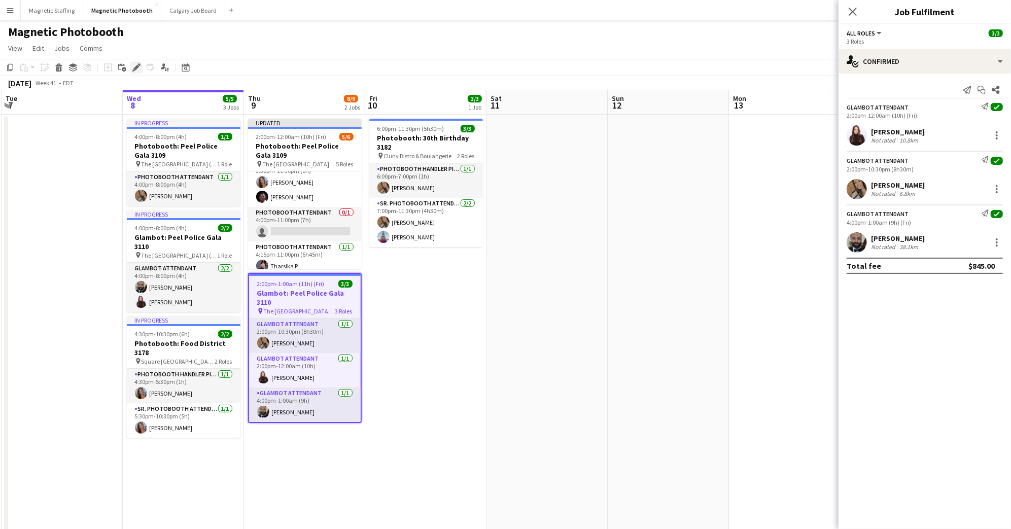
click at [137, 66] on icon at bounding box center [136, 68] width 6 height 6
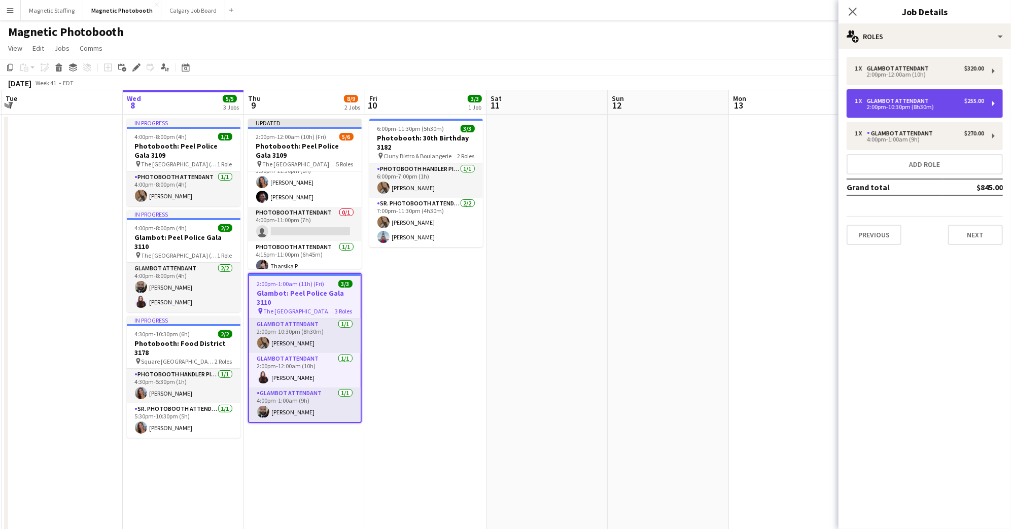
click at [952, 102] on div "1 x Glambot Attendant $255.00" at bounding box center [918, 100] width 129 height 7
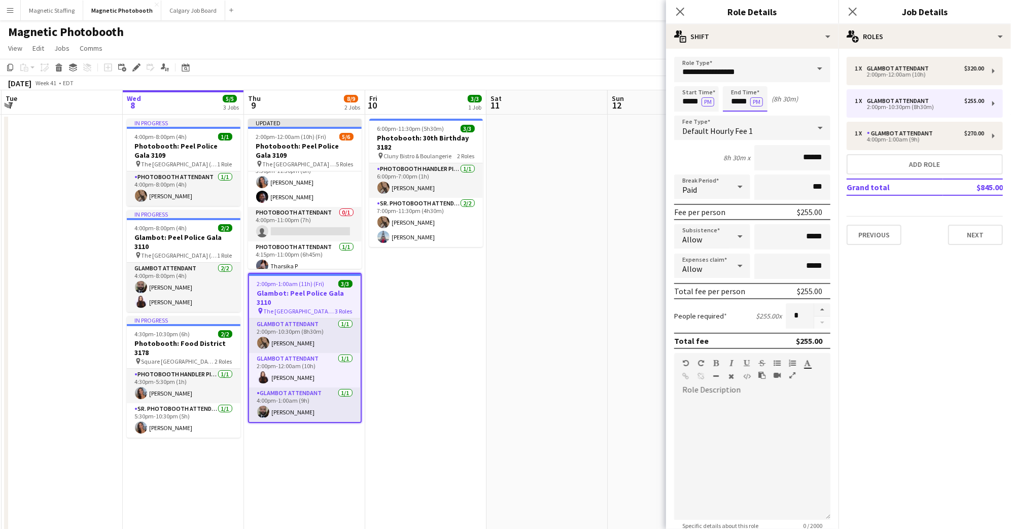
click at [742, 96] on input "*****" at bounding box center [745, 98] width 45 height 25
click at [736, 74] on input "**********" at bounding box center [752, 69] width 156 height 25
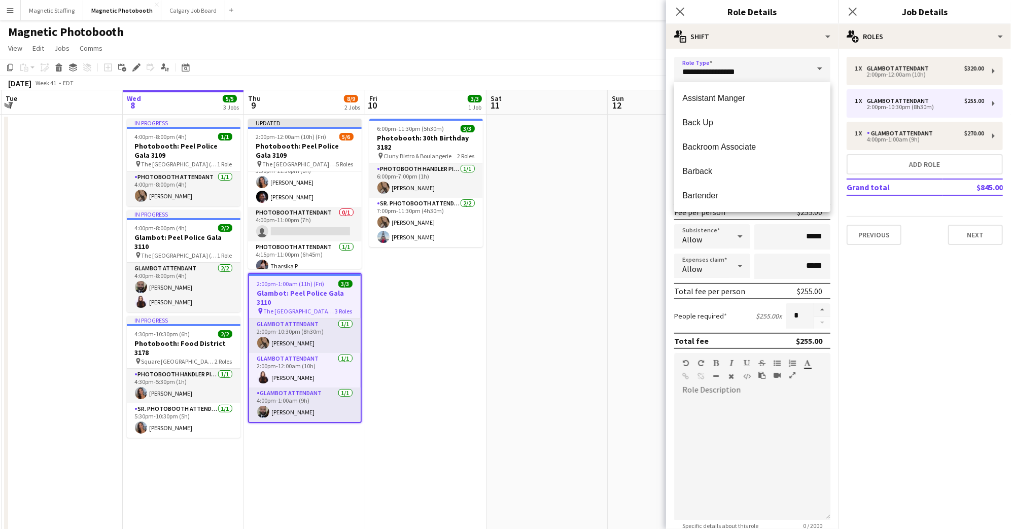
click at [769, 52] on div "**********" at bounding box center [752, 342] width 172 height 586
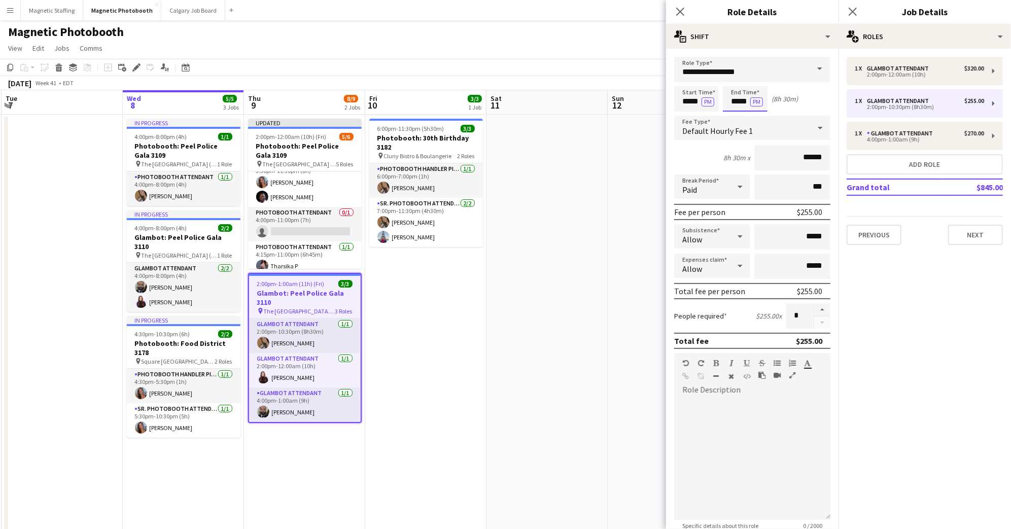
click at [737, 101] on input "*****" at bounding box center [745, 98] width 45 height 25
click at [735, 80] on div at bounding box center [735, 81] width 20 height 10
type input "*****"
click at [753, 112] on div at bounding box center [755, 117] width 20 height 10
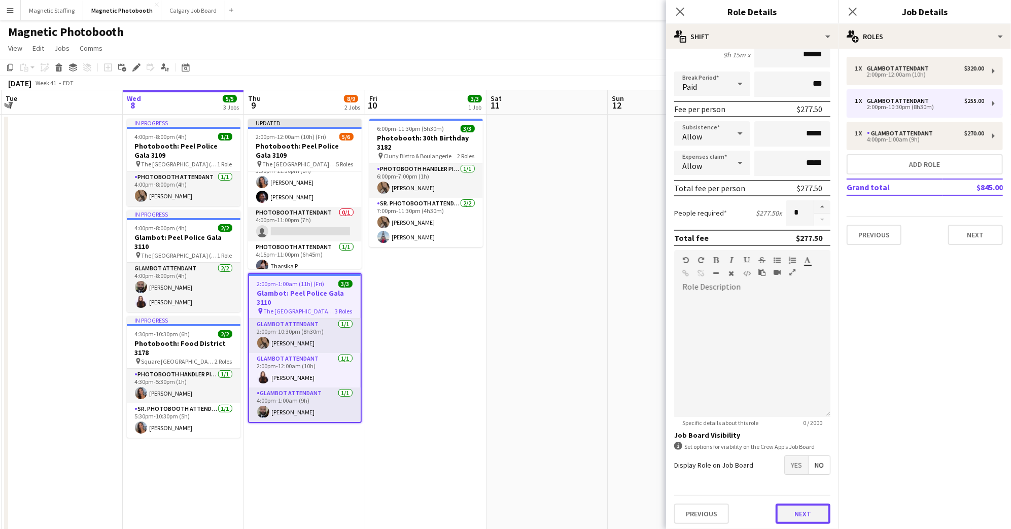
click at [811, 519] on button "Next" at bounding box center [802, 514] width 55 height 20
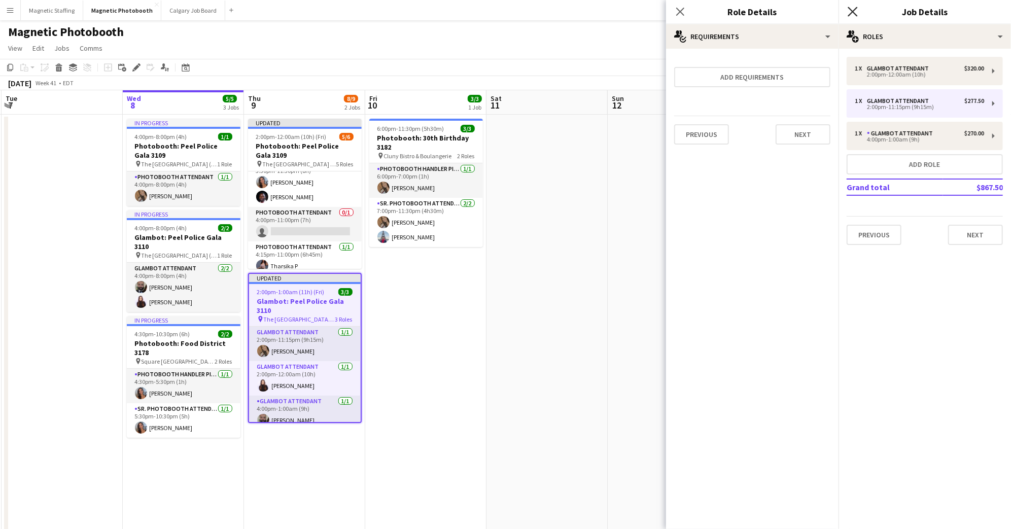
click at [852, 10] on icon "Close pop-in" at bounding box center [852, 12] width 10 height 10
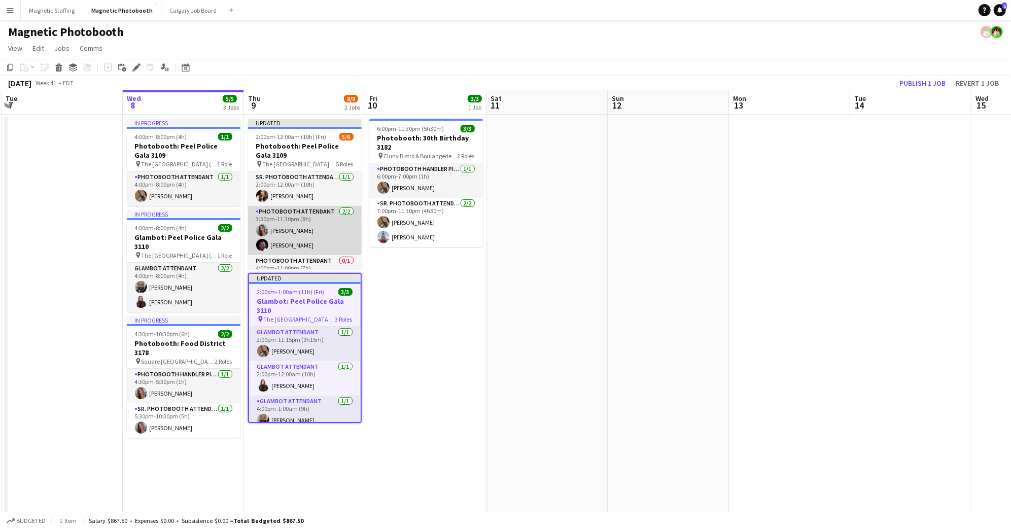
click at [306, 231] on app-card-role "Photobooth Attendant [DATE] 3:30pm-11:30pm (8h) [PERSON_NAME] [PERSON_NAME]" at bounding box center [305, 230] width 114 height 49
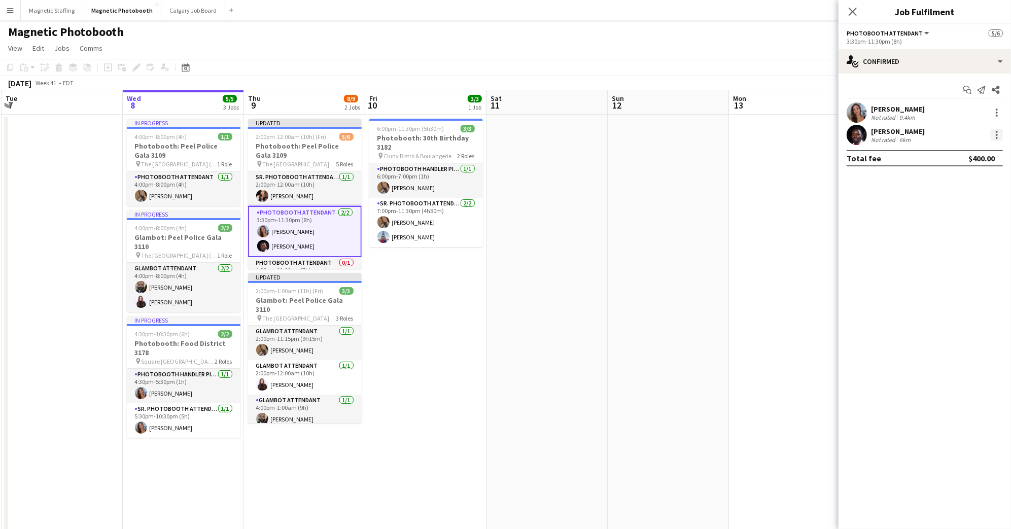
click at [1002, 134] on div at bounding box center [996, 135] width 12 height 12
click at [966, 172] on button "Switch crew" at bounding box center [963, 178] width 79 height 24
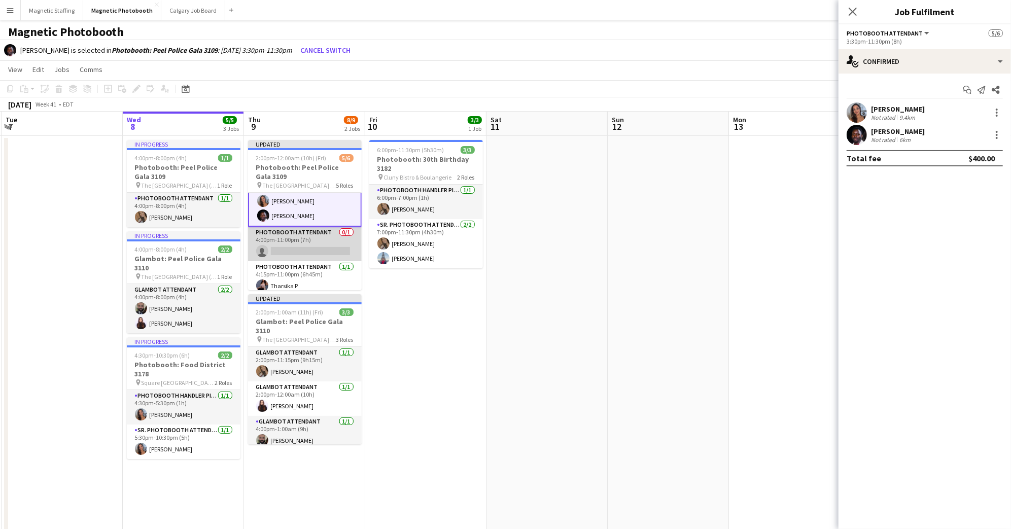
click at [315, 241] on app-card-role "Photobooth Attendant 0/1 4:00pm-11:00pm (7h) single-neutral-actions" at bounding box center [305, 244] width 114 height 34
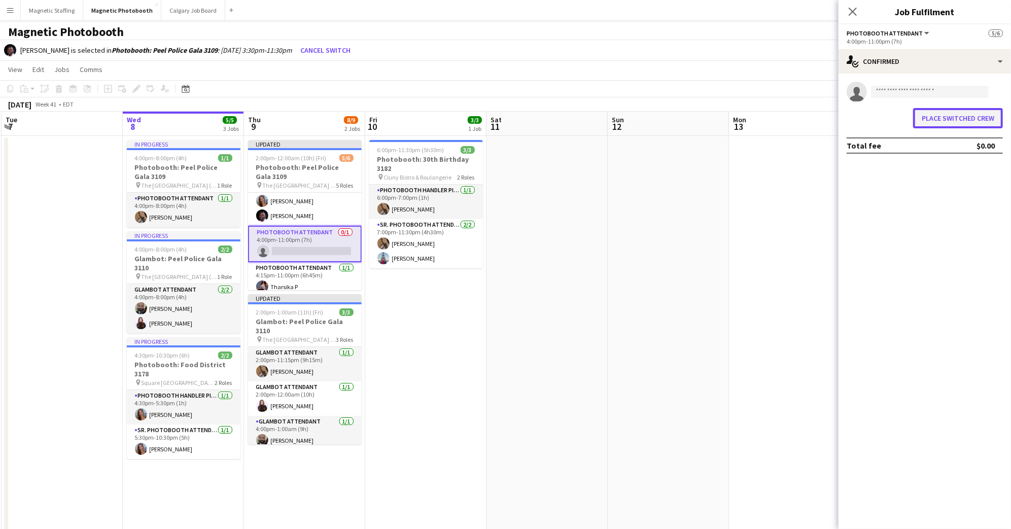
click at [947, 126] on button "Place switched crew" at bounding box center [958, 118] width 90 height 20
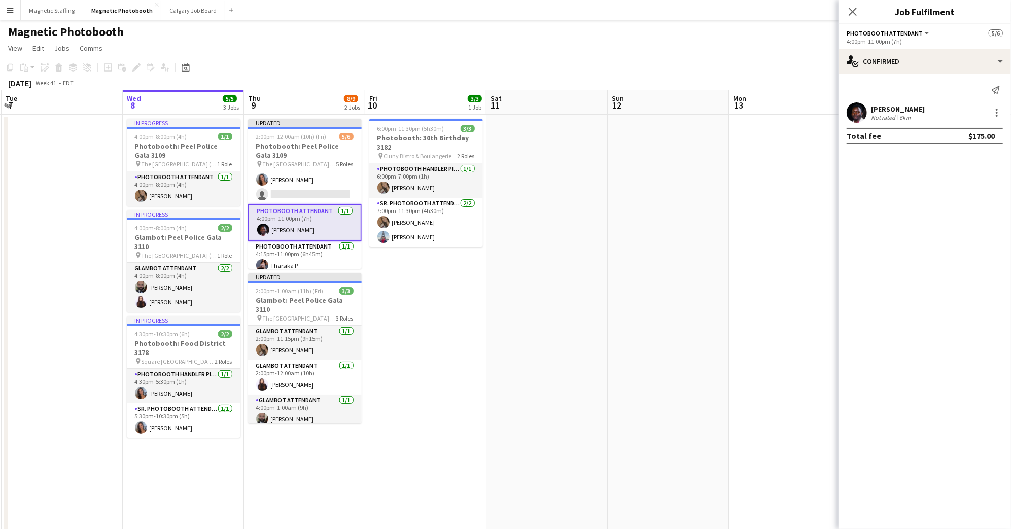
click at [307, 228] on app-card-role "Photobooth Attendant [DATE] 4:00pm-11:00pm (7h) [PERSON_NAME]" at bounding box center [305, 222] width 114 height 37
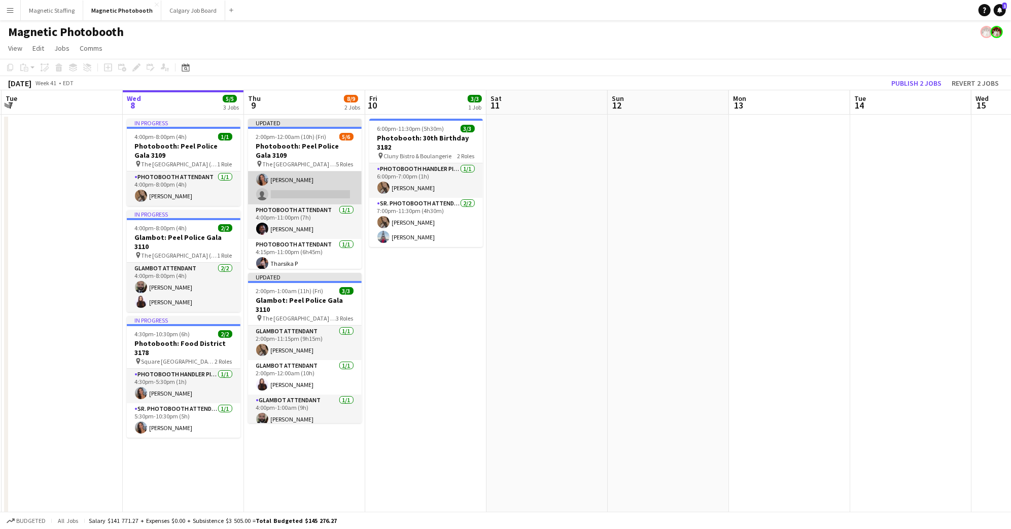
click at [305, 187] on app-card-role "Photobooth Attendant 7A [DATE] 3:30pm-11:30pm (8h) [PERSON_NAME] single-neutral…" at bounding box center [305, 179] width 114 height 49
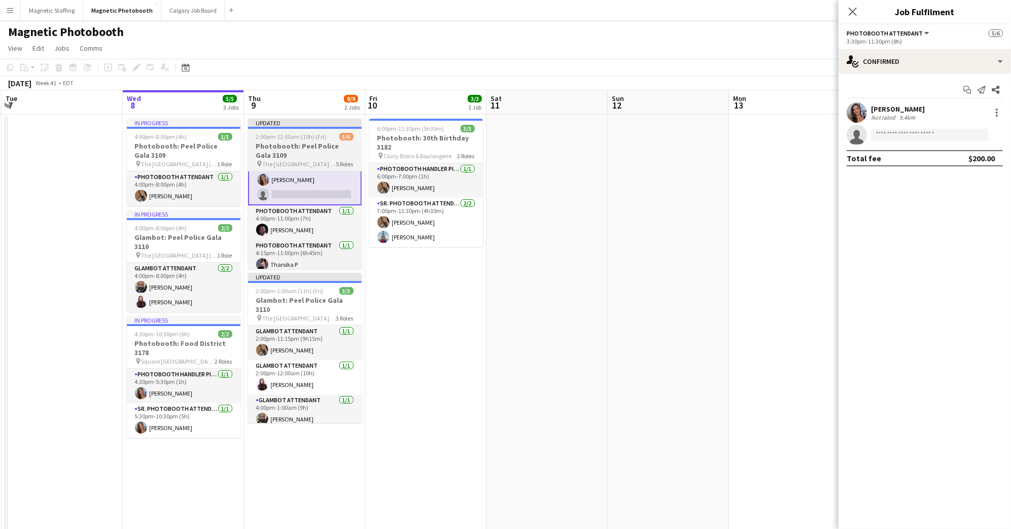
click at [308, 148] on h3 "Photobooth: Peel Police Gala 3109" at bounding box center [305, 150] width 114 height 18
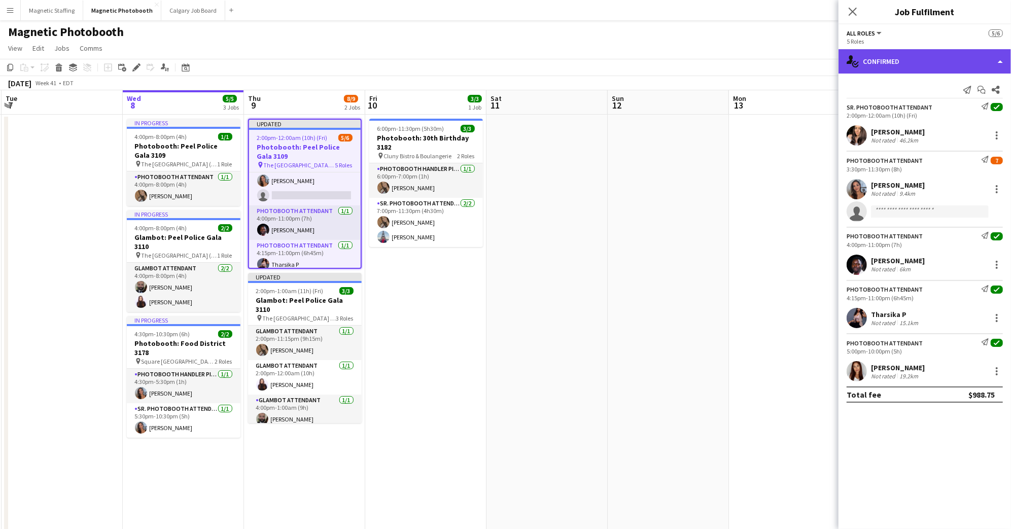
click at [892, 59] on div "single-neutral-actions-check-2 Confirmed" at bounding box center [924, 61] width 172 height 24
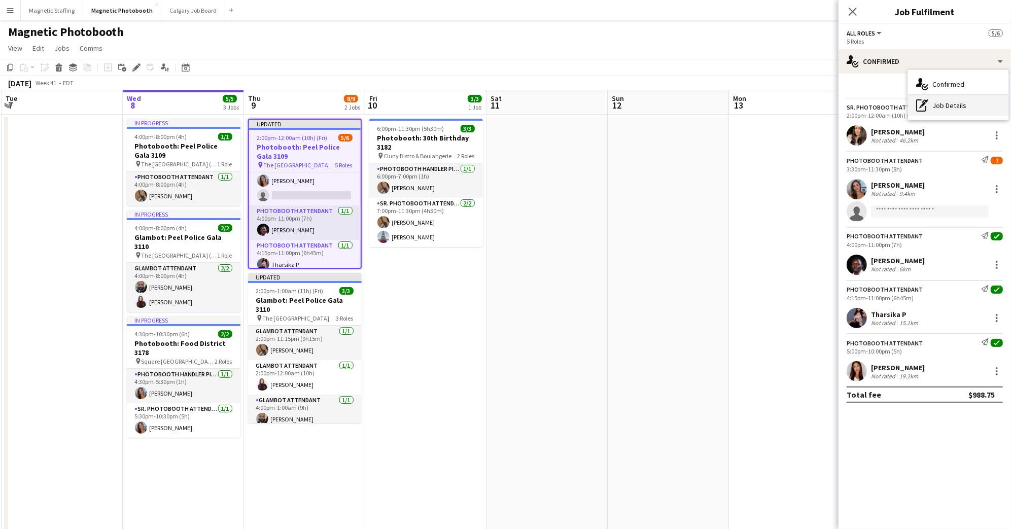
click at [975, 107] on div "pen-write Job Details" at bounding box center [958, 105] width 100 height 20
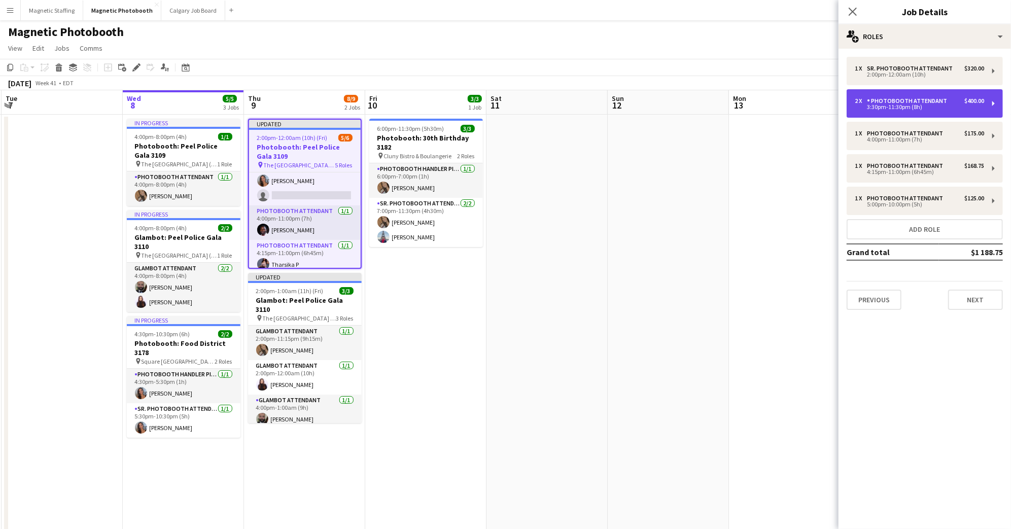
click at [968, 103] on div "$400.00" at bounding box center [974, 100] width 20 height 7
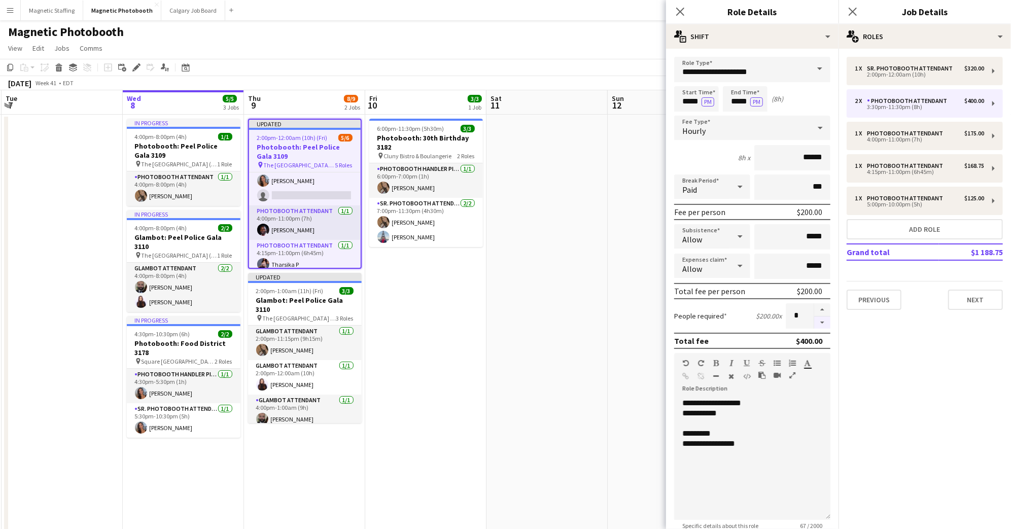
click at [820, 321] on button "button" at bounding box center [822, 322] width 16 height 13
type input "*"
drag, startPoint x: 755, startPoint y: 443, endPoint x: 576, endPoint y: 324, distance: 214.7
click at [576, 324] on body "Menu Boards Boards Boards All jobs Status Workforce Workforce My Workforce Recr…" at bounding box center [505, 347] width 1011 height 695
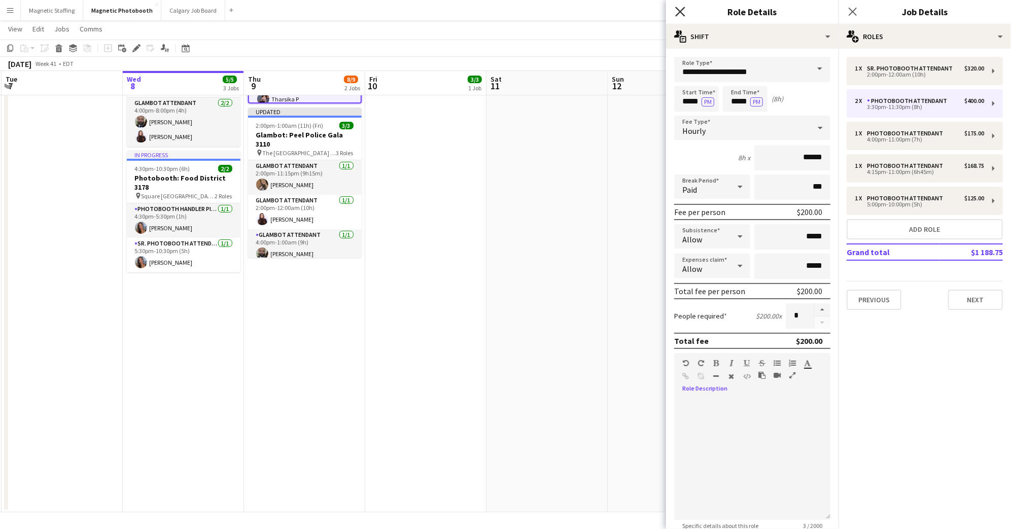
click at [680, 10] on icon "Close pop-in" at bounding box center [680, 12] width 10 height 10
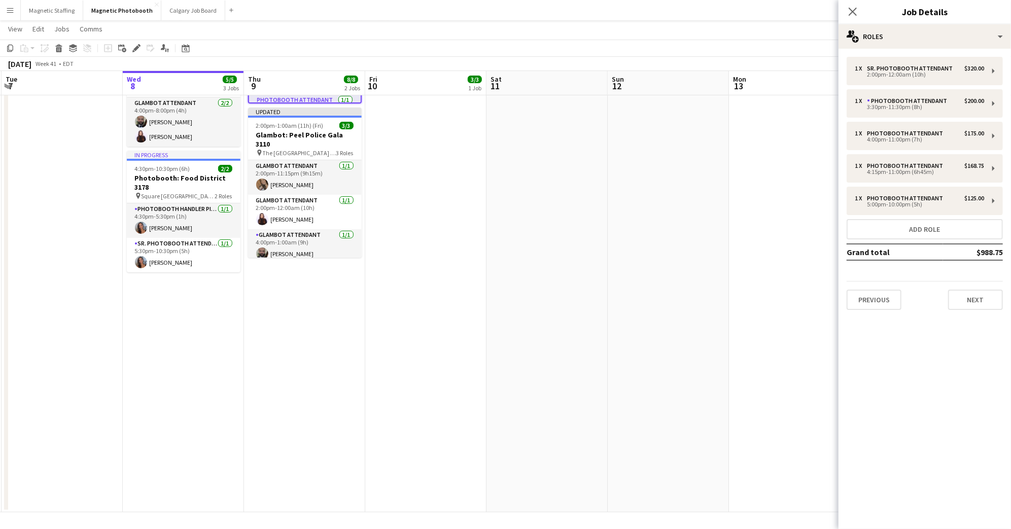
scroll to position [0, 0]
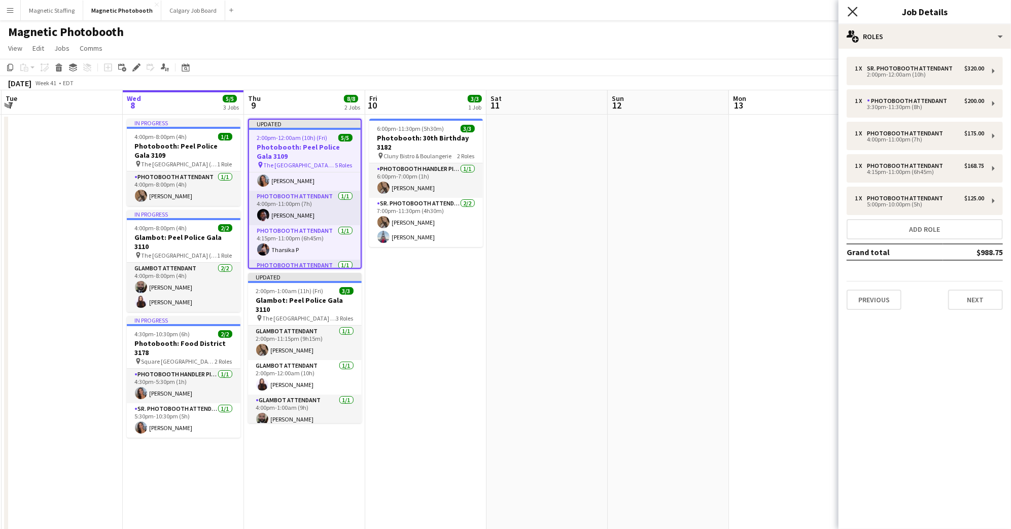
click at [851, 11] on icon at bounding box center [852, 12] width 10 height 10
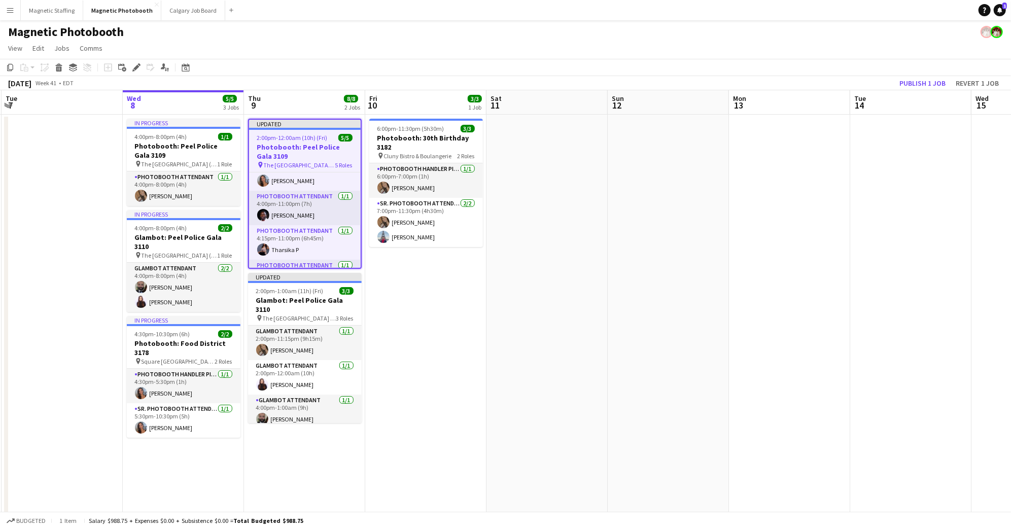
click at [306, 459] on app-date-cell "Updated 2:00pm-12:00am (10h) (Fri) 5/5 Photobooth: Peel Police Gala 3109 pin Th…" at bounding box center [304, 396] width 121 height 563
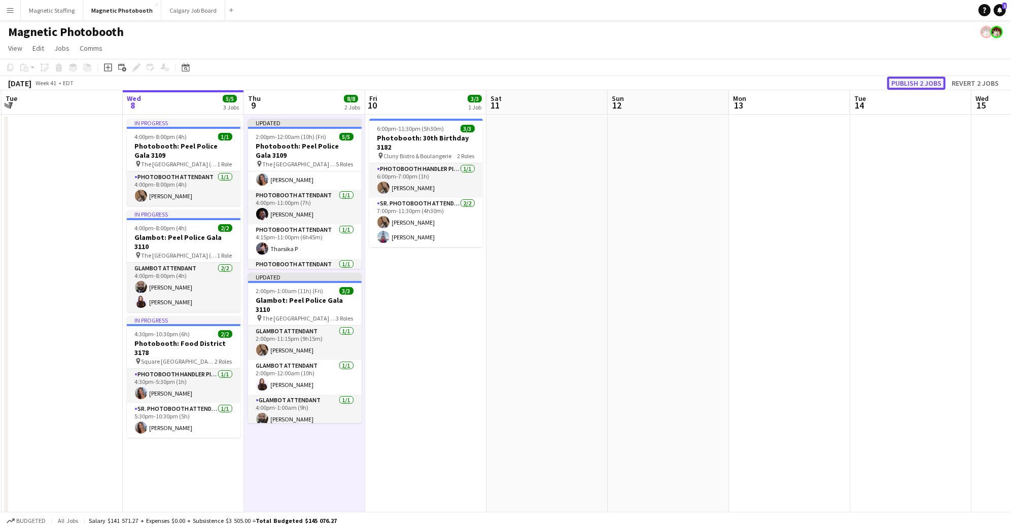
click at [928, 78] on button "Publish 2 jobs" at bounding box center [916, 83] width 58 height 13
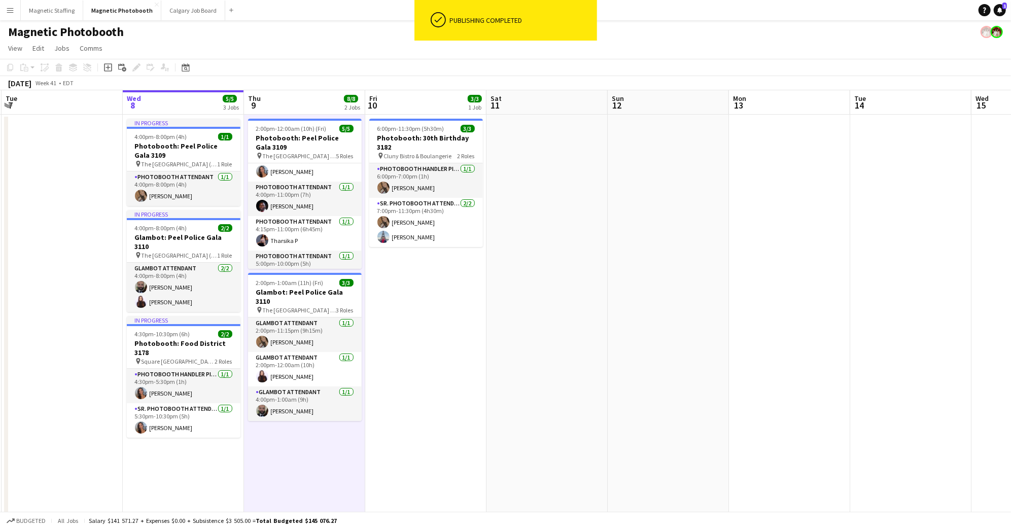
click at [462, 366] on app-date-cell "6:00pm-11:30pm (5h30m) 3/3 Photobooth: 30th Birthday 3182 pin Cluny Bistro & Bo…" at bounding box center [425, 396] width 121 height 563
